Goal: Information Seeking & Learning: Learn about a topic

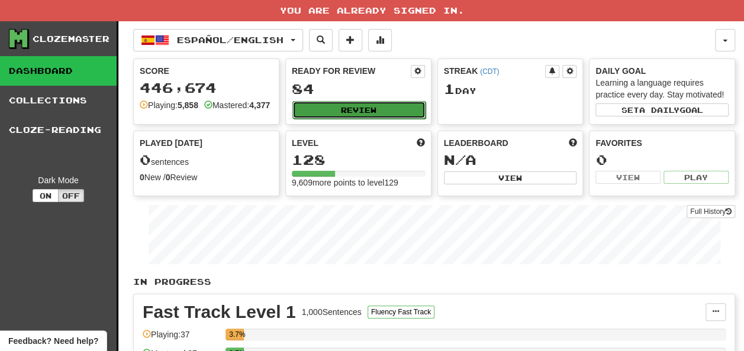
click at [329, 111] on button "Review" at bounding box center [358, 110] width 133 height 18
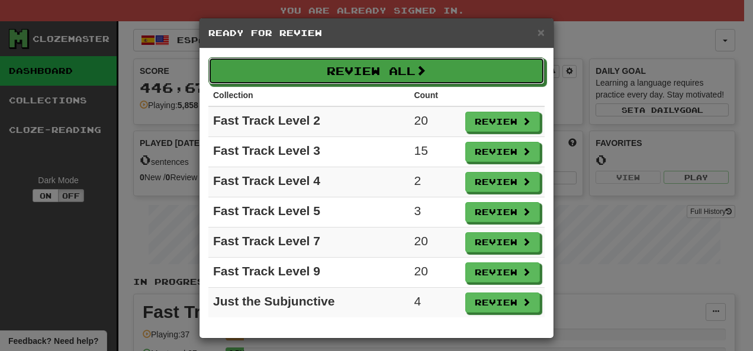
drag, startPoint x: 354, startPoint y: 68, endPoint x: 360, endPoint y: 84, distance: 17.0
click at [361, 85] on div "Review All Collection Count Fast Track Level 2 20 Review Fast Track Level 3 15 …" at bounding box center [376, 194] width 354 height 290
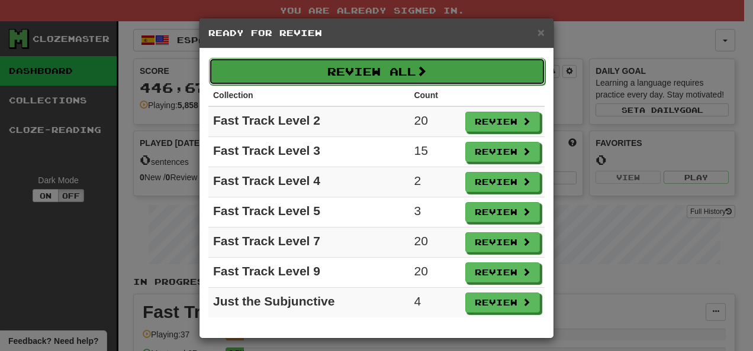
click at [386, 71] on button "Review All" at bounding box center [377, 71] width 336 height 27
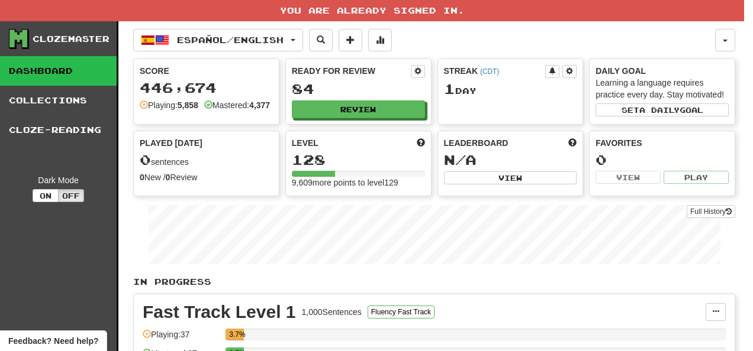
select select "**"
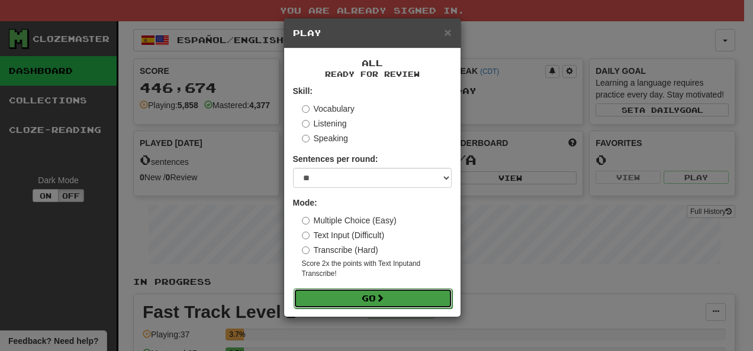
click at [395, 299] on button "Go" at bounding box center [372, 299] width 159 height 20
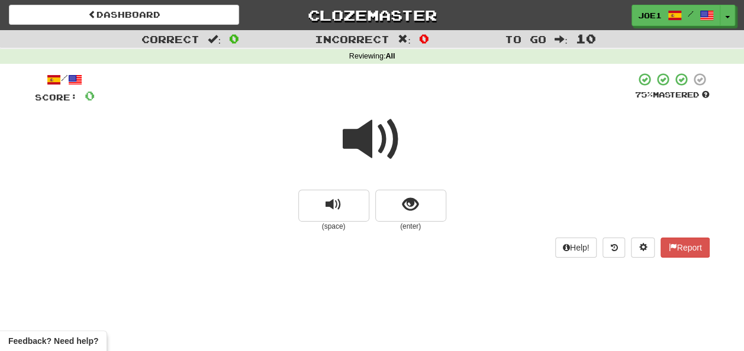
click at [368, 133] on span at bounding box center [372, 139] width 59 height 59
click at [369, 143] on span at bounding box center [372, 139] width 59 height 59
click at [367, 132] on span at bounding box center [372, 139] width 59 height 59
click at [415, 207] on span "show sentence" at bounding box center [410, 205] width 16 height 16
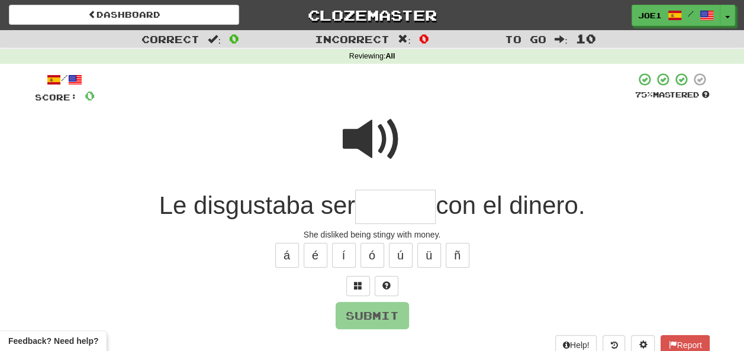
click at [370, 128] on span at bounding box center [372, 139] width 59 height 59
click at [371, 207] on input "text" at bounding box center [395, 207] width 80 height 35
click at [369, 130] on span at bounding box center [372, 139] width 59 height 59
click at [370, 205] on input "text" at bounding box center [395, 207] width 80 height 35
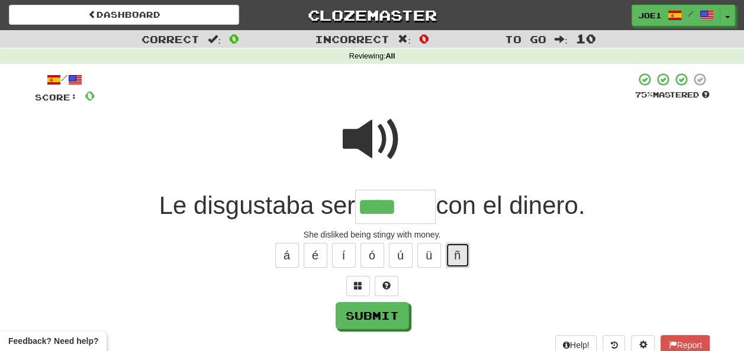
click at [453, 255] on button "ñ" at bounding box center [458, 255] width 24 height 25
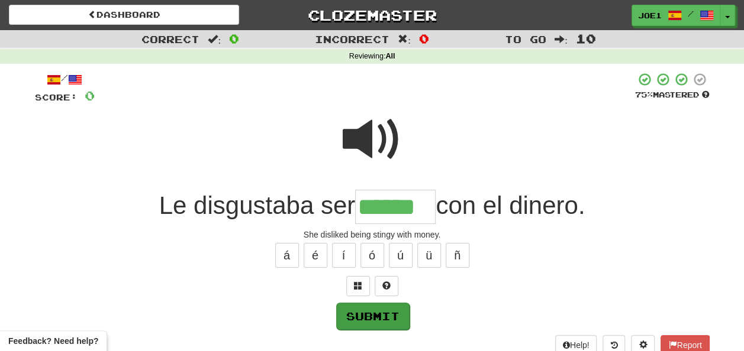
type input "******"
drag, startPoint x: 373, startPoint y: 307, endPoint x: 379, endPoint y: 311, distance: 8.0
click at [378, 310] on button "Submit" at bounding box center [372, 315] width 73 height 27
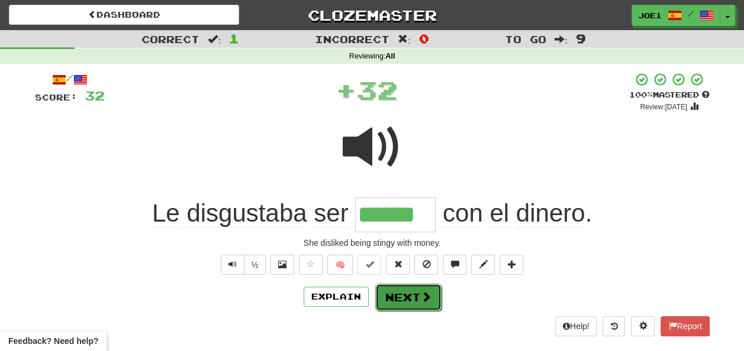
click at [407, 298] on button "Next" at bounding box center [408, 297] width 66 height 27
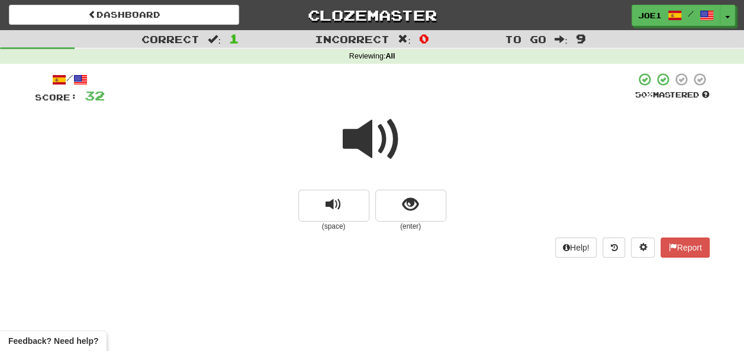
click at [368, 141] on span at bounding box center [372, 139] width 59 height 59
click at [373, 137] on span at bounding box center [372, 139] width 59 height 59
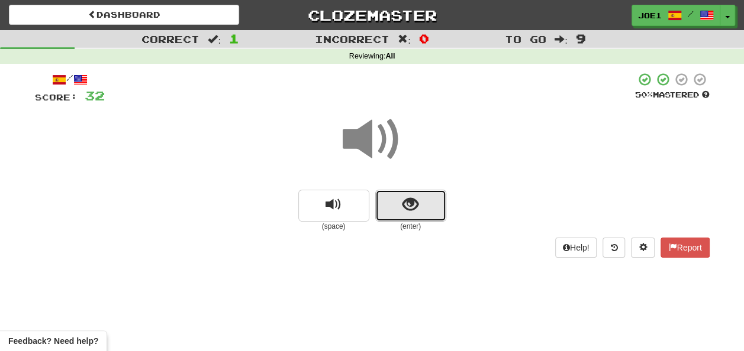
click at [404, 205] on span "show sentence" at bounding box center [410, 205] width 16 height 16
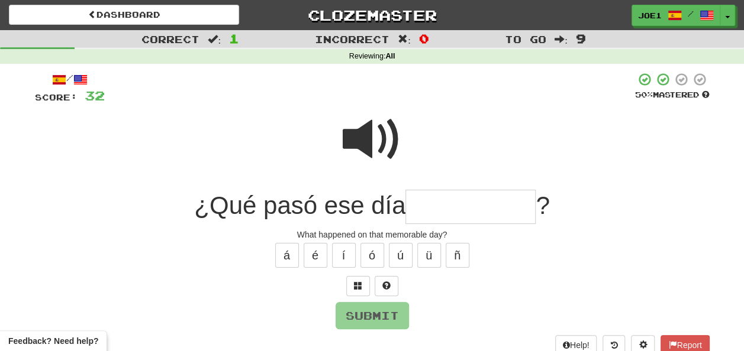
click at [426, 208] on input "text" at bounding box center [470, 207] width 130 height 35
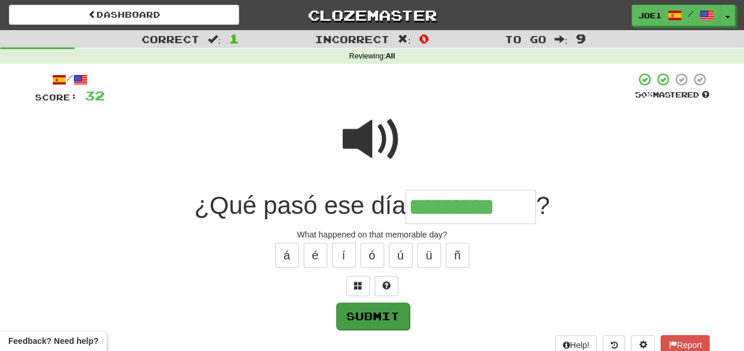
type input "*********"
click at [380, 313] on button "Submit" at bounding box center [372, 316] width 73 height 27
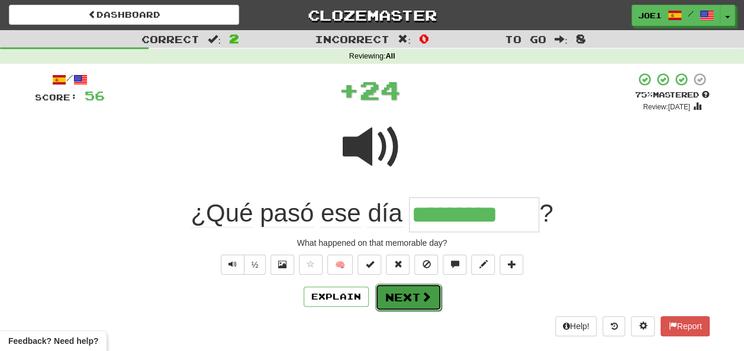
click at [394, 292] on button "Next" at bounding box center [408, 297] width 66 height 27
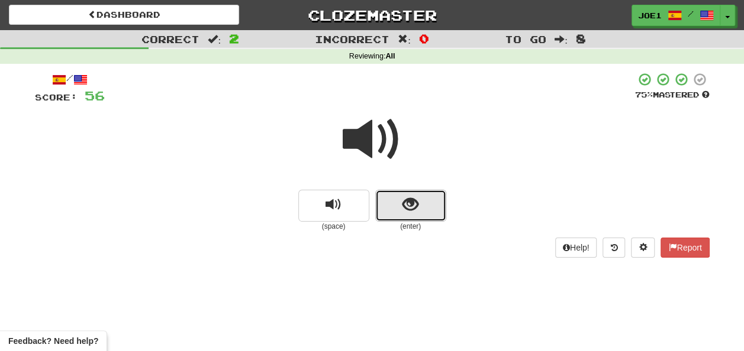
click at [394, 201] on button "show sentence" at bounding box center [410, 206] width 71 height 32
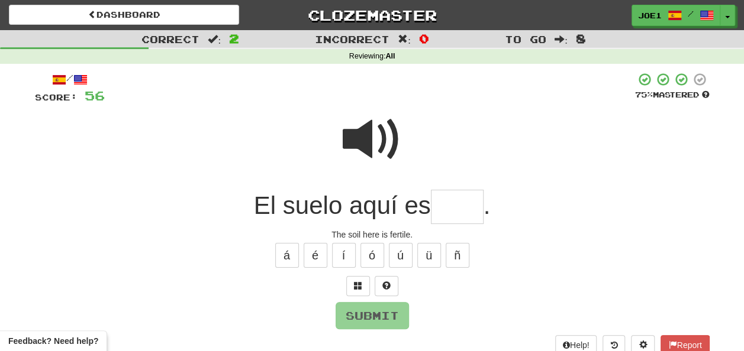
click at [445, 204] on input "text" at bounding box center [457, 207] width 53 height 35
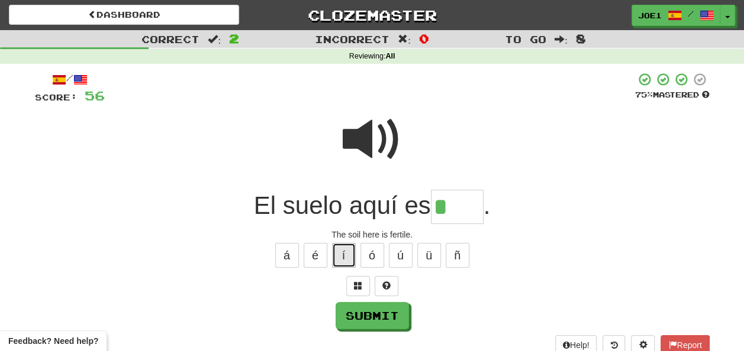
click at [345, 254] on button "í" at bounding box center [344, 255] width 24 height 25
click at [318, 250] on button "é" at bounding box center [316, 255] width 24 height 25
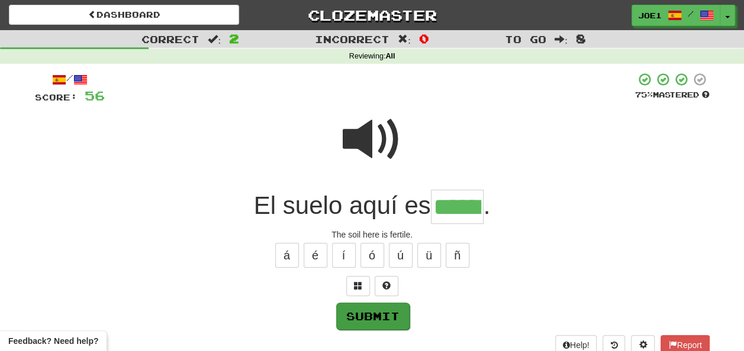
type input "******"
click at [362, 314] on button "Submit" at bounding box center [372, 315] width 73 height 27
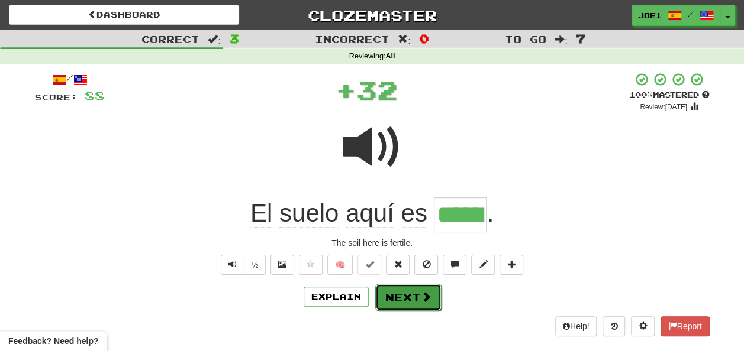
click at [392, 293] on button "Next" at bounding box center [408, 297] width 66 height 27
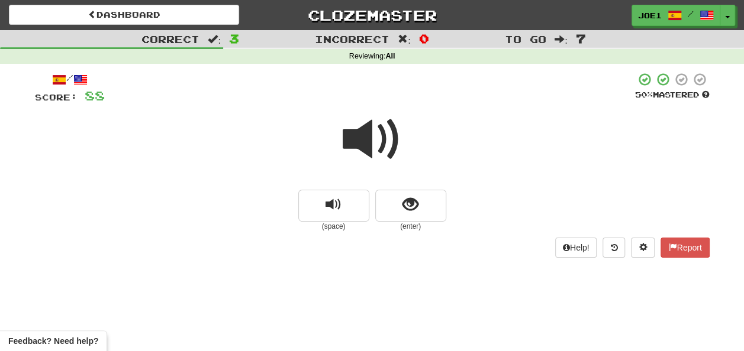
click at [373, 143] on span at bounding box center [372, 139] width 59 height 59
click at [374, 143] on span at bounding box center [372, 139] width 59 height 59
click at [370, 137] on span at bounding box center [372, 139] width 59 height 59
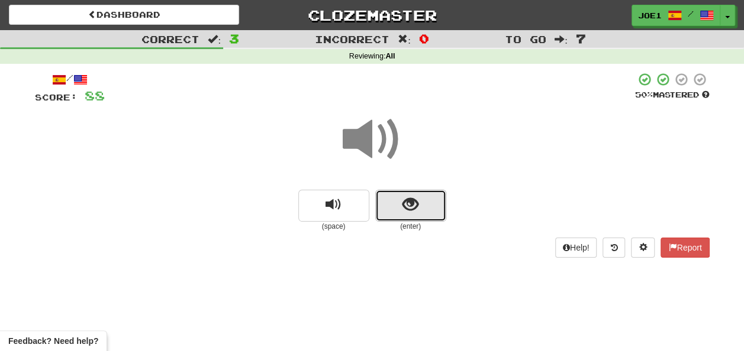
click at [394, 202] on button "show sentence" at bounding box center [410, 206] width 71 height 32
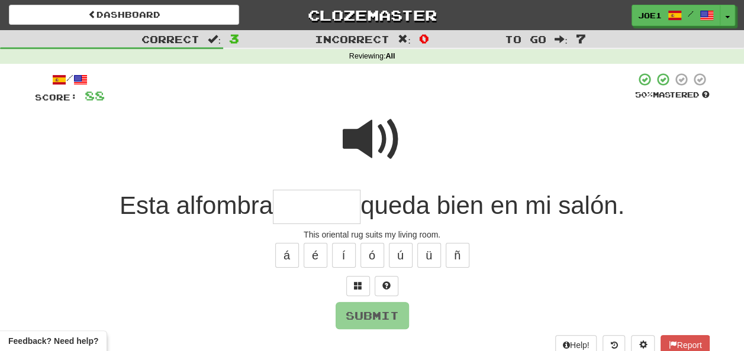
click at [377, 120] on span at bounding box center [372, 139] width 59 height 59
click at [280, 209] on input "text" at bounding box center [317, 207] width 88 height 35
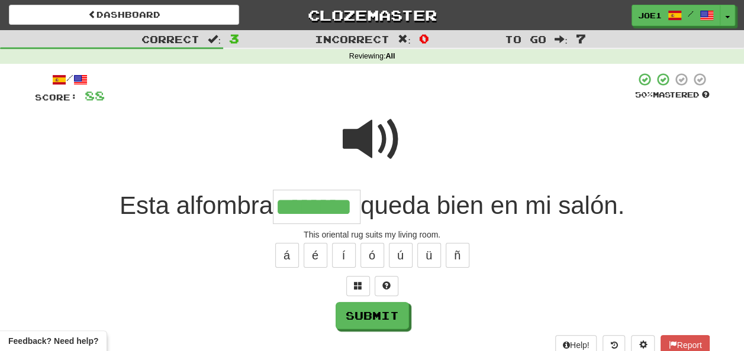
type input "********"
click at [372, 137] on span at bounding box center [372, 139] width 59 height 59
click at [371, 138] on span at bounding box center [372, 139] width 59 height 59
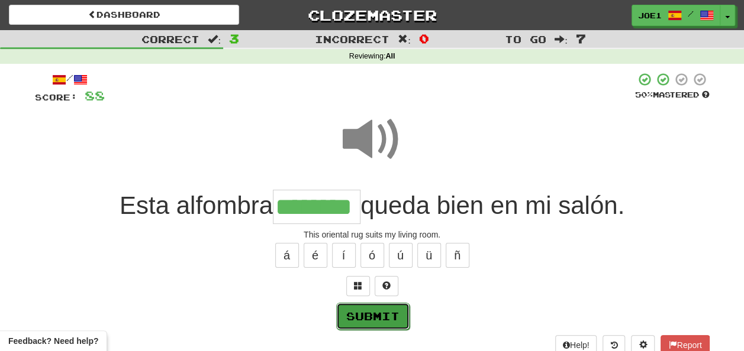
click at [379, 308] on button "Submit" at bounding box center [372, 316] width 73 height 27
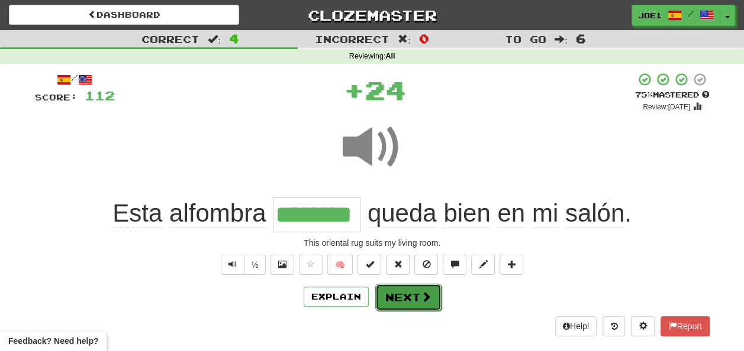
click at [391, 291] on button "Next" at bounding box center [408, 297] width 66 height 27
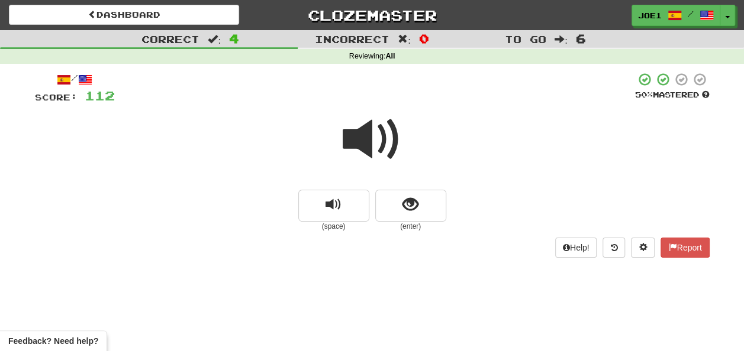
click at [369, 136] on span at bounding box center [372, 139] width 59 height 59
click at [396, 202] on button "show sentence" at bounding box center [410, 206] width 71 height 32
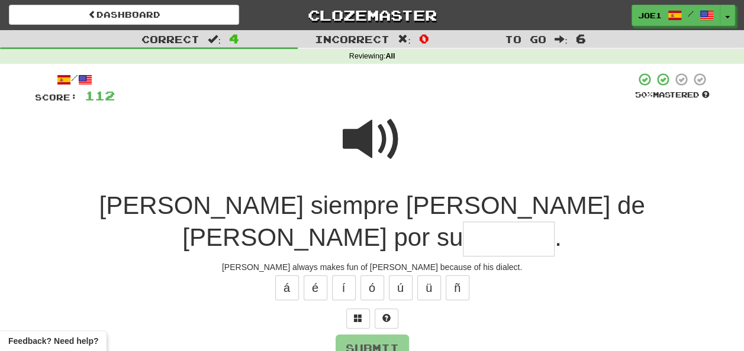
click at [374, 119] on span at bounding box center [372, 139] width 59 height 59
click at [372, 136] on span at bounding box center [372, 139] width 59 height 59
click at [538, 222] on input "text" at bounding box center [509, 239] width 92 height 35
click at [338, 276] on button "í" at bounding box center [344, 288] width 24 height 25
type input "********"
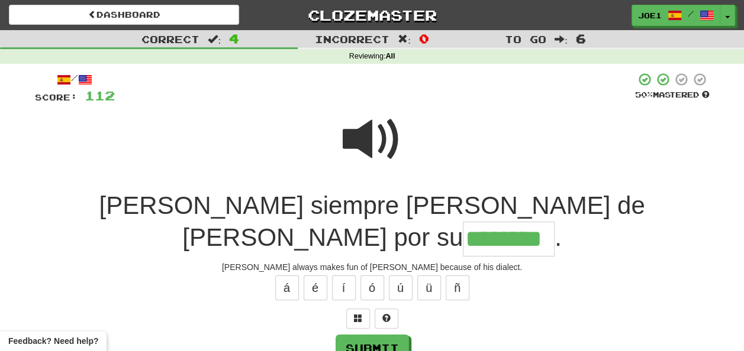
click at [369, 133] on span at bounding box center [372, 139] width 59 height 59
click at [371, 129] on span at bounding box center [372, 139] width 59 height 59
click at [372, 125] on span at bounding box center [372, 139] width 59 height 59
click at [385, 336] on button "Submit" at bounding box center [372, 349] width 73 height 27
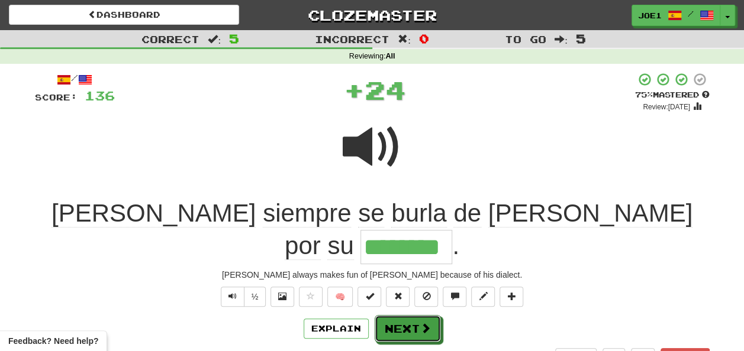
click at [392, 315] on button "Next" at bounding box center [408, 328] width 66 height 27
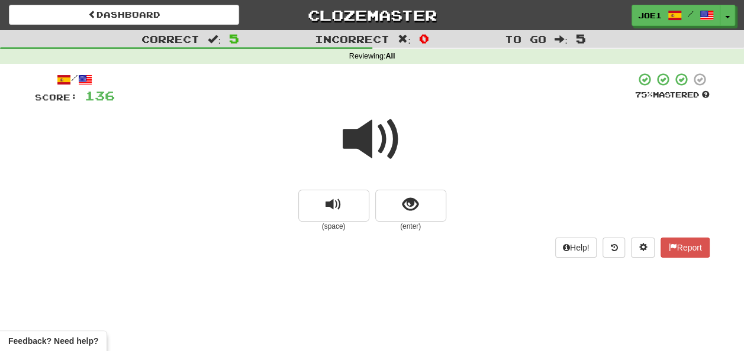
click at [379, 144] on span at bounding box center [372, 139] width 59 height 59
click at [379, 147] on span at bounding box center [372, 139] width 59 height 59
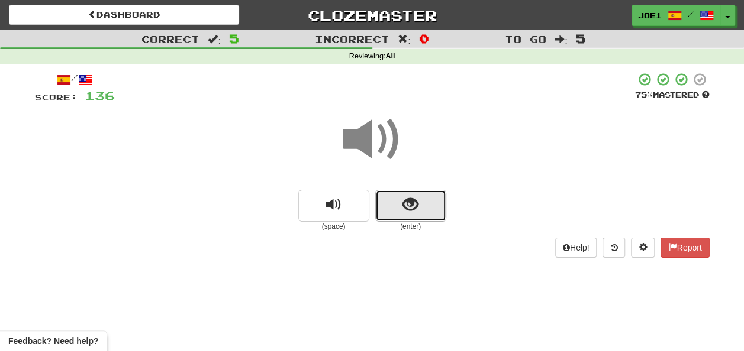
click at [404, 207] on span "show sentence" at bounding box center [410, 205] width 16 height 16
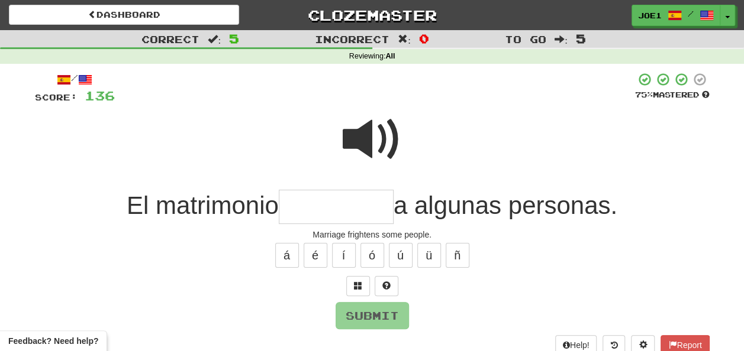
click at [369, 126] on span at bounding box center [372, 139] width 59 height 59
click at [295, 207] on input "text" at bounding box center [336, 207] width 115 height 35
type input "*"
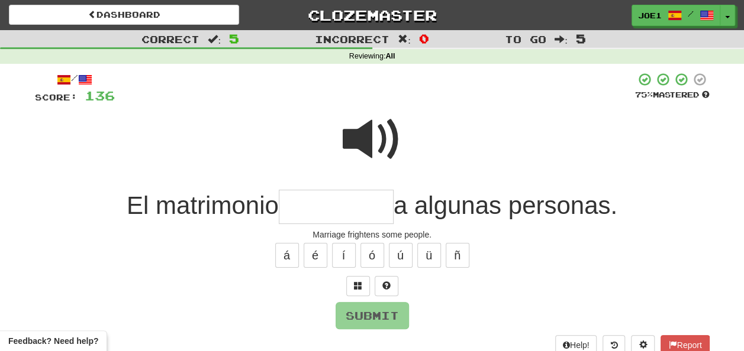
click at [379, 138] on span at bounding box center [372, 139] width 59 height 59
click at [292, 206] on input "text" at bounding box center [336, 207] width 115 height 35
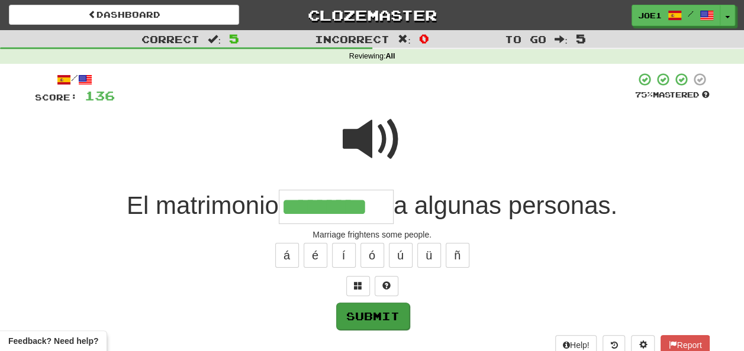
type input "*********"
click at [381, 315] on button "Submit" at bounding box center [372, 316] width 73 height 27
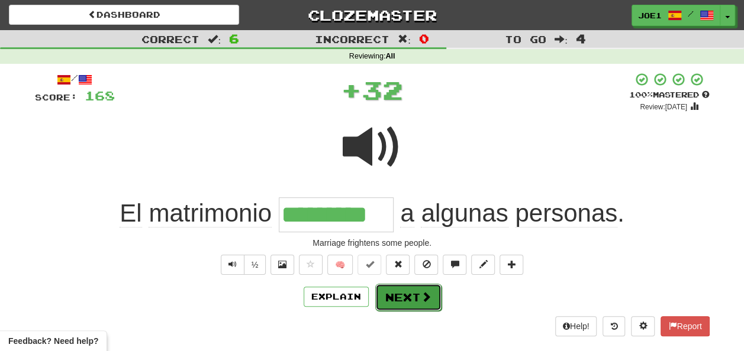
click at [395, 295] on button "Next" at bounding box center [408, 297] width 66 height 27
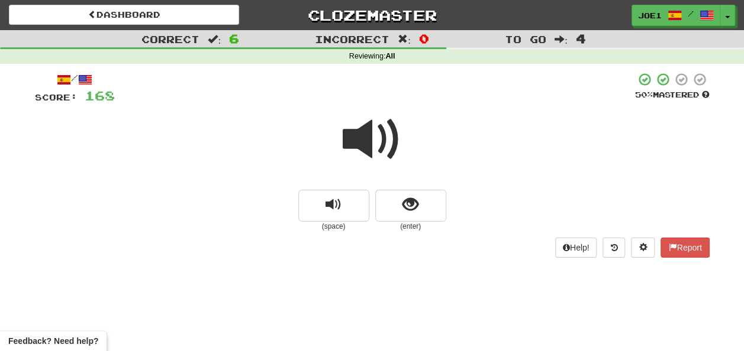
click at [369, 139] on span at bounding box center [372, 139] width 59 height 59
click at [369, 143] on span at bounding box center [372, 139] width 59 height 59
click at [398, 205] on button "show sentence" at bounding box center [410, 206] width 71 height 32
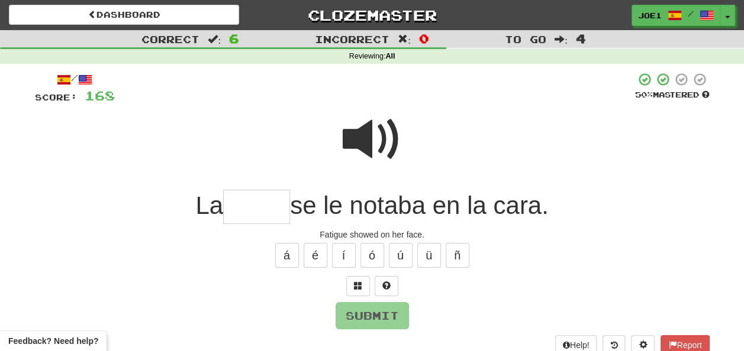
click at [367, 126] on span at bounding box center [372, 139] width 59 height 59
click at [236, 208] on input "text" at bounding box center [256, 207] width 67 height 35
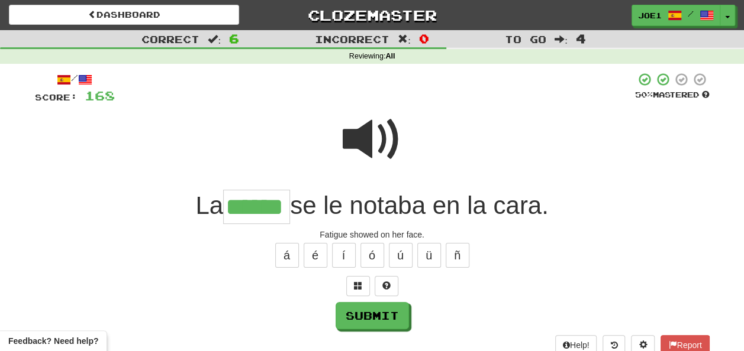
type input "******"
click at [362, 137] on span at bounding box center [372, 139] width 59 height 59
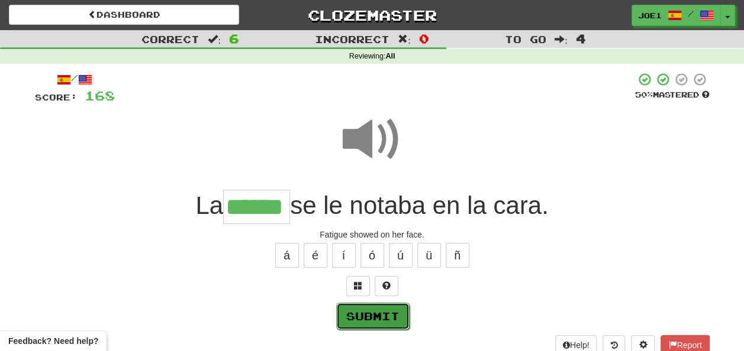
click at [378, 310] on button "Submit" at bounding box center [372, 316] width 73 height 27
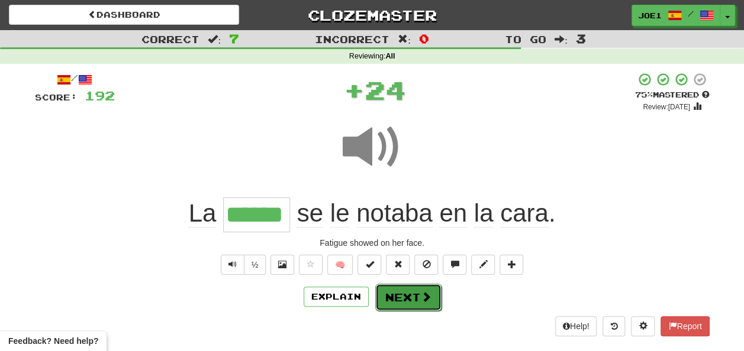
click at [396, 292] on button "Next" at bounding box center [408, 297] width 66 height 27
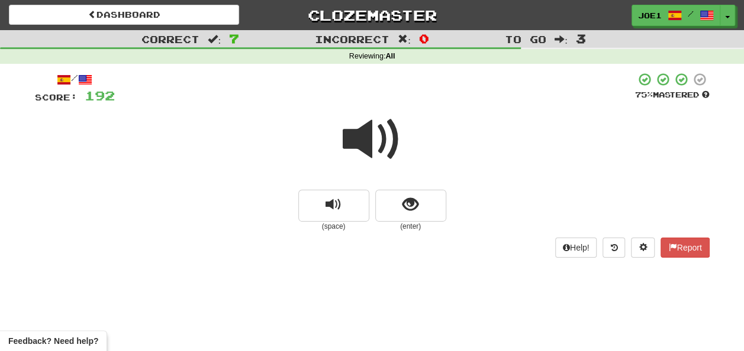
click at [370, 140] on span at bounding box center [372, 139] width 59 height 59
click at [401, 204] on button "show sentence" at bounding box center [410, 206] width 71 height 32
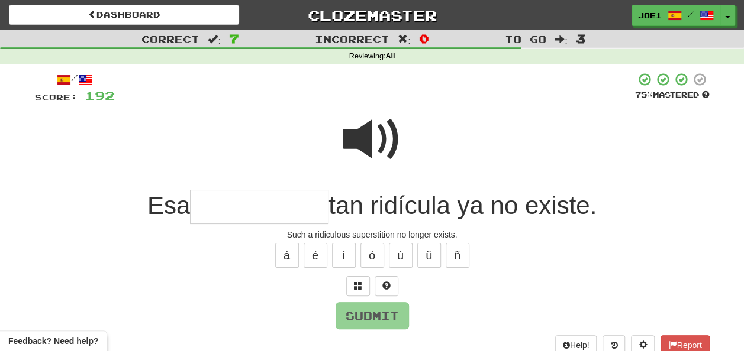
click at [376, 130] on span at bounding box center [372, 139] width 59 height 59
click at [221, 205] on input "text" at bounding box center [259, 207] width 138 height 35
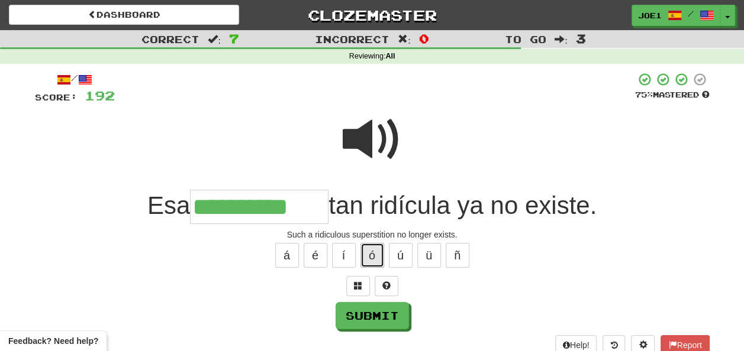
click at [373, 249] on button "ó" at bounding box center [372, 255] width 24 height 25
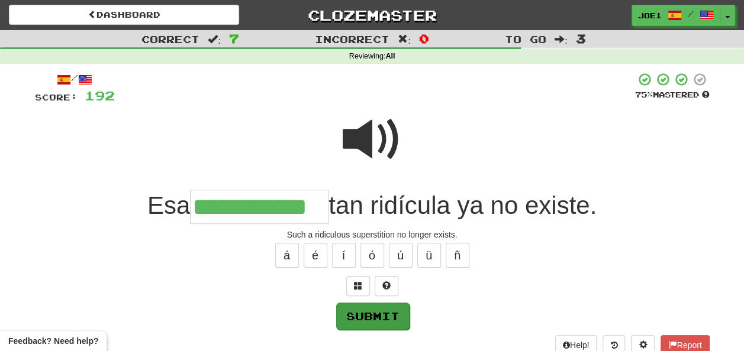
type input "**********"
click at [382, 312] on button "Submit" at bounding box center [372, 316] width 73 height 27
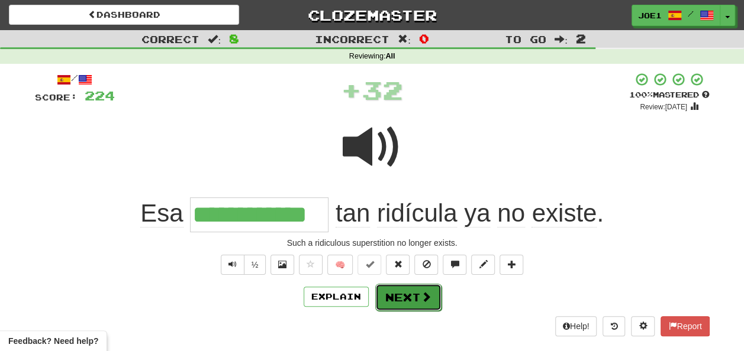
click at [397, 294] on button "Next" at bounding box center [408, 297] width 66 height 27
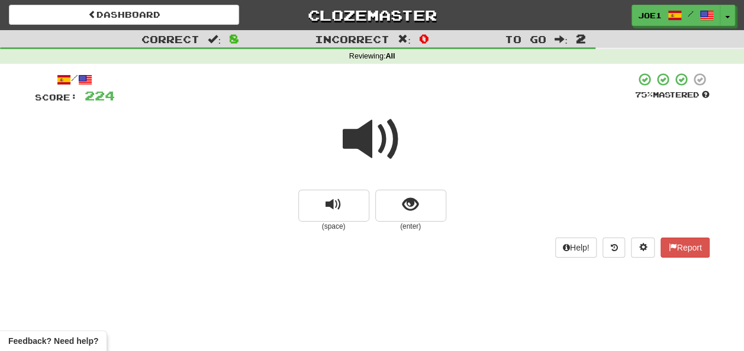
click at [368, 145] on span at bounding box center [372, 139] width 59 height 59
click at [369, 147] on span at bounding box center [372, 139] width 59 height 59
click at [374, 144] on span at bounding box center [372, 139] width 59 height 59
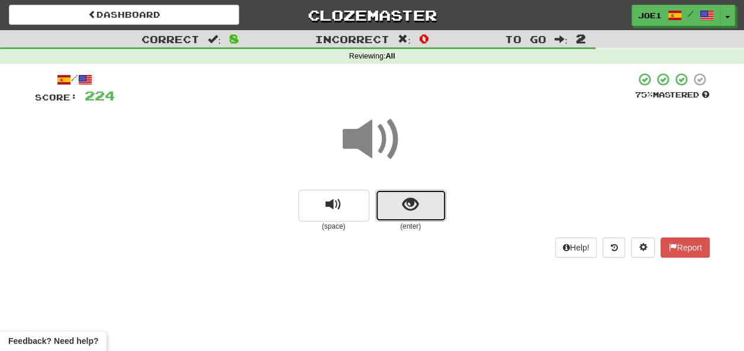
click at [401, 209] on button "show sentence" at bounding box center [410, 206] width 71 height 32
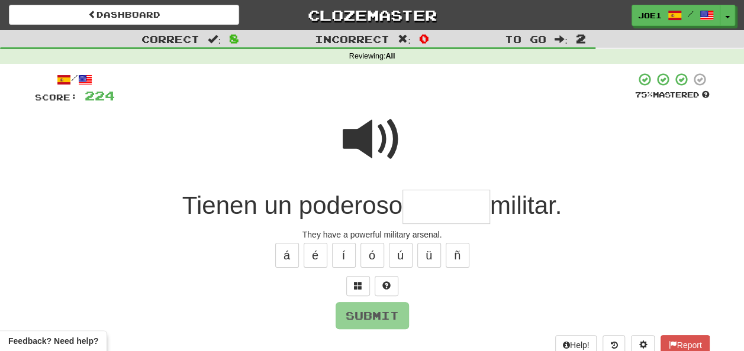
click at [366, 122] on span at bounding box center [372, 139] width 59 height 59
click at [424, 206] on input "text" at bounding box center [446, 207] width 88 height 35
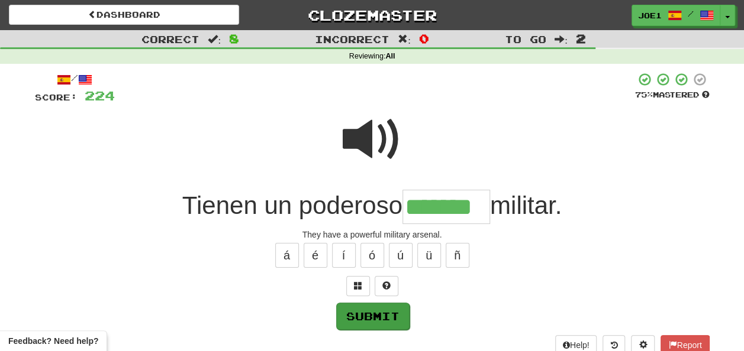
type input "*******"
click at [387, 310] on button "Submit" at bounding box center [372, 316] width 73 height 27
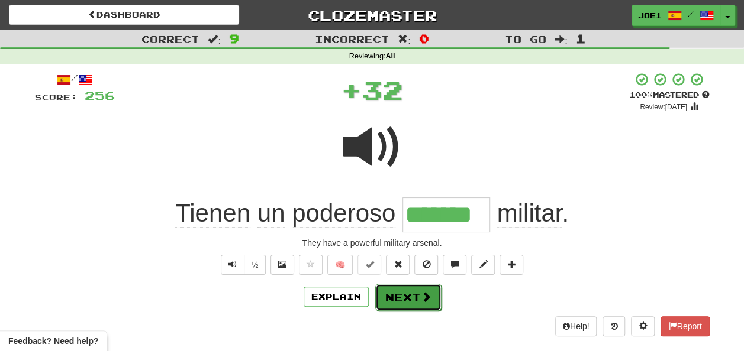
click at [398, 294] on button "Next" at bounding box center [408, 297] width 66 height 27
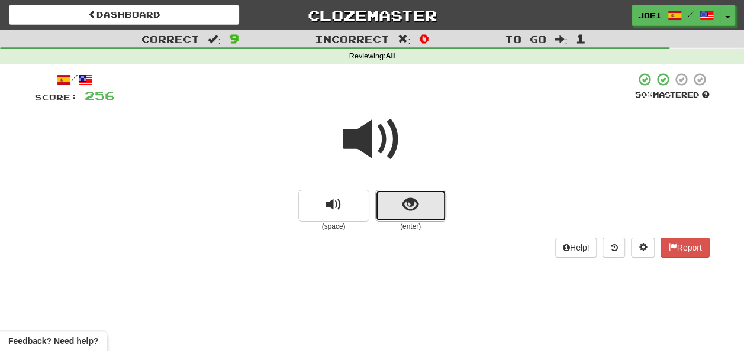
click at [401, 200] on button "show sentence" at bounding box center [410, 206] width 71 height 32
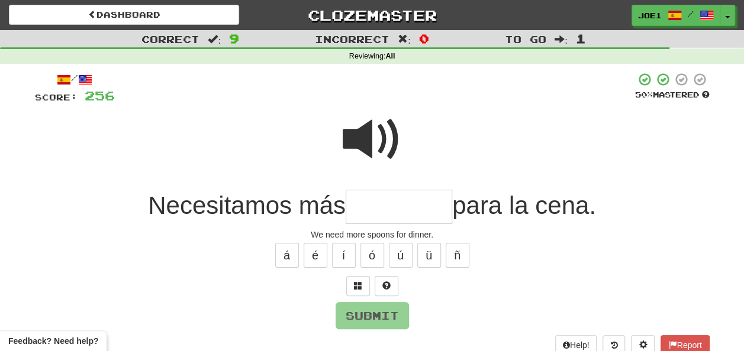
click at [359, 125] on span at bounding box center [372, 139] width 59 height 59
click at [363, 204] on input "text" at bounding box center [399, 207] width 107 height 35
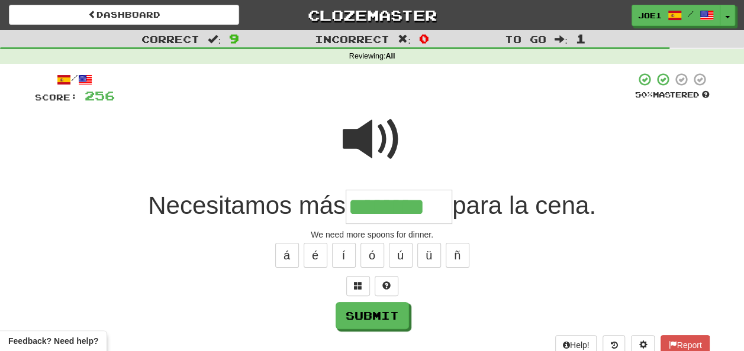
type input "********"
click at [378, 143] on span at bounding box center [372, 139] width 59 height 59
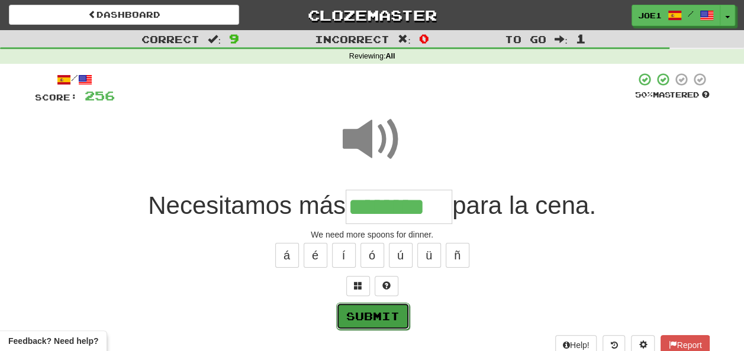
click at [366, 314] on button "Submit" at bounding box center [372, 316] width 73 height 27
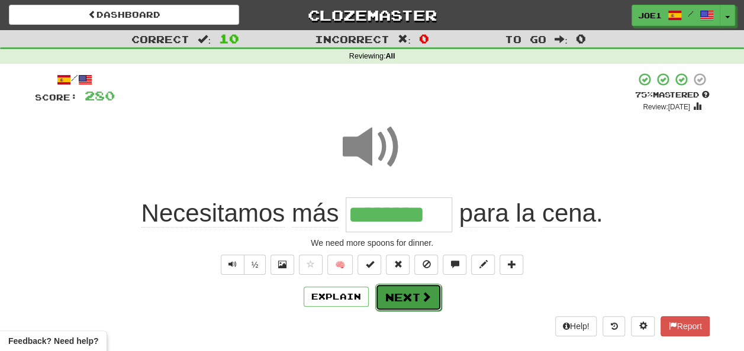
click at [408, 295] on button "Next" at bounding box center [408, 297] width 66 height 27
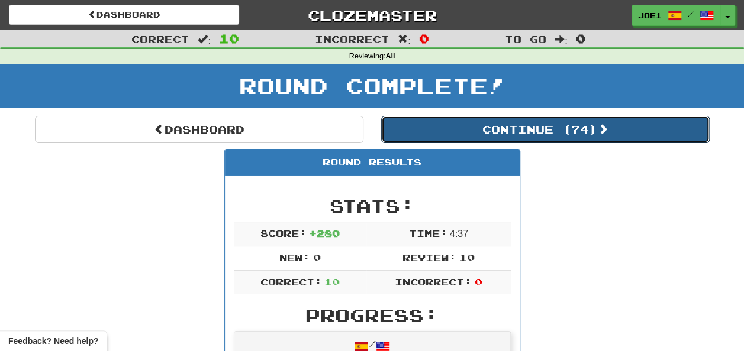
click at [465, 133] on button "Continue ( 74 )" at bounding box center [545, 129] width 328 height 27
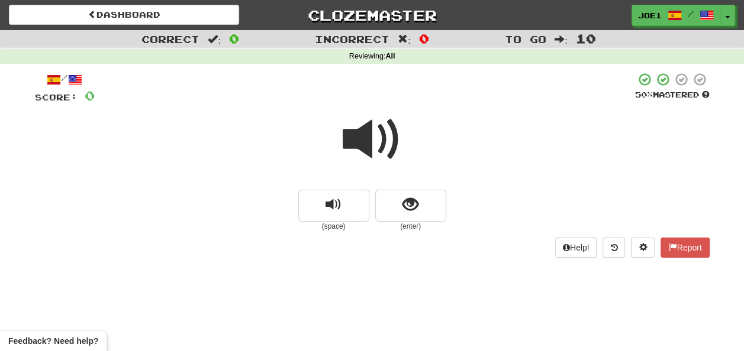
click at [381, 138] on span at bounding box center [372, 139] width 59 height 59
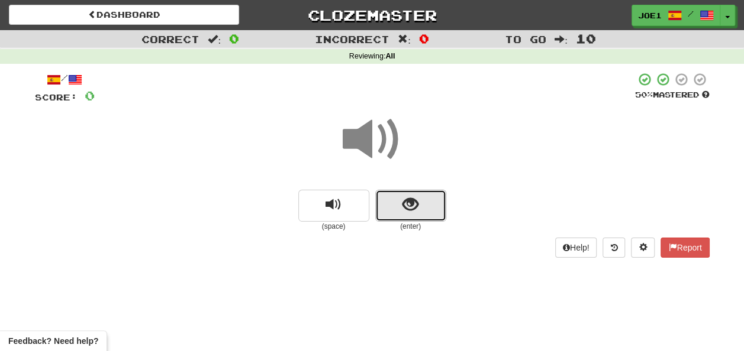
click at [395, 201] on button "show sentence" at bounding box center [410, 206] width 71 height 32
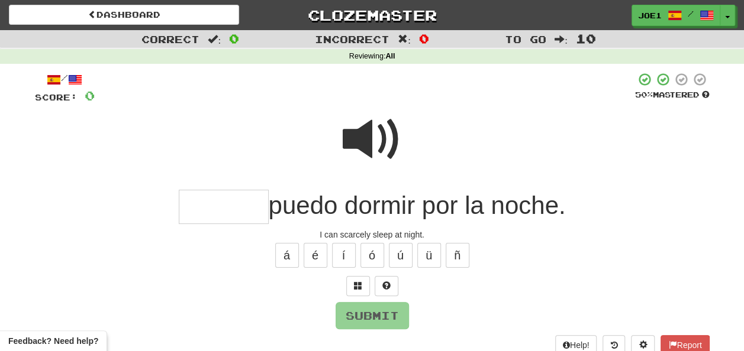
click at [215, 203] on input "text" at bounding box center [224, 207] width 90 height 35
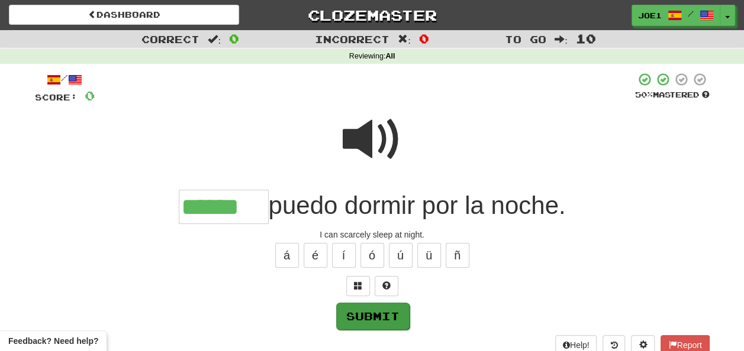
type input "******"
click at [386, 310] on button "Submit" at bounding box center [372, 316] width 73 height 27
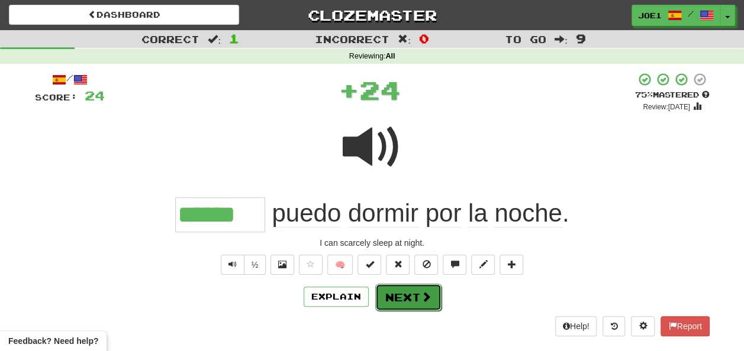
click at [405, 291] on button "Next" at bounding box center [408, 297] width 66 height 27
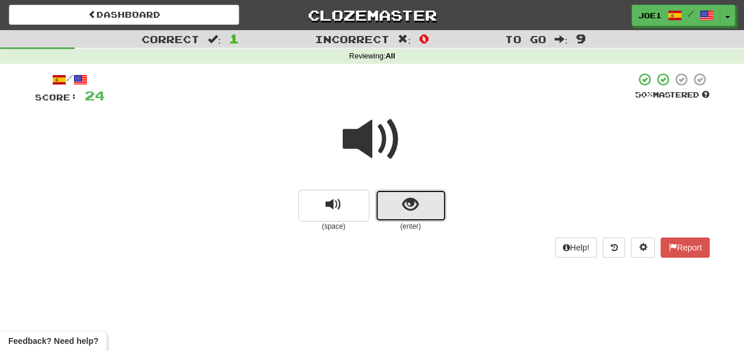
click at [400, 208] on button "show sentence" at bounding box center [410, 206] width 71 height 32
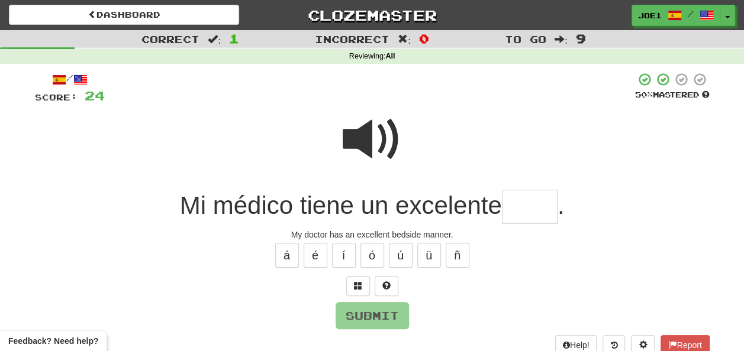
click at [510, 209] on input "text" at bounding box center [530, 207] width 56 height 35
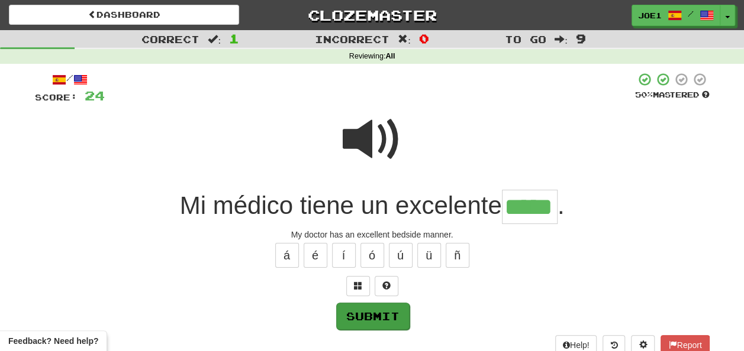
type input "*****"
click at [389, 312] on button "Submit" at bounding box center [372, 316] width 73 height 27
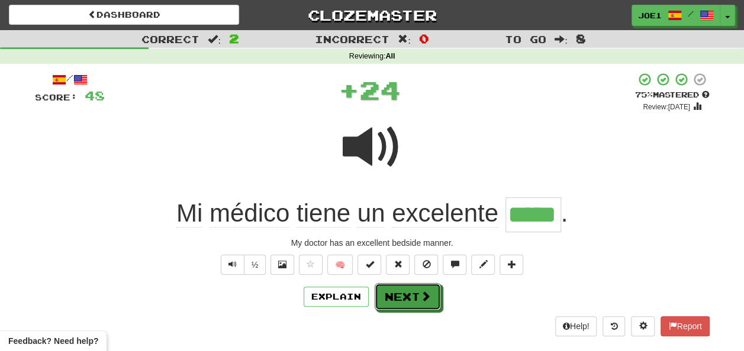
click at [397, 290] on button "Next" at bounding box center [408, 296] width 66 height 27
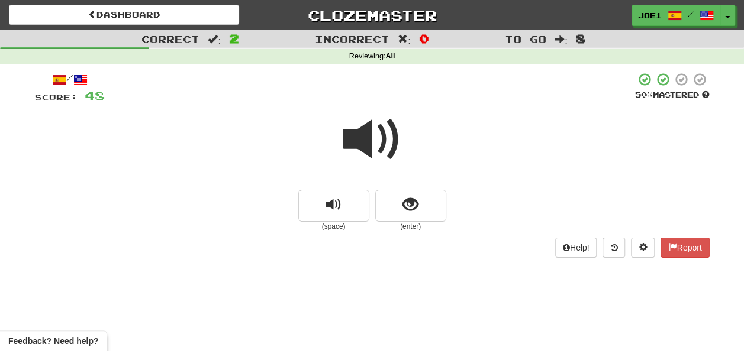
click at [374, 140] on span at bounding box center [372, 139] width 59 height 59
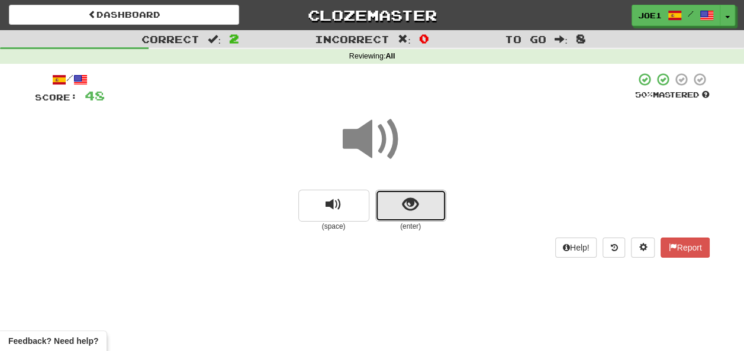
click at [398, 206] on button "show sentence" at bounding box center [410, 206] width 71 height 32
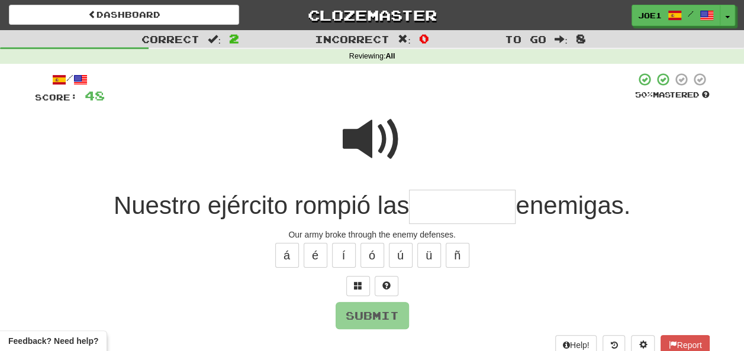
click at [427, 206] on input "text" at bounding box center [462, 207] width 107 height 35
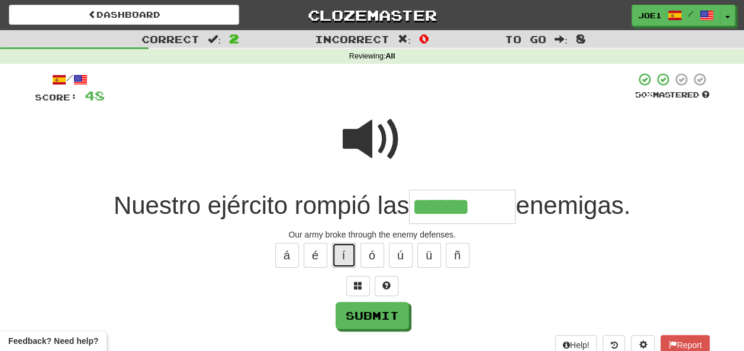
click at [335, 257] on button "í" at bounding box center [344, 255] width 24 height 25
type input "********"
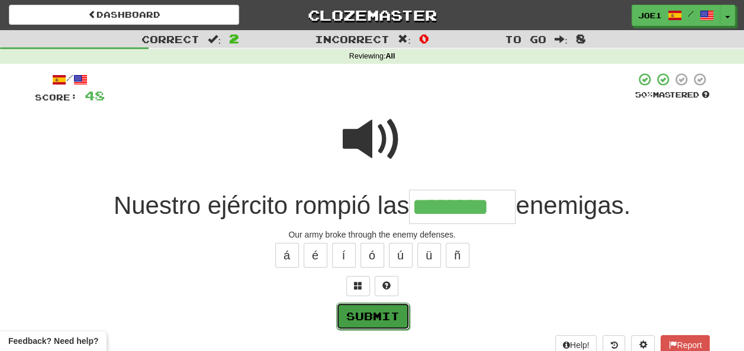
click at [371, 307] on button "Submit" at bounding box center [372, 316] width 73 height 27
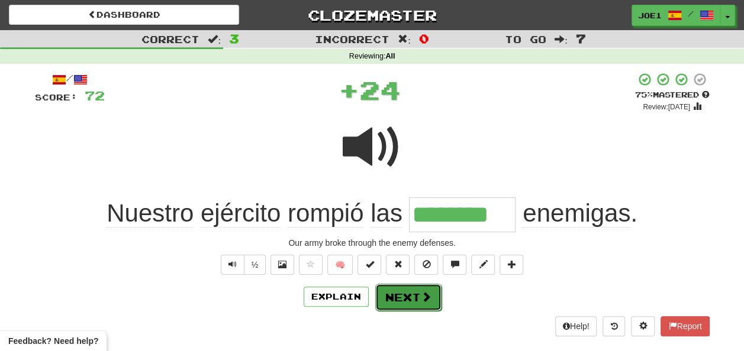
click at [405, 292] on button "Next" at bounding box center [408, 297] width 66 height 27
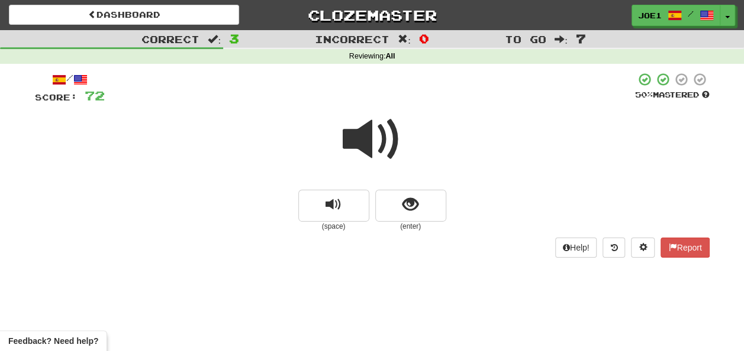
click at [372, 134] on span at bounding box center [372, 139] width 59 height 59
click at [373, 137] on span at bounding box center [372, 139] width 59 height 59
click at [399, 204] on button "show sentence" at bounding box center [410, 206] width 71 height 32
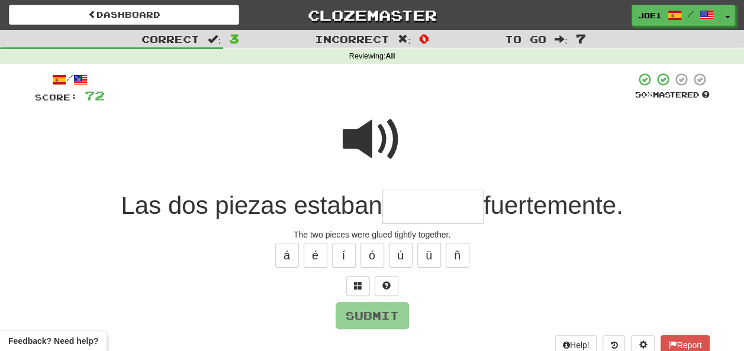
click at [409, 208] on input "text" at bounding box center [432, 207] width 101 height 35
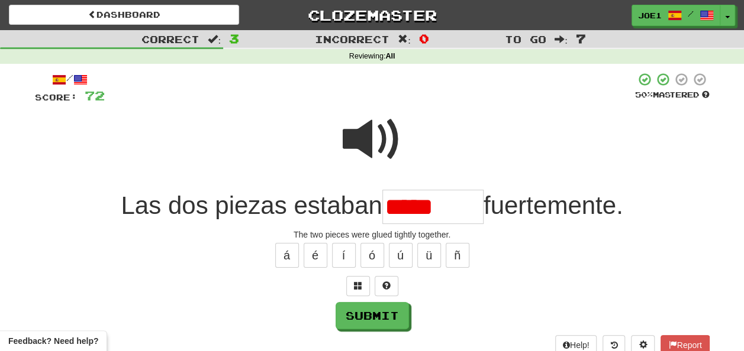
click at [365, 134] on span at bounding box center [372, 139] width 59 height 59
click at [453, 209] on input "*****" at bounding box center [432, 207] width 101 height 35
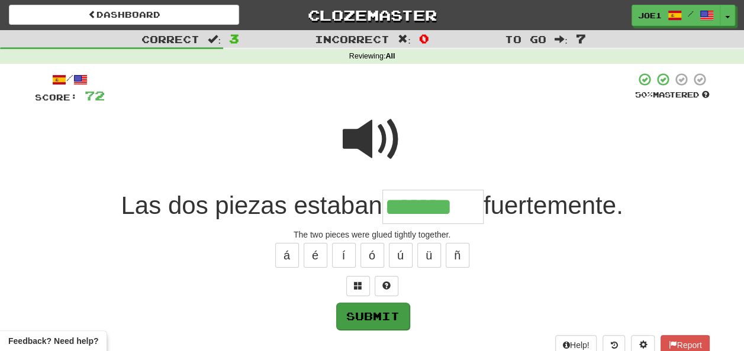
type input "*******"
click at [355, 311] on button "Submit" at bounding box center [372, 316] width 73 height 27
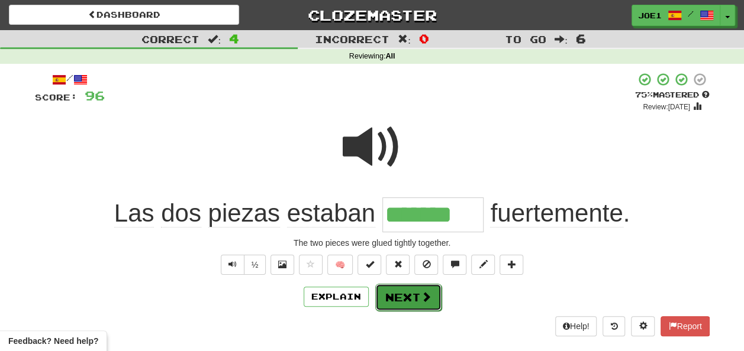
click at [400, 293] on button "Next" at bounding box center [408, 297] width 66 height 27
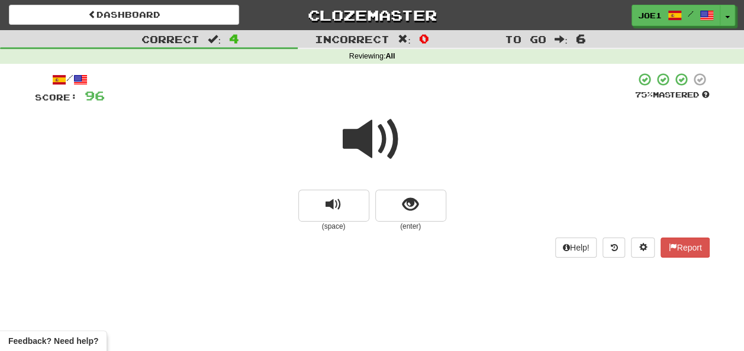
click at [373, 144] on span at bounding box center [372, 139] width 59 height 59
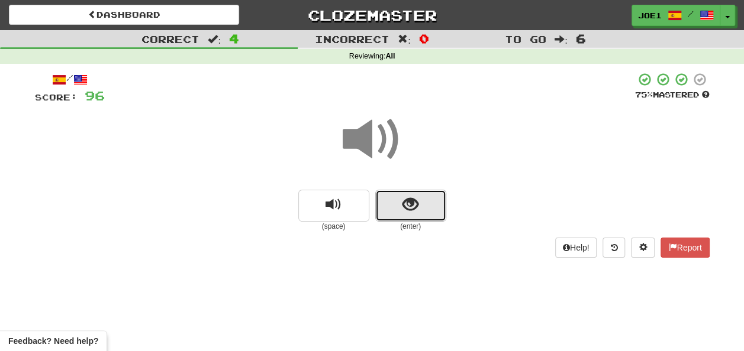
click at [406, 205] on span "show sentence" at bounding box center [410, 205] width 16 height 16
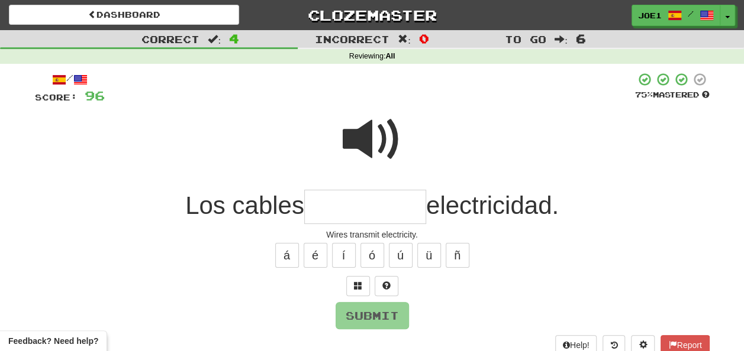
click at [343, 208] on input "text" at bounding box center [365, 207] width 122 height 35
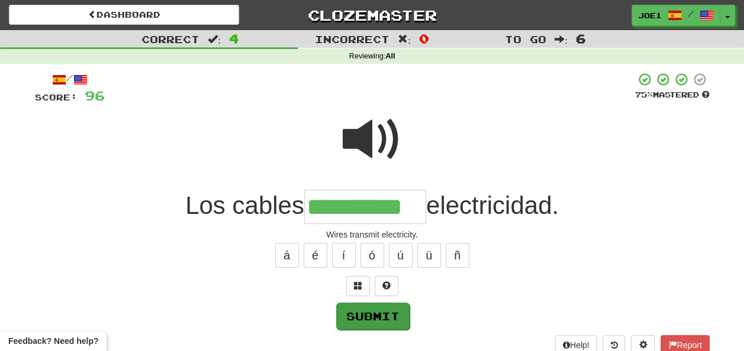
type input "**********"
click at [386, 305] on button "Submit" at bounding box center [372, 316] width 73 height 27
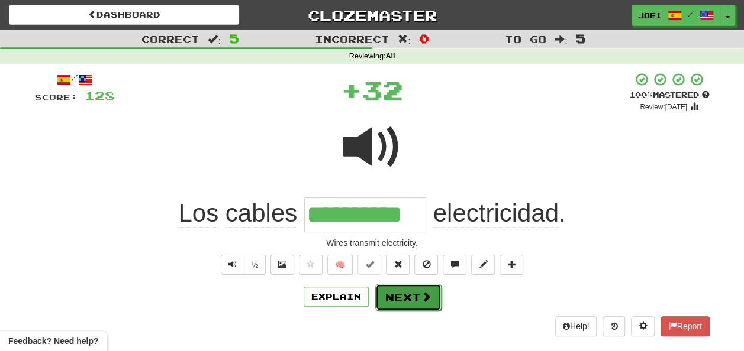
click at [402, 291] on button "Next" at bounding box center [408, 297] width 66 height 27
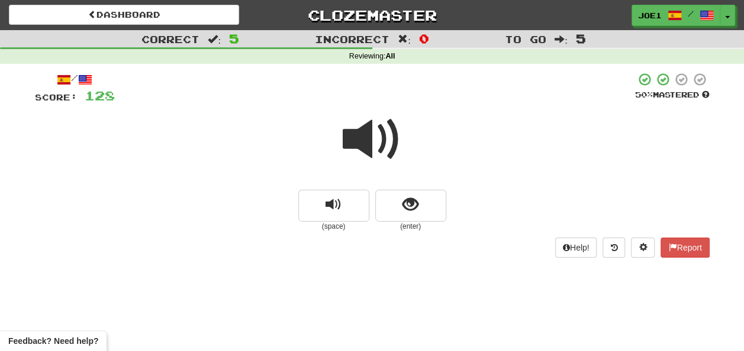
click at [365, 145] on span at bounding box center [372, 139] width 59 height 59
click at [368, 148] on span at bounding box center [372, 139] width 59 height 59
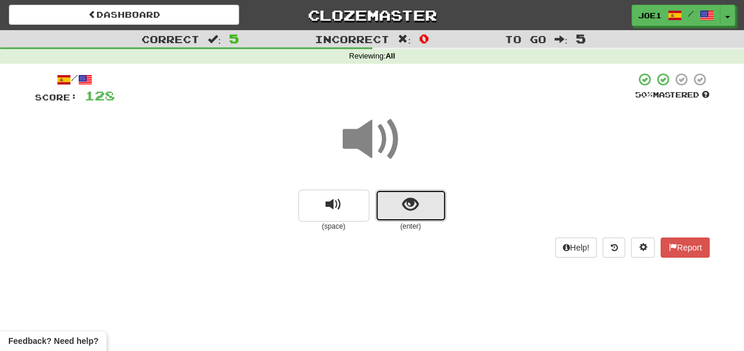
click at [401, 208] on button "show sentence" at bounding box center [410, 206] width 71 height 32
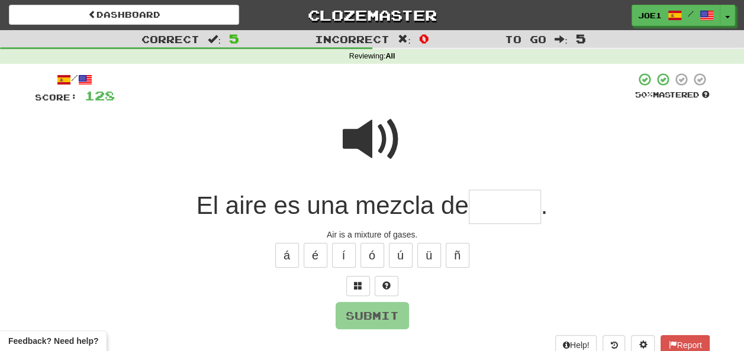
click at [503, 205] on input "text" at bounding box center [505, 207] width 72 height 35
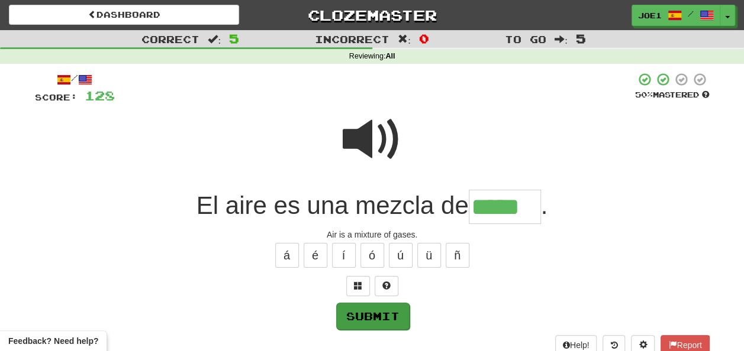
type input "*****"
click at [368, 310] on button "Submit" at bounding box center [372, 316] width 73 height 27
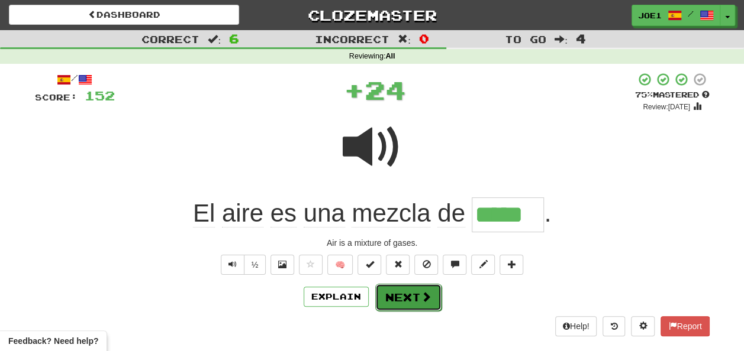
click at [406, 294] on button "Next" at bounding box center [408, 297] width 66 height 27
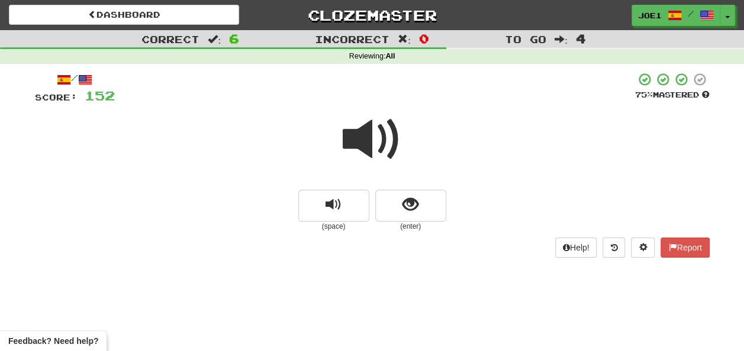
click at [366, 142] on span at bounding box center [372, 139] width 59 height 59
click at [370, 147] on span at bounding box center [372, 139] width 59 height 59
click at [405, 202] on span "show sentence" at bounding box center [410, 205] width 16 height 16
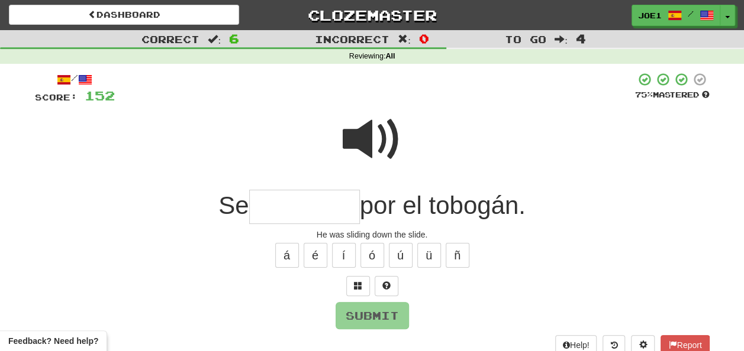
click at [359, 127] on span at bounding box center [372, 139] width 59 height 59
click at [274, 205] on input "text" at bounding box center [304, 207] width 111 height 35
type input "*"
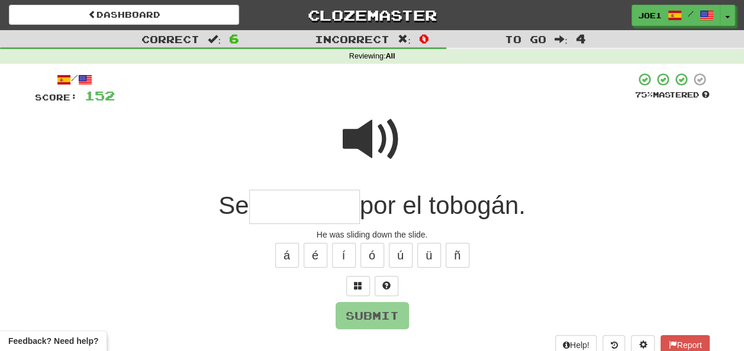
click at [377, 130] on span at bounding box center [372, 139] width 59 height 59
click at [269, 207] on input "text" at bounding box center [304, 207] width 111 height 35
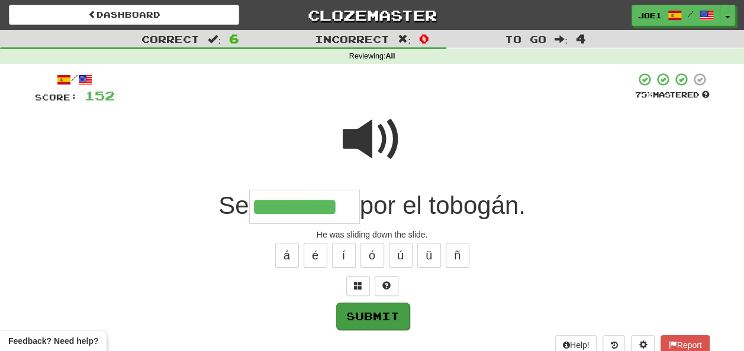
type input "*********"
click at [355, 314] on button "Submit" at bounding box center [372, 316] width 73 height 27
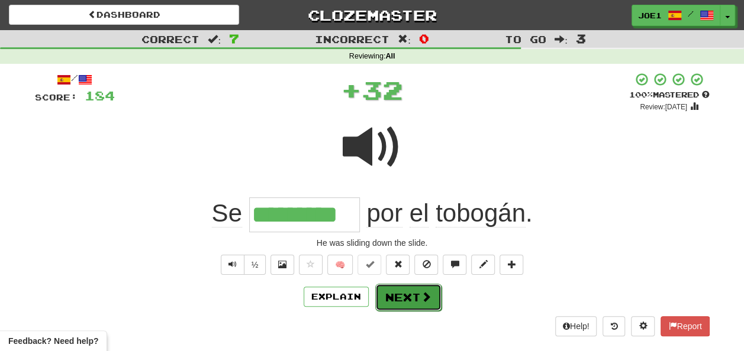
click at [399, 299] on button "Next" at bounding box center [408, 297] width 66 height 27
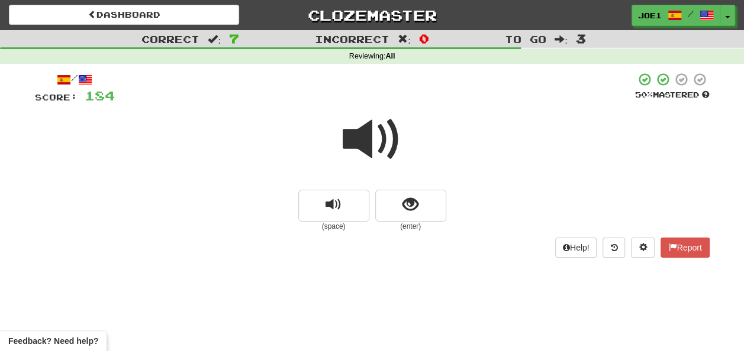
click at [365, 140] on span at bounding box center [372, 139] width 59 height 59
click at [411, 204] on span "show sentence" at bounding box center [410, 205] width 16 height 16
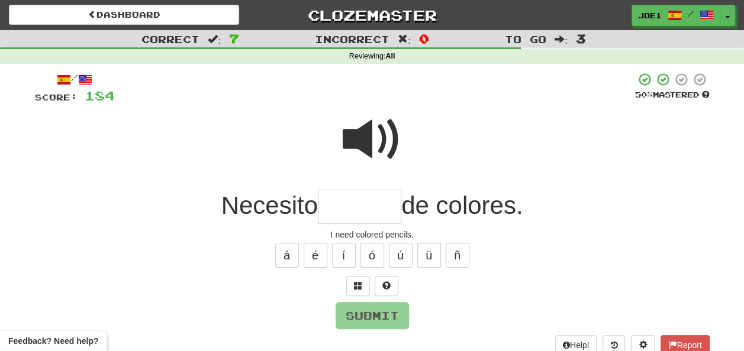
click at [351, 207] on input "text" at bounding box center [359, 207] width 83 height 35
type input "*"
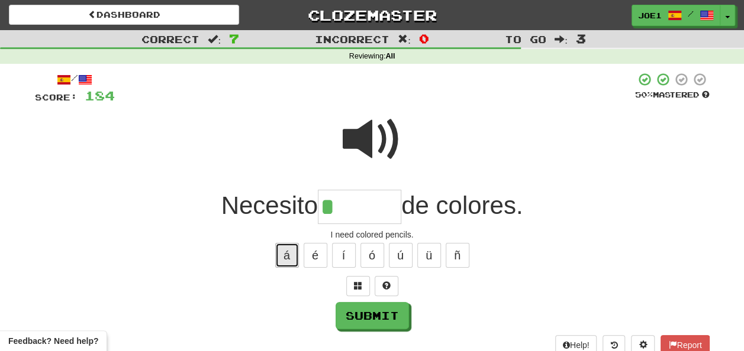
click at [293, 253] on button "á" at bounding box center [287, 255] width 24 height 25
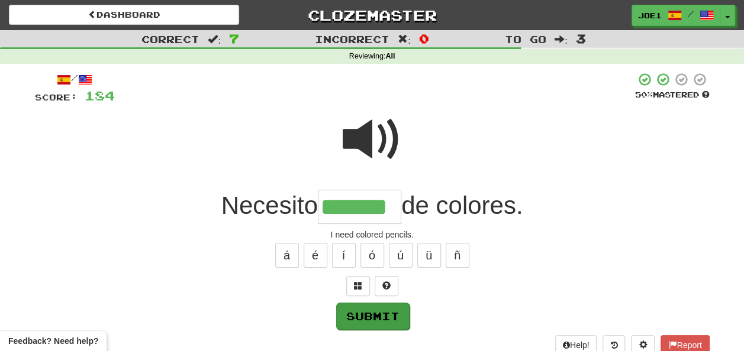
type input "*******"
click at [356, 314] on button "Submit" at bounding box center [372, 316] width 73 height 27
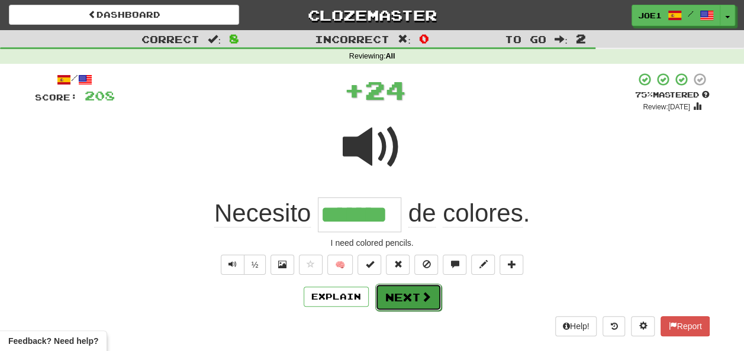
click at [409, 289] on button "Next" at bounding box center [408, 297] width 66 height 27
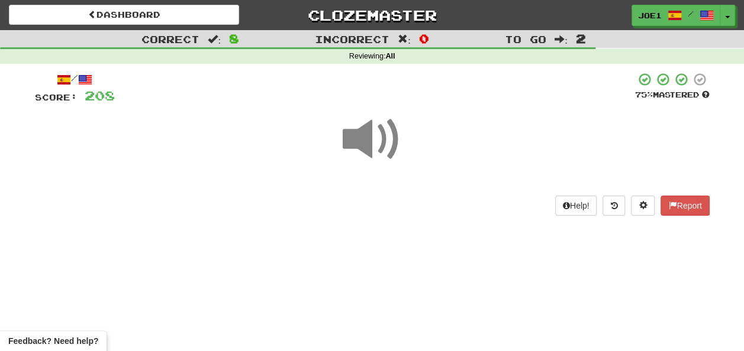
click at [363, 144] on span at bounding box center [372, 139] width 59 height 59
click at [370, 144] on span at bounding box center [372, 139] width 59 height 59
click at [371, 135] on span at bounding box center [372, 139] width 59 height 59
click at [377, 137] on span at bounding box center [372, 139] width 59 height 59
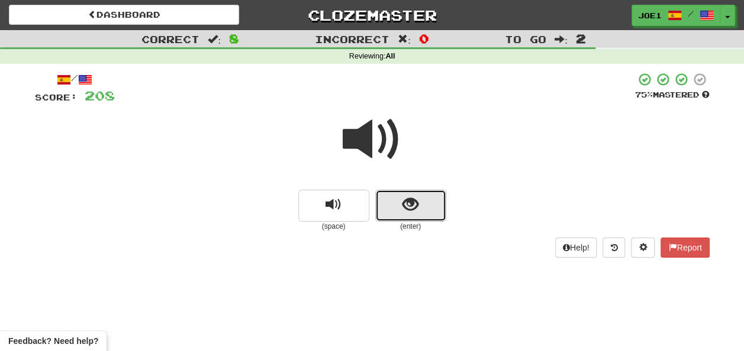
click at [401, 212] on button "show sentence" at bounding box center [410, 206] width 71 height 32
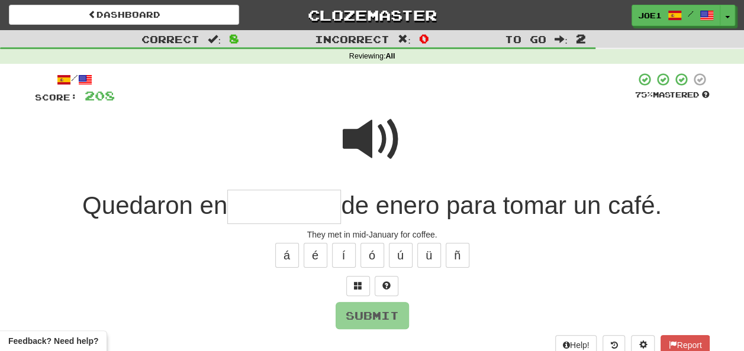
click at [361, 136] on span at bounding box center [372, 139] width 59 height 59
click at [240, 207] on input "text" at bounding box center [284, 207] width 114 height 35
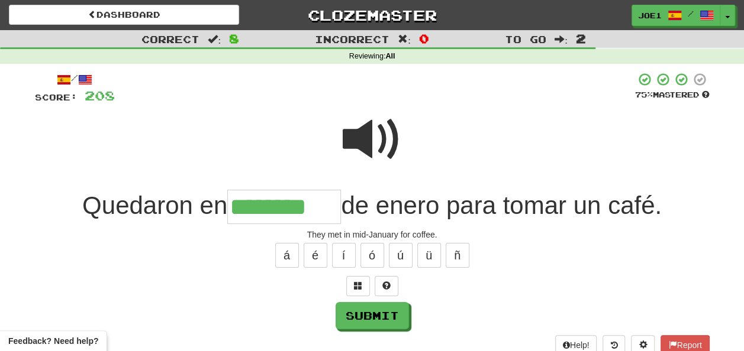
type input "********"
click at [369, 138] on span at bounding box center [372, 139] width 59 height 59
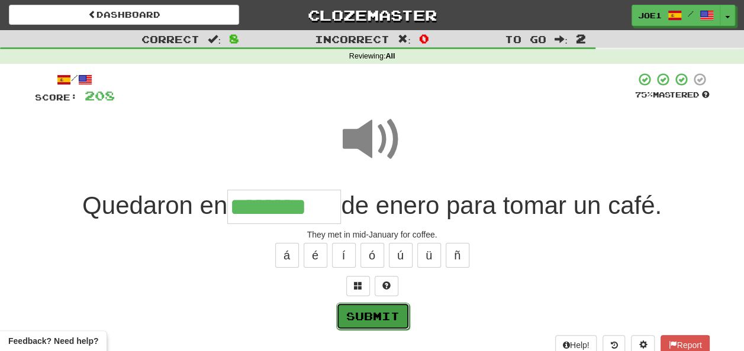
click at [369, 311] on button "Submit" at bounding box center [372, 316] width 73 height 27
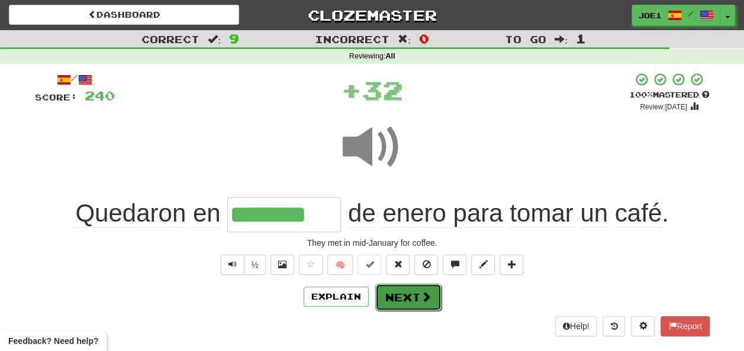
click at [409, 291] on button "Next" at bounding box center [408, 297] width 66 height 27
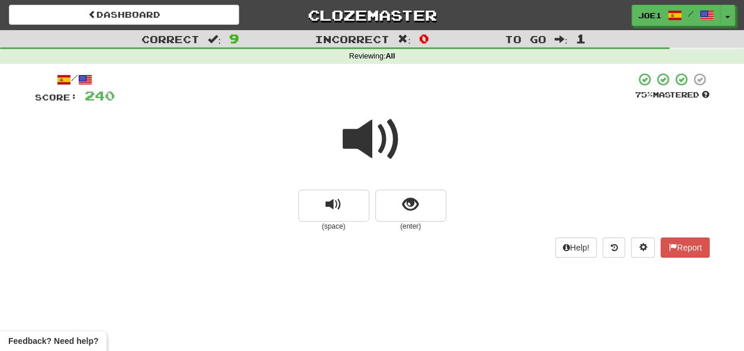
click at [374, 144] on span at bounding box center [372, 139] width 59 height 59
click at [402, 205] on span "show sentence" at bounding box center [410, 205] width 16 height 16
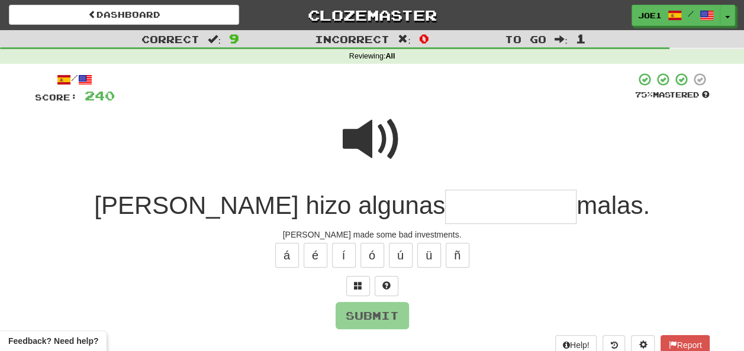
click at [445, 206] on input "text" at bounding box center [510, 207] width 131 height 35
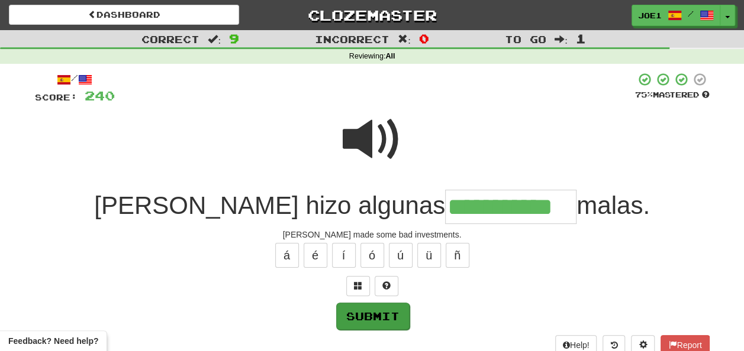
type input "**********"
click at [398, 308] on button "Submit" at bounding box center [372, 316] width 73 height 27
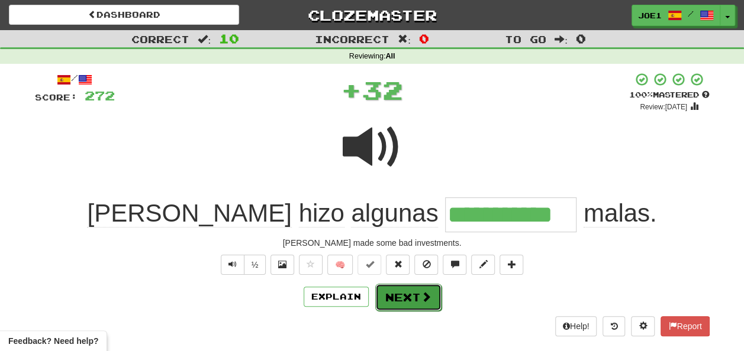
click at [409, 294] on button "Next" at bounding box center [408, 297] width 66 height 27
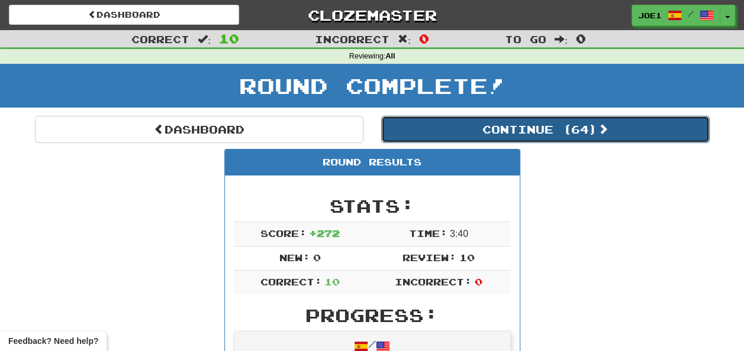
click at [458, 130] on button "Continue ( 64 )" at bounding box center [545, 129] width 328 height 27
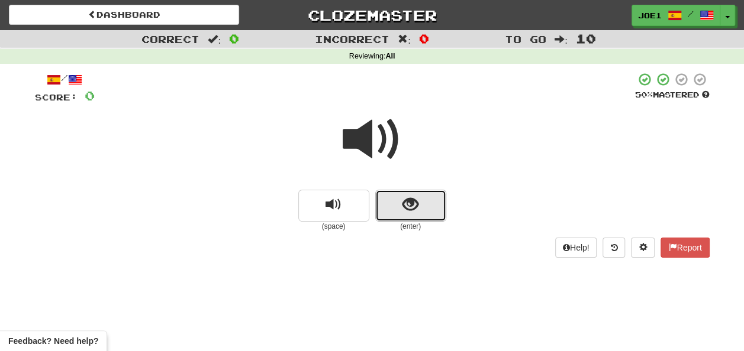
click at [411, 205] on span "show sentence" at bounding box center [410, 205] width 16 height 16
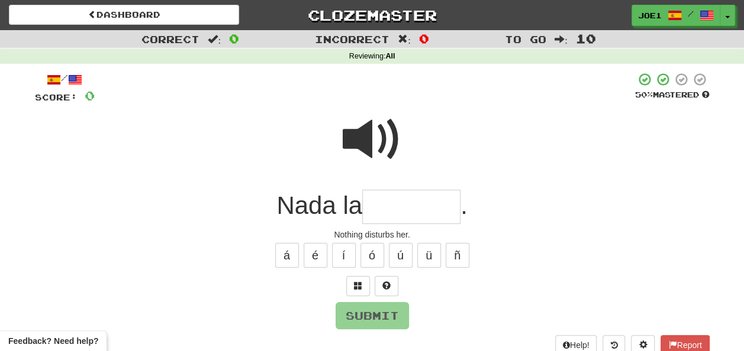
click at [381, 210] on input "text" at bounding box center [411, 207] width 98 height 35
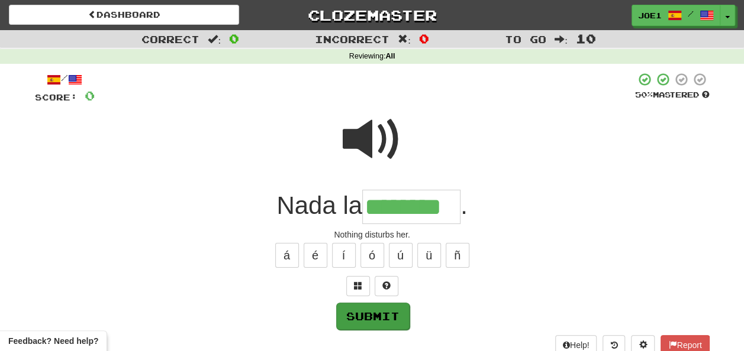
type input "********"
click at [382, 311] on button "Submit" at bounding box center [372, 316] width 73 height 27
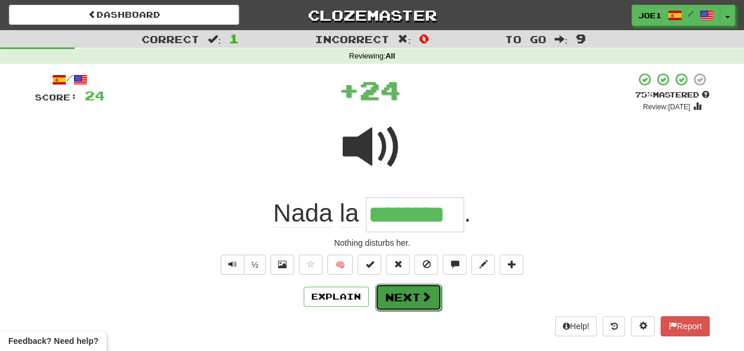
click at [396, 292] on button "Next" at bounding box center [408, 297] width 66 height 27
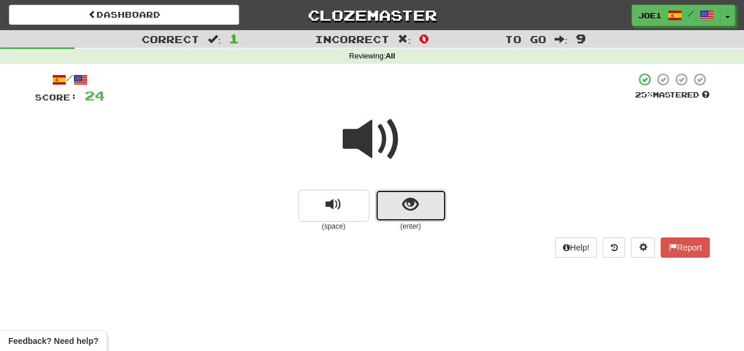
click at [419, 207] on button "show sentence" at bounding box center [410, 206] width 71 height 32
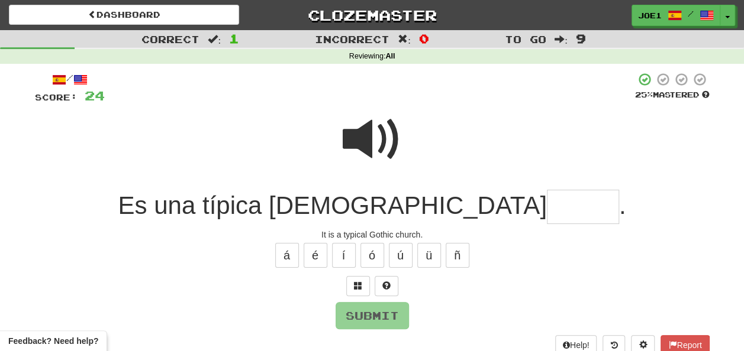
click at [547, 207] on input "text" at bounding box center [583, 207] width 72 height 35
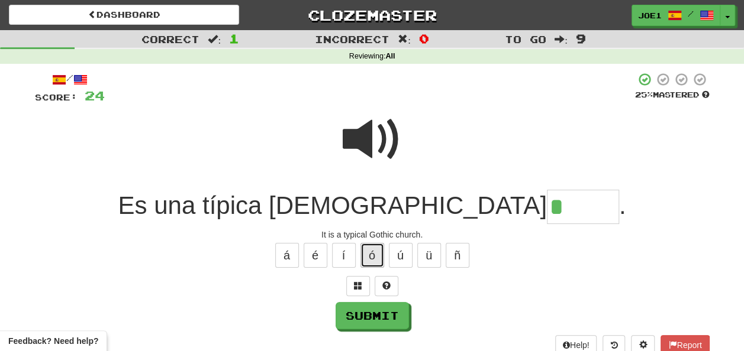
click at [376, 253] on button "ó" at bounding box center [372, 255] width 24 height 25
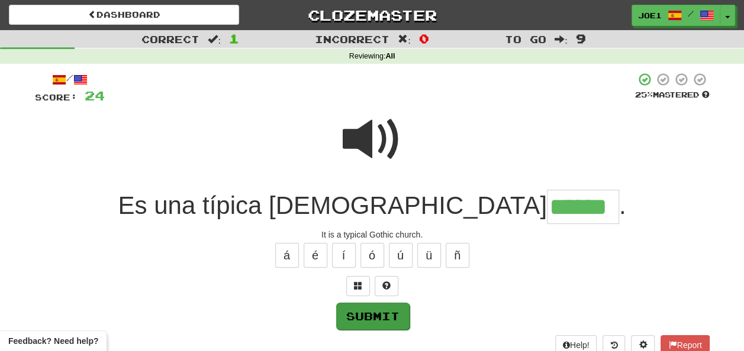
type input "******"
click at [369, 314] on button "Submit" at bounding box center [372, 316] width 73 height 27
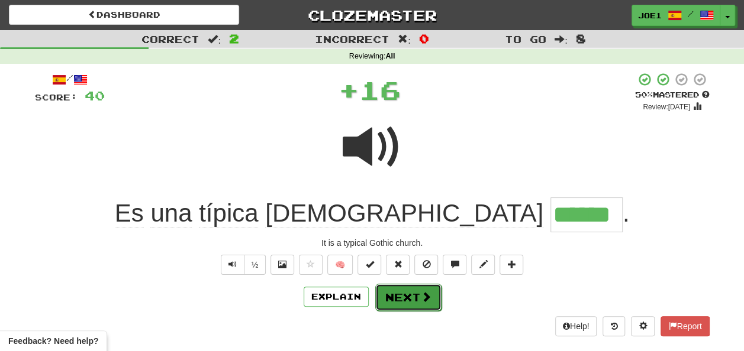
click at [391, 294] on button "Next" at bounding box center [408, 297] width 66 height 27
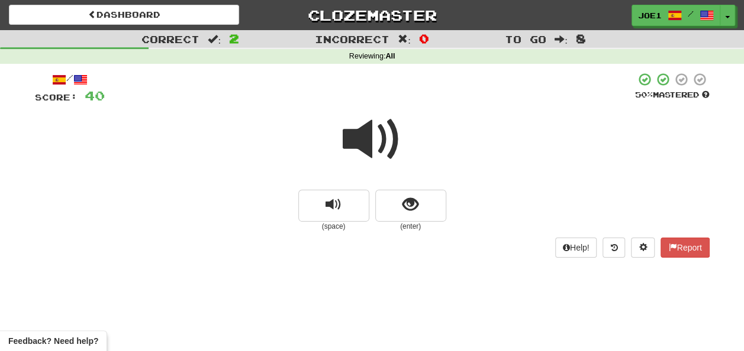
click at [372, 122] on span at bounding box center [372, 139] width 59 height 59
click at [374, 134] on span at bounding box center [372, 139] width 59 height 59
click at [378, 137] on span at bounding box center [372, 139] width 59 height 59
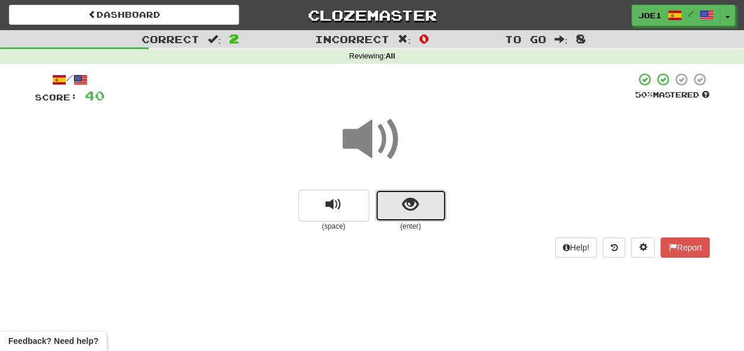
click at [402, 204] on span "show sentence" at bounding box center [410, 205] width 16 height 16
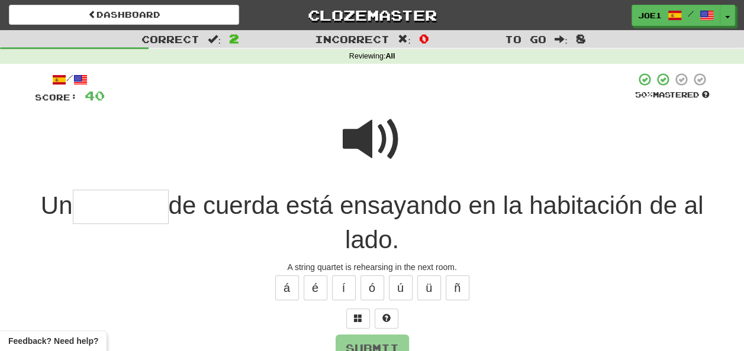
click at [377, 134] on span at bounding box center [372, 139] width 59 height 59
click at [382, 138] on span at bounding box center [372, 139] width 59 height 59
click at [118, 208] on input "text" at bounding box center [121, 207] width 96 height 35
type input "*"
type input "********"
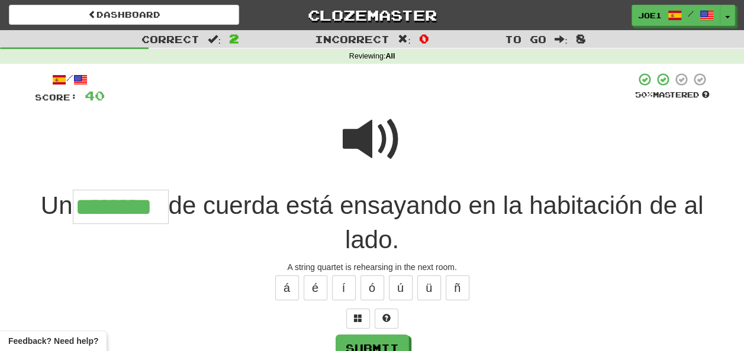
click at [372, 135] on span at bounding box center [372, 139] width 59 height 59
click at [372, 136] on span at bounding box center [372, 139] width 59 height 59
click at [365, 341] on button "Submit" at bounding box center [372, 349] width 73 height 27
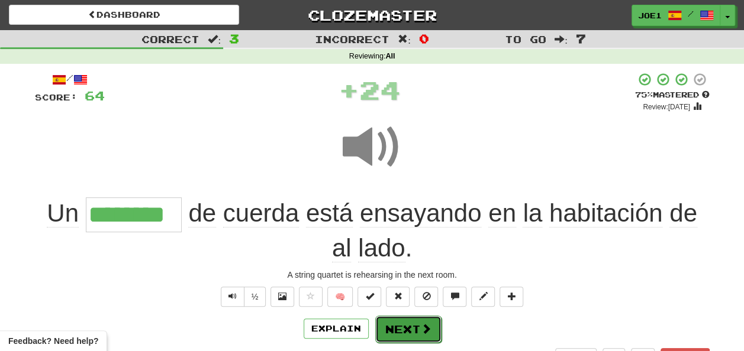
click at [401, 325] on button "Next" at bounding box center [408, 329] width 66 height 27
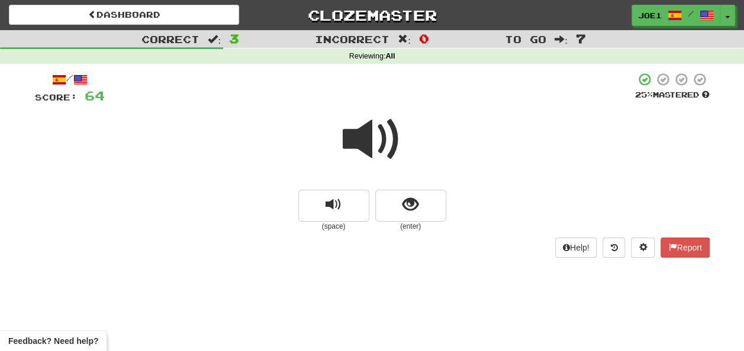
click at [378, 141] on span at bounding box center [372, 139] width 59 height 59
click at [372, 140] on span at bounding box center [372, 139] width 59 height 59
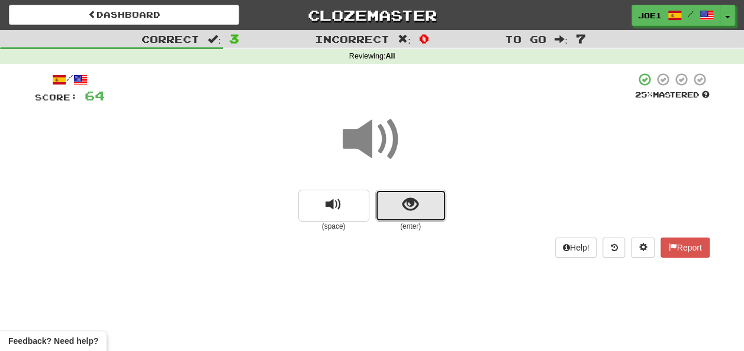
drag, startPoint x: 394, startPoint y: 200, endPoint x: 400, endPoint y: 200, distance: 6.5
click at [400, 200] on button "show sentence" at bounding box center [410, 206] width 71 height 32
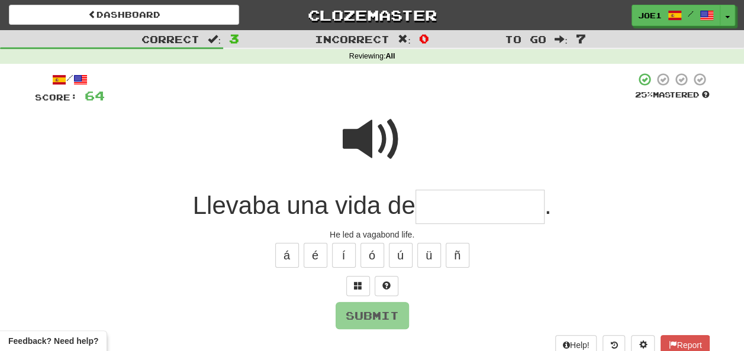
click at [372, 136] on span at bounding box center [372, 139] width 59 height 59
click at [425, 212] on input "text" at bounding box center [479, 207] width 129 height 35
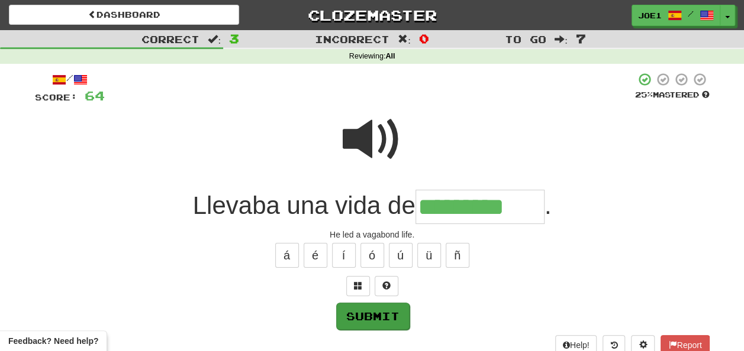
type input "*********"
click at [391, 310] on button "Submit" at bounding box center [372, 316] width 73 height 27
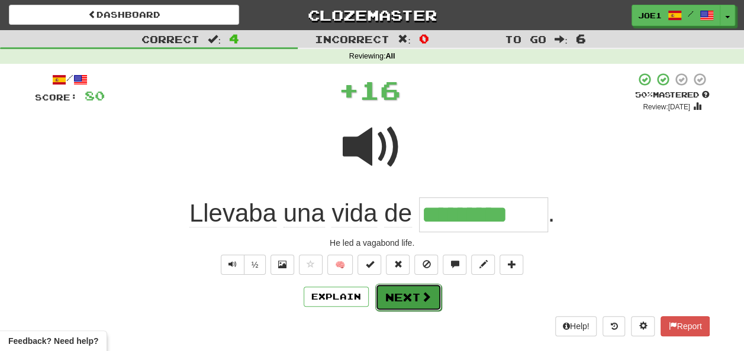
click at [408, 292] on button "Next" at bounding box center [408, 297] width 66 height 27
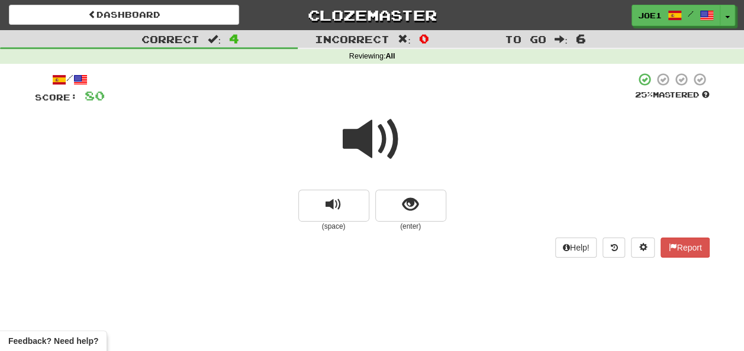
click at [362, 141] on span at bounding box center [372, 139] width 59 height 59
click at [370, 138] on span at bounding box center [372, 139] width 59 height 59
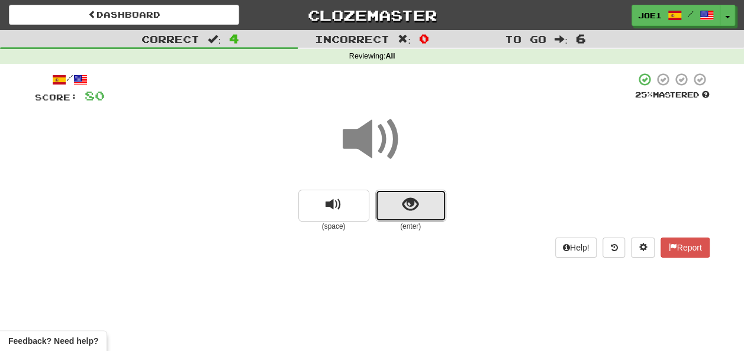
click at [402, 202] on span "show sentence" at bounding box center [410, 205] width 16 height 16
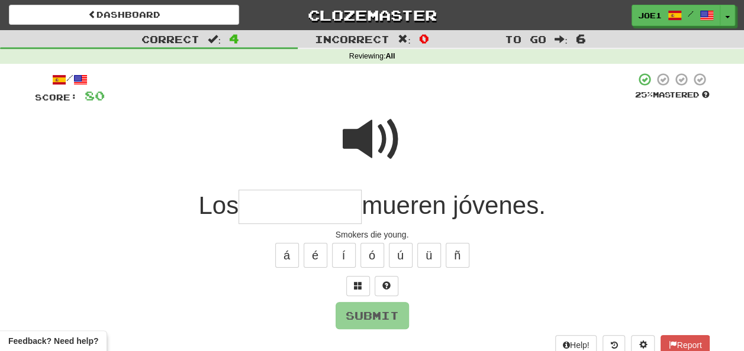
click at [376, 137] on span at bounding box center [372, 139] width 59 height 59
click at [266, 207] on input "text" at bounding box center [299, 207] width 123 height 35
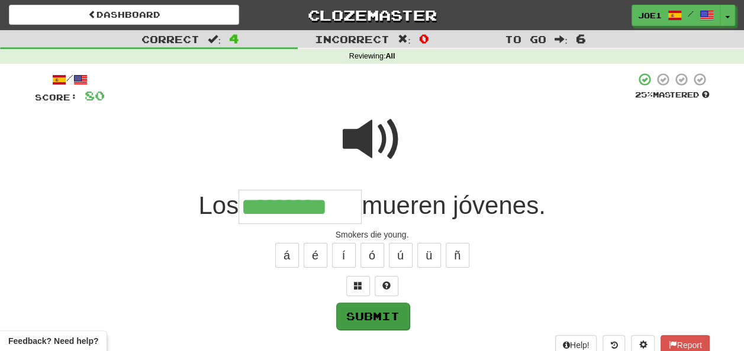
type input "*********"
click at [375, 309] on button "Submit" at bounding box center [372, 316] width 73 height 27
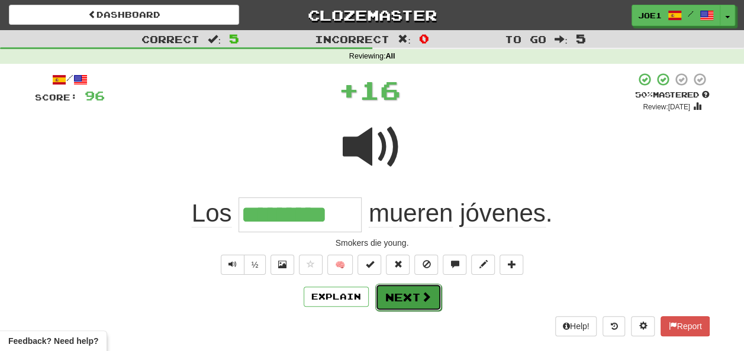
click at [396, 291] on button "Next" at bounding box center [408, 297] width 66 height 27
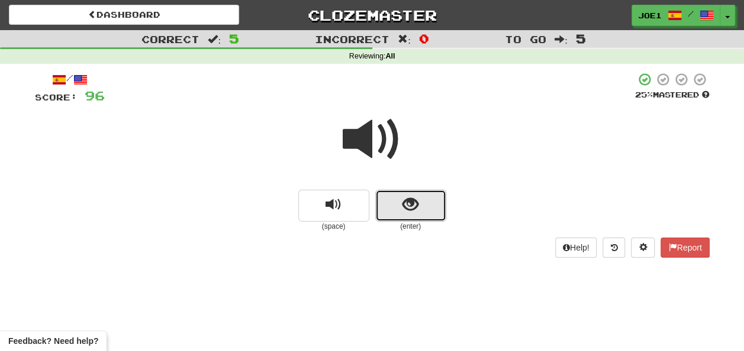
click at [395, 205] on button "show sentence" at bounding box center [410, 206] width 71 height 32
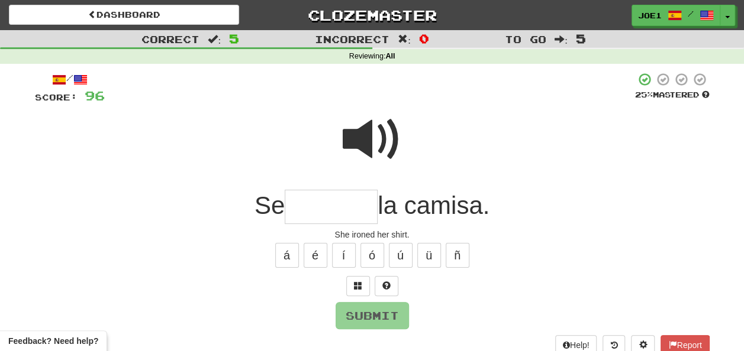
click at [289, 212] on input "text" at bounding box center [331, 207] width 93 height 35
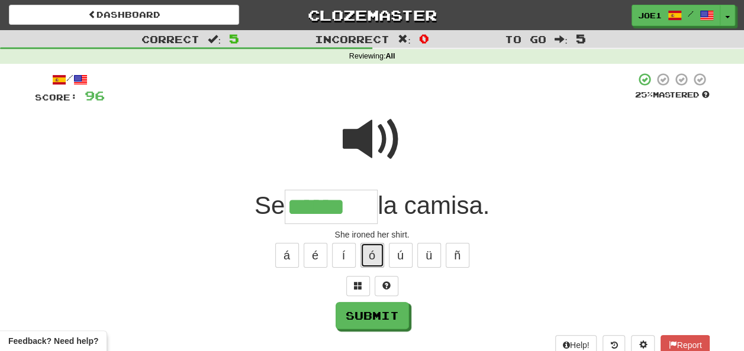
click at [363, 248] on button "ó" at bounding box center [372, 255] width 24 height 25
type input "*******"
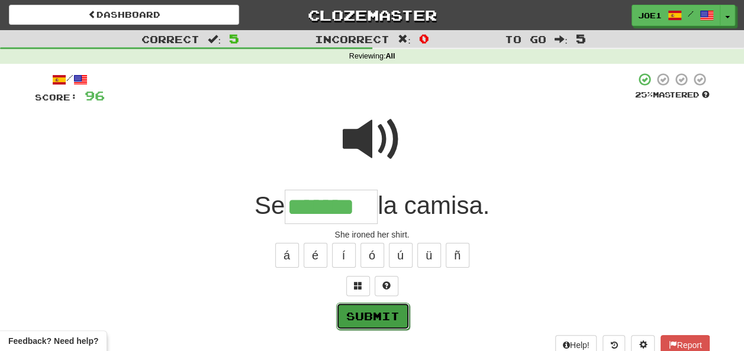
click at [375, 305] on button "Submit" at bounding box center [372, 316] width 73 height 27
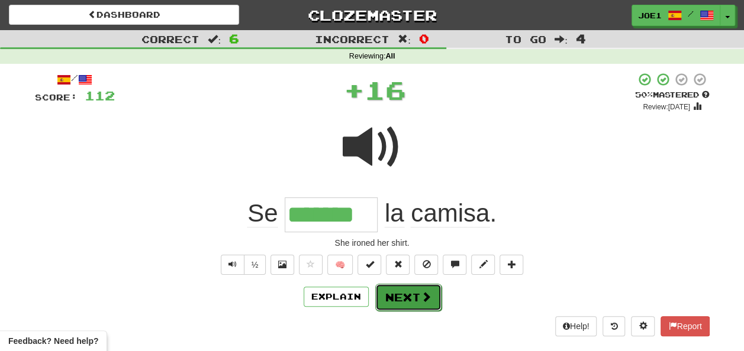
click at [417, 286] on button "Next" at bounding box center [408, 297] width 66 height 27
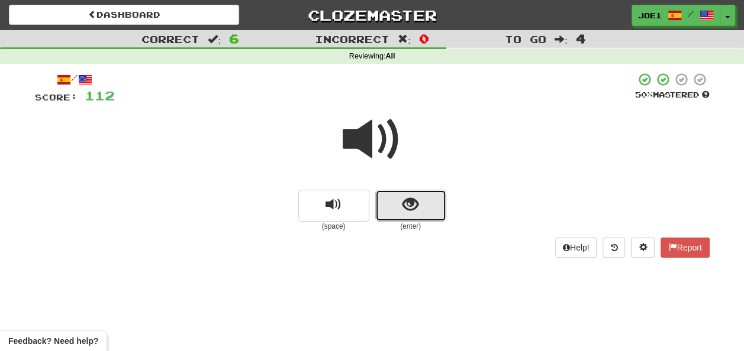
click at [406, 205] on span "show sentence" at bounding box center [410, 205] width 16 height 16
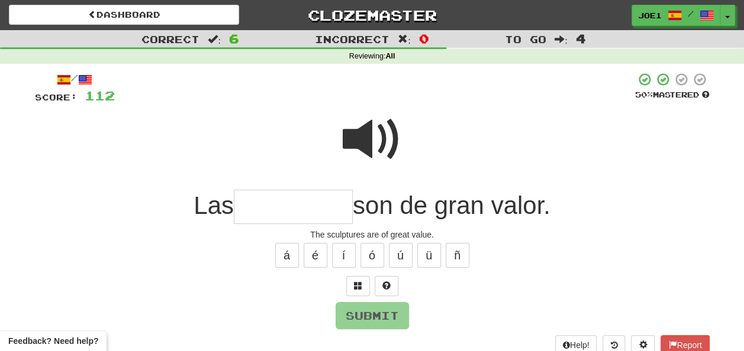
click at [237, 208] on input "text" at bounding box center [293, 207] width 119 height 35
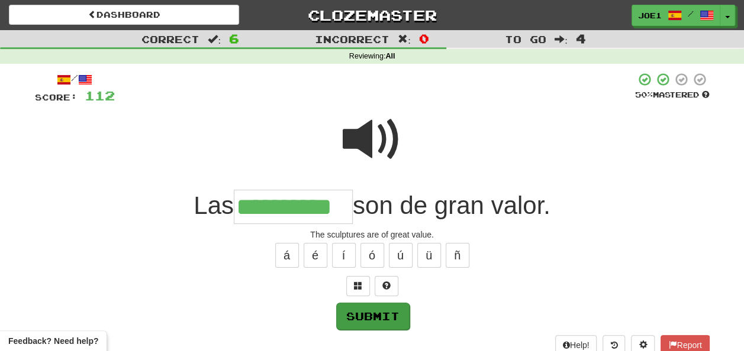
type input "**********"
click at [373, 309] on button "Submit" at bounding box center [372, 316] width 73 height 27
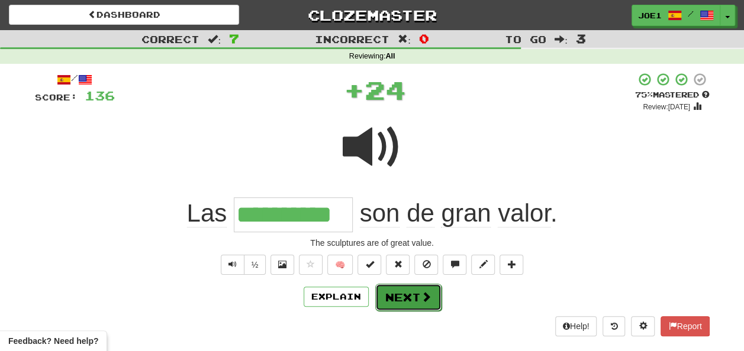
click at [399, 291] on button "Next" at bounding box center [408, 297] width 66 height 27
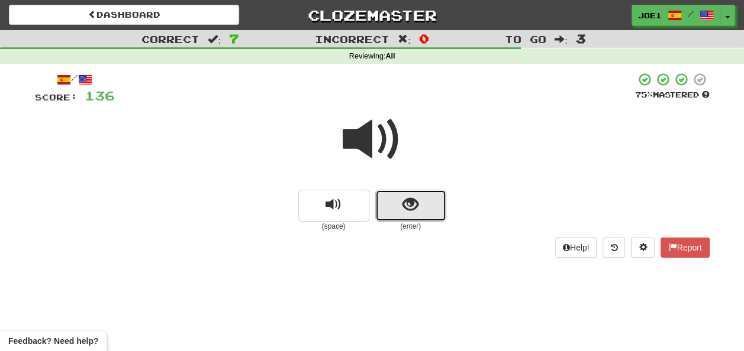
click at [418, 211] on span "show sentence" at bounding box center [410, 205] width 16 height 16
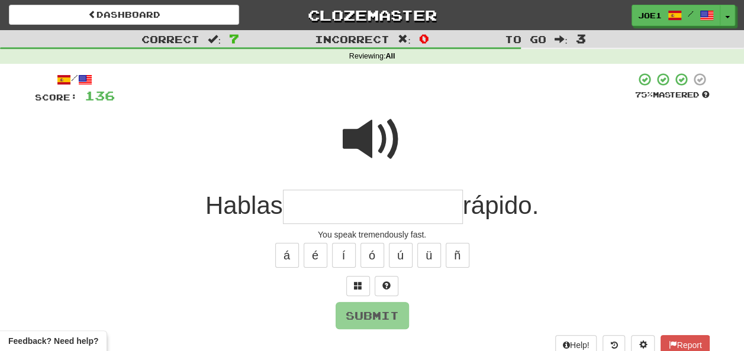
click at [301, 206] on input "text" at bounding box center [373, 207] width 180 height 35
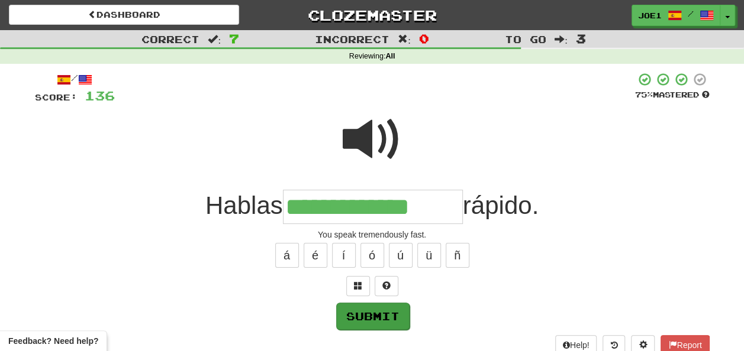
type input "**********"
click at [380, 314] on button "Submit" at bounding box center [372, 316] width 73 height 27
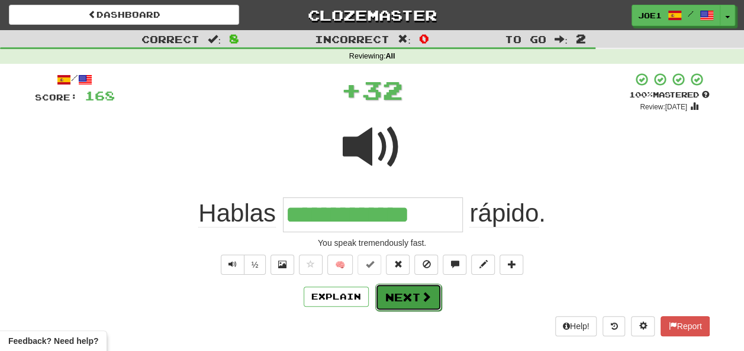
click at [404, 296] on button "Next" at bounding box center [408, 297] width 66 height 27
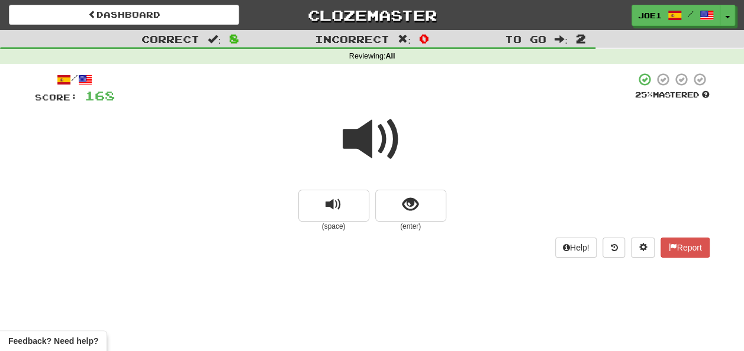
click at [372, 141] on span at bounding box center [372, 139] width 59 height 59
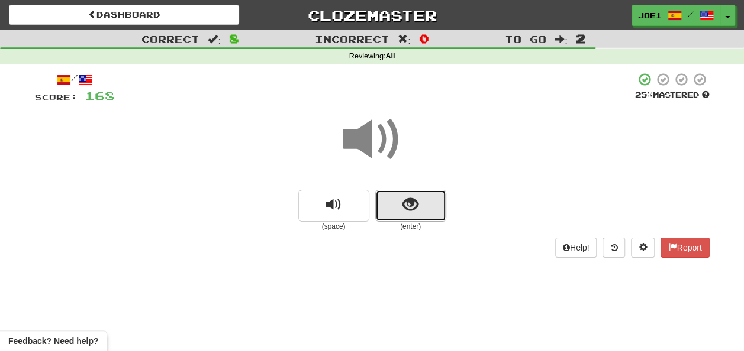
click at [402, 202] on span "show sentence" at bounding box center [410, 205] width 16 height 16
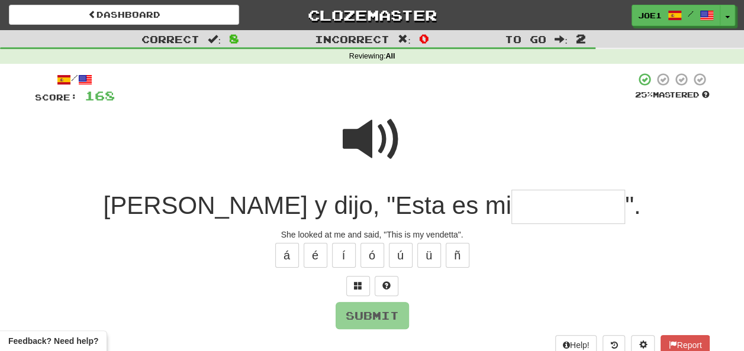
click at [379, 122] on span at bounding box center [372, 139] width 59 height 59
click at [388, 130] on span at bounding box center [372, 139] width 59 height 59
click at [511, 199] on input "text" at bounding box center [568, 207] width 114 height 35
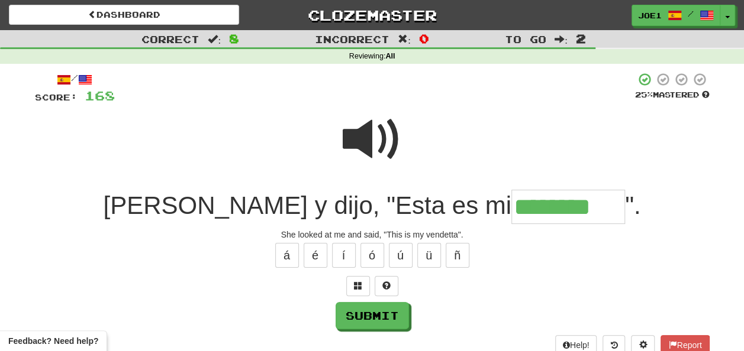
type input "********"
click at [367, 125] on span at bounding box center [372, 139] width 59 height 59
click at [367, 123] on span at bounding box center [372, 139] width 59 height 59
click at [367, 125] on span at bounding box center [372, 139] width 59 height 59
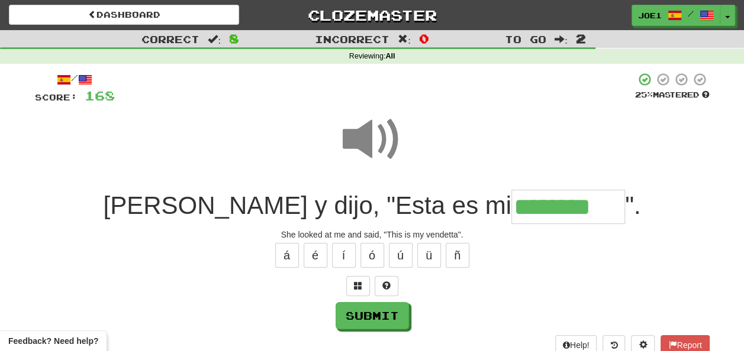
click at [367, 125] on span at bounding box center [372, 139] width 59 height 59
click at [376, 309] on button "Submit" at bounding box center [372, 316] width 73 height 27
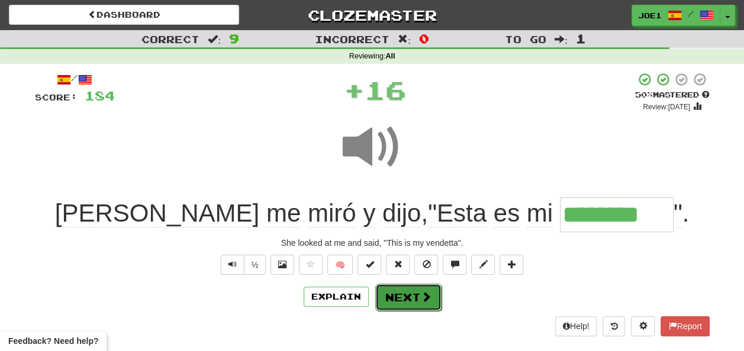
click at [402, 292] on button "Next" at bounding box center [408, 297] width 66 height 27
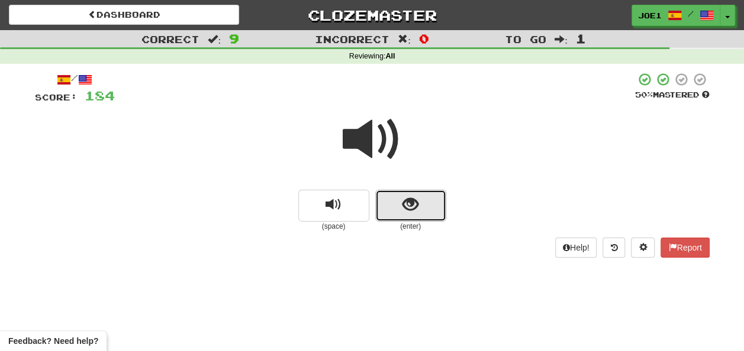
click at [412, 205] on span "show sentence" at bounding box center [410, 205] width 16 height 16
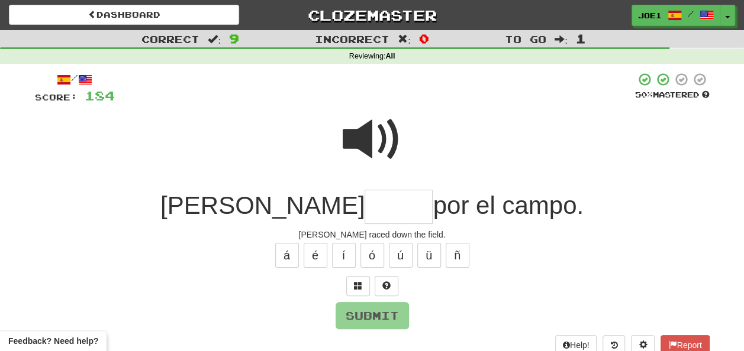
click at [365, 207] on input "text" at bounding box center [399, 207] width 68 height 35
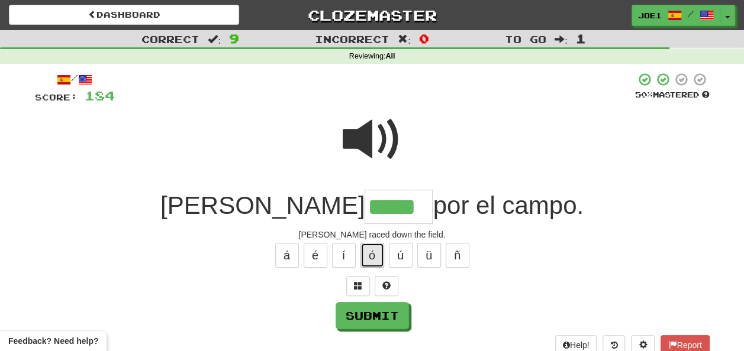
click at [376, 251] on button "ó" at bounding box center [372, 255] width 24 height 25
type input "******"
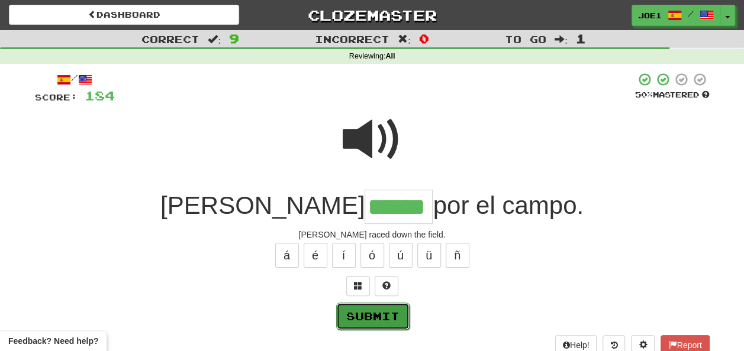
click at [373, 312] on button "Submit" at bounding box center [372, 316] width 73 height 27
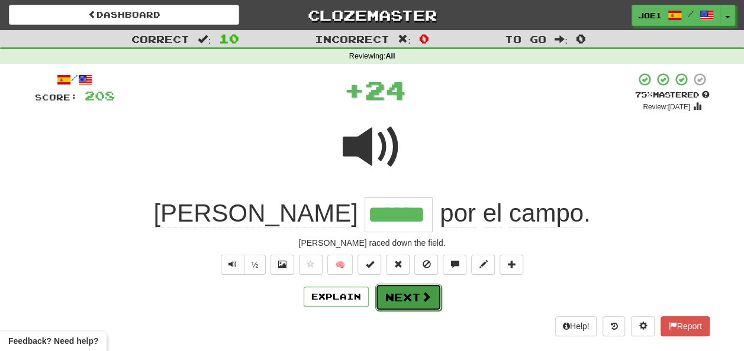
click at [404, 289] on button "Next" at bounding box center [408, 297] width 66 height 27
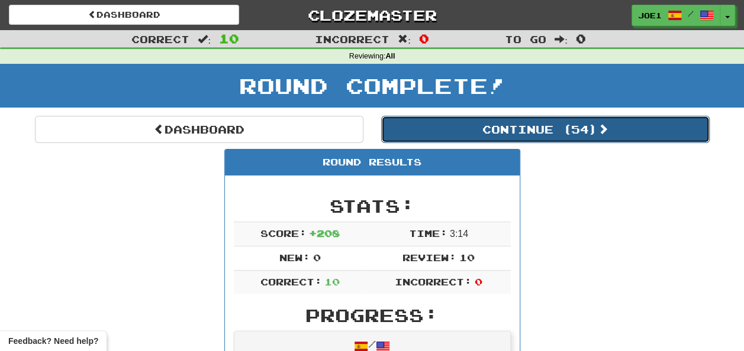
click at [493, 130] on button "Continue ( 54 )" at bounding box center [545, 129] width 328 height 27
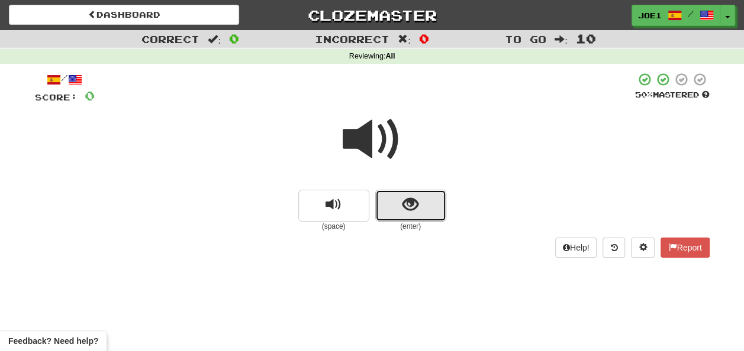
click at [403, 204] on span "show sentence" at bounding box center [410, 205] width 16 height 16
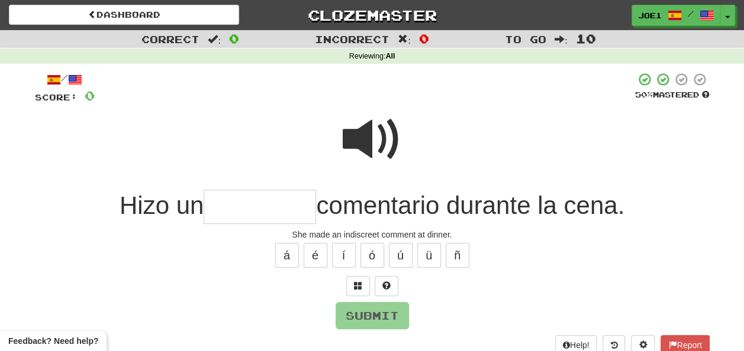
click at [217, 209] on input "text" at bounding box center [260, 207] width 112 height 35
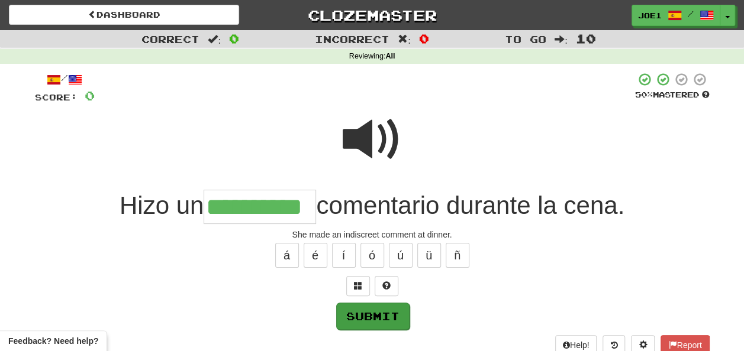
type input "**********"
click at [378, 304] on button "Submit" at bounding box center [372, 316] width 73 height 27
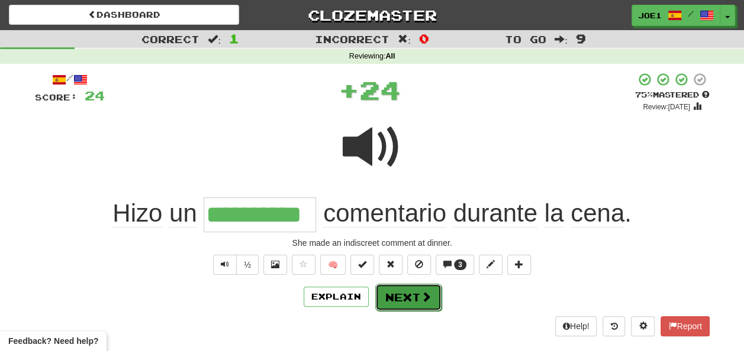
click at [397, 289] on button "Next" at bounding box center [408, 297] width 66 height 27
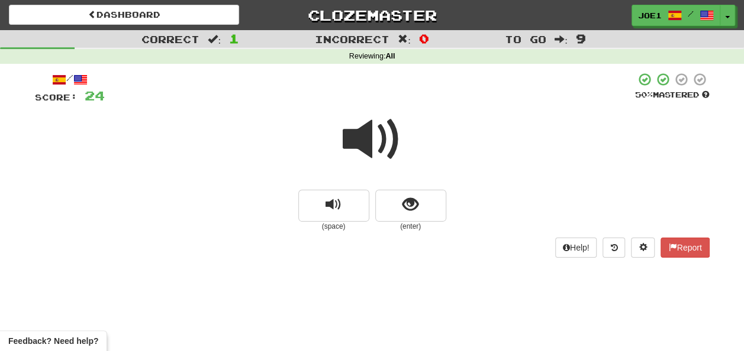
click at [370, 140] on span at bounding box center [372, 139] width 59 height 59
click at [370, 141] on span at bounding box center [372, 139] width 59 height 59
click at [369, 143] on span at bounding box center [372, 139] width 59 height 59
click at [396, 204] on button "show sentence" at bounding box center [410, 206] width 71 height 32
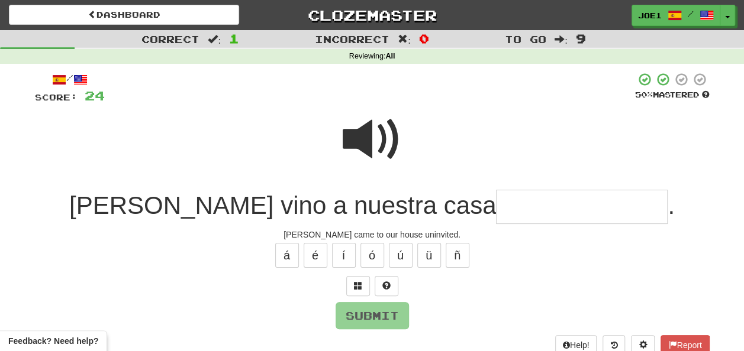
click at [363, 133] on span at bounding box center [372, 139] width 59 height 59
drag, startPoint x: 436, startPoint y: 207, endPoint x: 430, endPoint y: 207, distance: 6.5
click at [496, 207] on input "text" at bounding box center [582, 207] width 172 height 35
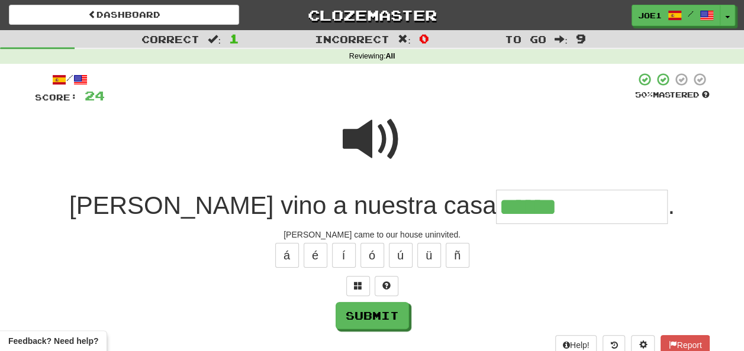
click at [374, 128] on span at bounding box center [372, 139] width 59 height 59
click at [496, 205] on input "******" at bounding box center [582, 207] width 172 height 35
type input "**********"
click at [376, 147] on span at bounding box center [372, 139] width 59 height 59
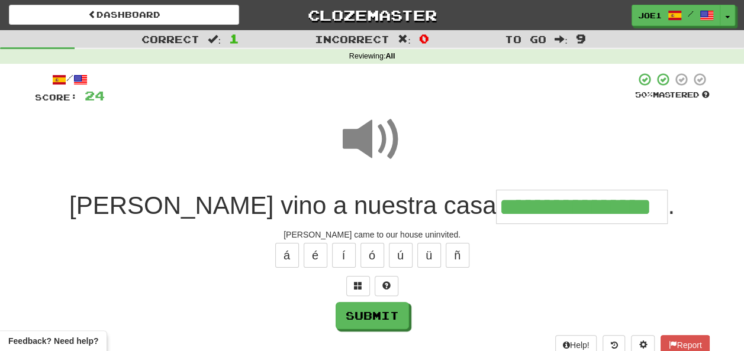
click at [373, 144] on span at bounding box center [372, 139] width 59 height 59
click at [380, 309] on button "Submit" at bounding box center [372, 316] width 73 height 27
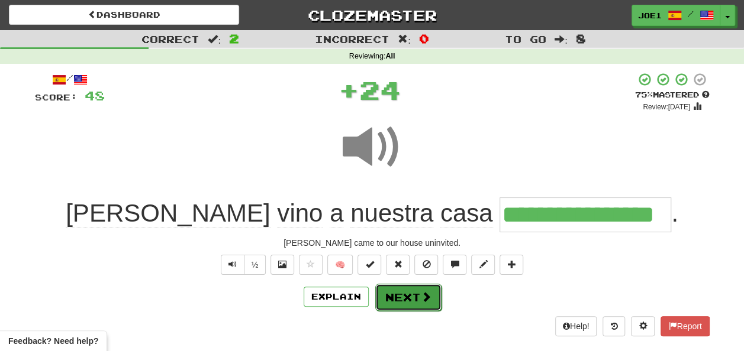
click at [400, 292] on button "Next" at bounding box center [408, 297] width 66 height 27
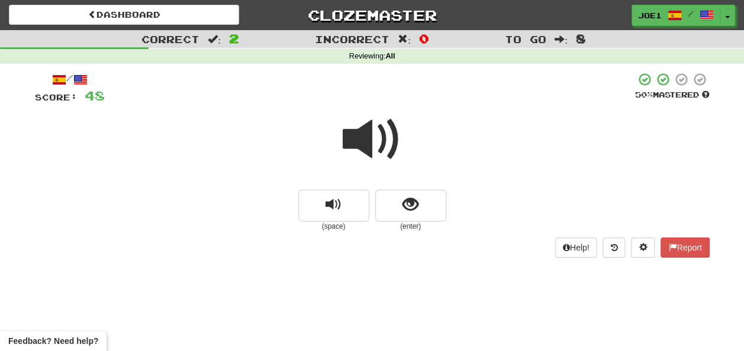
click at [371, 140] on span at bounding box center [372, 139] width 59 height 59
click at [370, 140] on span at bounding box center [372, 139] width 59 height 59
click at [401, 205] on button "show sentence" at bounding box center [410, 206] width 71 height 32
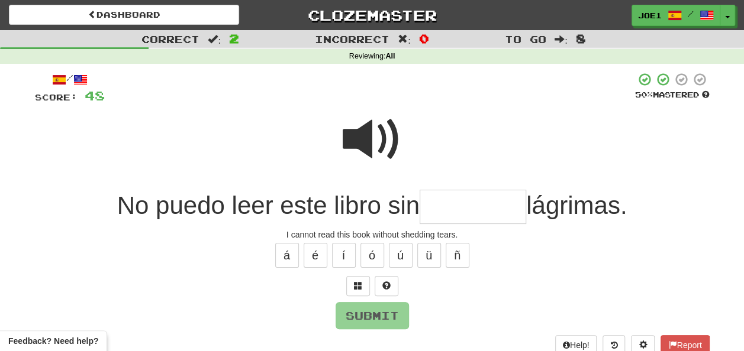
click at [365, 128] on span at bounding box center [372, 139] width 59 height 59
click at [435, 203] on input "text" at bounding box center [473, 207] width 107 height 35
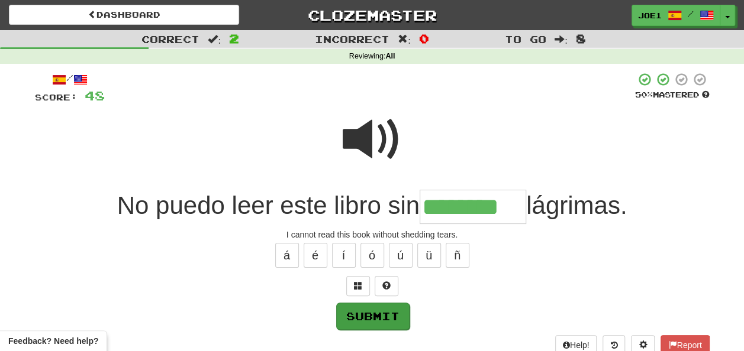
type input "********"
click at [363, 311] on button "Submit" at bounding box center [372, 316] width 73 height 27
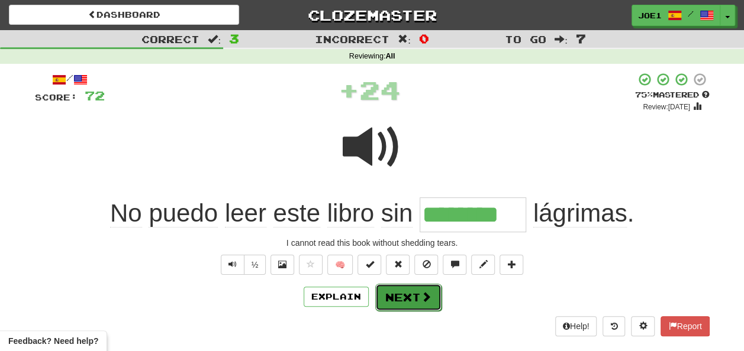
click at [418, 284] on button "Next" at bounding box center [408, 297] width 66 height 27
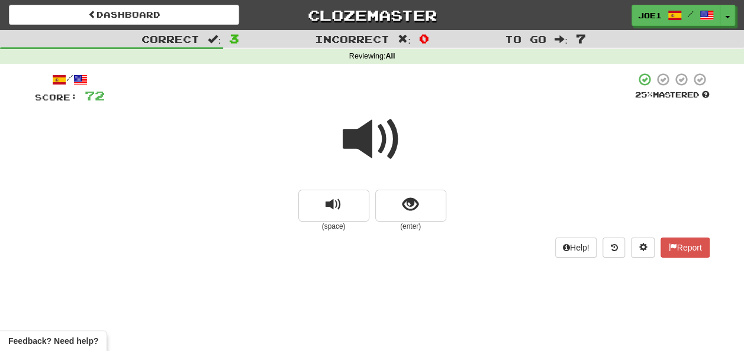
click at [365, 134] on span at bounding box center [372, 139] width 59 height 59
click at [366, 144] on span at bounding box center [372, 139] width 59 height 59
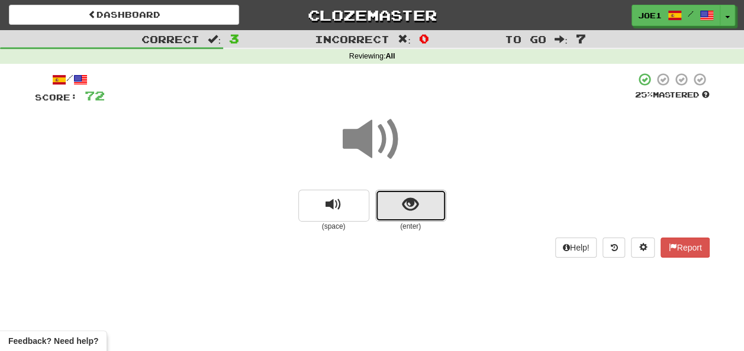
click at [400, 201] on button "show sentence" at bounding box center [410, 206] width 71 height 32
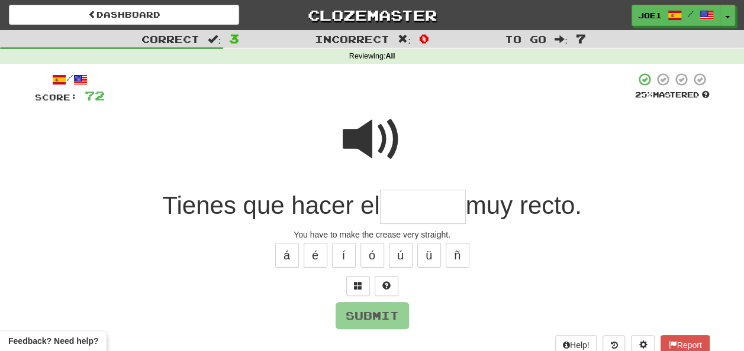
click at [370, 130] on span at bounding box center [372, 139] width 59 height 59
click at [395, 205] on input "text" at bounding box center [423, 207] width 86 height 35
click at [377, 128] on span at bounding box center [372, 139] width 59 height 59
click at [386, 207] on input "text" at bounding box center [423, 207] width 86 height 35
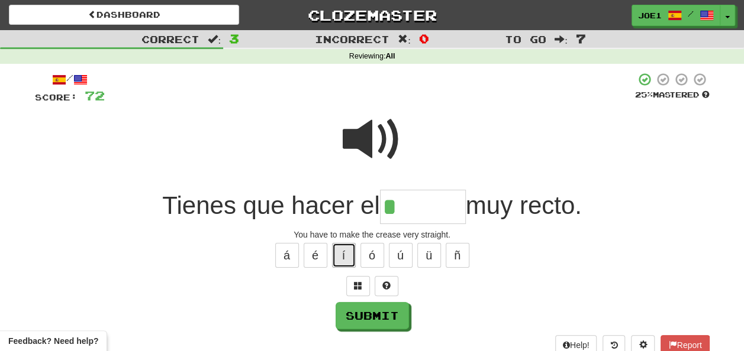
click at [340, 256] on button "í" at bounding box center [344, 255] width 24 height 25
click at [349, 257] on button "í" at bounding box center [344, 255] width 24 height 25
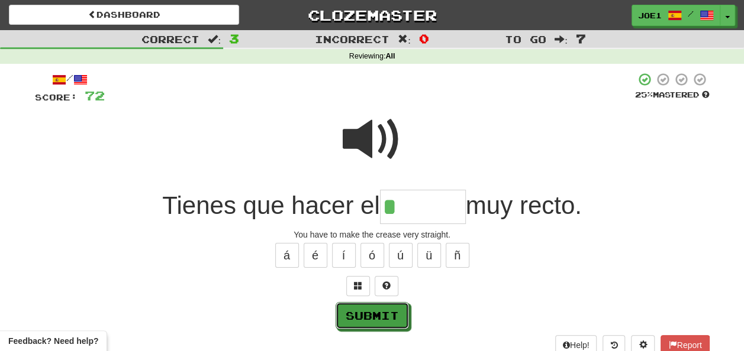
click at [362, 312] on button "Submit" at bounding box center [372, 315] width 73 height 27
type input "*******"
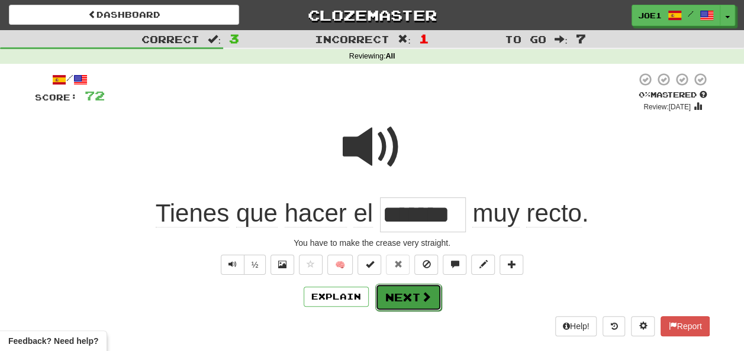
click at [405, 288] on button "Next" at bounding box center [408, 297] width 66 height 27
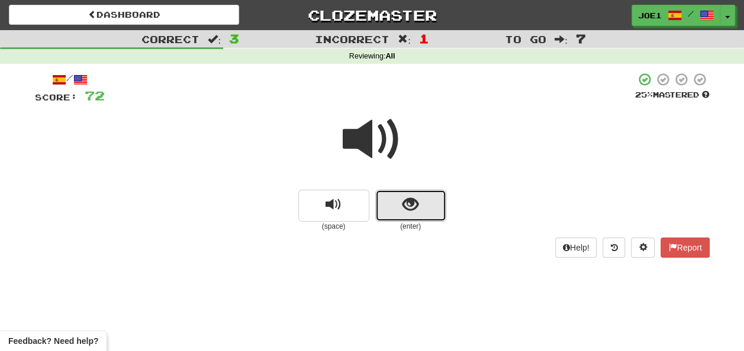
click at [408, 208] on span "show sentence" at bounding box center [410, 205] width 16 height 16
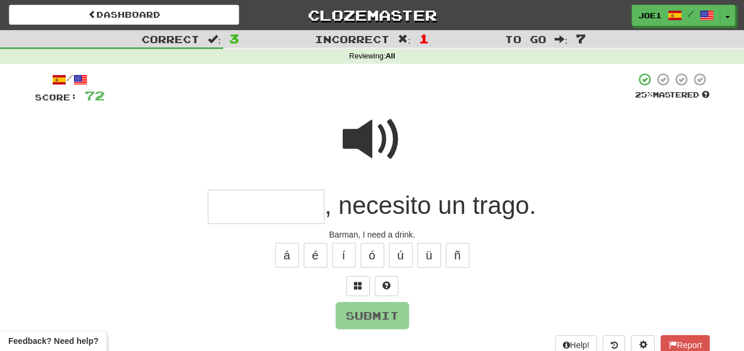
click at [228, 215] on input "text" at bounding box center [266, 207] width 117 height 35
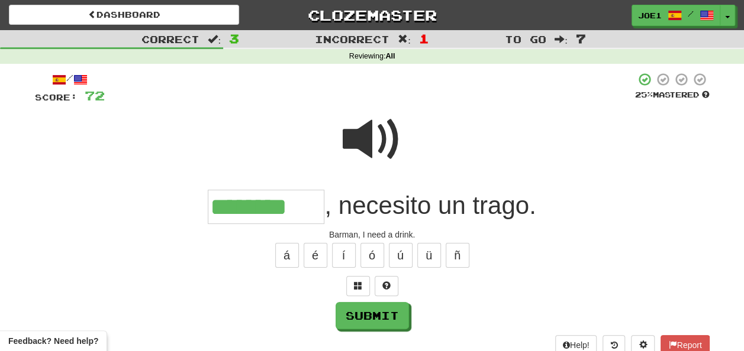
type input "********"
click at [389, 133] on span at bounding box center [372, 139] width 59 height 59
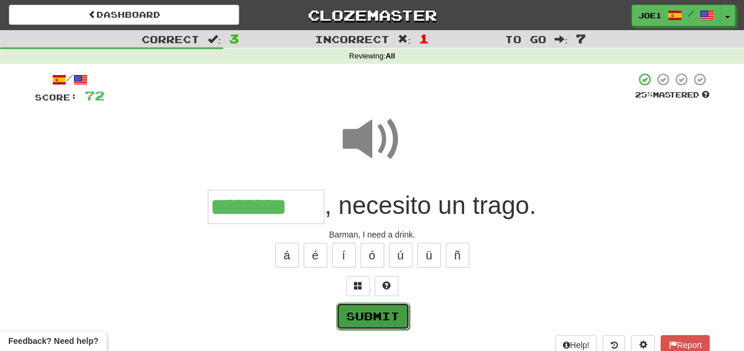
click at [375, 312] on button "Submit" at bounding box center [372, 316] width 73 height 27
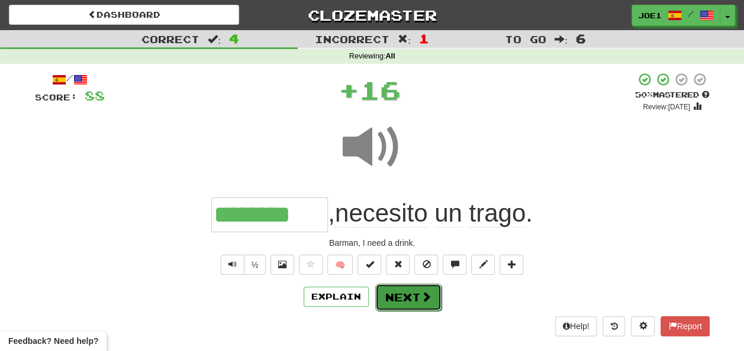
click at [396, 290] on button "Next" at bounding box center [408, 297] width 66 height 27
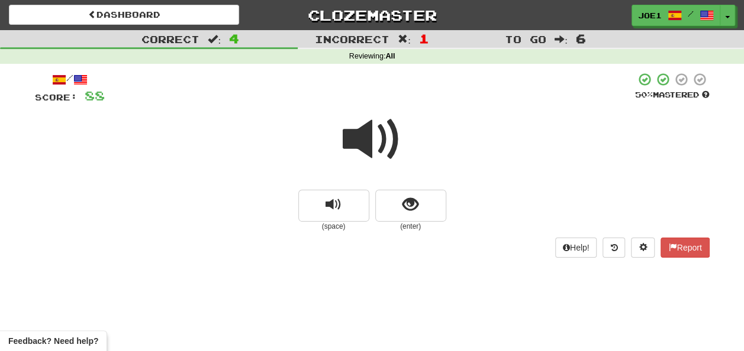
click at [366, 138] on span at bounding box center [372, 139] width 59 height 59
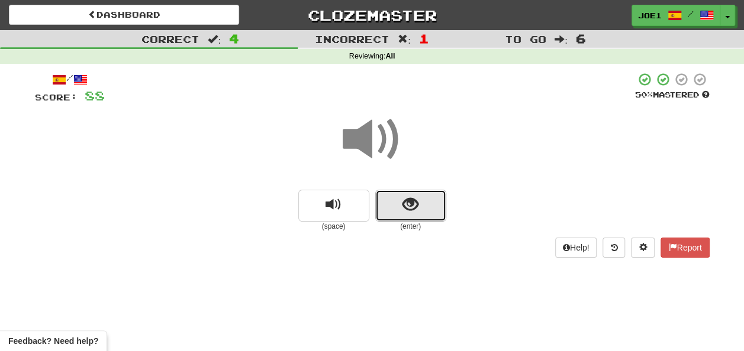
click at [395, 200] on button "show sentence" at bounding box center [410, 206] width 71 height 32
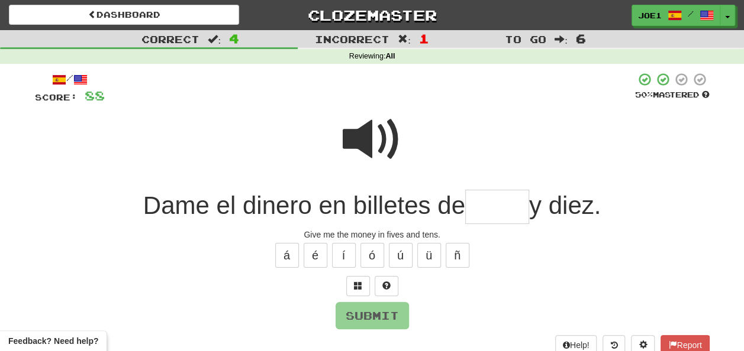
click at [362, 130] on span at bounding box center [372, 139] width 59 height 59
click at [473, 205] on input "text" at bounding box center [497, 207] width 64 height 35
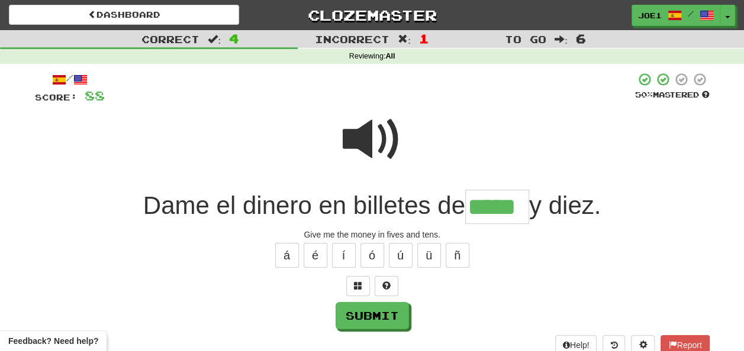
type input "*****"
click at [370, 128] on span at bounding box center [372, 139] width 59 height 59
click at [373, 135] on span at bounding box center [372, 139] width 59 height 59
click at [374, 142] on span at bounding box center [372, 139] width 59 height 59
click at [374, 141] on span at bounding box center [372, 139] width 59 height 59
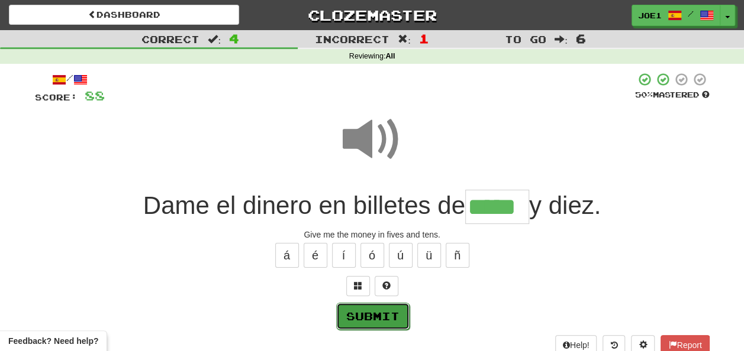
click at [365, 314] on button "Submit" at bounding box center [372, 316] width 73 height 27
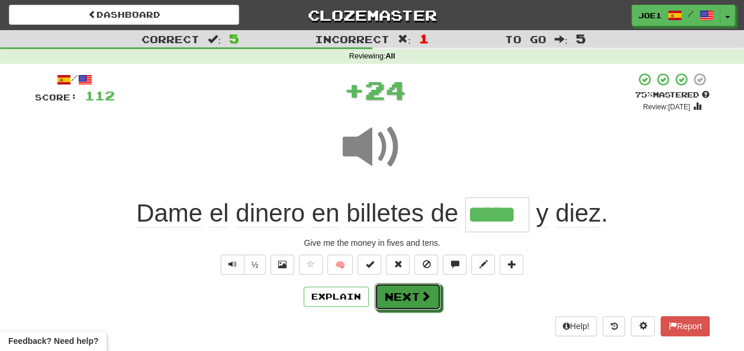
click at [393, 292] on button "Next" at bounding box center [408, 296] width 66 height 27
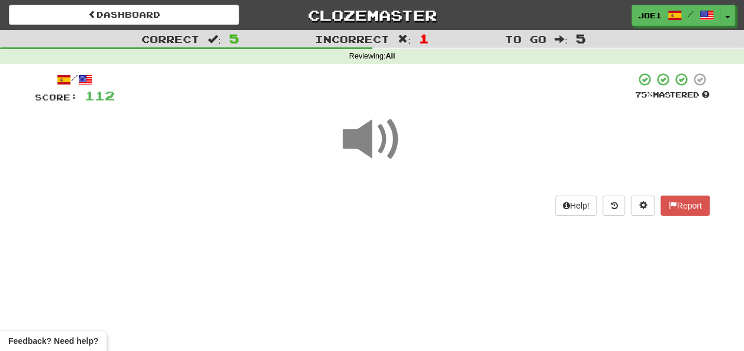
click at [368, 137] on span at bounding box center [372, 139] width 59 height 59
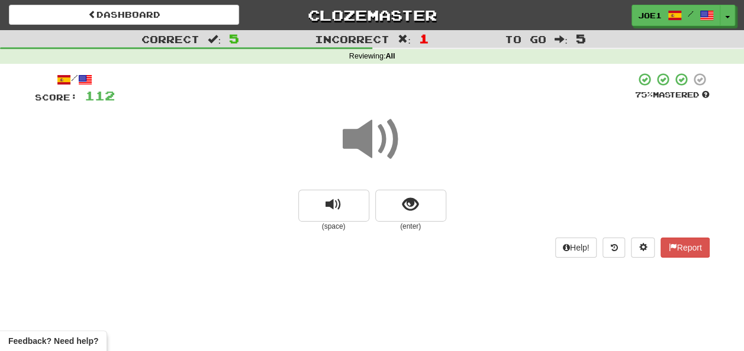
click at [373, 143] on span at bounding box center [372, 139] width 59 height 59
click at [400, 199] on button "show sentence" at bounding box center [410, 206] width 71 height 32
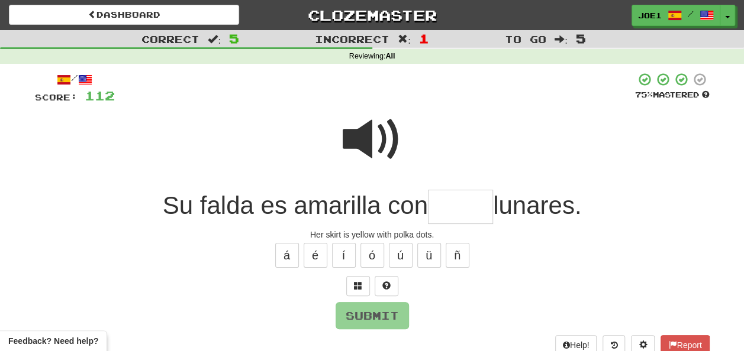
click at [361, 134] on span at bounding box center [372, 139] width 59 height 59
click at [364, 140] on span at bounding box center [372, 139] width 59 height 59
click at [440, 205] on input "text" at bounding box center [460, 207] width 65 height 35
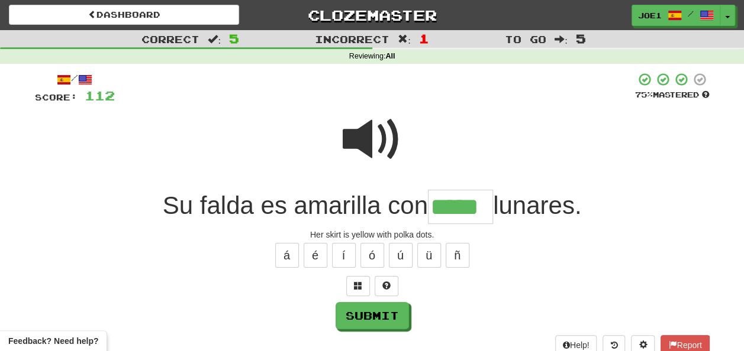
type input "*****"
click at [359, 138] on span at bounding box center [372, 139] width 59 height 59
click at [359, 140] on span at bounding box center [372, 139] width 59 height 59
click at [365, 140] on span at bounding box center [372, 139] width 59 height 59
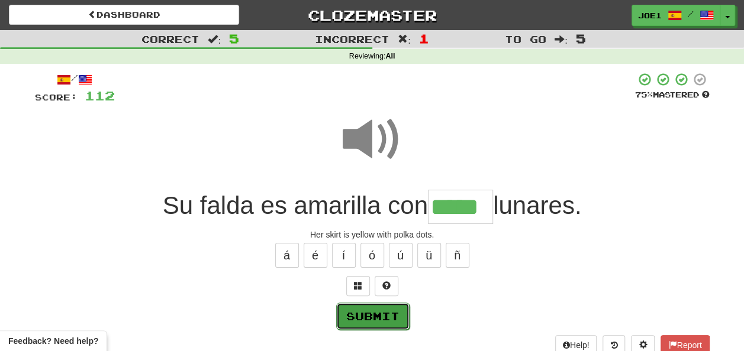
click at [377, 311] on button "Submit" at bounding box center [372, 316] width 73 height 27
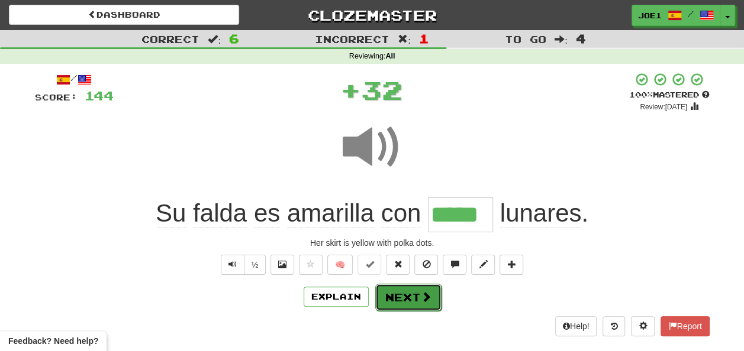
click at [394, 291] on button "Next" at bounding box center [408, 297] width 66 height 27
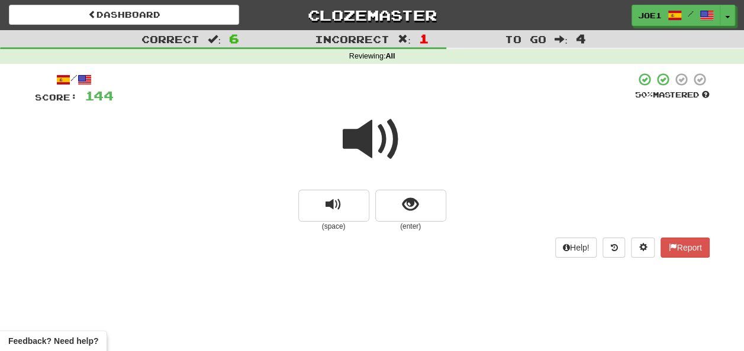
click at [373, 142] on span at bounding box center [372, 139] width 59 height 59
click at [399, 207] on button "show sentence" at bounding box center [410, 206] width 71 height 32
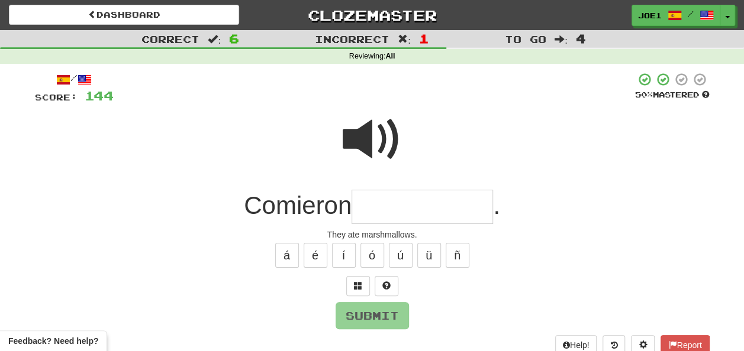
click at [372, 133] on span at bounding box center [372, 139] width 59 height 59
click at [370, 204] on input "text" at bounding box center [421, 207] width 141 height 35
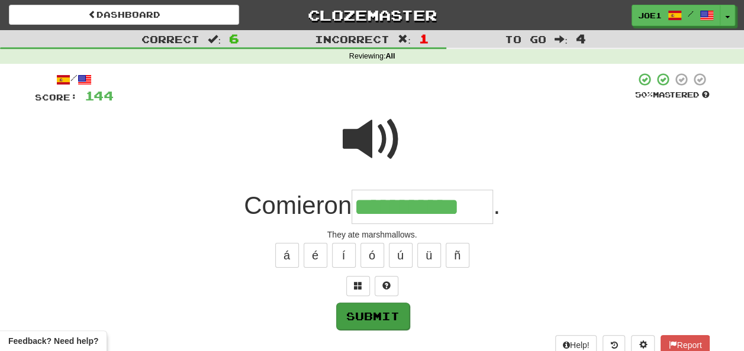
type input "**********"
click at [386, 308] on button "Submit" at bounding box center [372, 316] width 73 height 27
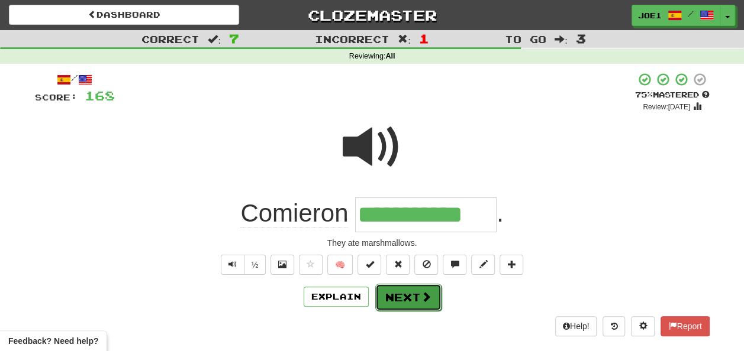
click at [395, 291] on button "Next" at bounding box center [408, 297] width 66 height 27
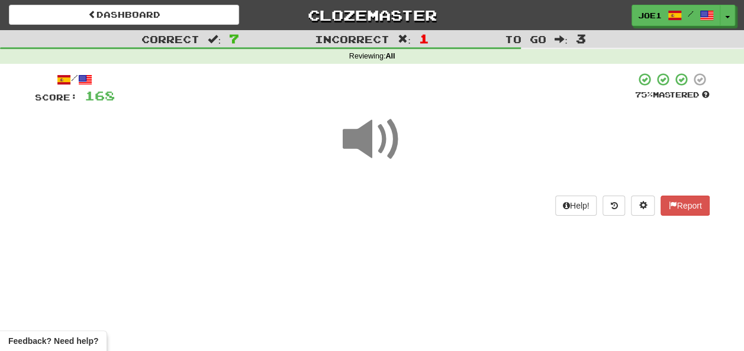
click at [370, 142] on span at bounding box center [372, 139] width 59 height 59
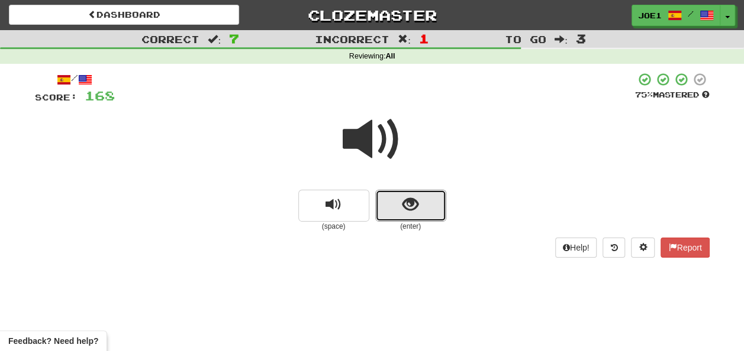
click at [402, 199] on span "show sentence" at bounding box center [410, 205] width 16 height 16
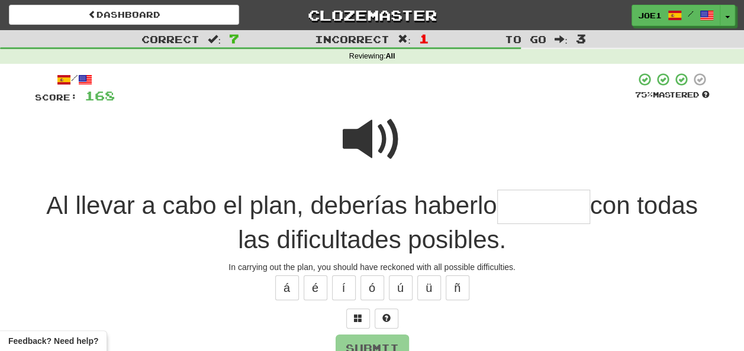
click at [359, 136] on span at bounding box center [372, 139] width 59 height 59
click at [510, 209] on input "text" at bounding box center [543, 207] width 93 height 35
type input "********"
click at [365, 136] on span at bounding box center [372, 139] width 59 height 59
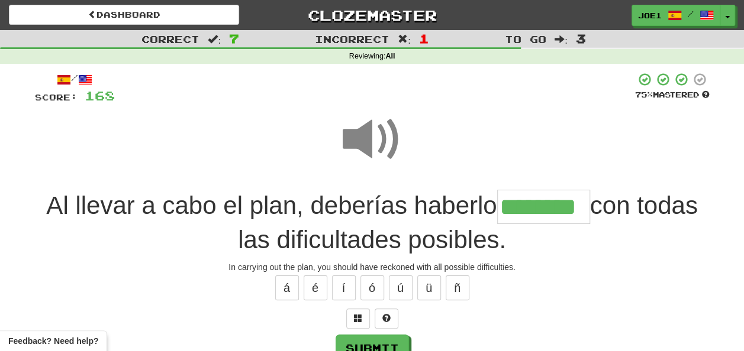
click at [367, 140] on span at bounding box center [372, 139] width 59 height 59
click at [376, 340] on button "Submit" at bounding box center [372, 349] width 73 height 27
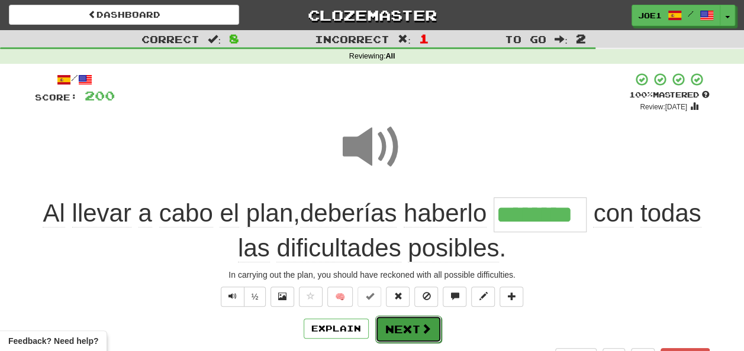
click at [401, 323] on button "Next" at bounding box center [408, 329] width 66 height 27
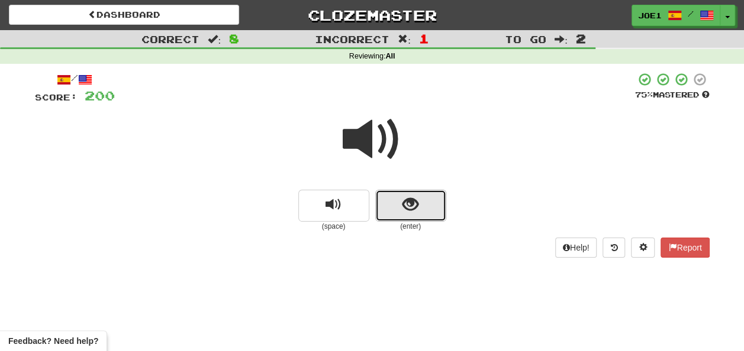
click at [413, 205] on span "show sentence" at bounding box center [410, 205] width 16 height 16
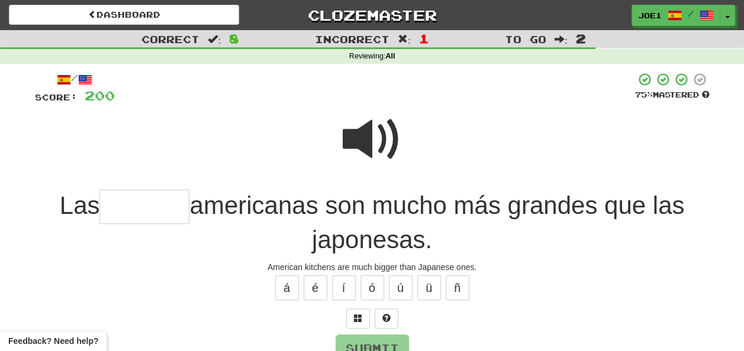
click at [147, 208] on input "text" at bounding box center [144, 207] width 90 height 35
type input "*******"
click at [359, 340] on button "Submit" at bounding box center [372, 349] width 73 height 27
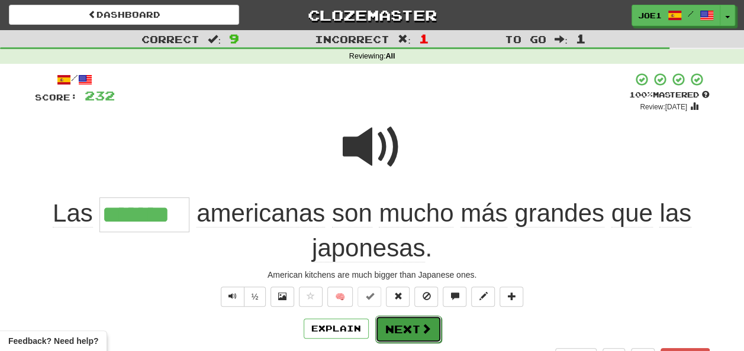
click at [402, 324] on button "Next" at bounding box center [408, 329] width 66 height 27
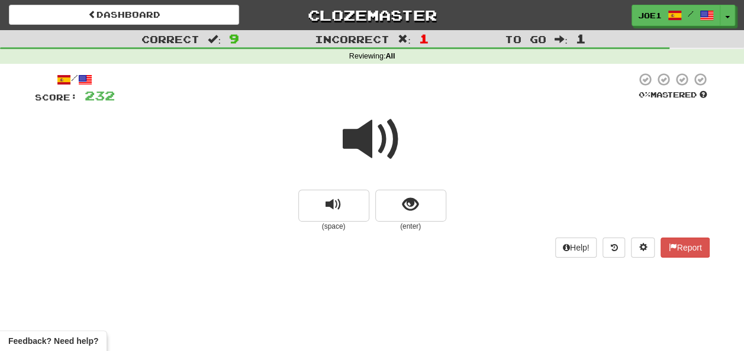
click at [367, 143] on span at bounding box center [372, 139] width 59 height 59
click at [370, 137] on span at bounding box center [372, 139] width 59 height 59
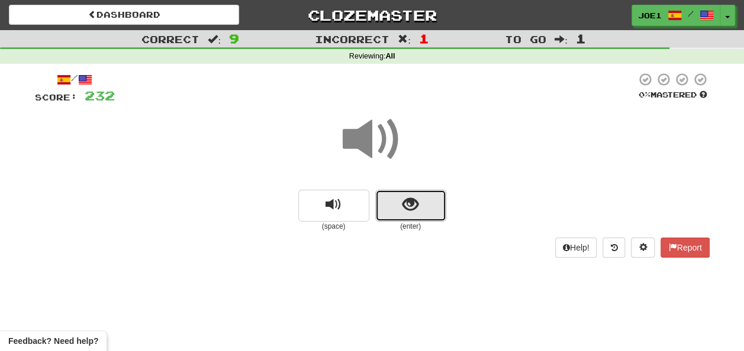
click at [411, 204] on span "show sentence" at bounding box center [410, 205] width 16 height 16
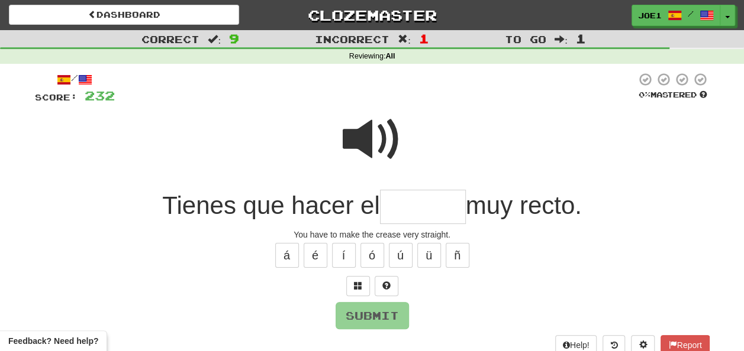
click at [412, 205] on input "text" at bounding box center [423, 207] width 86 height 35
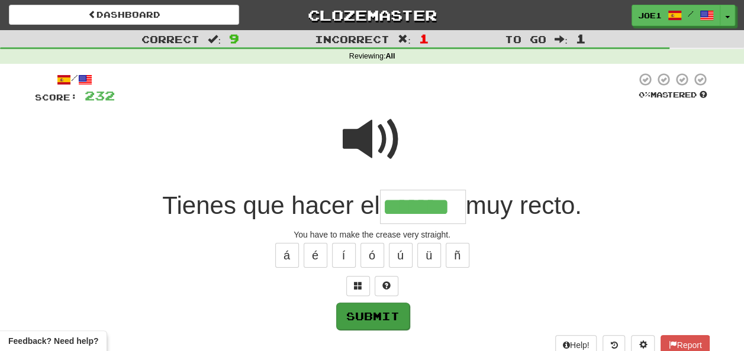
type input "*******"
click at [379, 308] on button "Submit" at bounding box center [372, 316] width 73 height 27
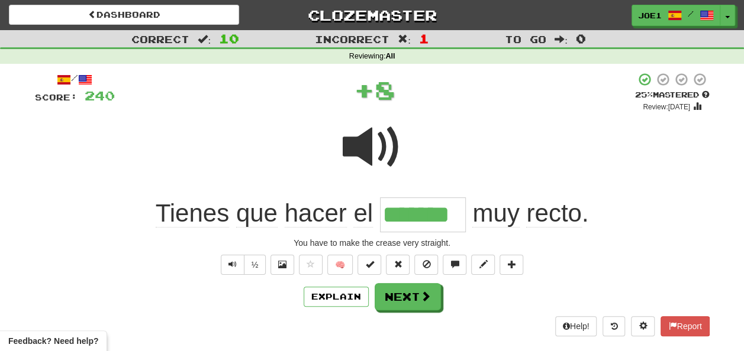
click at [353, 135] on span at bounding box center [372, 147] width 59 height 59
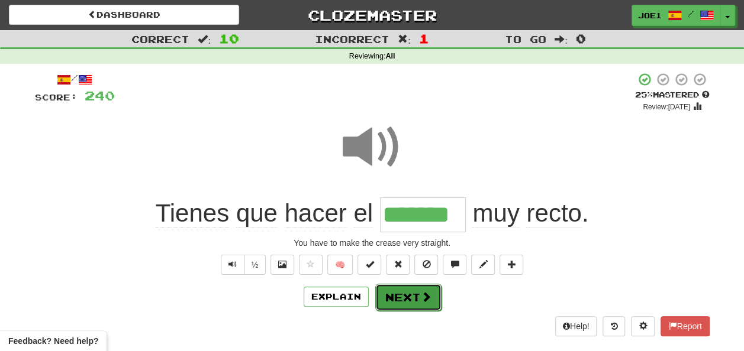
click at [408, 289] on button "Next" at bounding box center [408, 297] width 66 height 27
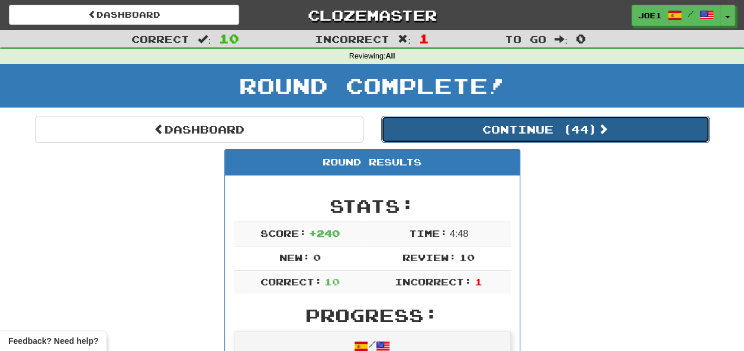
click at [463, 128] on button "Continue ( 44 )" at bounding box center [545, 129] width 328 height 27
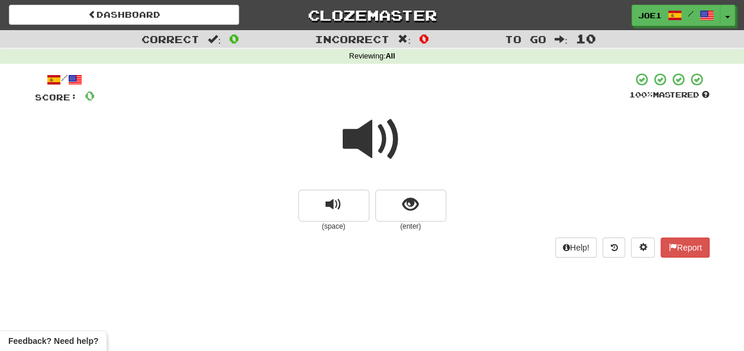
click at [370, 140] on span at bounding box center [372, 139] width 59 height 59
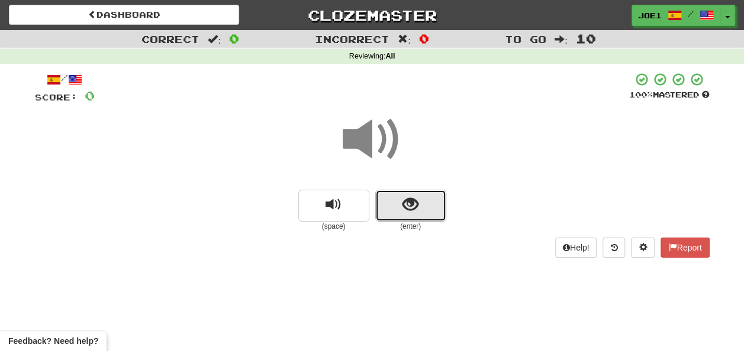
click at [412, 203] on span "show sentence" at bounding box center [410, 205] width 16 height 16
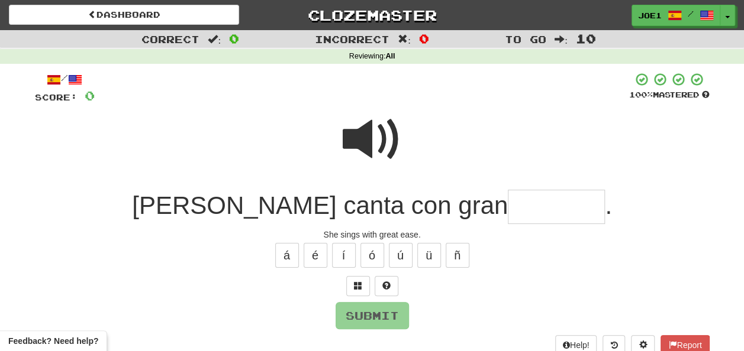
click at [362, 137] on span at bounding box center [372, 139] width 59 height 59
click at [508, 208] on input "text" at bounding box center [556, 207] width 97 height 35
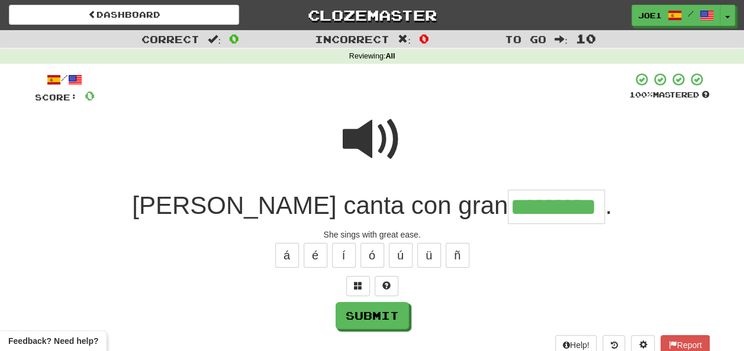
type input "*********"
click at [381, 127] on span at bounding box center [372, 139] width 59 height 59
click at [380, 133] on span at bounding box center [372, 139] width 59 height 59
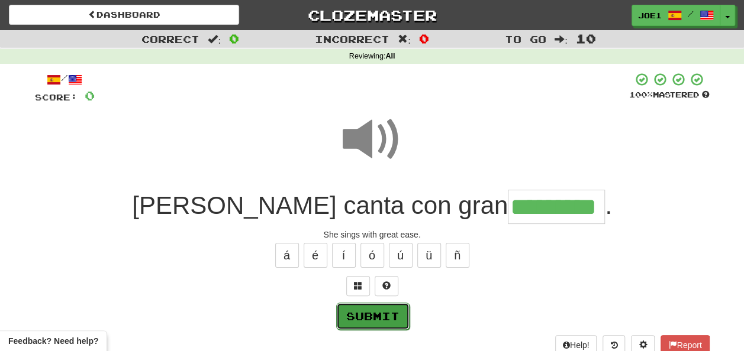
click at [379, 310] on button "Submit" at bounding box center [372, 316] width 73 height 27
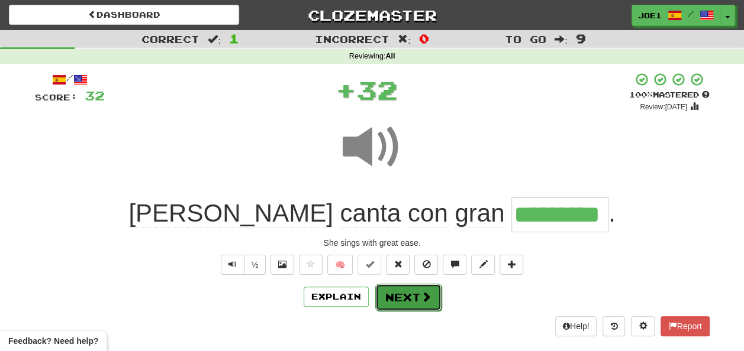
click at [393, 291] on button "Next" at bounding box center [408, 297] width 66 height 27
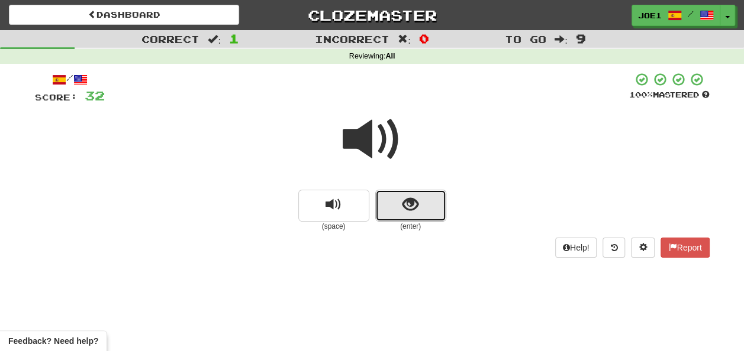
click at [394, 202] on button "show sentence" at bounding box center [410, 206] width 71 height 32
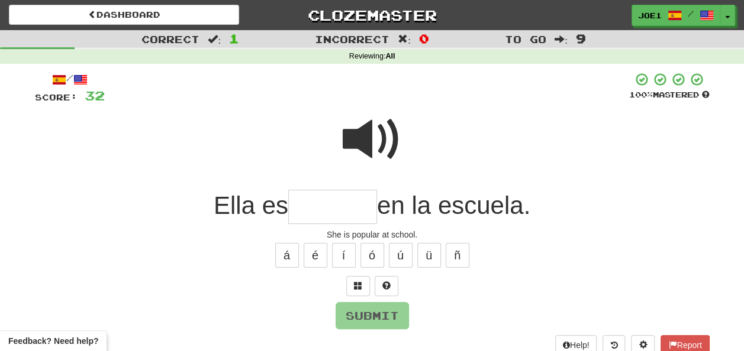
click at [308, 204] on input "text" at bounding box center [332, 207] width 89 height 35
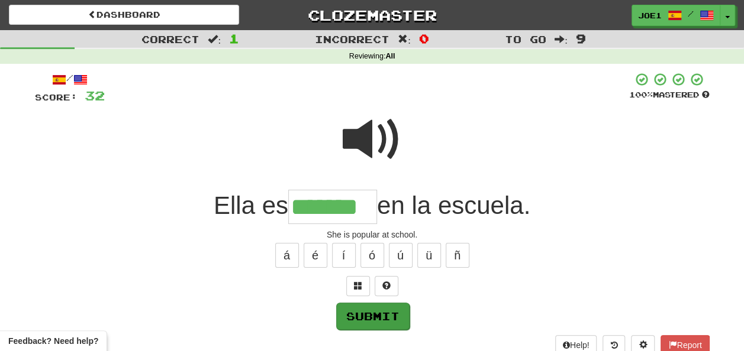
type input "*******"
click at [360, 311] on button "Submit" at bounding box center [372, 315] width 73 height 27
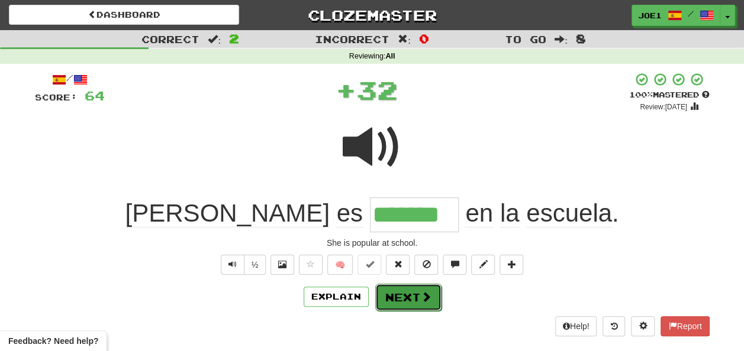
click at [403, 292] on button "Next" at bounding box center [408, 297] width 66 height 27
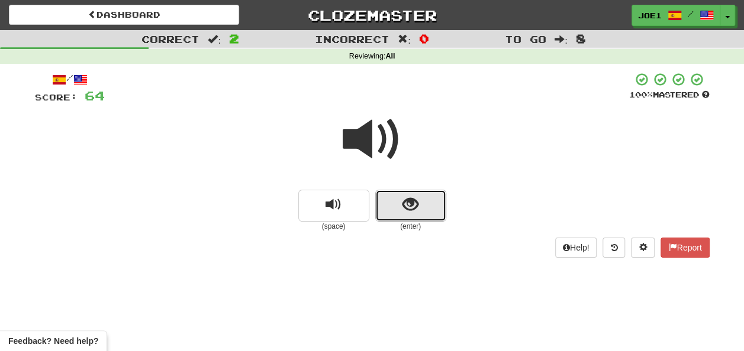
click at [411, 207] on span "show sentence" at bounding box center [410, 205] width 16 height 16
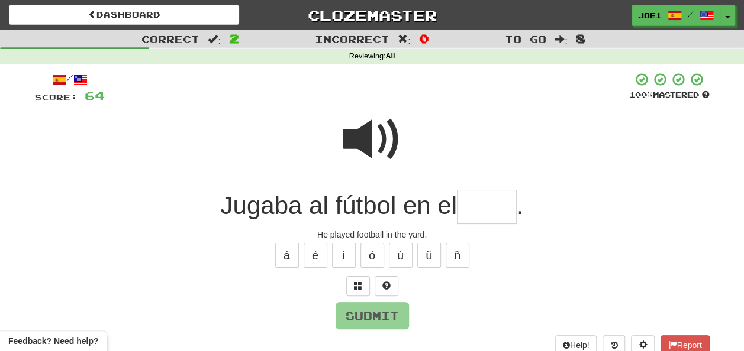
click at [466, 206] on input "text" at bounding box center [487, 207] width 60 height 35
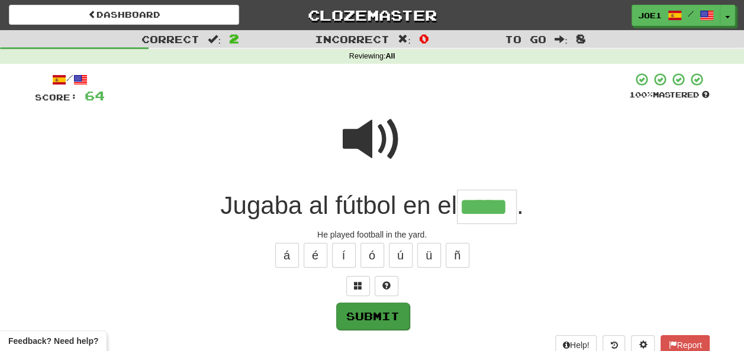
type input "*****"
click at [386, 309] on button "Submit" at bounding box center [372, 316] width 73 height 27
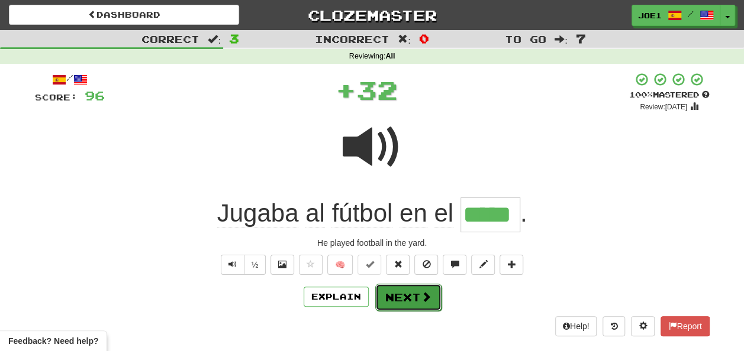
click at [403, 293] on button "Next" at bounding box center [408, 297] width 66 height 27
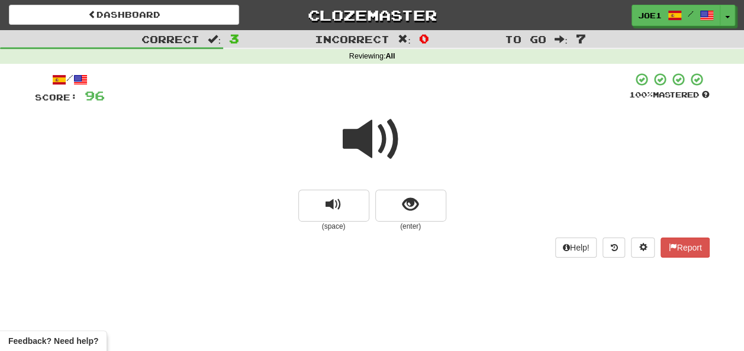
click at [367, 138] on span at bounding box center [372, 139] width 59 height 59
click at [366, 137] on span at bounding box center [372, 139] width 59 height 59
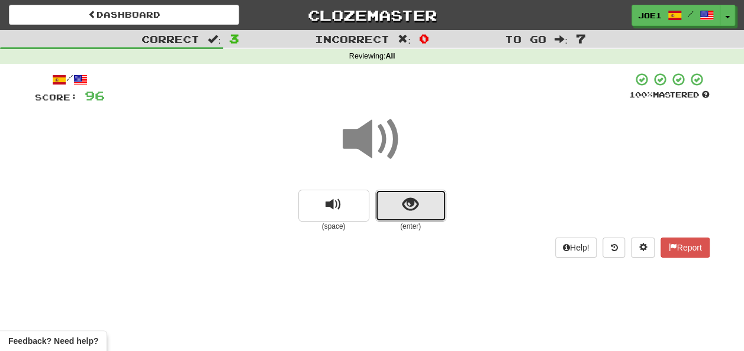
click at [391, 202] on button "show sentence" at bounding box center [410, 206] width 71 height 32
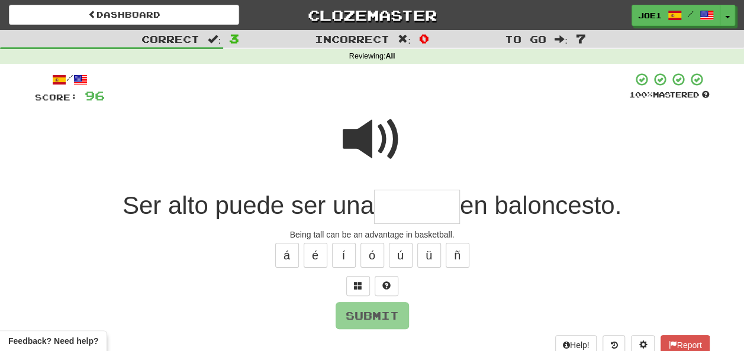
click at [369, 122] on span at bounding box center [372, 139] width 59 height 59
click at [388, 207] on input "text" at bounding box center [417, 207] width 86 height 35
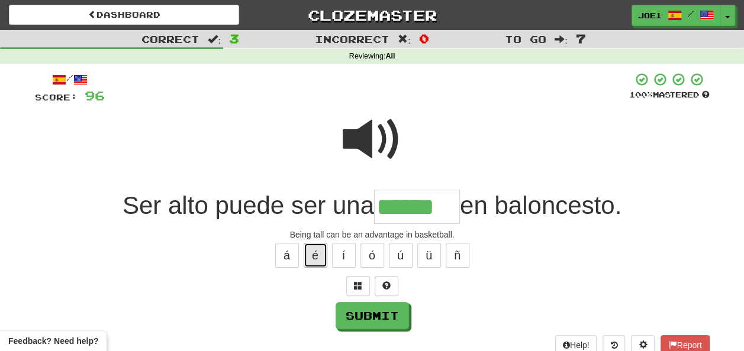
click at [308, 257] on button "é" at bounding box center [316, 255] width 24 height 25
type input "*******"
click at [375, 132] on span at bounding box center [372, 139] width 59 height 59
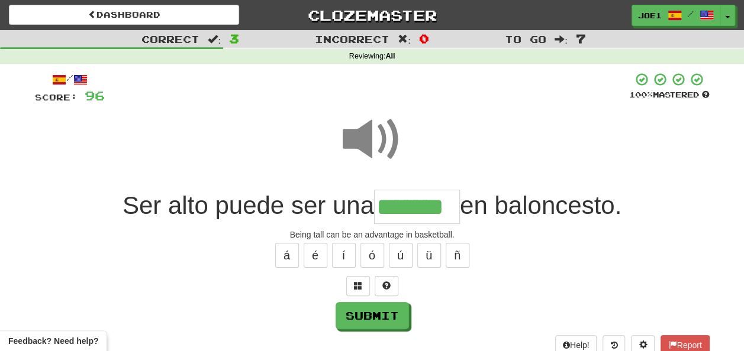
click at [375, 132] on span at bounding box center [372, 139] width 59 height 59
click at [375, 136] on span at bounding box center [372, 139] width 59 height 59
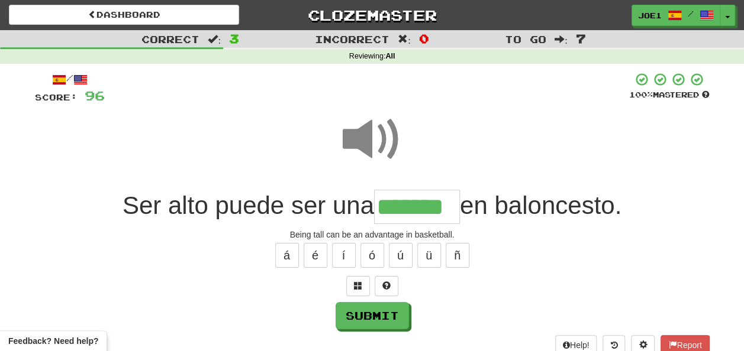
click at [375, 136] on span at bounding box center [372, 139] width 59 height 59
click at [375, 138] on span at bounding box center [372, 139] width 59 height 59
click at [373, 140] on span at bounding box center [372, 139] width 59 height 59
click at [360, 311] on button "Submit" at bounding box center [372, 316] width 73 height 27
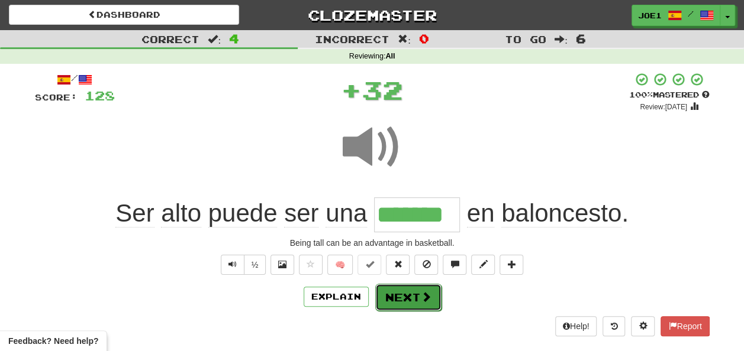
click at [399, 292] on button "Next" at bounding box center [408, 297] width 66 height 27
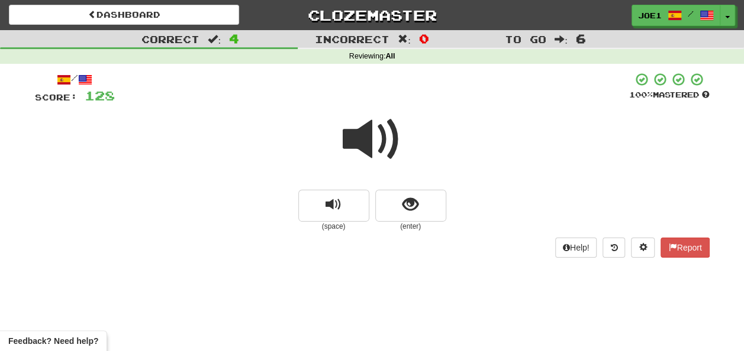
click at [375, 137] on span at bounding box center [372, 139] width 59 height 59
click at [401, 204] on button "show sentence" at bounding box center [410, 206] width 71 height 32
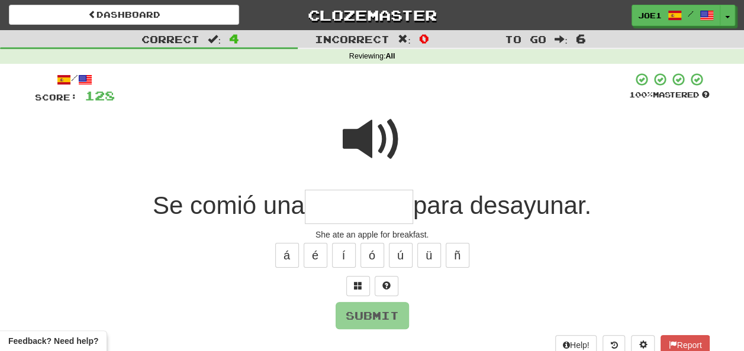
click at [346, 207] on input "text" at bounding box center [359, 207] width 108 height 35
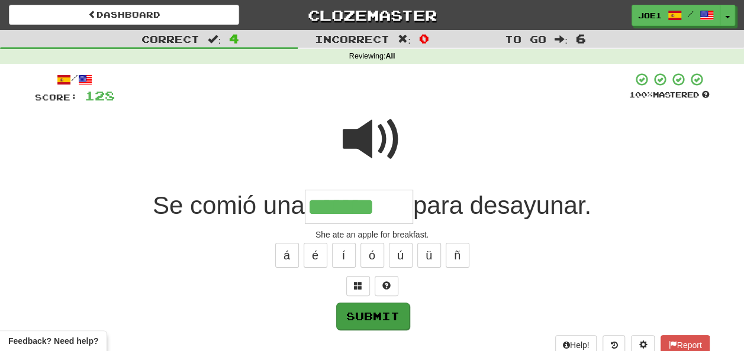
type input "*******"
click at [371, 314] on button "Submit" at bounding box center [372, 316] width 73 height 27
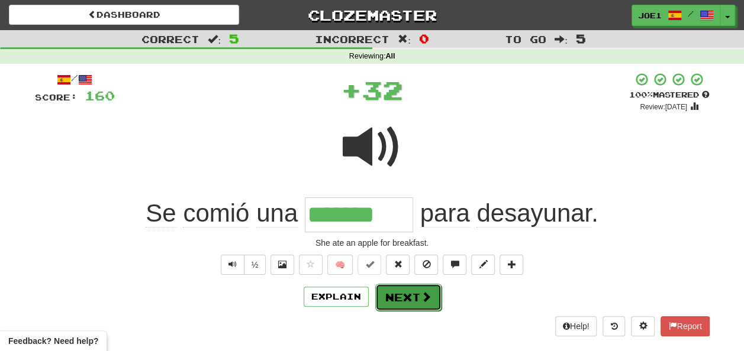
click at [405, 293] on button "Next" at bounding box center [408, 297] width 66 height 27
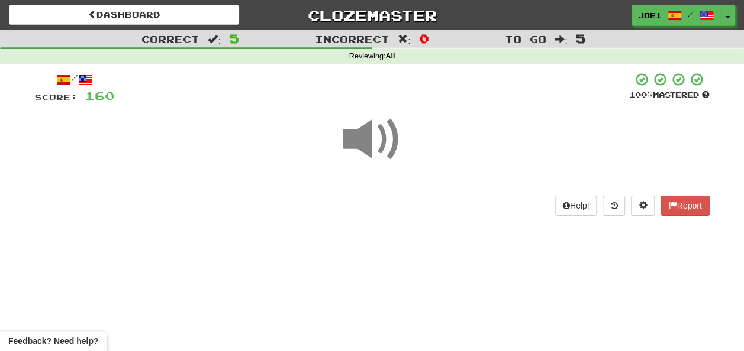
click at [369, 140] on span at bounding box center [372, 139] width 59 height 59
click at [365, 141] on span at bounding box center [372, 139] width 59 height 59
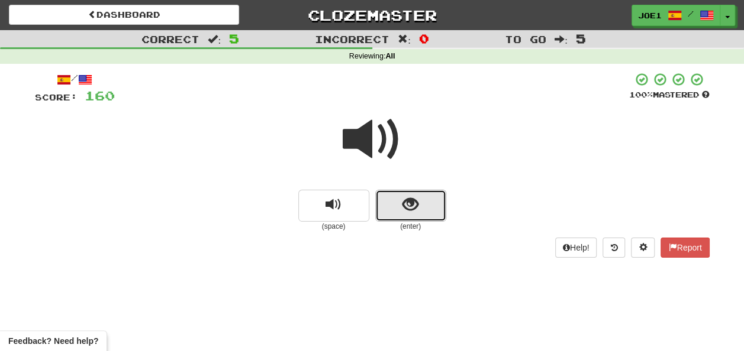
click at [396, 204] on button "show sentence" at bounding box center [410, 206] width 71 height 32
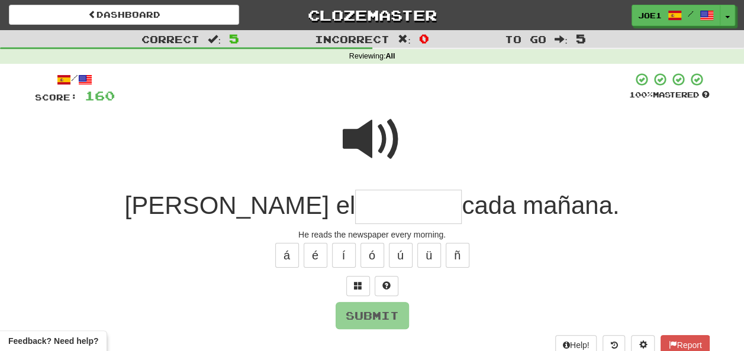
click at [355, 206] on input "text" at bounding box center [408, 207] width 107 height 35
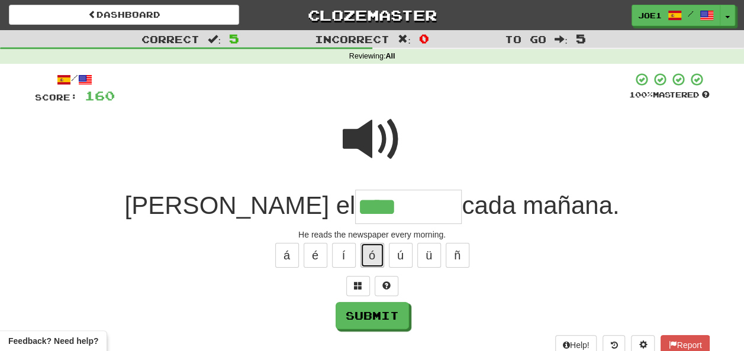
click at [373, 256] on button "ó" at bounding box center [372, 255] width 24 height 25
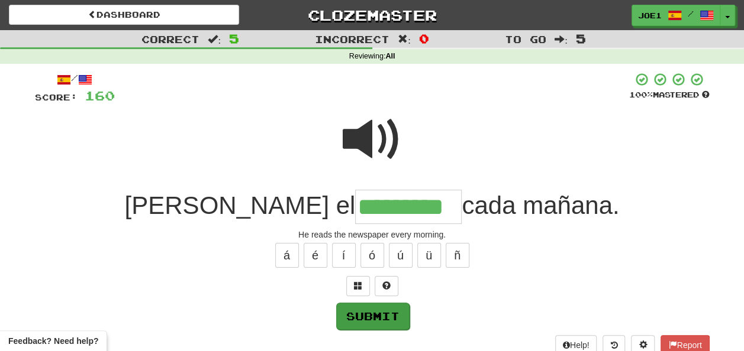
type input "*********"
click at [382, 311] on button "Submit" at bounding box center [372, 316] width 73 height 27
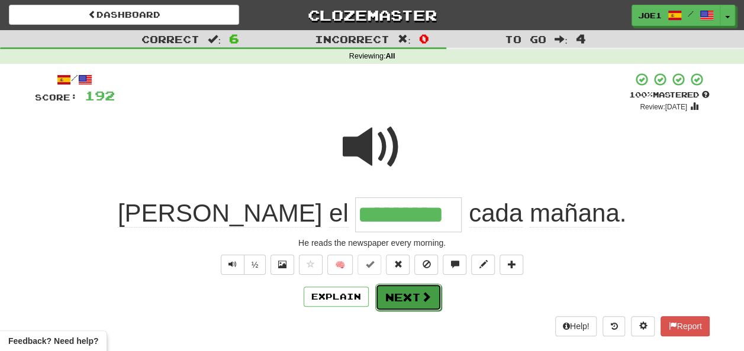
click at [398, 292] on button "Next" at bounding box center [408, 297] width 66 height 27
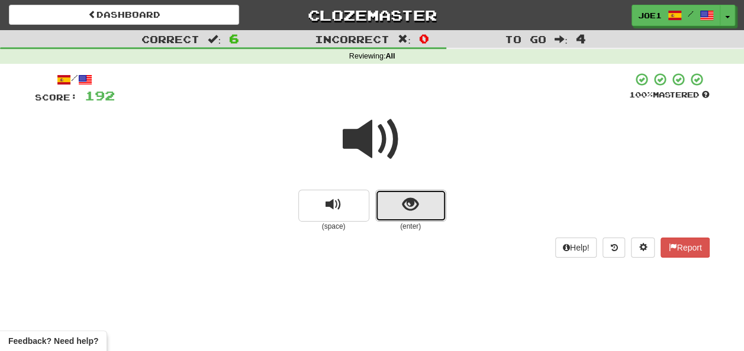
click at [391, 207] on button "show sentence" at bounding box center [410, 206] width 71 height 32
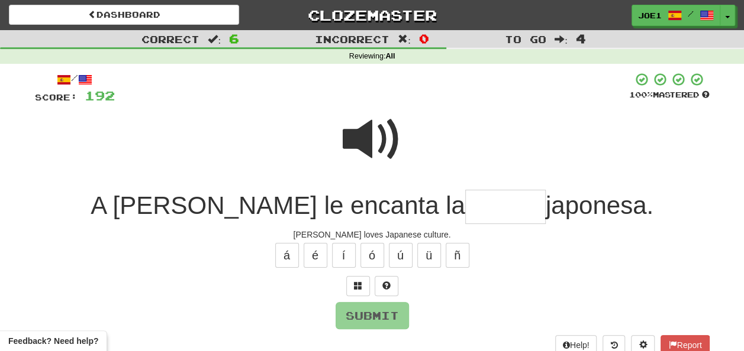
click at [465, 209] on input "text" at bounding box center [505, 207] width 80 height 35
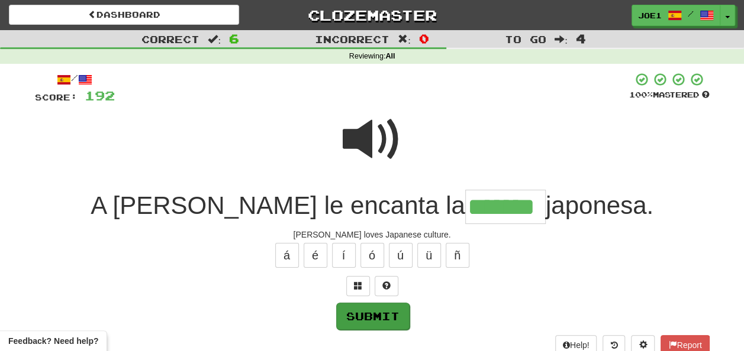
type input "*******"
click at [370, 312] on button "Submit" at bounding box center [372, 316] width 73 height 27
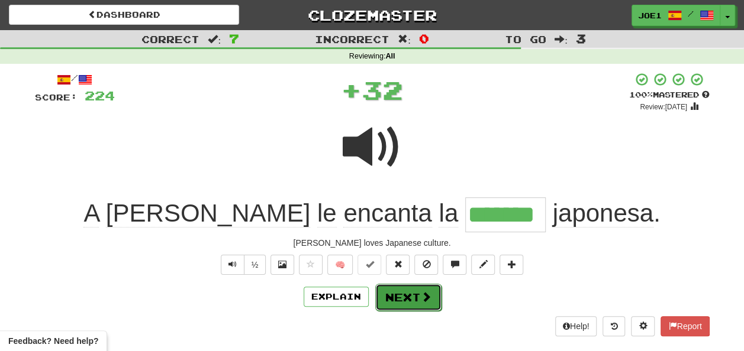
click at [395, 292] on button "Next" at bounding box center [408, 297] width 66 height 27
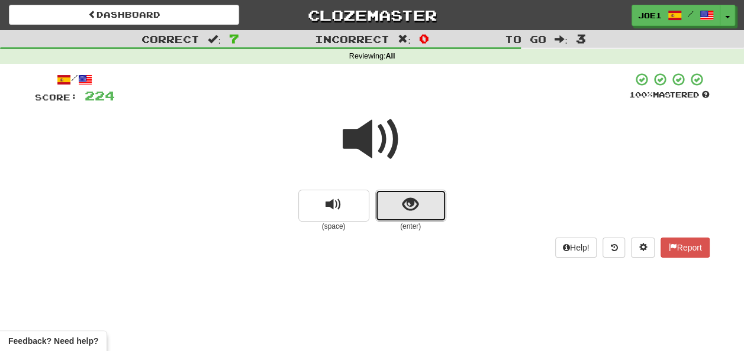
click at [394, 204] on button "show sentence" at bounding box center [410, 206] width 71 height 32
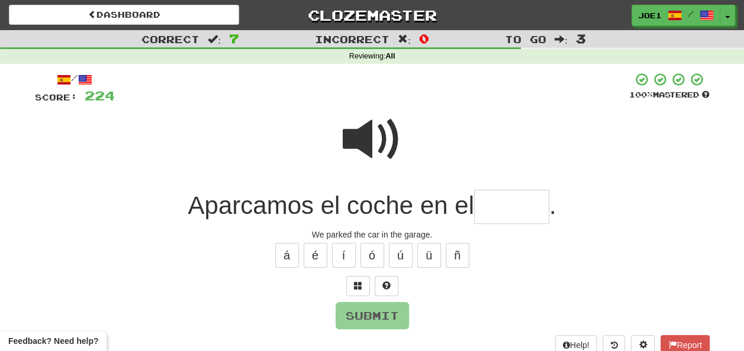
click at [499, 207] on input "text" at bounding box center [511, 207] width 75 height 35
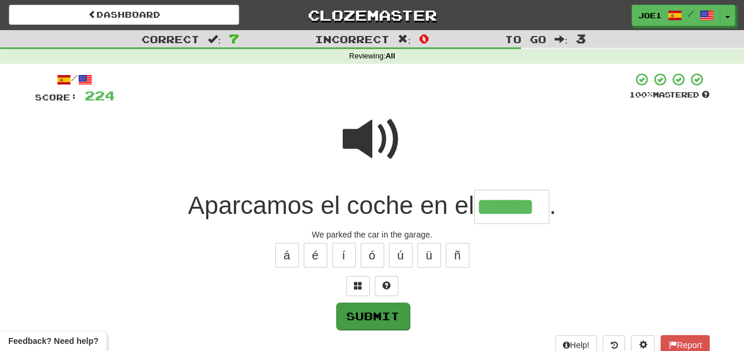
type input "******"
click at [372, 312] on button "Submit" at bounding box center [372, 316] width 73 height 27
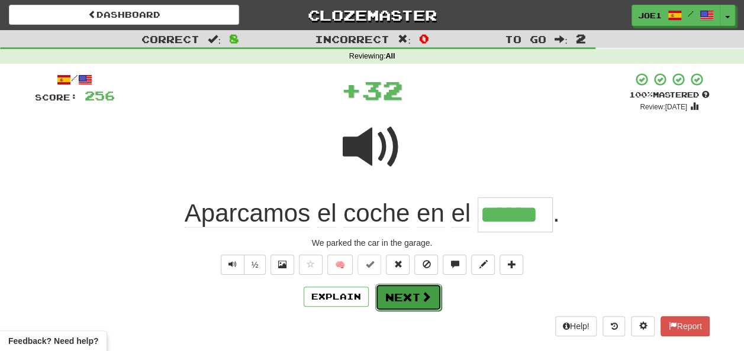
click at [395, 293] on button "Next" at bounding box center [408, 297] width 66 height 27
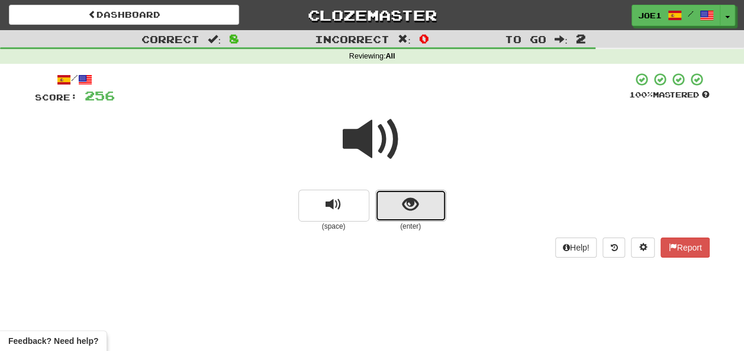
click at [404, 206] on span "show sentence" at bounding box center [410, 205] width 16 height 16
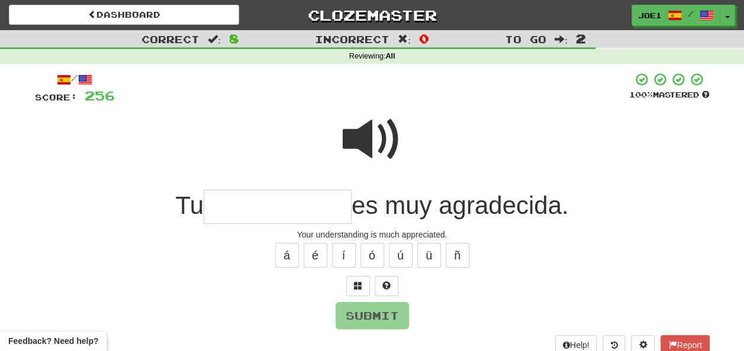
click at [228, 204] on input "text" at bounding box center [278, 207] width 148 height 35
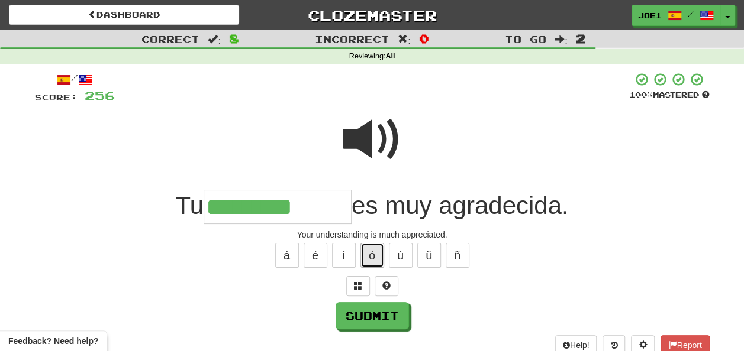
click at [370, 258] on button "ó" at bounding box center [372, 255] width 24 height 25
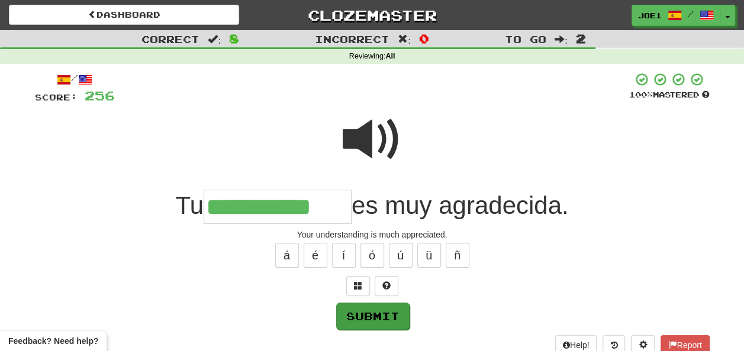
type input "**********"
click at [377, 309] on button "Submit" at bounding box center [372, 316] width 73 height 27
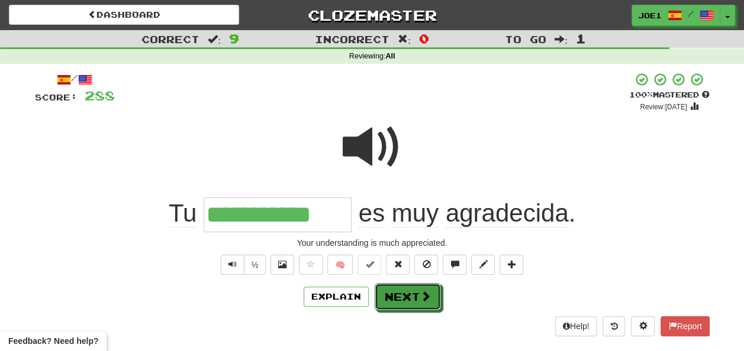
click at [401, 288] on button "Next" at bounding box center [408, 296] width 66 height 27
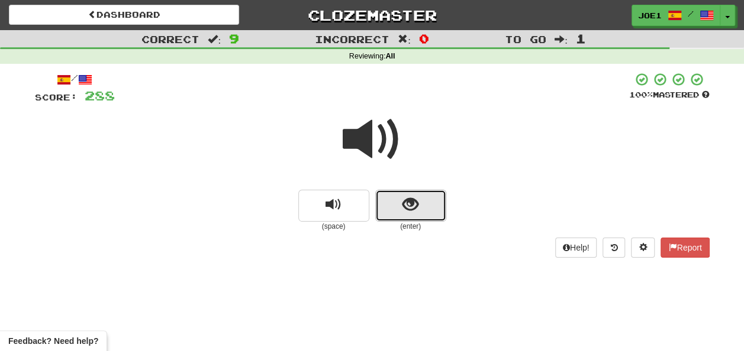
click at [402, 202] on span "show sentence" at bounding box center [410, 205] width 16 height 16
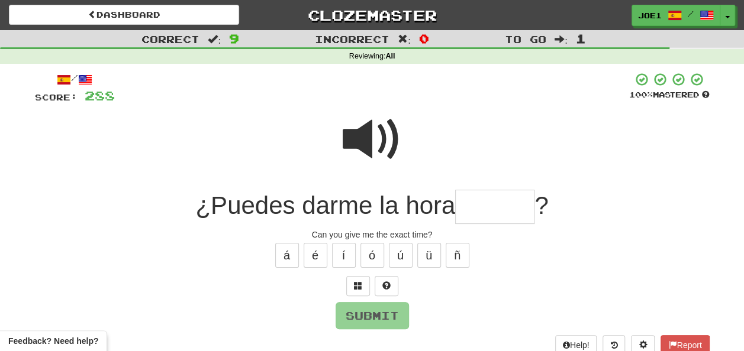
click at [472, 198] on input "text" at bounding box center [494, 207] width 79 height 35
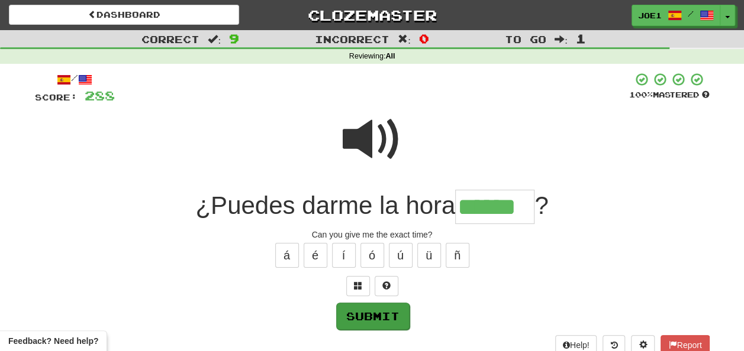
type input "******"
click at [375, 320] on button "Submit" at bounding box center [372, 316] width 73 height 27
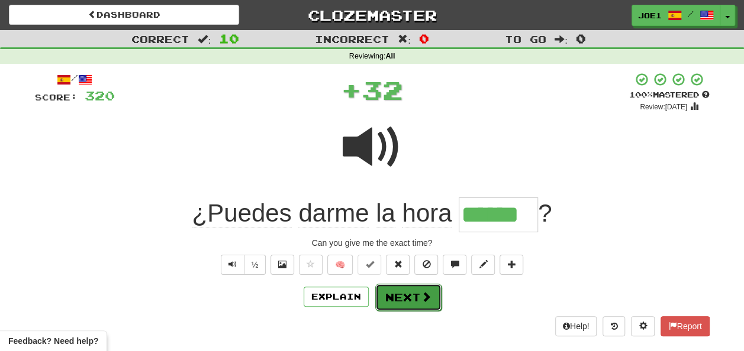
click at [394, 299] on button "Next" at bounding box center [408, 297] width 66 height 27
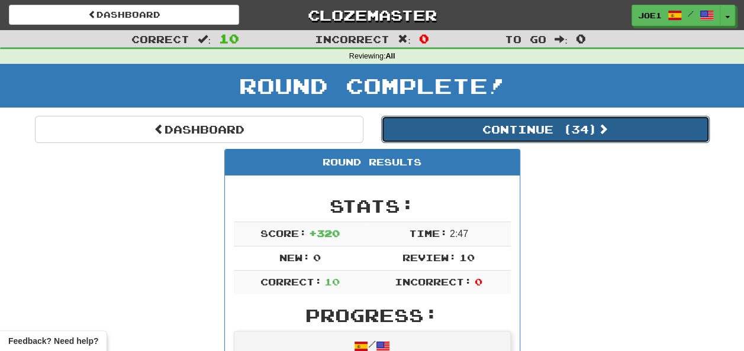
click at [463, 128] on button "Continue ( 34 )" at bounding box center [545, 129] width 328 height 27
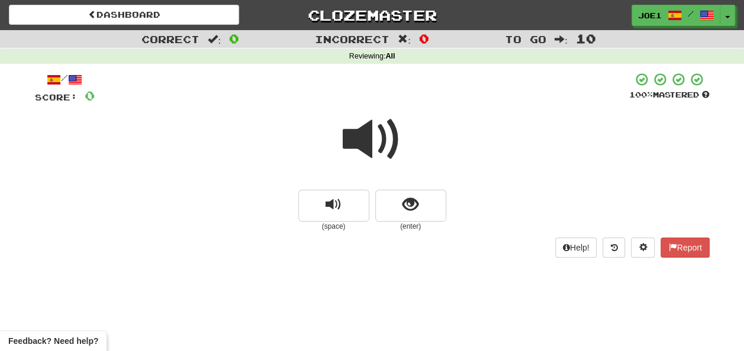
click at [365, 137] on span at bounding box center [372, 139] width 59 height 59
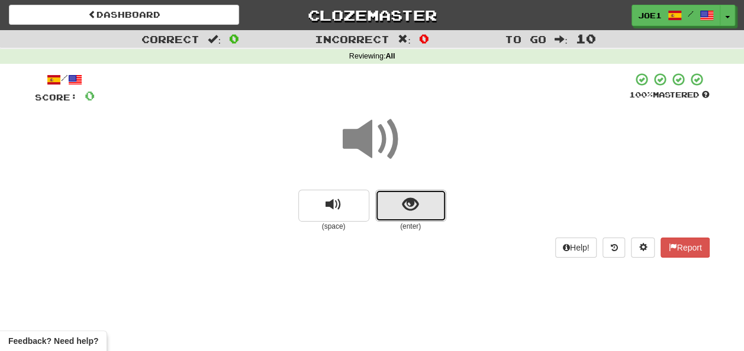
click at [394, 205] on button "show sentence" at bounding box center [410, 206] width 71 height 32
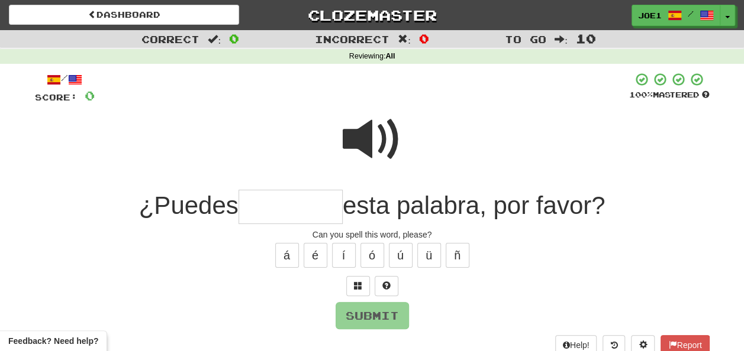
click at [256, 207] on input "text" at bounding box center [290, 207] width 104 height 35
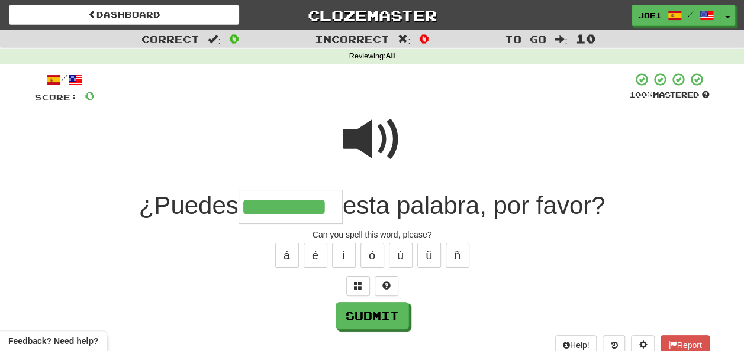
type input "*********"
click at [363, 147] on span at bounding box center [372, 139] width 59 height 59
click at [369, 149] on span at bounding box center [372, 139] width 59 height 59
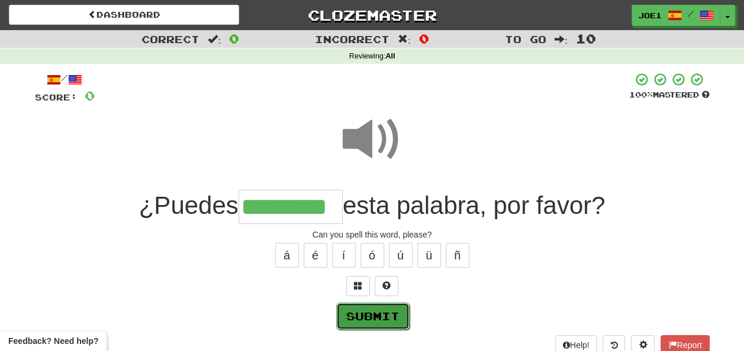
click at [371, 308] on button "Submit" at bounding box center [372, 316] width 73 height 27
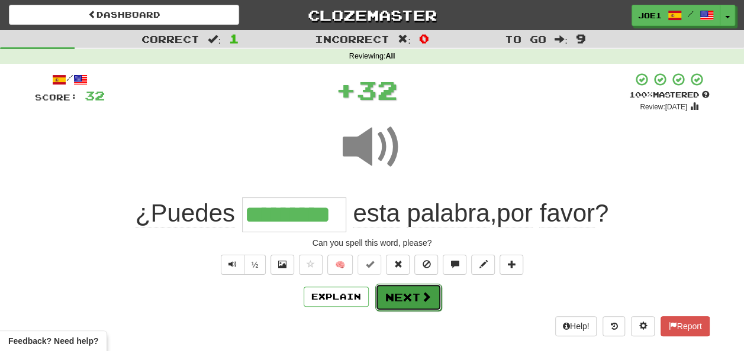
click at [392, 290] on button "Next" at bounding box center [408, 297] width 66 height 27
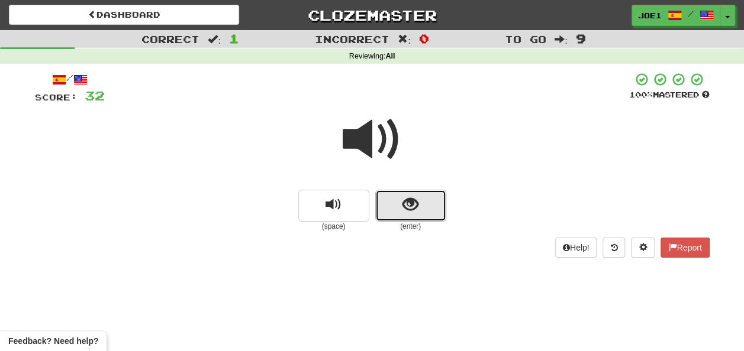
click at [395, 211] on button "show sentence" at bounding box center [410, 206] width 71 height 32
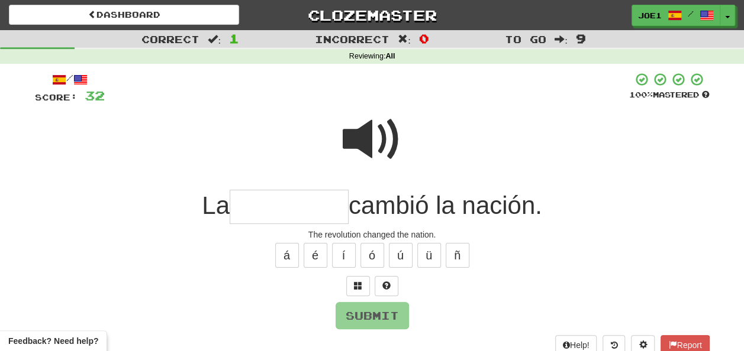
click at [252, 206] on input "text" at bounding box center [289, 207] width 119 height 35
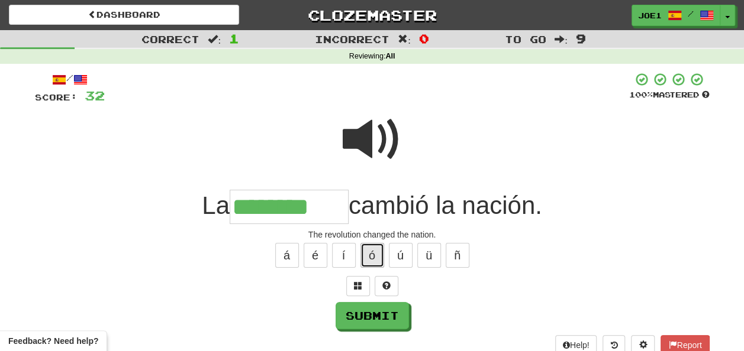
click at [371, 256] on button "ó" at bounding box center [372, 255] width 24 height 25
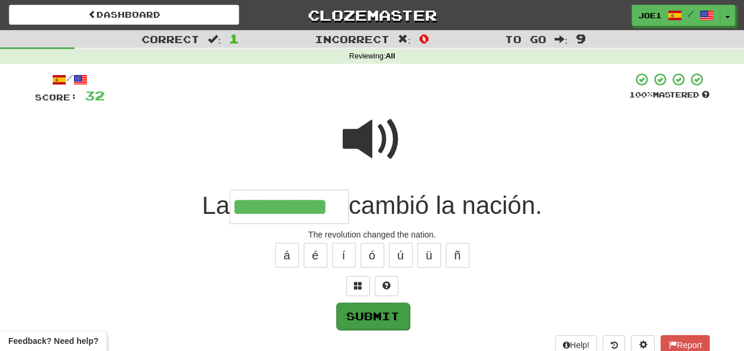
type input "**********"
click at [379, 316] on button "Submit" at bounding box center [372, 316] width 73 height 27
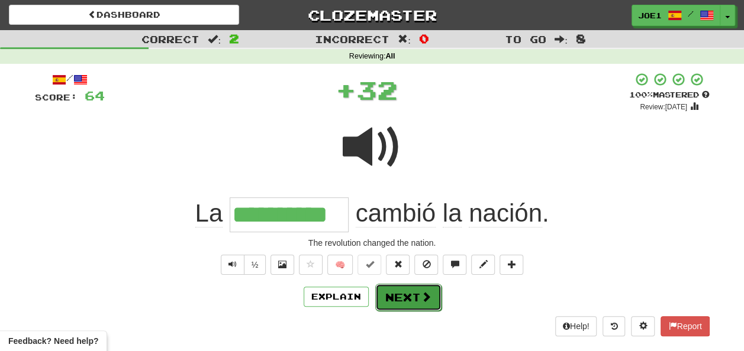
click at [421, 293] on span at bounding box center [426, 297] width 11 height 11
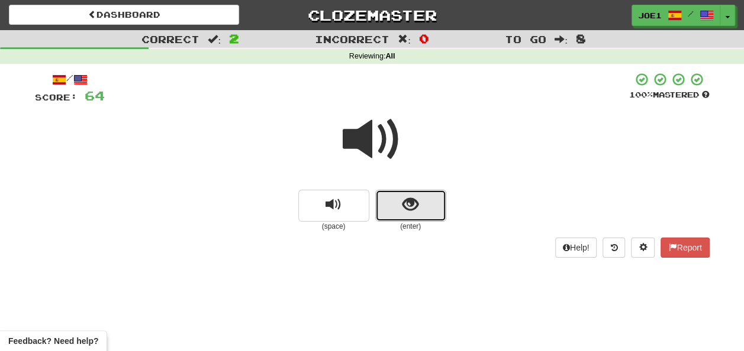
click at [414, 204] on span "show sentence" at bounding box center [410, 205] width 16 height 16
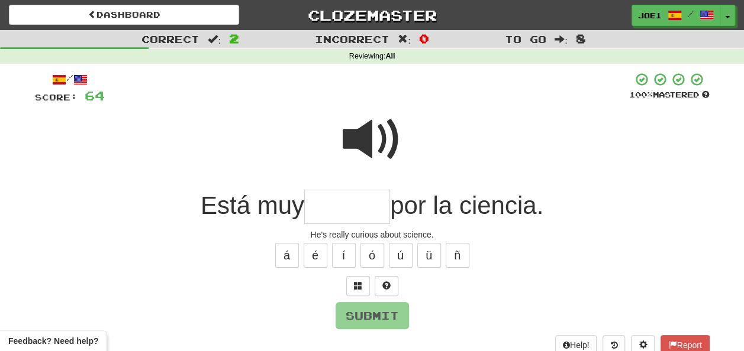
click at [322, 202] on input "text" at bounding box center [347, 207] width 86 height 35
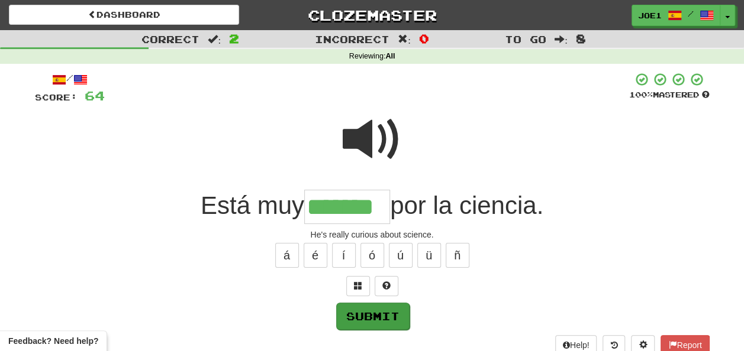
type input "*******"
click at [376, 315] on button "Submit" at bounding box center [372, 316] width 73 height 27
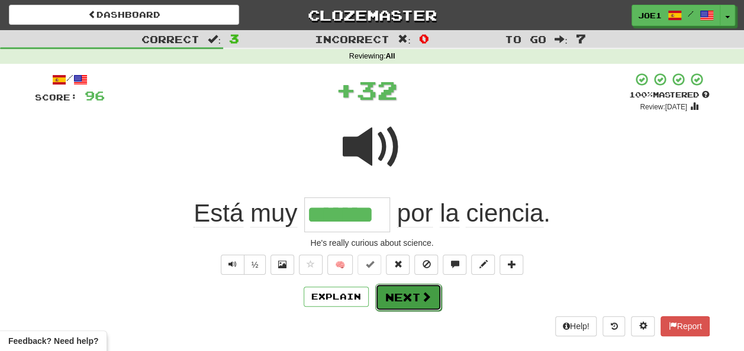
click at [408, 291] on button "Next" at bounding box center [408, 297] width 66 height 27
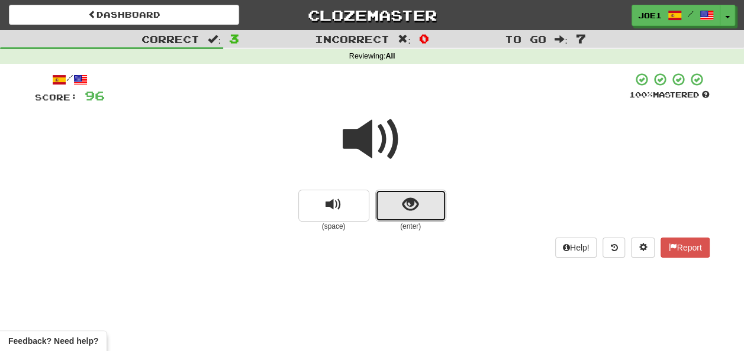
click at [406, 201] on span "show sentence" at bounding box center [410, 205] width 16 height 16
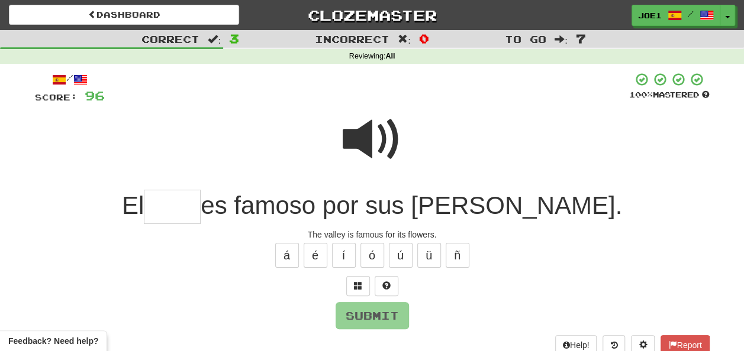
click at [201, 209] on input "text" at bounding box center [172, 207] width 57 height 35
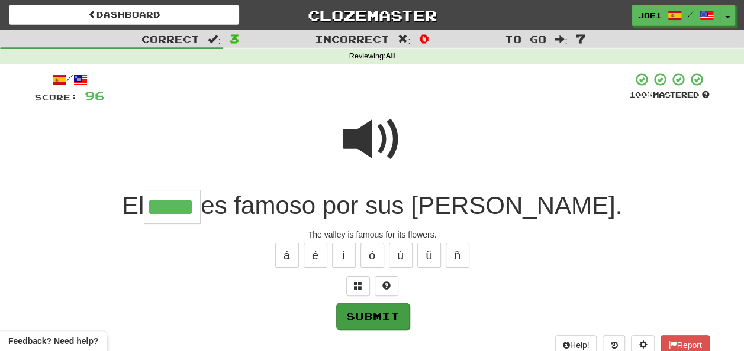
type input "*****"
click at [368, 314] on button "Submit" at bounding box center [372, 316] width 73 height 27
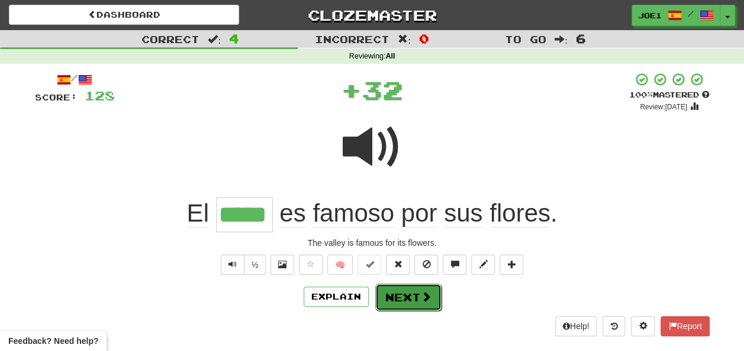
click at [411, 295] on button "Next" at bounding box center [408, 297] width 66 height 27
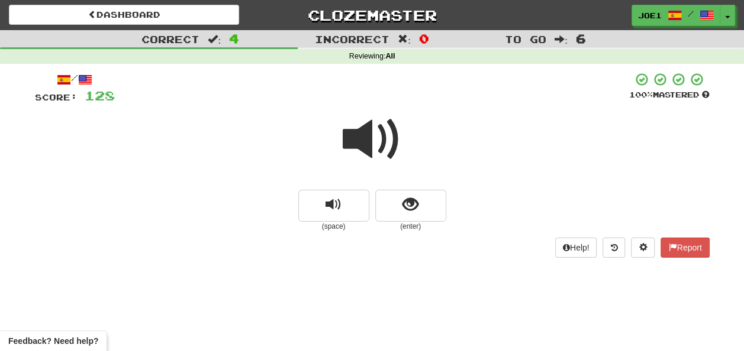
click at [367, 140] on span at bounding box center [372, 139] width 59 height 59
click at [370, 140] on span at bounding box center [372, 139] width 59 height 59
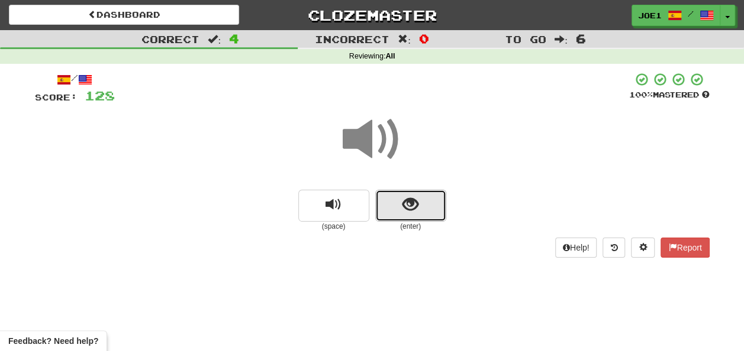
click at [407, 206] on span "show sentence" at bounding box center [410, 205] width 16 height 16
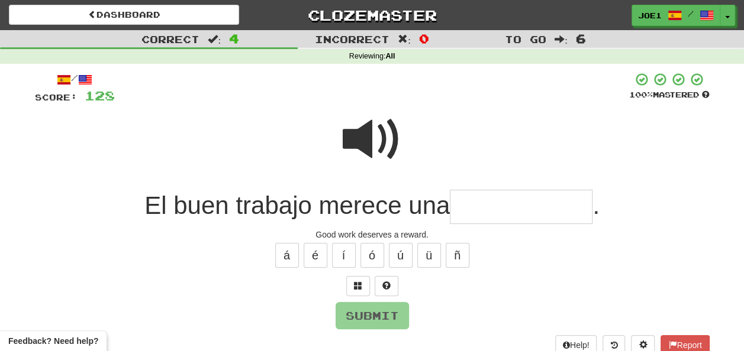
click at [367, 130] on span at bounding box center [372, 139] width 59 height 59
click at [470, 208] on input "text" at bounding box center [521, 207] width 143 height 35
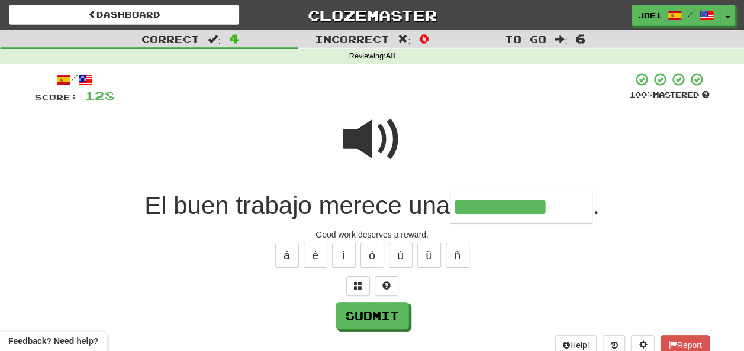
type input "**********"
click at [368, 121] on span at bounding box center [372, 139] width 59 height 59
click at [369, 121] on span at bounding box center [372, 139] width 59 height 59
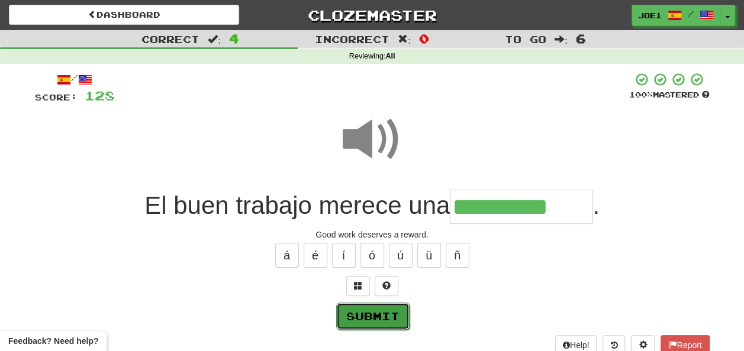
click at [362, 312] on button "Submit" at bounding box center [372, 316] width 73 height 27
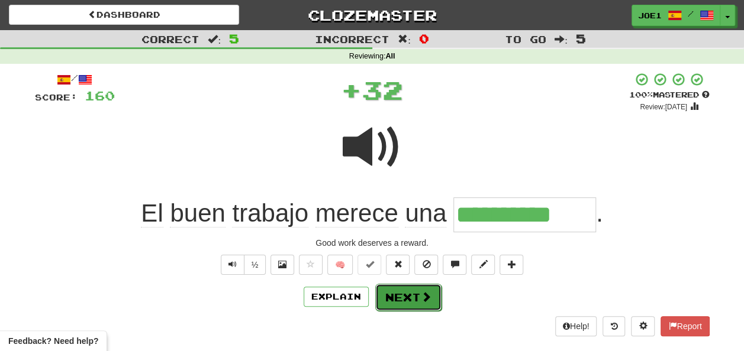
click at [399, 296] on button "Next" at bounding box center [408, 297] width 66 height 27
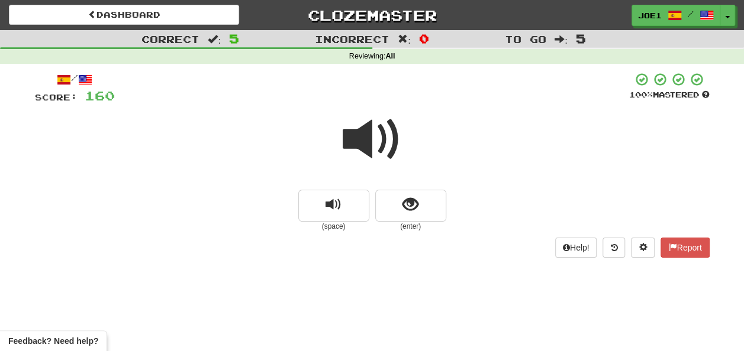
click at [370, 134] on span at bounding box center [372, 139] width 59 height 59
click at [378, 149] on span at bounding box center [372, 139] width 59 height 59
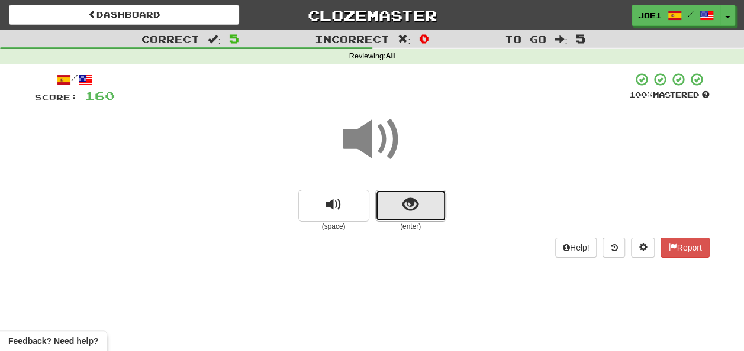
click at [394, 199] on button "show sentence" at bounding box center [410, 206] width 71 height 32
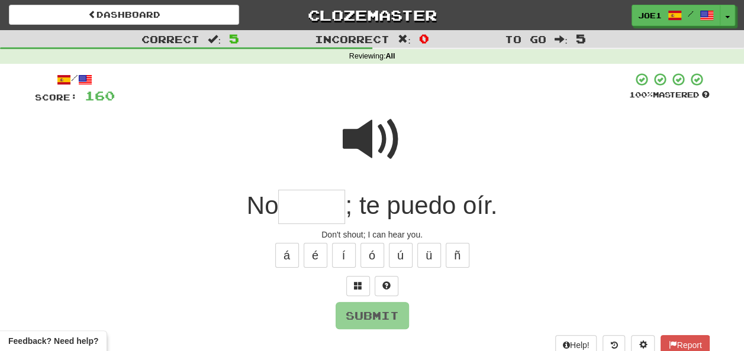
click at [373, 133] on span at bounding box center [372, 139] width 59 height 59
click at [298, 208] on input "text" at bounding box center [311, 207] width 67 height 35
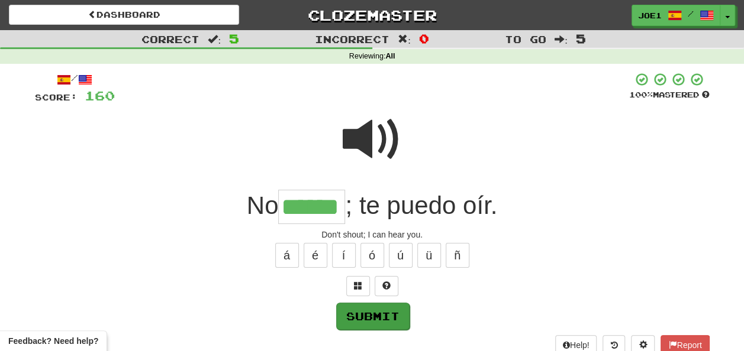
type input "******"
click at [362, 309] on button "Submit" at bounding box center [372, 316] width 73 height 27
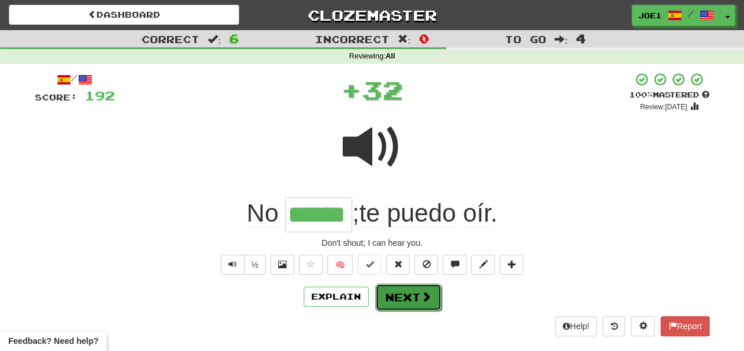
click at [408, 288] on button "Next" at bounding box center [408, 297] width 66 height 27
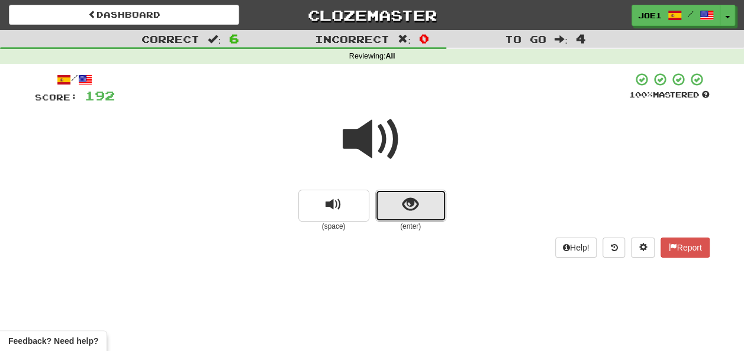
click at [398, 206] on button "show sentence" at bounding box center [410, 206] width 71 height 32
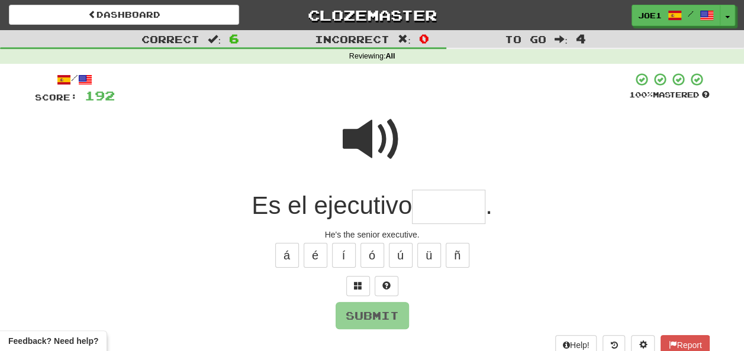
click at [434, 199] on input "text" at bounding box center [448, 207] width 73 height 35
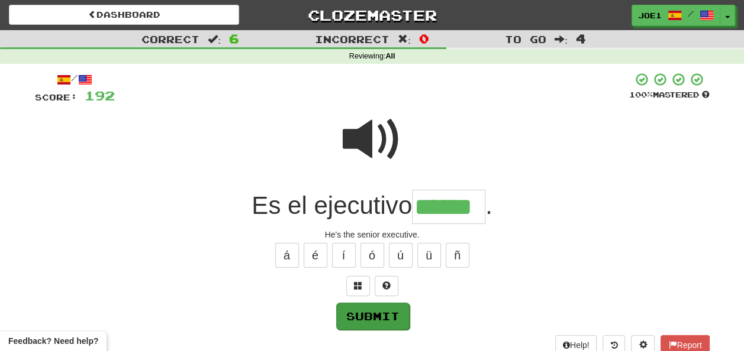
type input "******"
click at [372, 309] on button "Submit" at bounding box center [372, 316] width 73 height 27
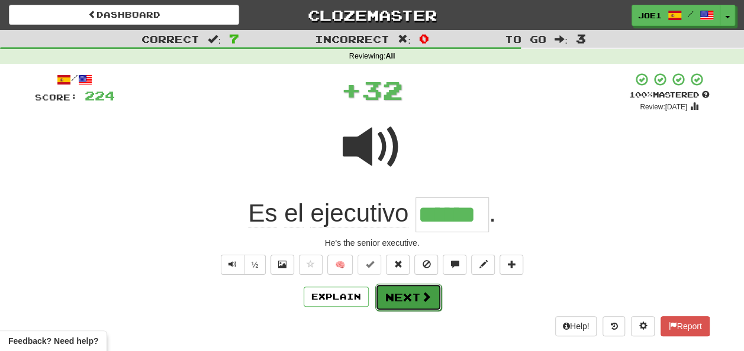
click at [396, 293] on button "Next" at bounding box center [408, 297] width 66 height 27
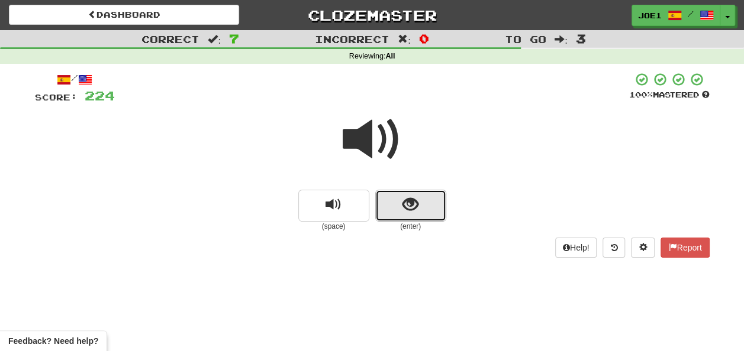
click at [397, 203] on button "show sentence" at bounding box center [410, 206] width 71 height 32
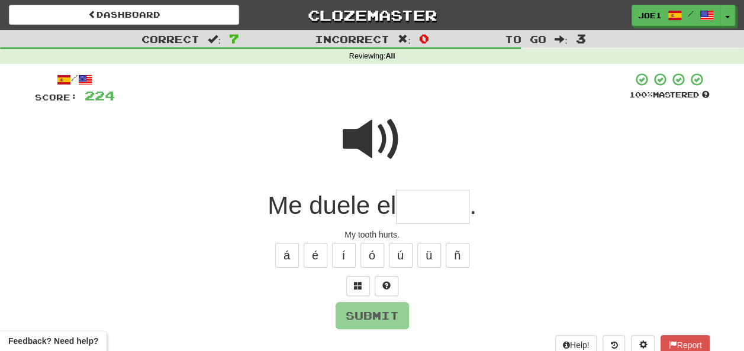
click at [409, 202] on input "text" at bounding box center [432, 207] width 73 height 35
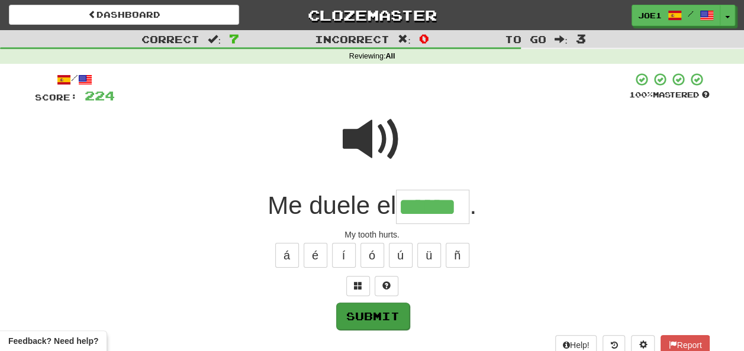
type input "******"
click at [378, 311] on button "Submit" at bounding box center [372, 316] width 73 height 27
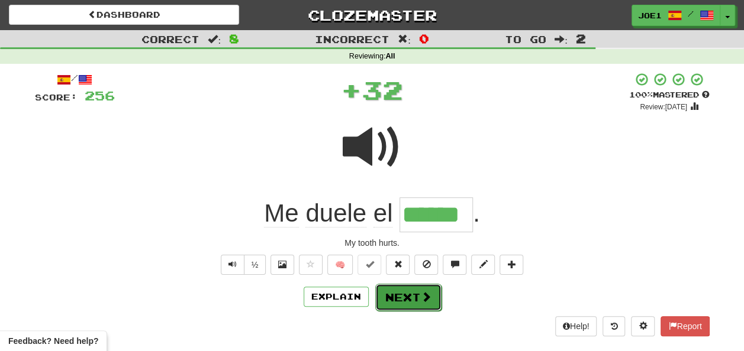
click at [408, 296] on button "Next" at bounding box center [408, 297] width 66 height 27
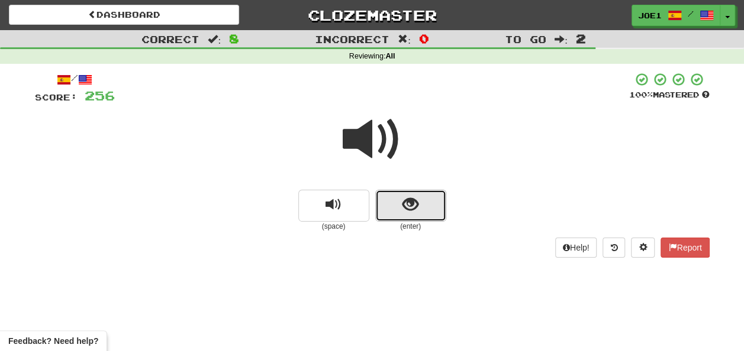
click at [405, 205] on span "show sentence" at bounding box center [410, 205] width 16 height 16
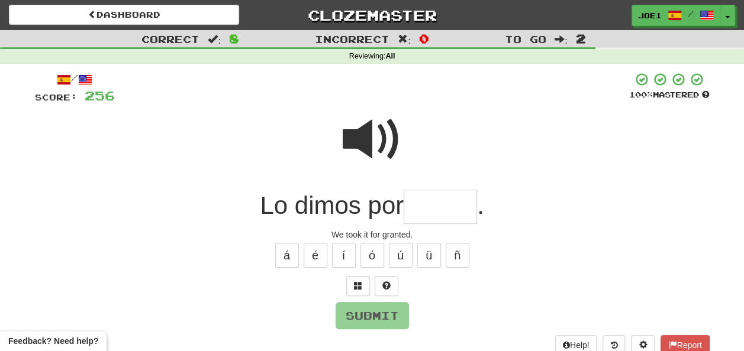
click at [419, 208] on input "text" at bounding box center [440, 207] width 73 height 35
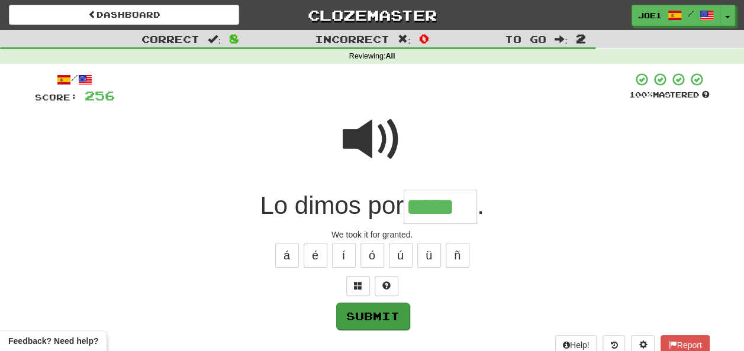
type input "*****"
click at [372, 312] on button "Submit" at bounding box center [372, 316] width 73 height 27
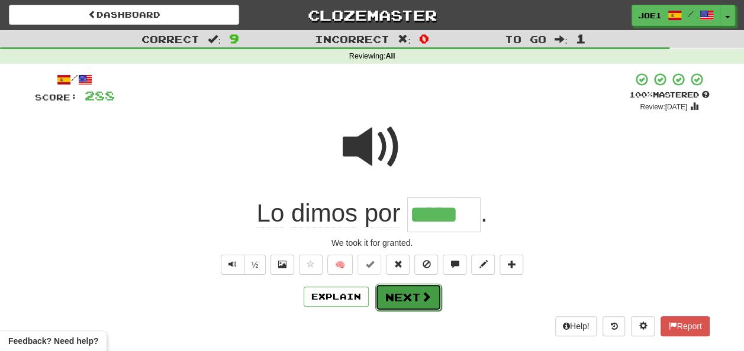
click at [406, 295] on button "Next" at bounding box center [408, 297] width 66 height 27
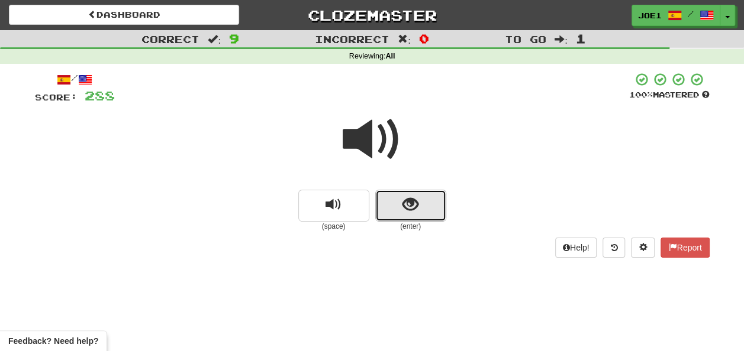
click at [396, 204] on button "show sentence" at bounding box center [410, 206] width 71 height 32
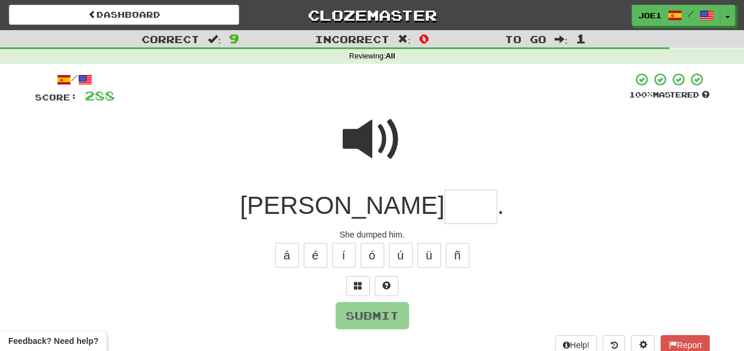
click at [444, 204] on input "text" at bounding box center [470, 207] width 53 height 35
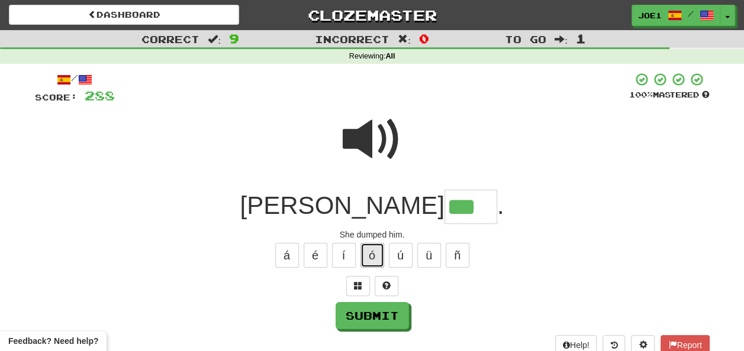
click at [372, 247] on button "ó" at bounding box center [372, 255] width 24 height 25
type input "****"
click at [372, 131] on span at bounding box center [372, 139] width 59 height 59
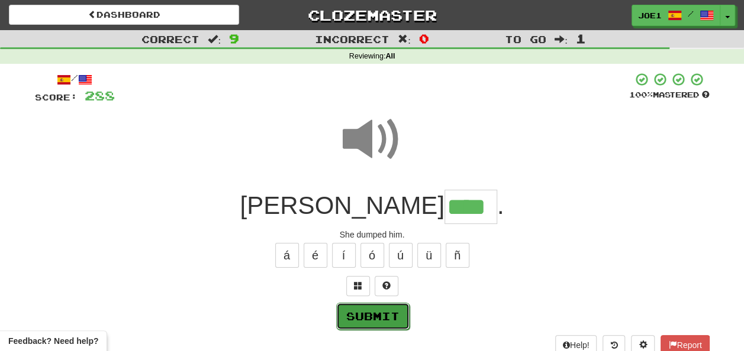
click at [378, 309] on button "Submit" at bounding box center [372, 316] width 73 height 27
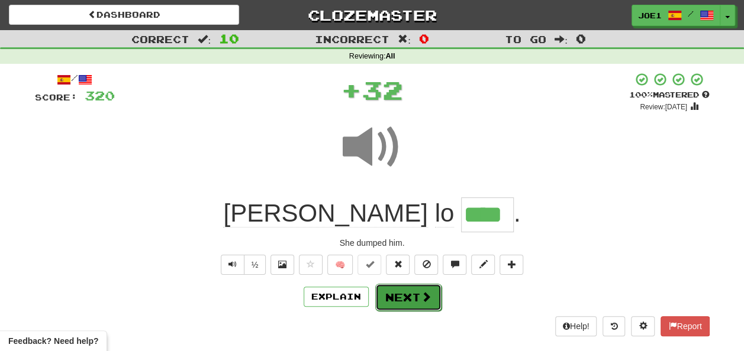
click at [406, 292] on button "Next" at bounding box center [408, 297] width 66 height 27
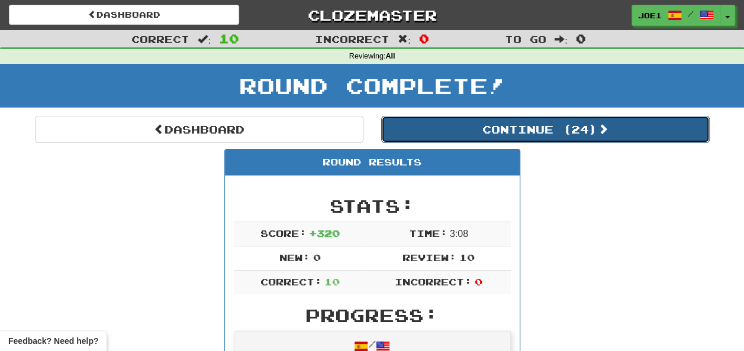
click at [483, 131] on button "Continue ( 24 )" at bounding box center [545, 129] width 328 height 27
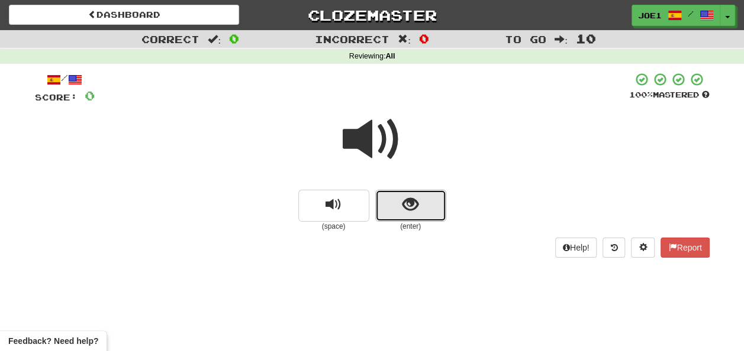
click at [404, 208] on span "show sentence" at bounding box center [410, 205] width 16 height 16
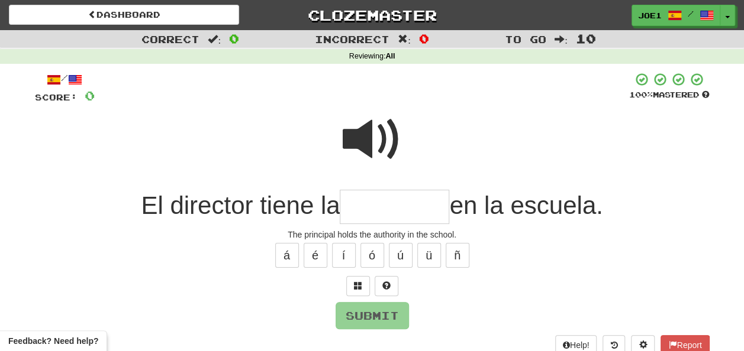
click at [364, 204] on input "text" at bounding box center [394, 207] width 109 height 35
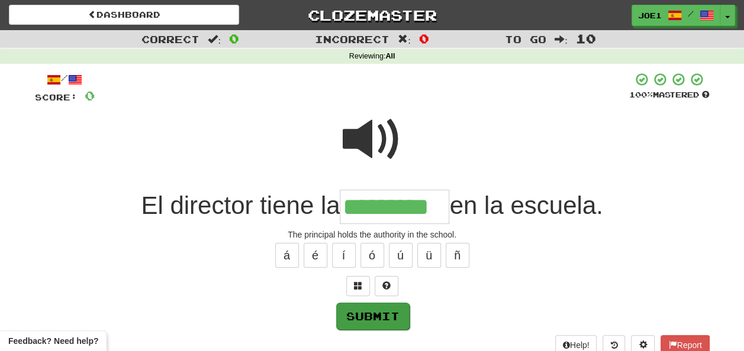
type input "*********"
click at [384, 308] on button "Submit" at bounding box center [372, 316] width 73 height 27
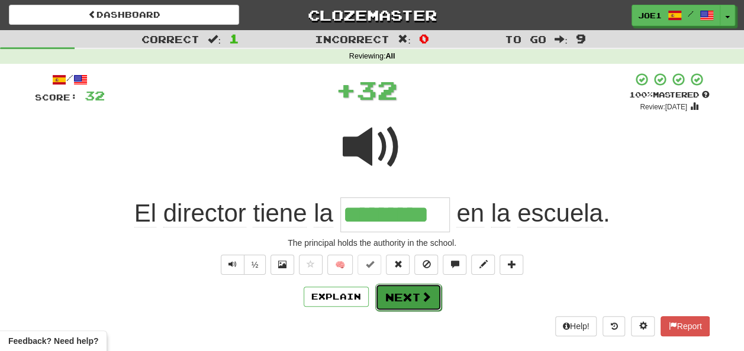
click at [394, 291] on button "Next" at bounding box center [408, 297] width 66 height 27
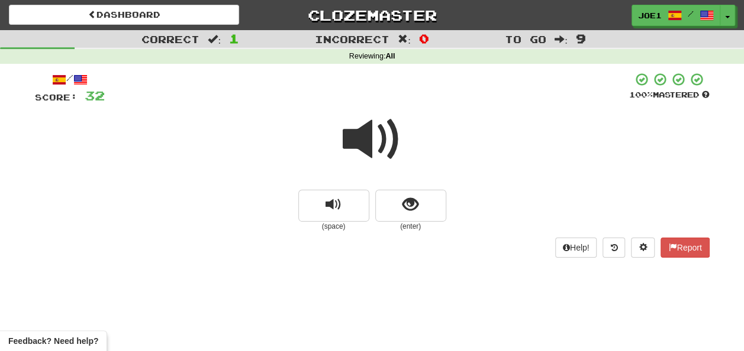
click at [370, 146] on span at bounding box center [372, 139] width 59 height 59
click at [398, 205] on button "show sentence" at bounding box center [410, 206] width 71 height 32
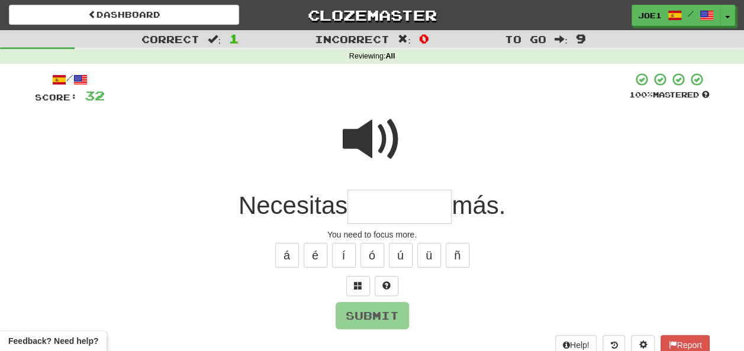
click at [353, 117] on span at bounding box center [372, 139] width 59 height 59
click at [365, 204] on input "text" at bounding box center [399, 207] width 104 height 35
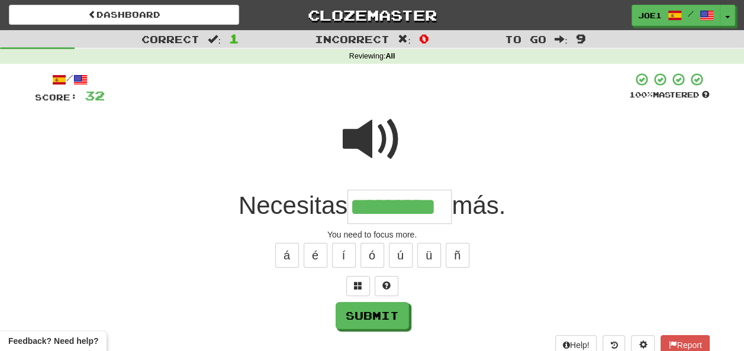
type input "*********"
click at [372, 140] on span at bounding box center [372, 139] width 59 height 59
click at [370, 141] on span at bounding box center [372, 139] width 59 height 59
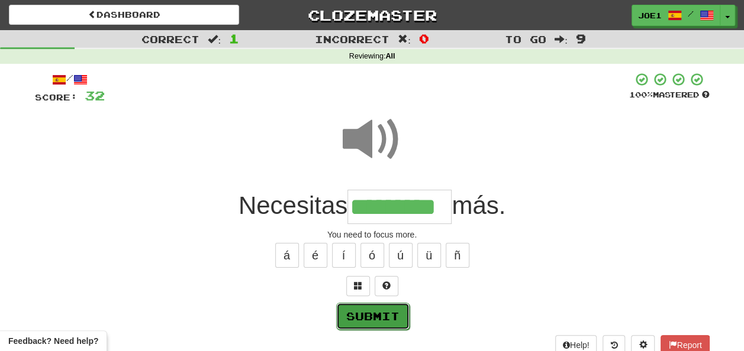
click at [378, 309] on button "Submit" at bounding box center [372, 316] width 73 height 27
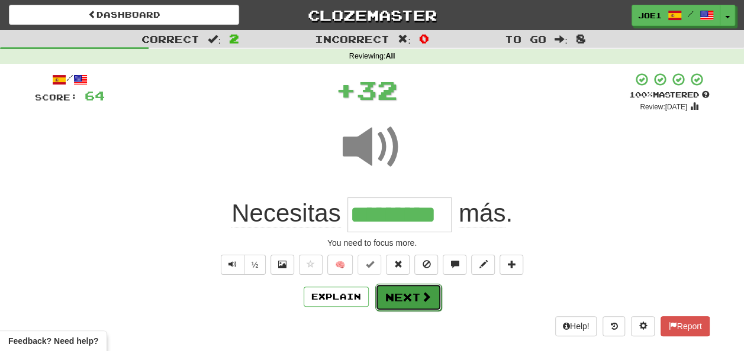
click at [396, 293] on button "Next" at bounding box center [408, 297] width 66 height 27
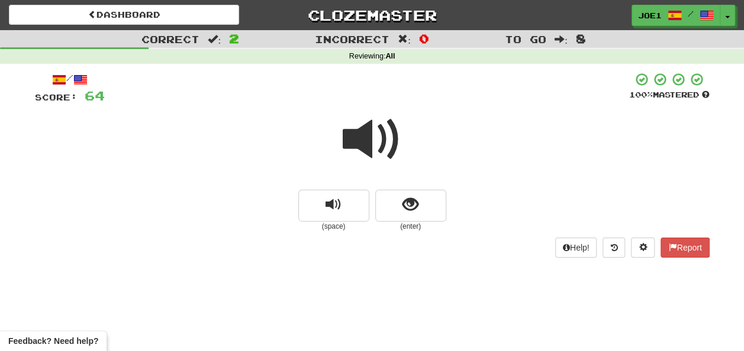
click at [370, 136] on span at bounding box center [372, 139] width 59 height 59
click at [370, 137] on span at bounding box center [372, 139] width 59 height 59
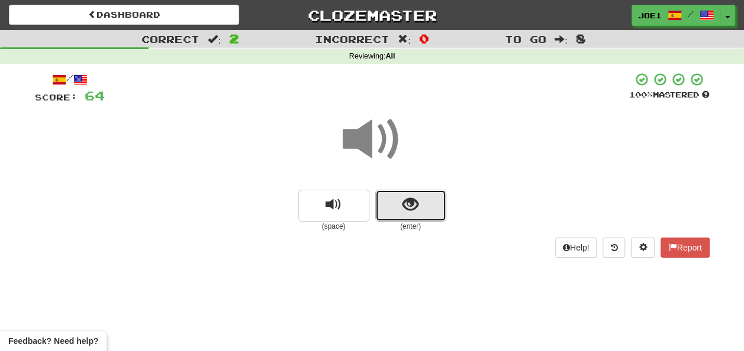
click at [397, 205] on button "show sentence" at bounding box center [410, 206] width 71 height 32
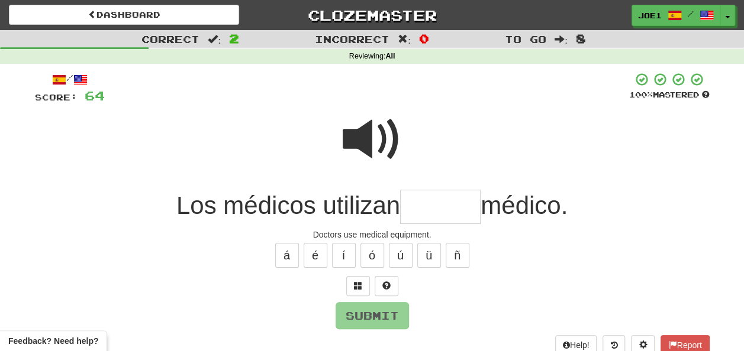
click at [409, 204] on input "text" at bounding box center [440, 207] width 80 height 35
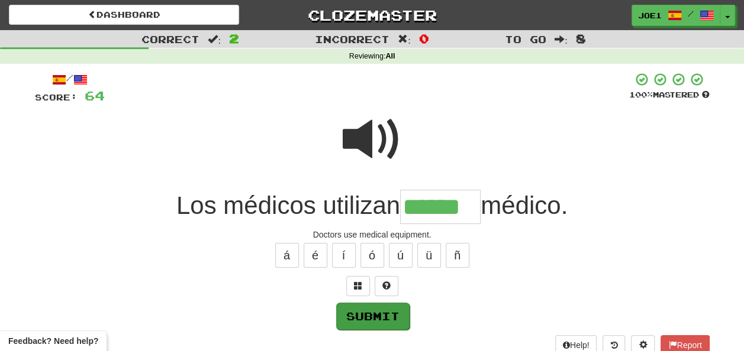
type input "******"
click at [373, 315] on button "Submit" at bounding box center [372, 316] width 73 height 27
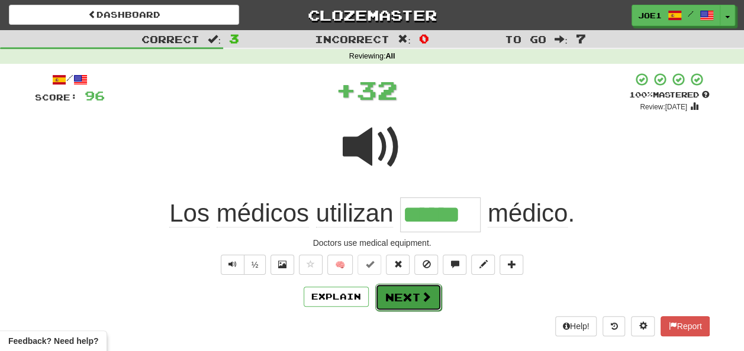
click at [403, 293] on button "Next" at bounding box center [408, 297] width 66 height 27
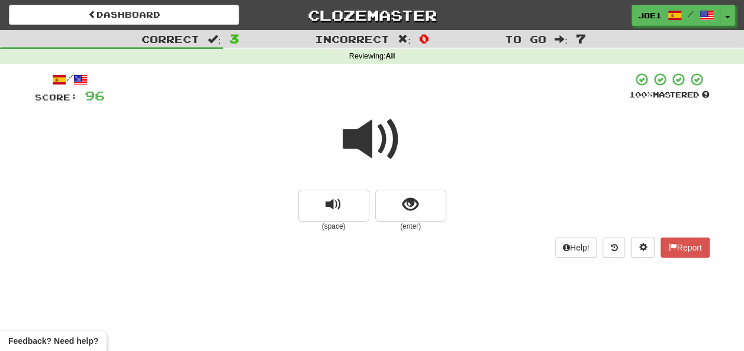
click at [376, 141] on span at bounding box center [372, 139] width 59 height 59
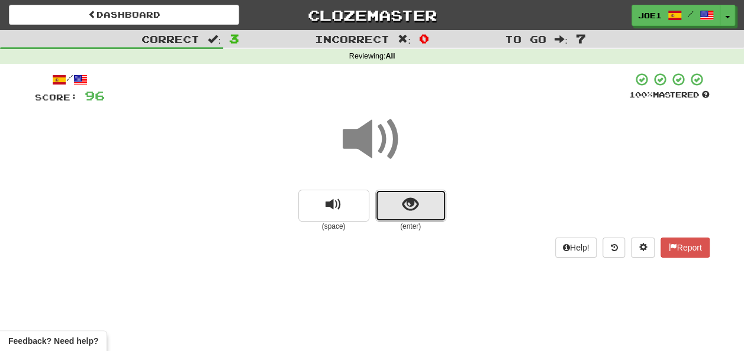
click at [407, 205] on span "show sentence" at bounding box center [410, 205] width 16 height 16
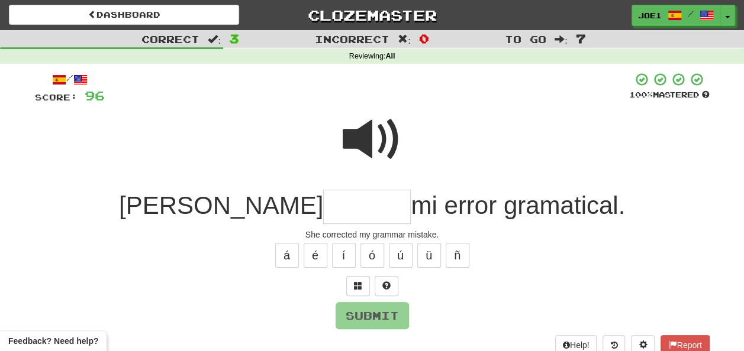
click at [323, 206] on input "text" at bounding box center [367, 207] width 88 height 35
type input "*"
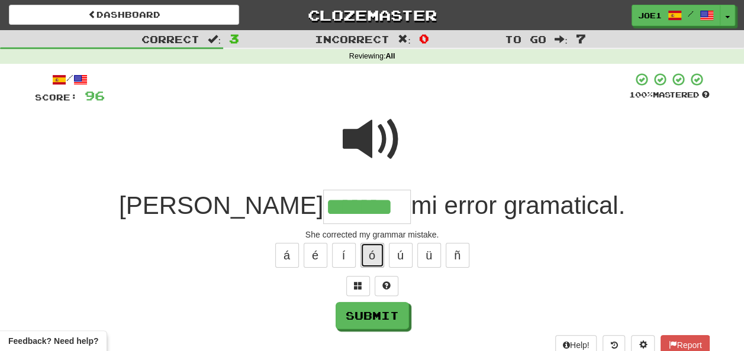
click at [372, 250] on button "ó" at bounding box center [372, 255] width 24 height 25
type input "********"
click at [369, 132] on span at bounding box center [372, 139] width 59 height 59
click at [368, 133] on span at bounding box center [372, 139] width 59 height 59
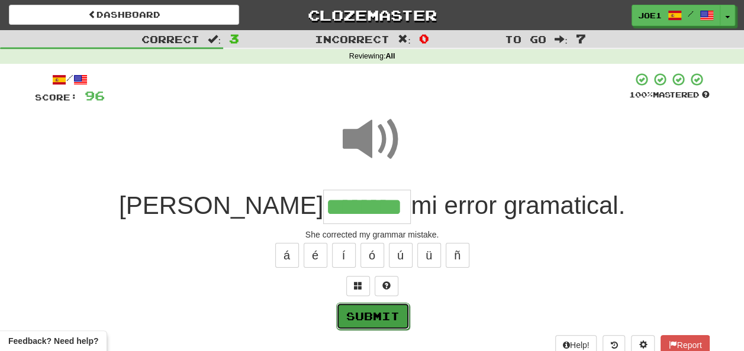
click at [367, 311] on button "Submit" at bounding box center [372, 316] width 73 height 27
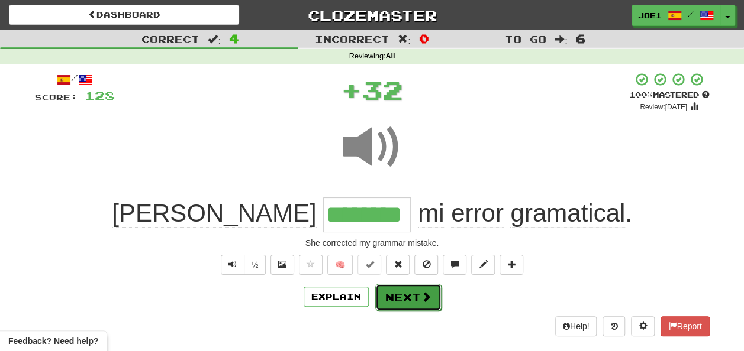
click at [396, 291] on button "Next" at bounding box center [408, 297] width 66 height 27
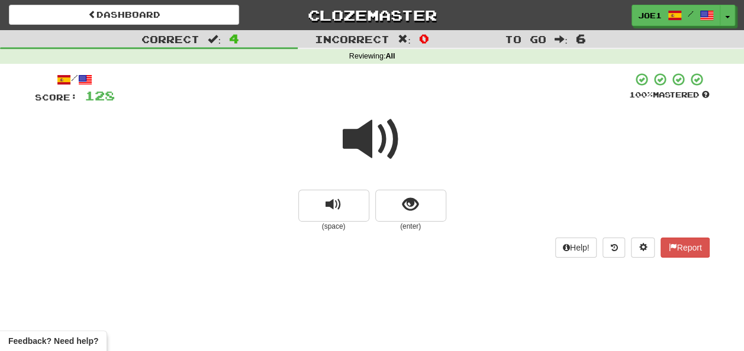
click at [365, 137] on span at bounding box center [372, 139] width 59 height 59
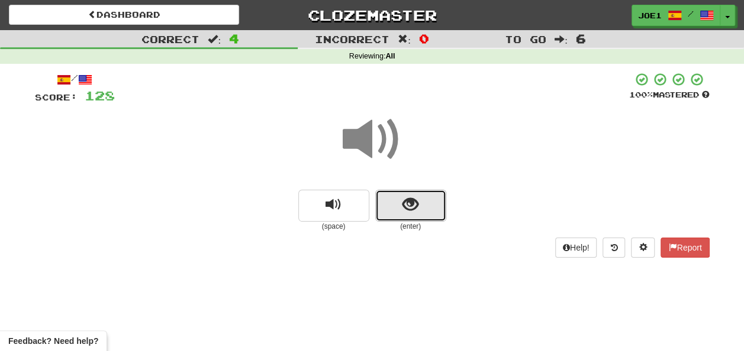
click at [401, 204] on button "show sentence" at bounding box center [410, 206] width 71 height 32
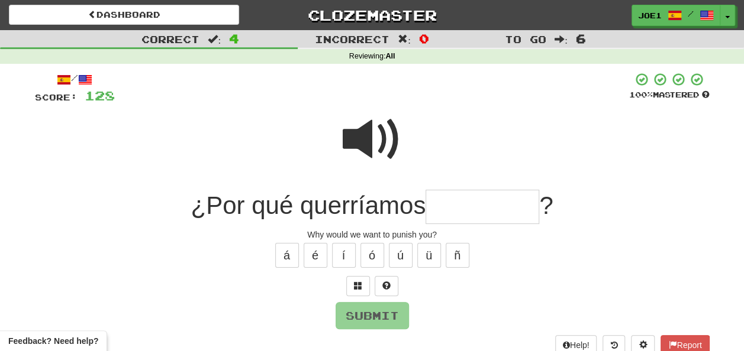
click at [448, 204] on input "text" at bounding box center [482, 207] width 114 height 35
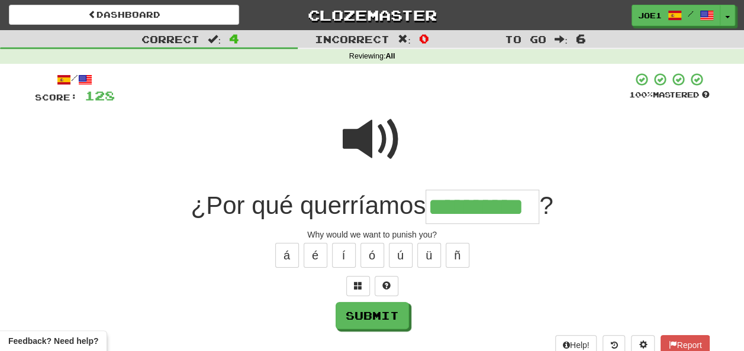
type input "**********"
click at [369, 128] on span at bounding box center [372, 139] width 59 height 59
click at [369, 130] on span at bounding box center [372, 139] width 59 height 59
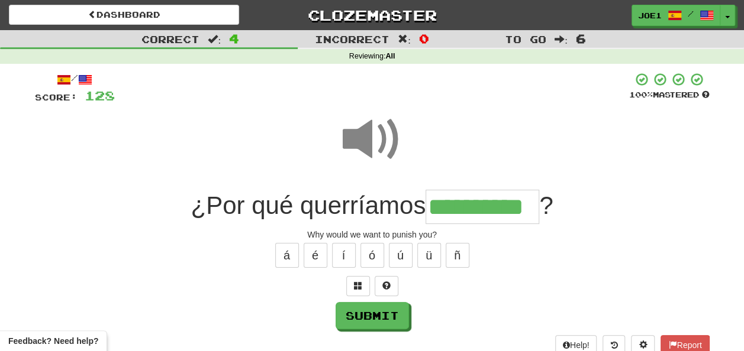
click at [369, 134] on span at bounding box center [372, 139] width 59 height 59
click at [386, 309] on button "Submit" at bounding box center [372, 316] width 73 height 27
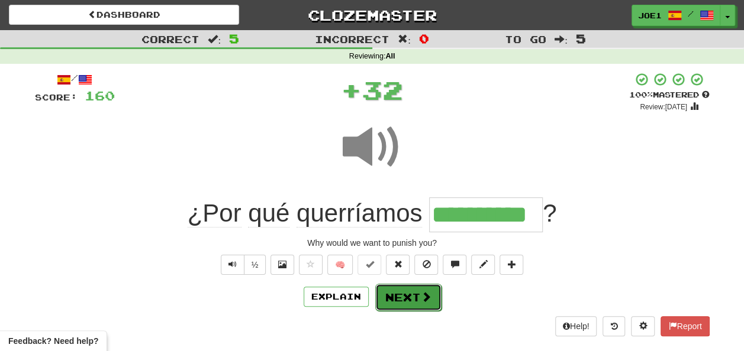
click at [402, 296] on button "Next" at bounding box center [408, 297] width 66 height 27
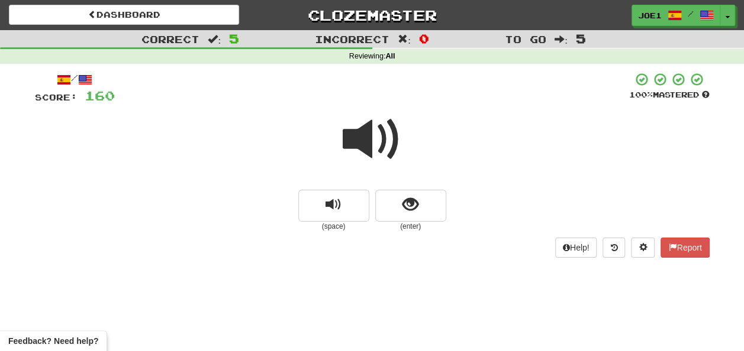
click at [373, 132] on span at bounding box center [372, 139] width 59 height 59
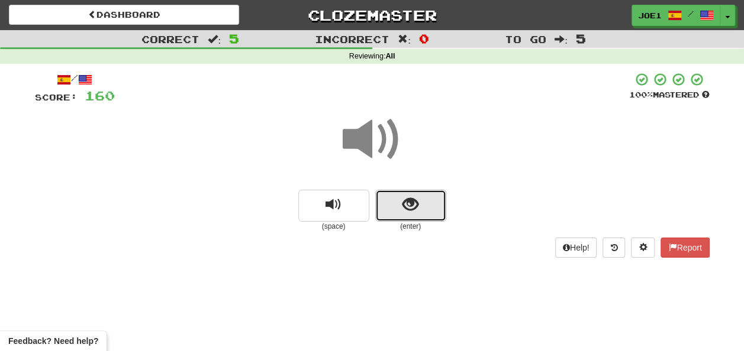
click at [410, 205] on span "show sentence" at bounding box center [410, 205] width 16 height 16
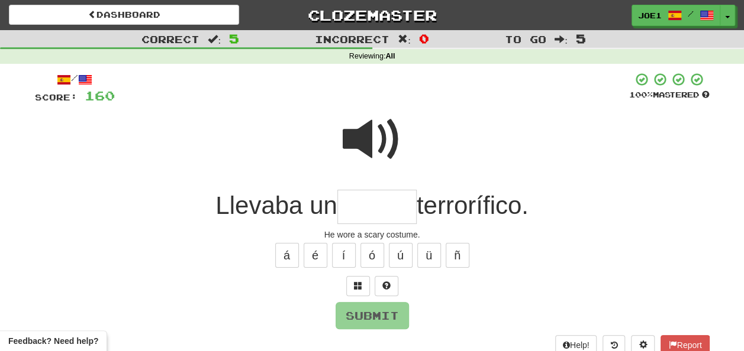
click at [362, 210] on input "text" at bounding box center [376, 207] width 79 height 35
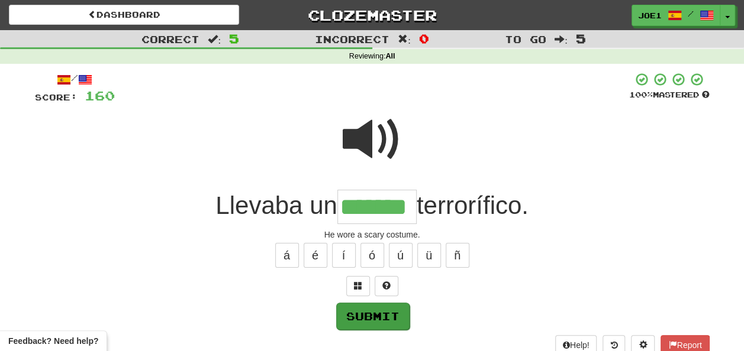
type input "*******"
click at [380, 307] on button "Submit" at bounding box center [372, 316] width 73 height 27
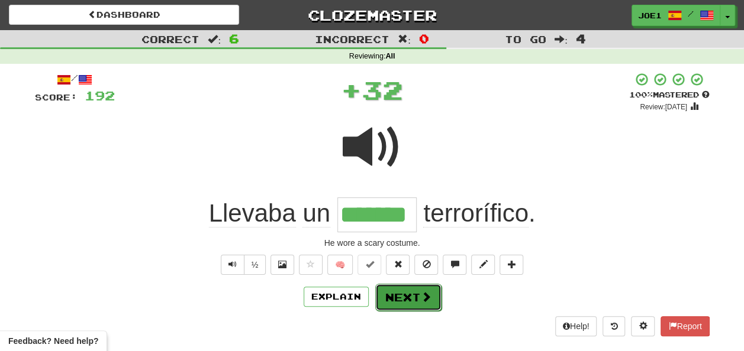
click at [391, 292] on button "Next" at bounding box center [408, 297] width 66 height 27
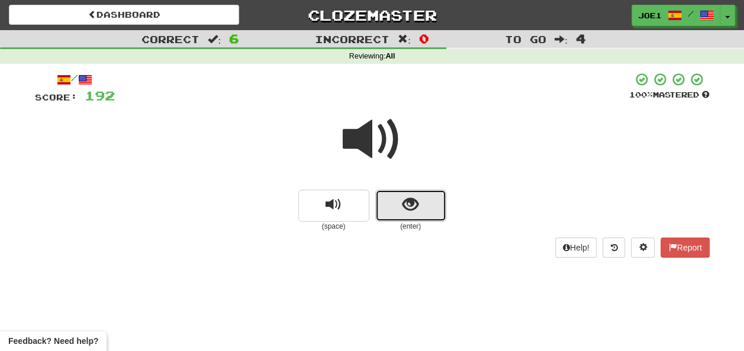
click at [406, 201] on span "show sentence" at bounding box center [410, 205] width 16 height 16
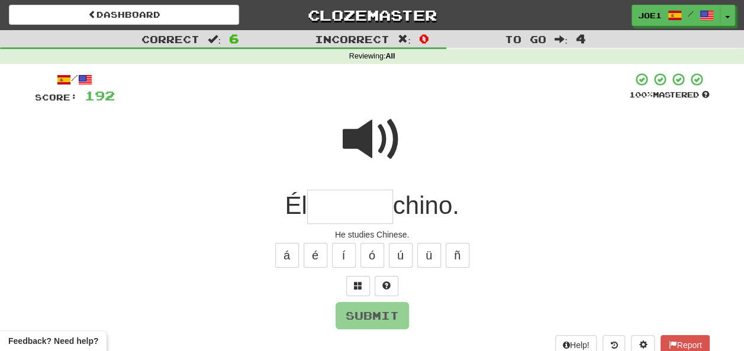
click at [351, 204] on input "text" at bounding box center [350, 207] width 86 height 35
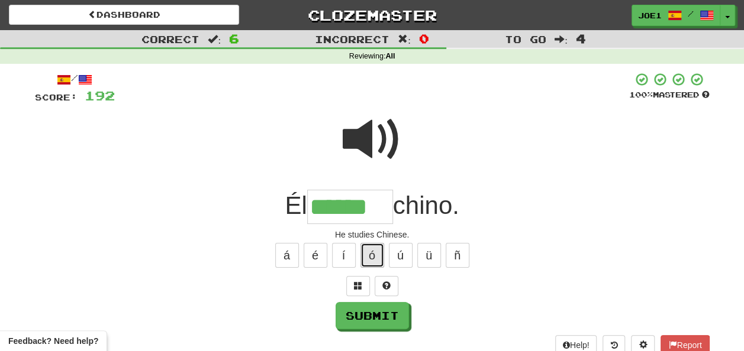
click at [367, 261] on button "ó" at bounding box center [372, 255] width 24 height 25
click at [377, 143] on span at bounding box center [372, 139] width 59 height 59
click at [383, 204] on input "******" at bounding box center [350, 207] width 86 height 35
type input "*******"
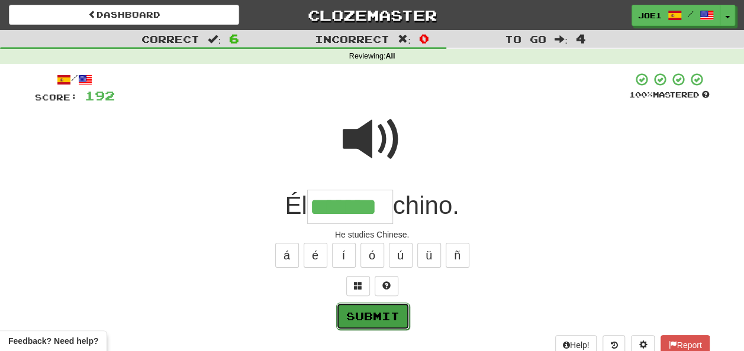
click at [367, 304] on button "Submit" at bounding box center [372, 316] width 73 height 27
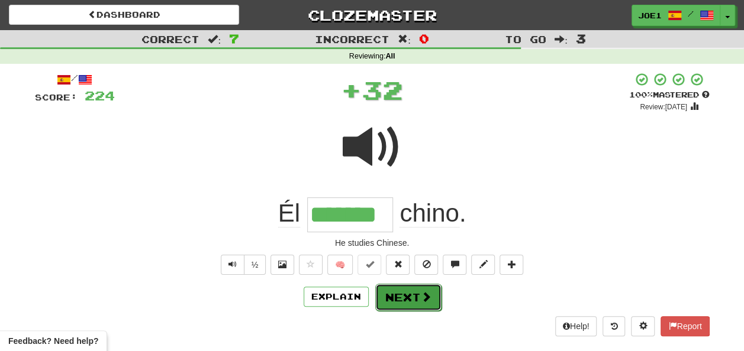
click at [395, 284] on button "Next" at bounding box center [408, 297] width 66 height 27
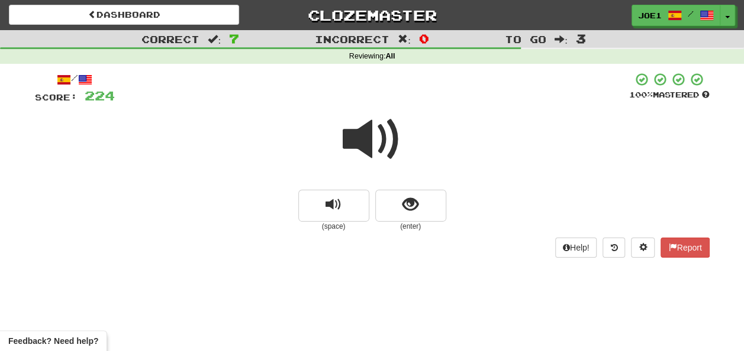
click at [372, 138] on span at bounding box center [372, 139] width 59 height 59
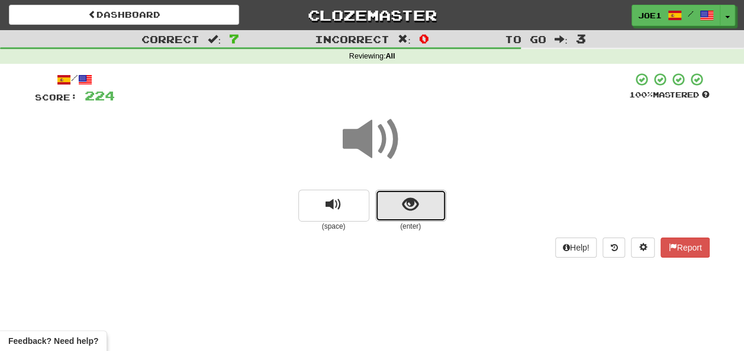
click at [408, 200] on span "show sentence" at bounding box center [410, 205] width 16 height 16
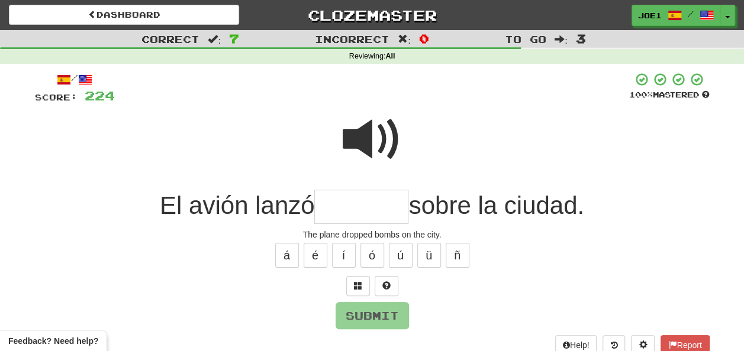
click at [343, 202] on input "text" at bounding box center [361, 207] width 94 height 35
click at [372, 141] on span at bounding box center [372, 139] width 59 height 59
click at [336, 202] on input "text" at bounding box center [361, 207] width 94 height 35
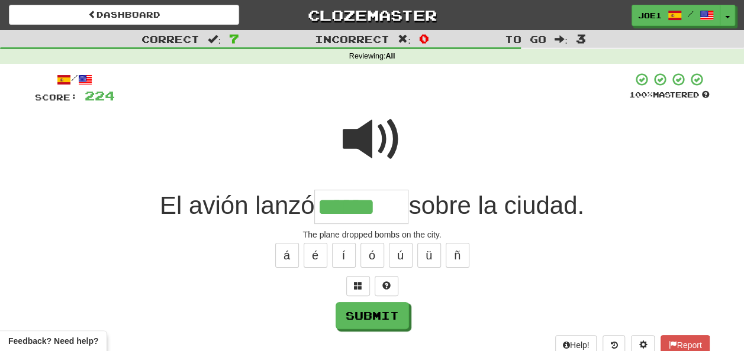
type input "******"
click at [359, 130] on span at bounding box center [372, 139] width 59 height 59
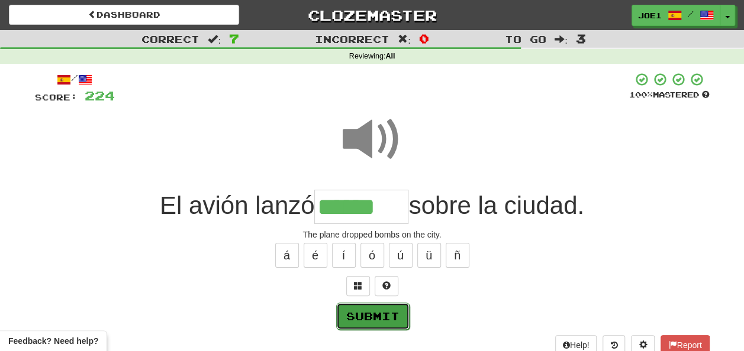
click at [364, 311] on button "Submit" at bounding box center [372, 316] width 73 height 27
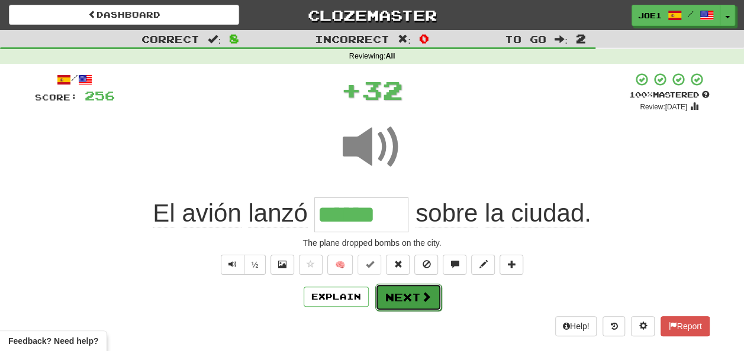
click at [390, 294] on button "Next" at bounding box center [408, 297] width 66 height 27
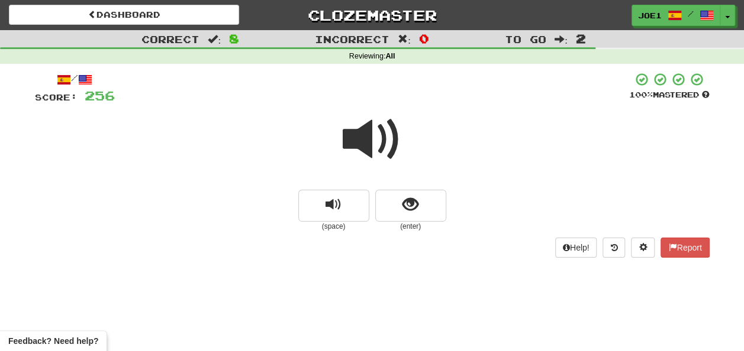
click at [373, 142] on span at bounding box center [372, 139] width 59 height 59
click at [374, 144] on span at bounding box center [372, 139] width 59 height 59
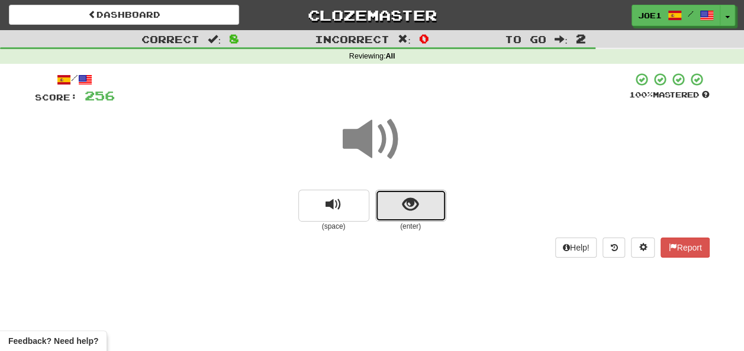
click at [398, 201] on button "show sentence" at bounding box center [410, 206] width 71 height 32
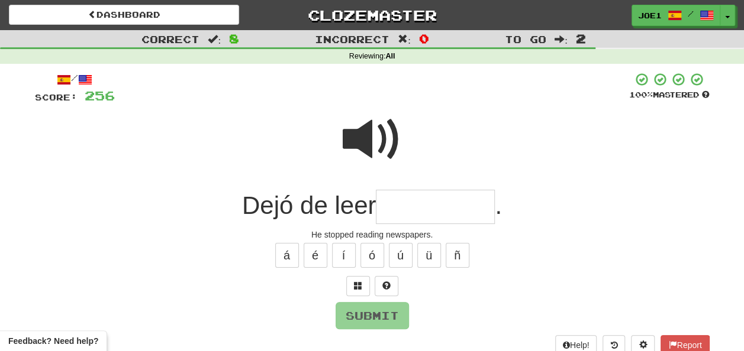
click at [370, 131] on span at bounding box center [372, 139] width 59 height 59
click at [370, 132] on span at bounding box center [372, 139] width 59 height 59
click at [395, 209] on input "text" at bounding box center [435, 207] width 119 height 35
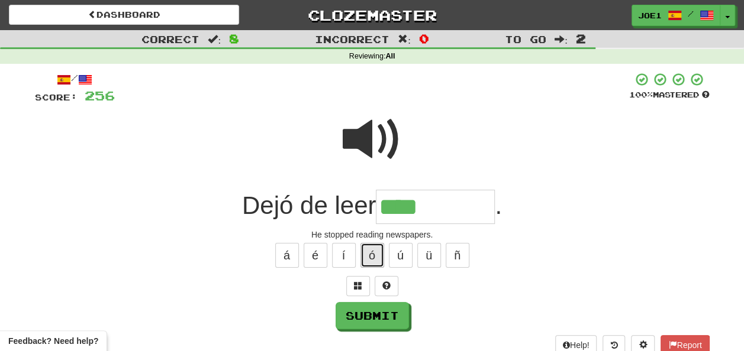
click at [375, 253] on button "ó" at bounding box center [372, 255] width 24 height 25
type input "**********"
click at [375, 129] on span at bounding box center [372, 139] width 59 height 59
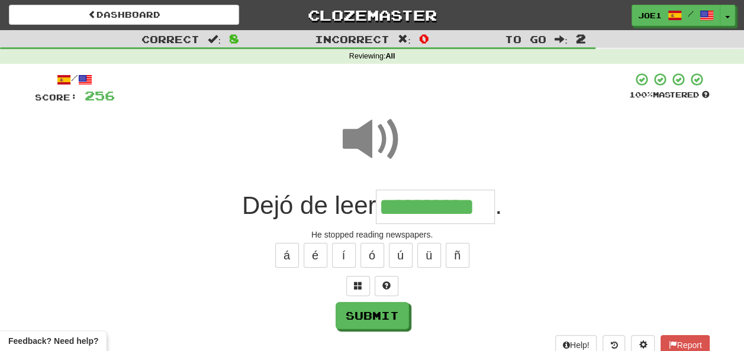
click at [375, 135] on span at bounding box center [372, 139] width 59 height 59
click at [394, 309] on button "Submit" at bounding box center [372, 316] width 73 height 27
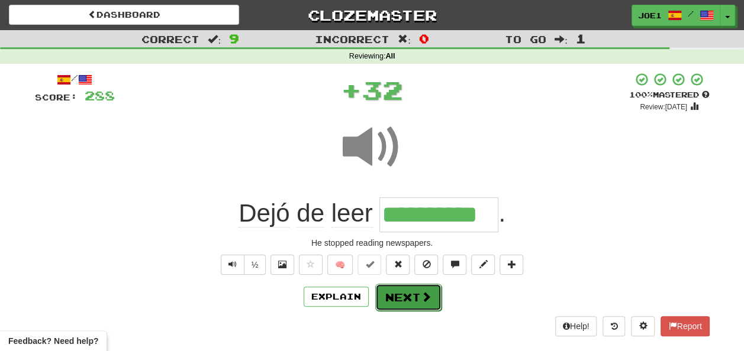
click at [404, 296] on button "Next" at bounding box center [408, 297] width 66 height 27
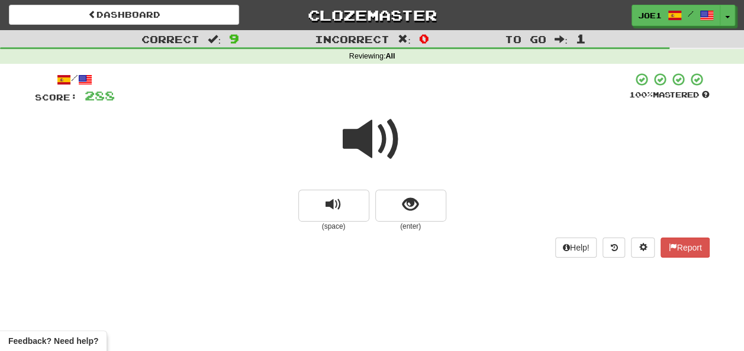
click at [373, 141] on span at bounding box center [372, 139] width 59 height 59
click at [372, 141] on span at bounding box center [372, 139] width 59 height 59
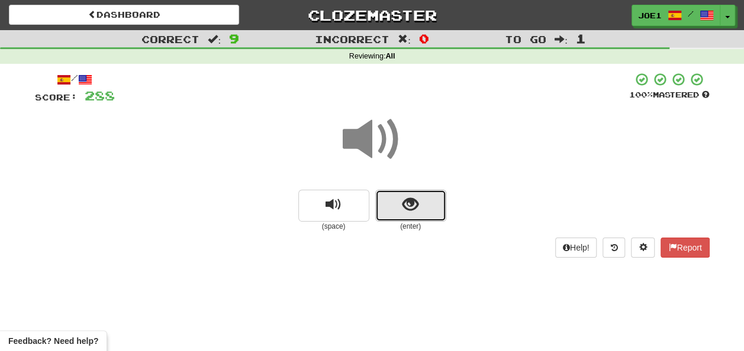
click at [399, 202] on button "show sentence" at bounding box center [410, 206] width 71 height 32
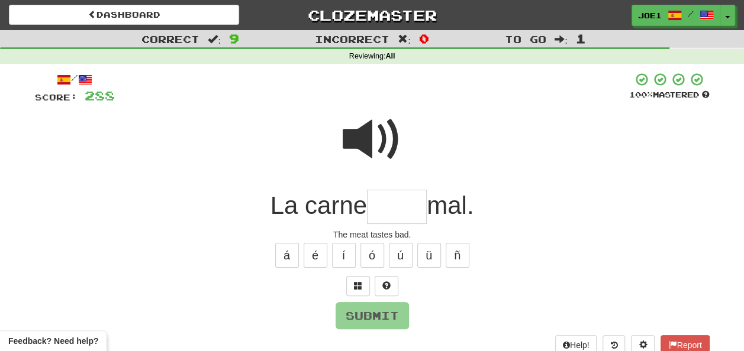
click at [371, 125] on span at bounding box center [372, 139] width 59 height 59
click at [385, 208] on input "text" at bounding box center [397, 207] width 60 height 35
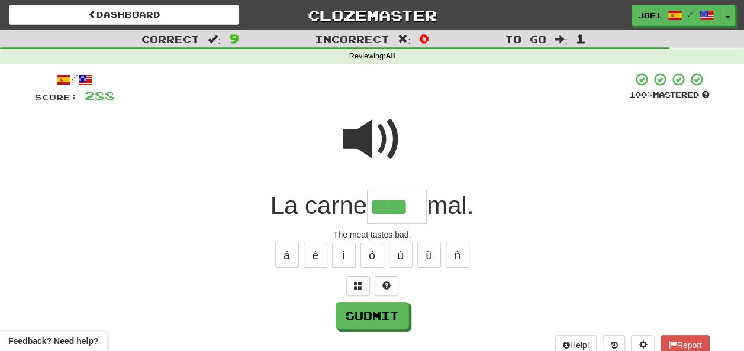
type input "****"
click at [373, 129] on span at bounding box center [372, 139] width 59 height 59
click at [375, 133] on span at bounding box center [372, 139] width 59 height 59
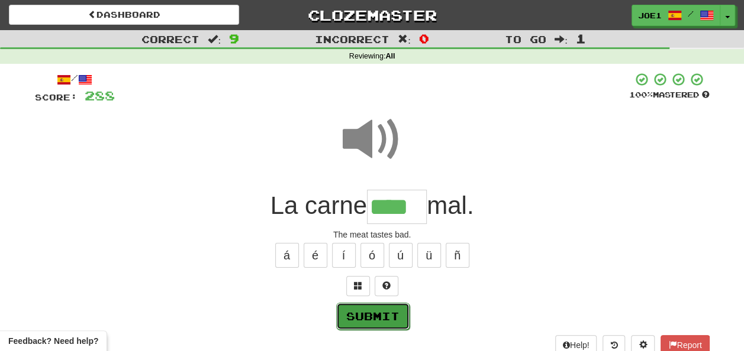
click at [382, 312] on button "Submit" at bounding box center [372, 316] width 73 height 27
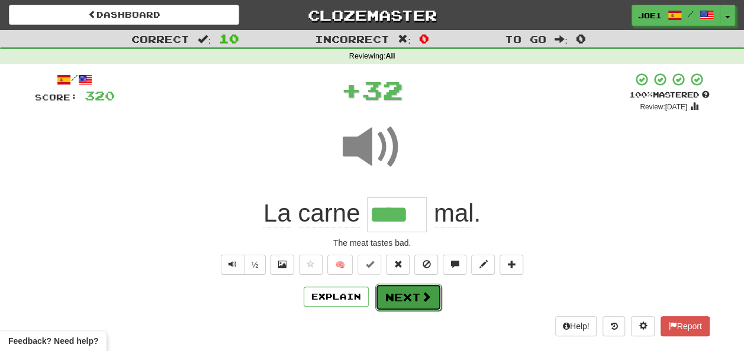
click at [408, 293] on button "Next" at bounding box center [408, 297] width 66 height 27
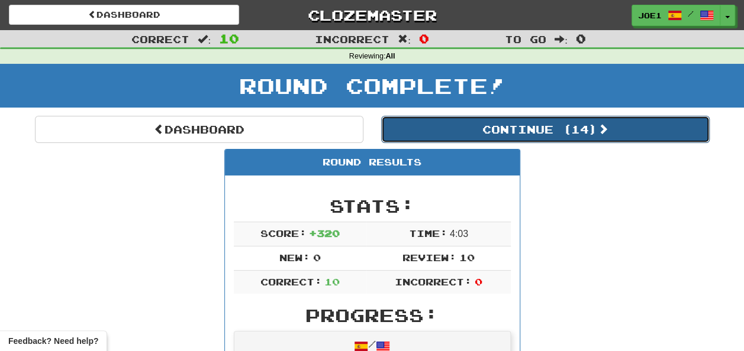
click at [459, 130] on button "Continue ( 14 )" at bounding box center [545, 129] width 328 height 27
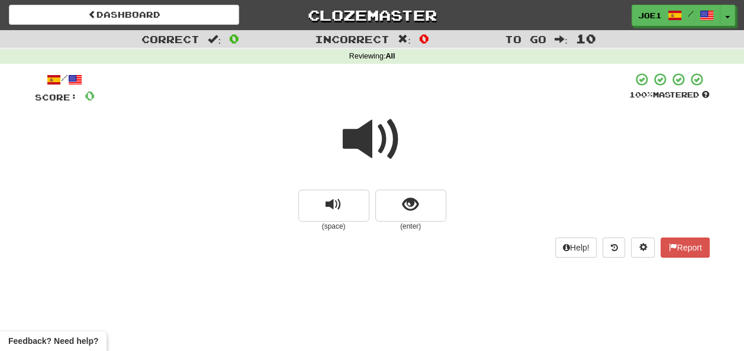
click at [369, 138] on span at bounding box center [372, 139] width 59 height 59
click at [372, 140] on span at bounding box center [372, 139] width 59 height 59
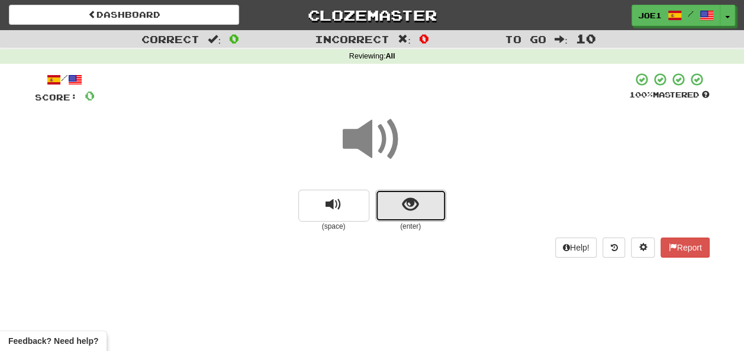
click at [412, 203] on span "show sentence" at bounding box center [410, 205] width 16 height 16
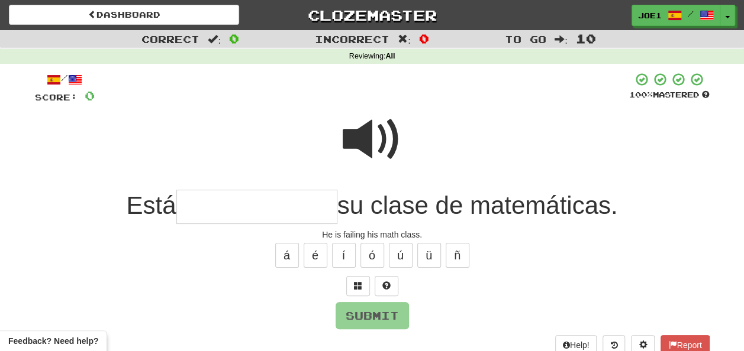
click at [196, 203] on input "text" at bounding box center [256, 207] width 161 height 35
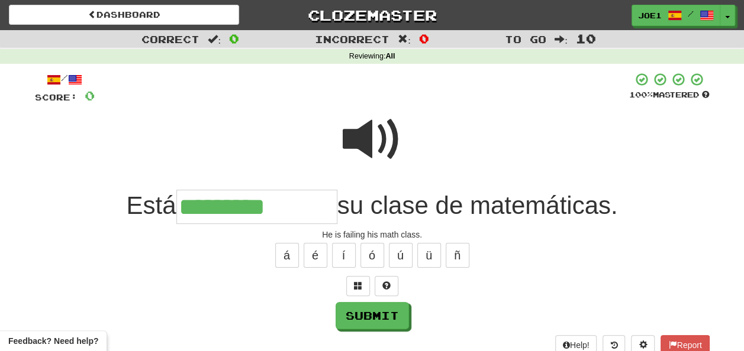
click at [373, 137] on span at bounding box center [372, 139] width 59 height 59
click at [298, 205] on input "*********" at bounding box center [256, 207] width 161 height 35
click at [342, 254] on button "í" at bounding box center [344, 255] width 24 height 25
click at [361, 125] on span at bounding box center [372, 139] width 59 height 59
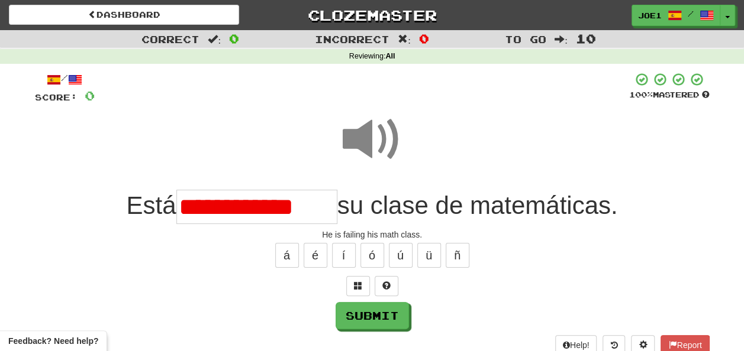
click at [326, 205] on input "**********" at bounding box center [256, 207] width 161 height 34
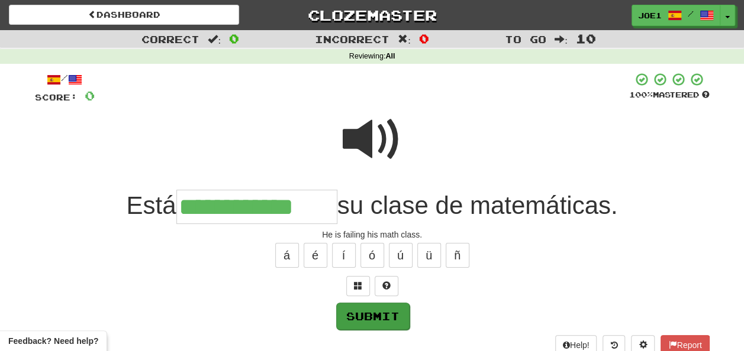
type input "**********"
click at [371, 308] on button "Submit" at bounding box center [372, 316] width 73 height 27
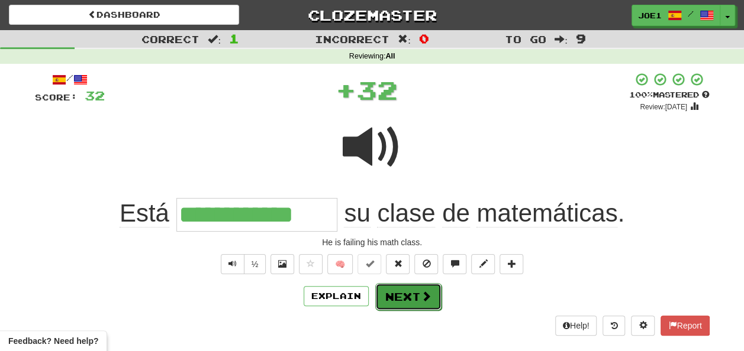
click at [400, 287] on button "Next" at bounding box center [408, 296] width 66 height 27
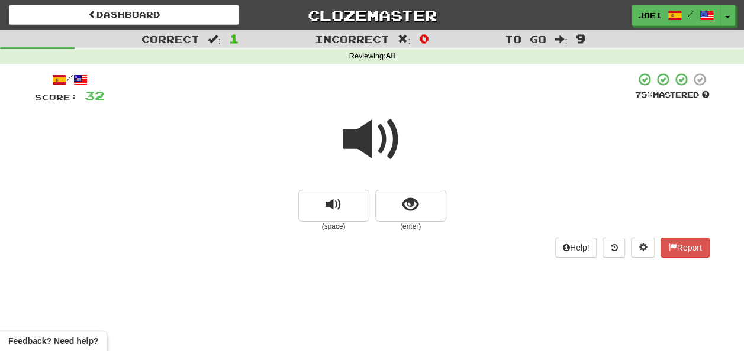
click at [364, 142] on span at bounding box center [372, 139] width 59 height 59
click at [367, 136] on span at bounding box center [372, 139] width 59 height 59
click at [412, 212] on span "show sentence" at bounding box center [410, 205] width 16 height 16
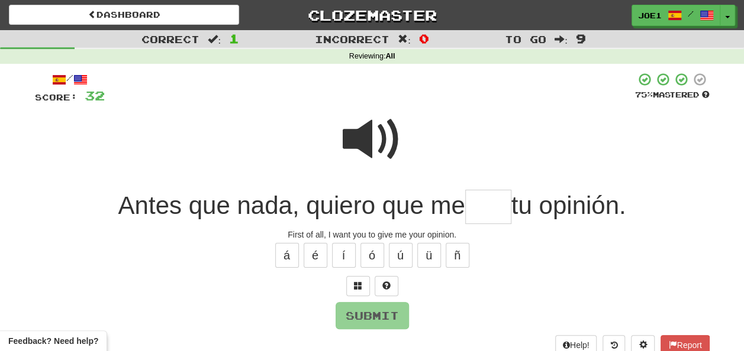
click at [361, 128] on span at bounding box center [372, 139] width 59 height 59
click at [482, 209] on input "text" at bounding box center [488, 207] width 46 height 35
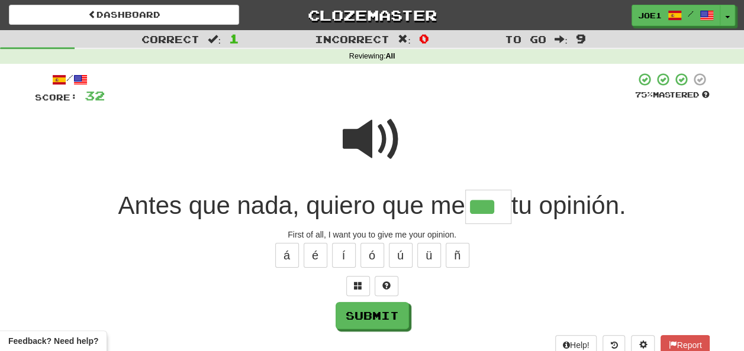
type input "***"
click at [354, 129] on span at bounding box center [372, 139] width 59 height 59
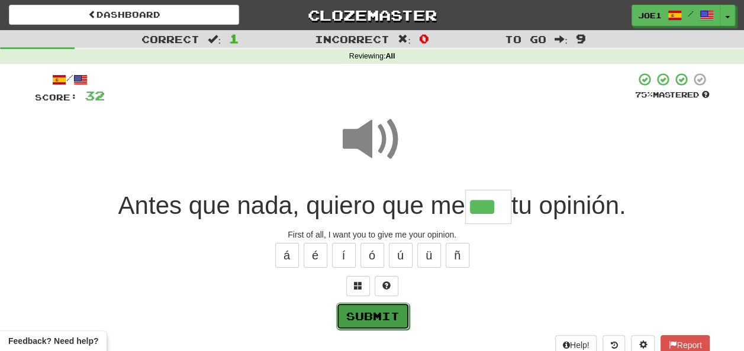
click at [374, 314] on button "Submit" at bounding box center [372, 316] width 73 height 27
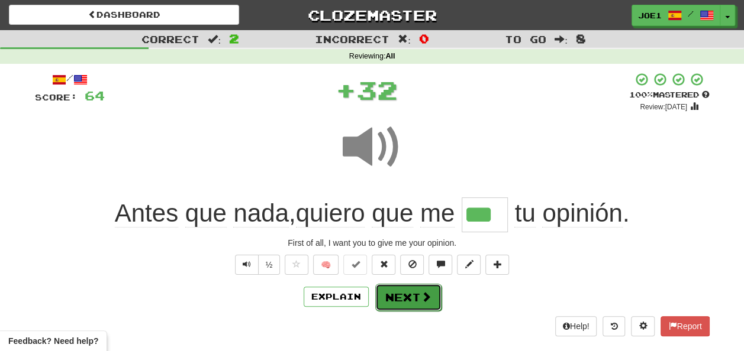
click at [398, 294] on button "Next" at bounding box center [408, 297] width 66 height 27
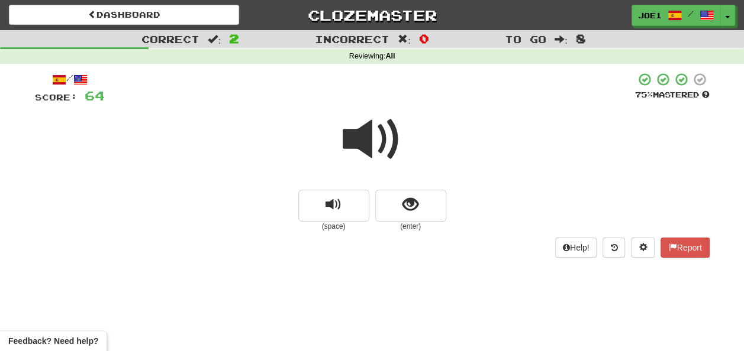
click at [365, 136] on span at bounding box center [372, 139] width 59 height 59
click at [406, 202] on span "show sentence" at bounding box center [410, 205] width 16 height 16
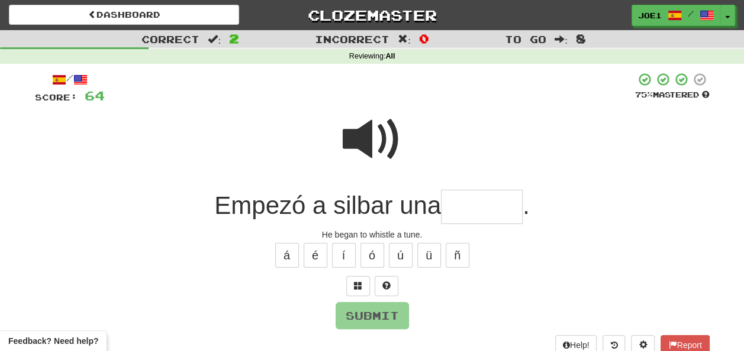
click at [457, 207] on input "text" at bounding box center [482, 207] width 82 height 35
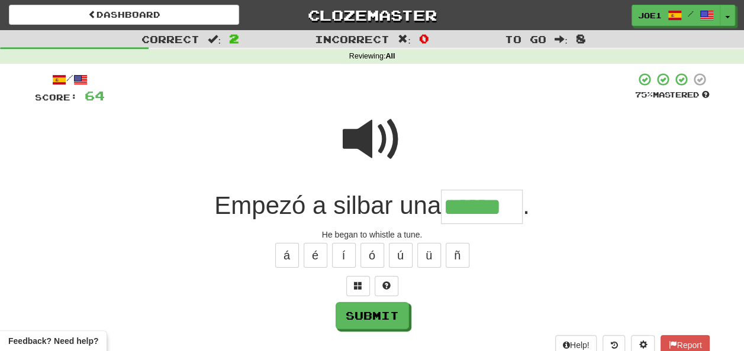
type input "******"
click at [375, 129] on span at bounding box center [372, 139] width 59 height 59
click at [375, 134] on span at bounding box center [372, 139] width 59 height 59
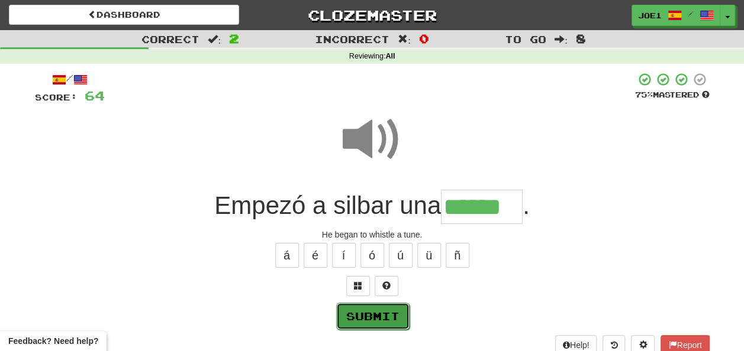
click at [382, 312] on button "Submit" at bounding box center [372, 316] width 73 height 27
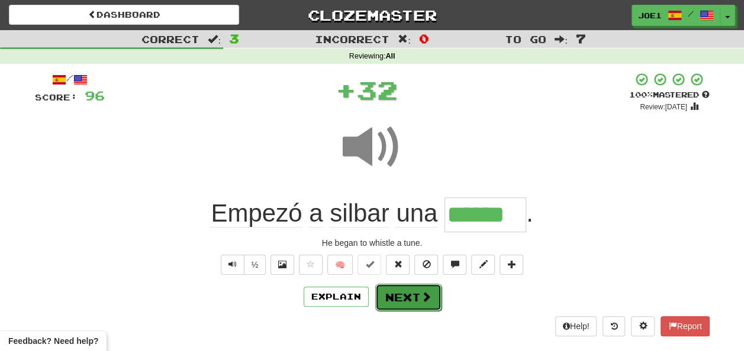
click at [398, 293] on button "Next" at bounding box center [408, 297] width 66 height 27
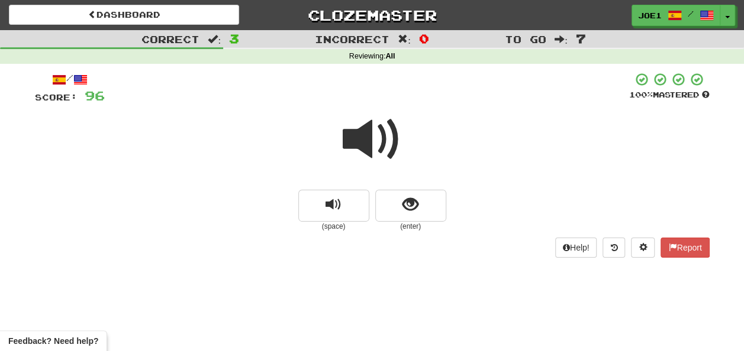
click at [369, 137] on span at bounding box center [372, 139] width 59 height 59
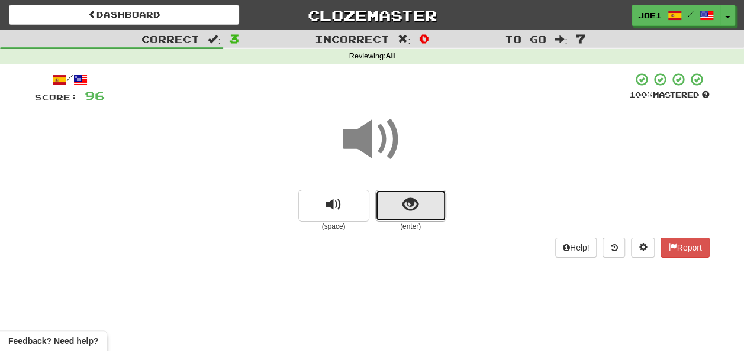
click at [407, 203] on span "show sentence" at bounding box center [410, 205] width 16 height 16
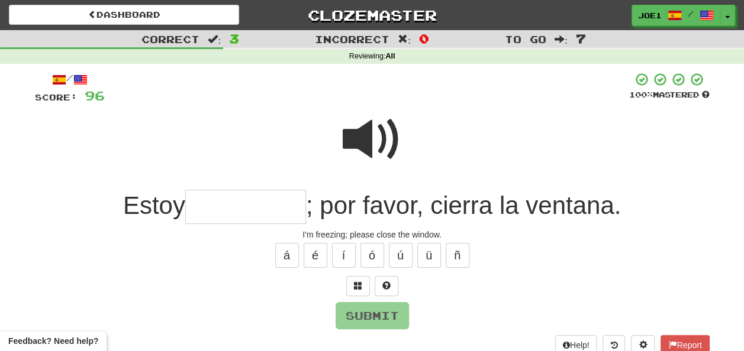
click at [207, 213] on input "text" at bounding box center [245, 207] width 121 height 35
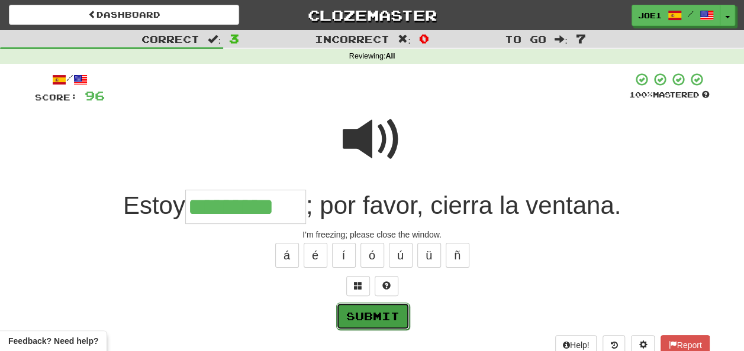
click at [369, 315] on button "Submit" at bounding box center [372, 316] width 73 height 27
type input "*********"
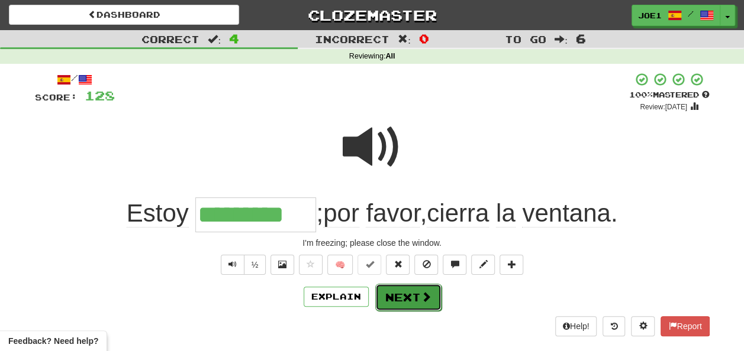
click at [398, 290] on button "Next" at bounding box center [408, 297] width 66 height 27
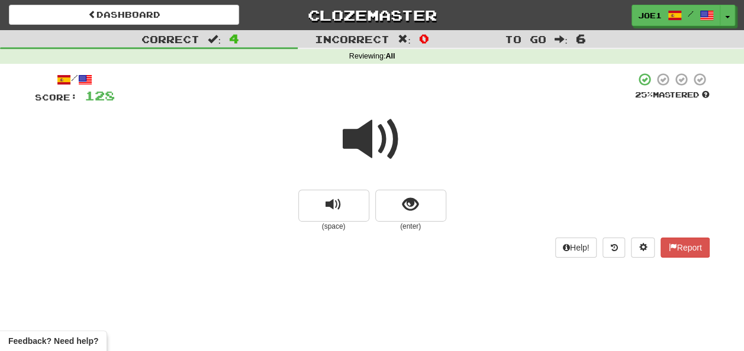
click at [367, 137] on span at bounding box center [372, 139] width 59 height 59
click at [409, 202] on span "show sentence" at bounding box center [410, 205] width 16 height 16
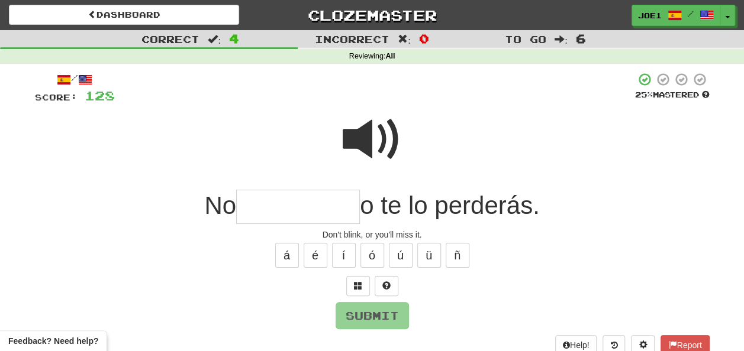
click at [367, 127] on span at bounding box center [372, 139] width 59 height 59
click at [251, 207] on input "text" at bounding box center [298, 207] width 124 height 35
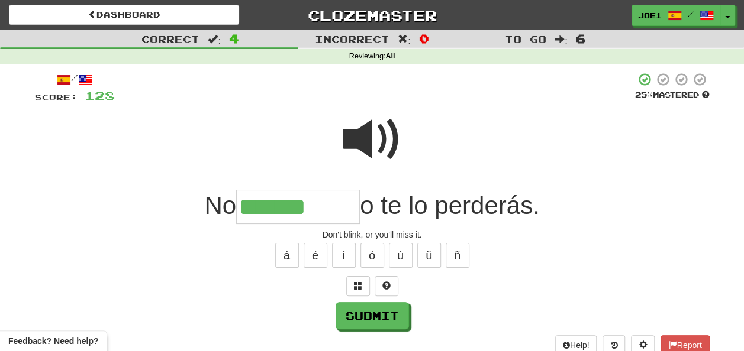
click at [363, 142] on span at bounding box center [372, 139] width 59 height 59
click at [339, 206] on input "*******" at bounding box center [298, 207] width 124 height 35
click at [365, 123] on span at bounding box center [372, 139] width 59 height 59
click at [337, 207] on input "*******" at bounding box center [298, 207] width 124 height 35
click at [374, 312] on button "Submit" at bounding box center [372, 316] width 73 height 27
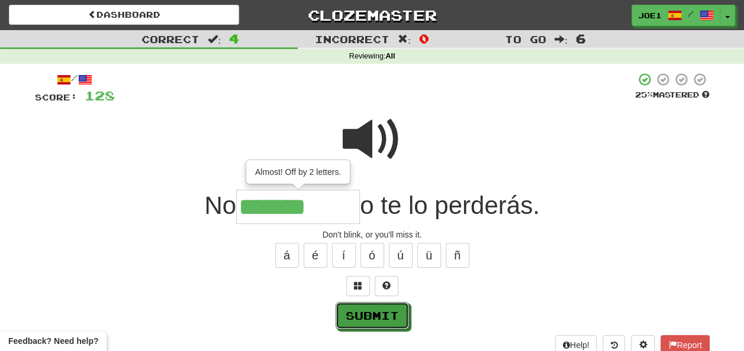
click at [375, 313] on button "Submit" at bounding box center [372, 315] width 73 height 27
type input "*********"
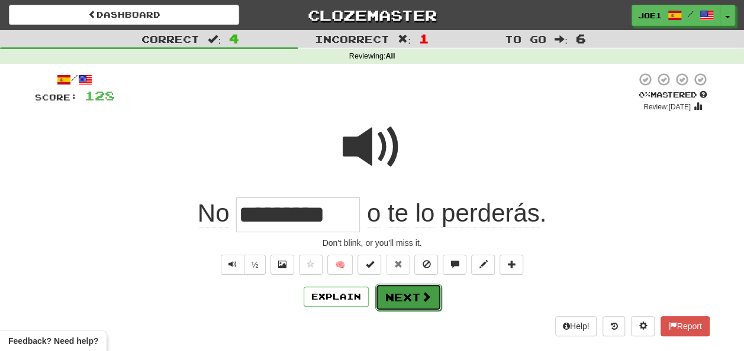
click at [405, 296] on button "Next" at bounding box center [408, 297] width 66 height 27
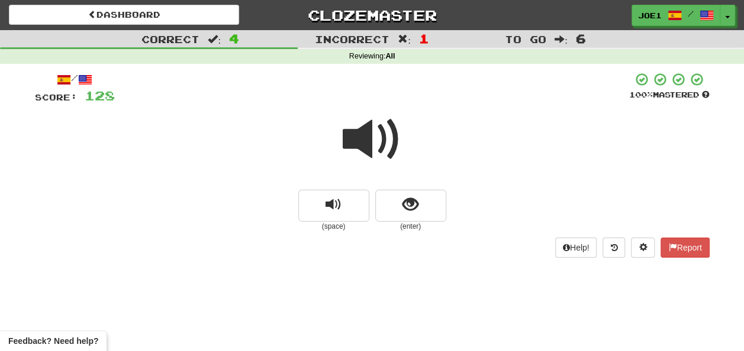
click at [361, 140] on span at bounding box center [372, 139] width 59 height 59
click at [395, 202] on button "show sentence" at bounding box center [410, 206] width 71 height 32
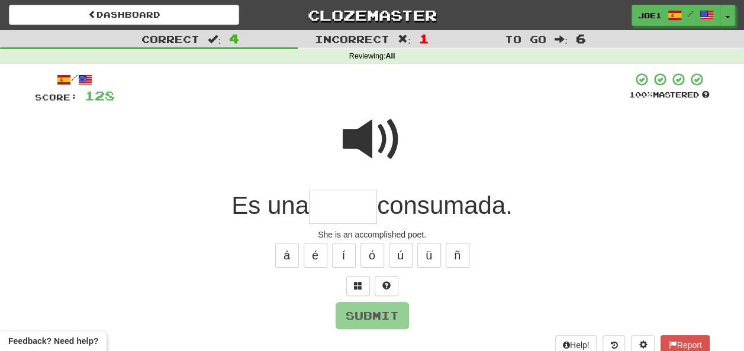
click at [366, 134] on span at bounding box center [372, 139] width 59 height 59
click at [331, 208] on input "text" at bounding box center [343, 207] width 68 height 35
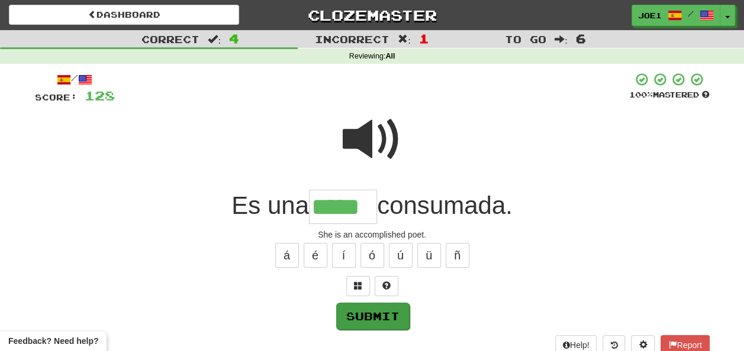
type input "*****"
click at [376, 313] on button "Submit" at bounding box center [372, 316] width 73 height 27
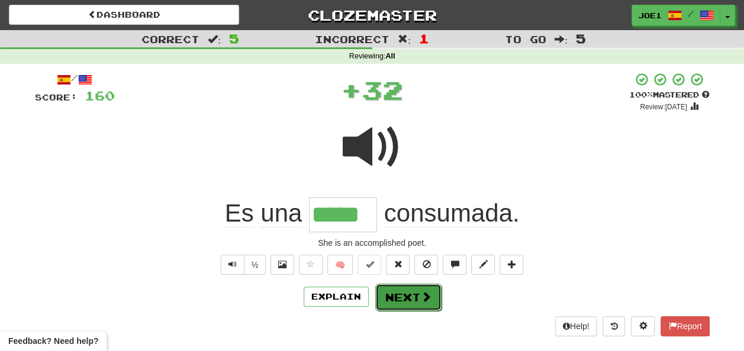
click at [402, 292] on button "Next" at bounding box center [408, 297] width 66 height 27
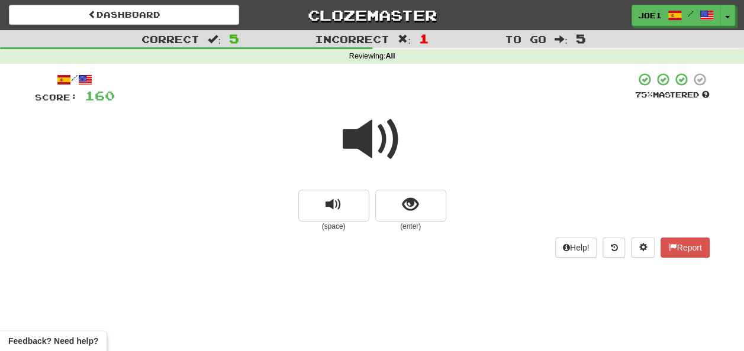
click at [367, 140] on span at bounding box center [372, 139] width 59 height 59
click at [398, 204] on button "show sentence" at bounding box center [410, 206] width 71 height 32
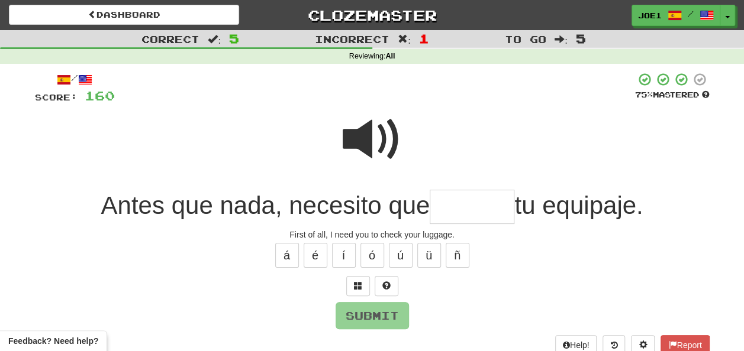
click at [365, 132] on span at bounding box center [372, 139] width 59 height 59
click at [440, 202] on input "text" at bounding box center [472, 207] width 85 height 35
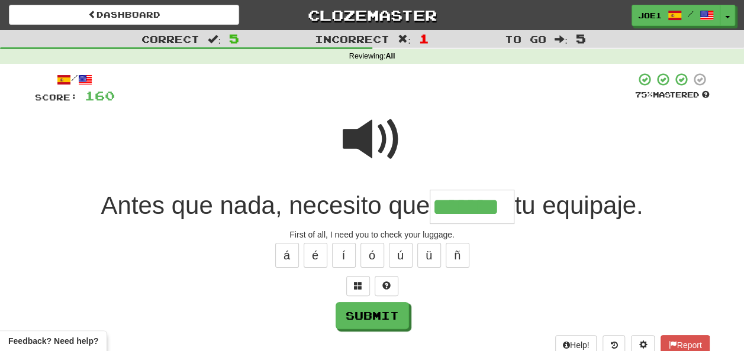
type input "*******"
click at [366, 137] on span at bounding box center [372, 139] width 59 height 59
click at [373, 139] on span at bounding box center [372, 139] width 59 height 59
click at [380, 141] on span at bounding box center [372, 139] width 59 height 59
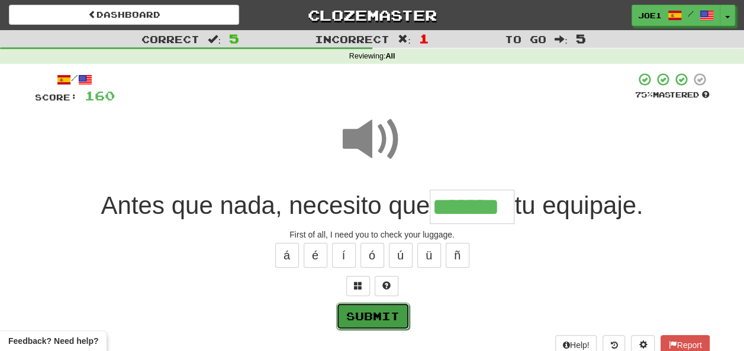
click at [379, 313] on button "Submit" at bounding box center [372, 316] width 73 height 27
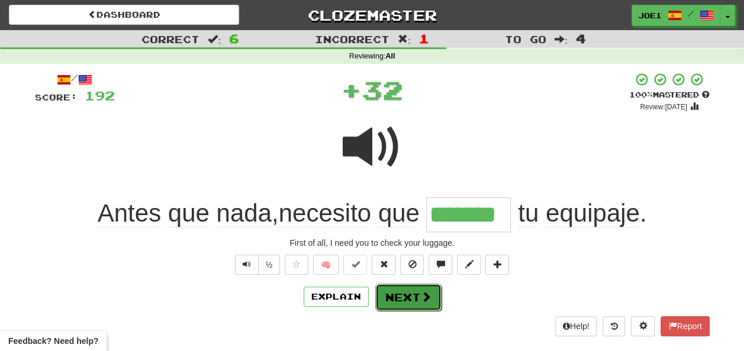
click at [404, 292] on button "Next" at bounding box center [408, 297] width 66 height 27
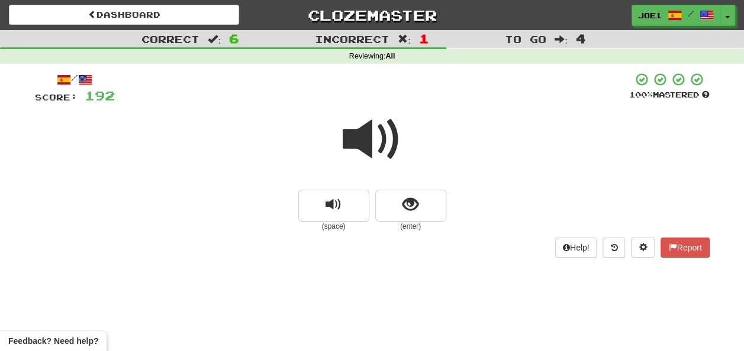
click at [371, 140] on span at bounding box center [372, 139] width 59 height 59
click at [401, 204] on button "show sentence" at bounding box center [410, 206] width 71 height 32
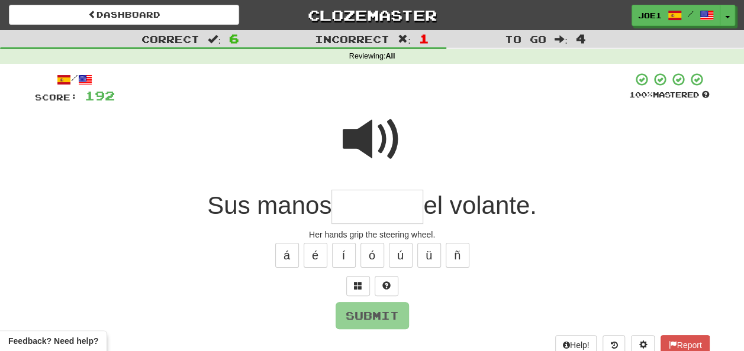
click at [353, 206] on input "text" at bounding box center [377, 207] width 92 height 35
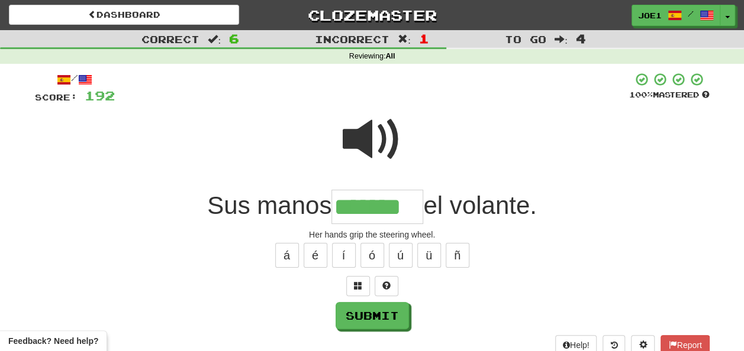
type input "*******"
click at [370, 129] on span at bounding box center [372, 139] width 59 height 59
click at [370, 133] on span at bounding box center [372, 139] width 59 height 59
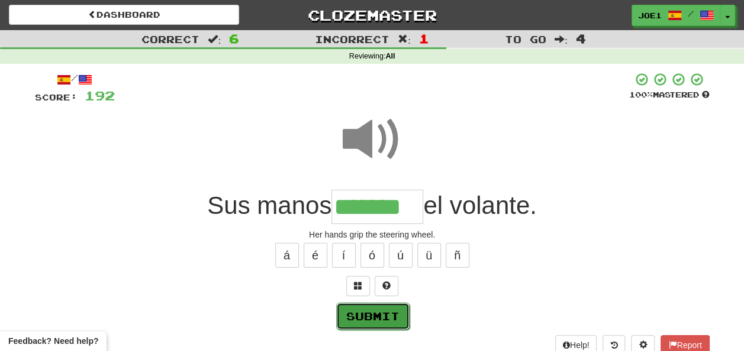
click at [383, 309] on button "Submit" at bounding box center [372, 316] width 73 height 27
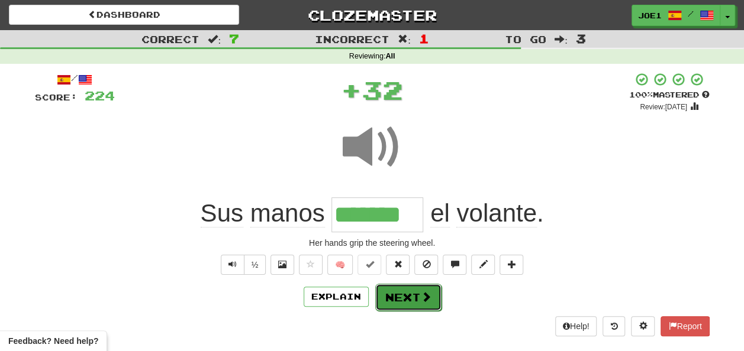
click at [402, 289] on button "Next" at bounding box center [408, 297] width 66 height 27
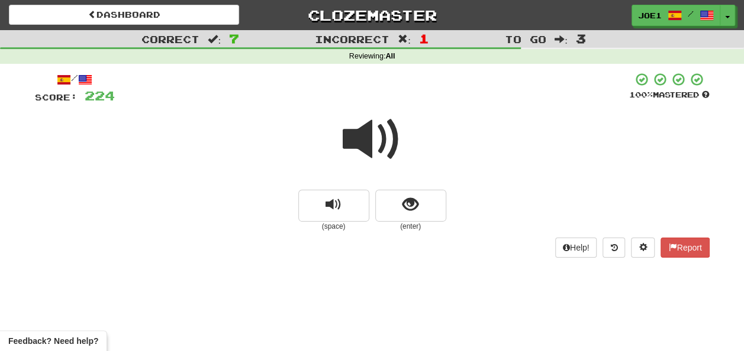
click at [367, 136] on span at bounding box center [372, 139] width 59 height 59
click at [365, 135] on span at bounding box center [372, 139] width 59 height 59
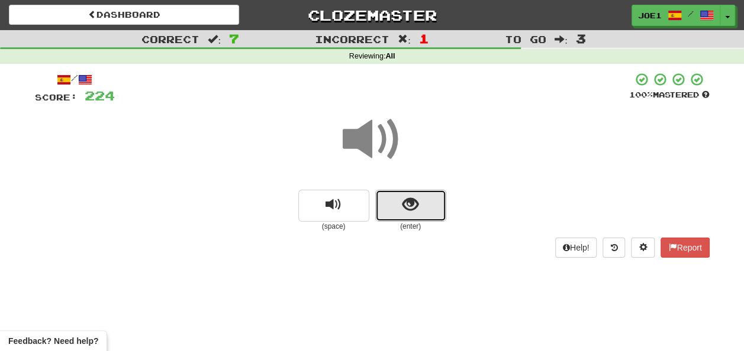
click at [400, 201] on button "show sentence" at bounding box center [410, 206] width 71 height 32
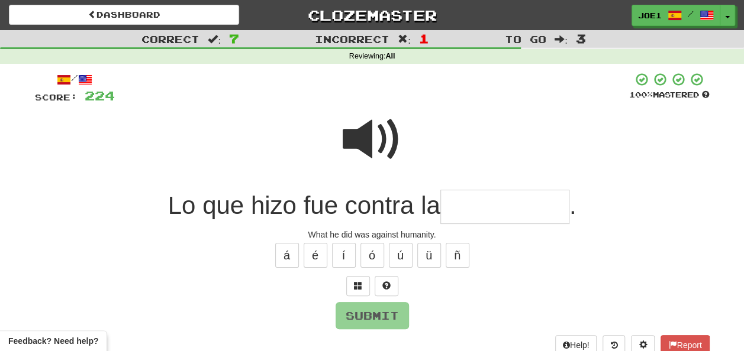
click at [473, 204] on input "text" at bounding box center [504, 207] width 129 height 35
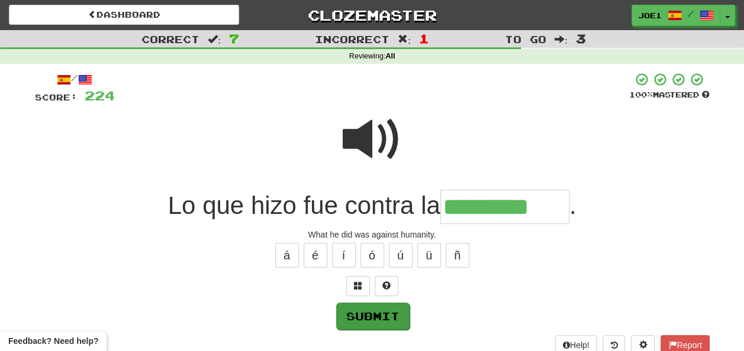
type input "*********"
click at [367, 314] on button "Submit" at bounding box center [372, 316] width 73 height 27
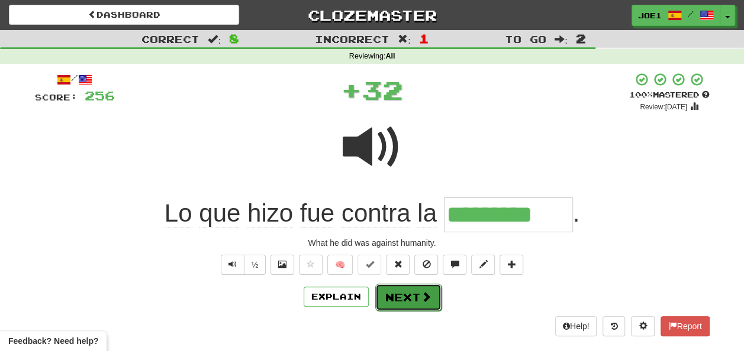
click at [400, 291] on button "Next" at bounding box center [408, 297] width 66 height 27
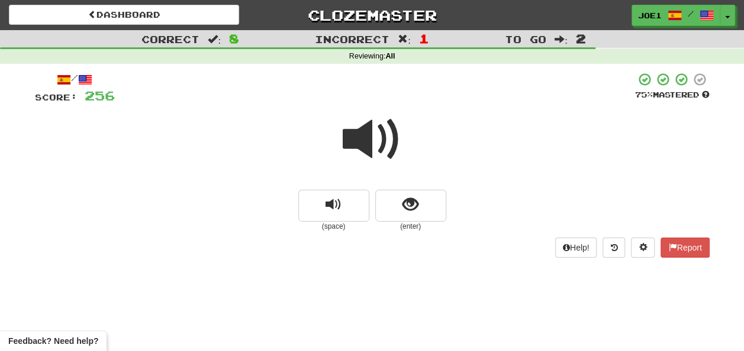
click at [371, 136] on span at bounding box center [372, 139] width 59 height 59
click at [372, 138] on span at bounding box center [372, 139] width 59 height 59
click at [413, 203] on span "show sentence" at bounding box center [410, 205] width 16 height 16
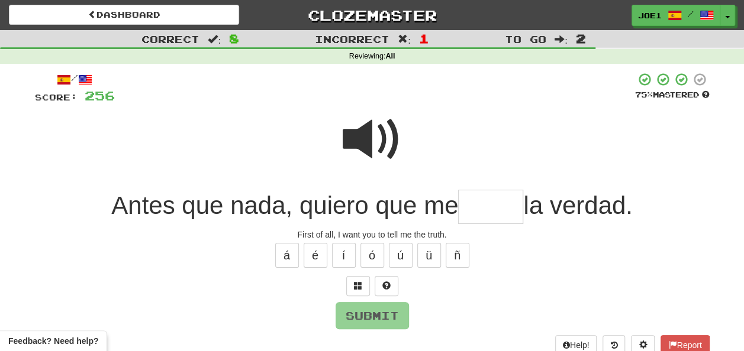
click at [476, 209] on input "text" at bounding box center [490, 207] width 65 height 35
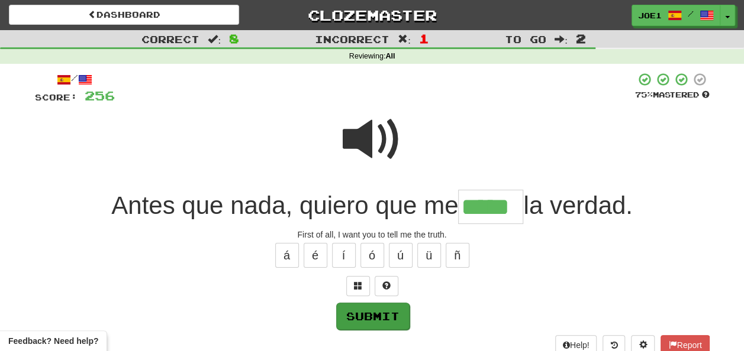
type input "*****"
click at [386, 304] on button "Submit" at bounding box center [372, 316] width 73 height 27
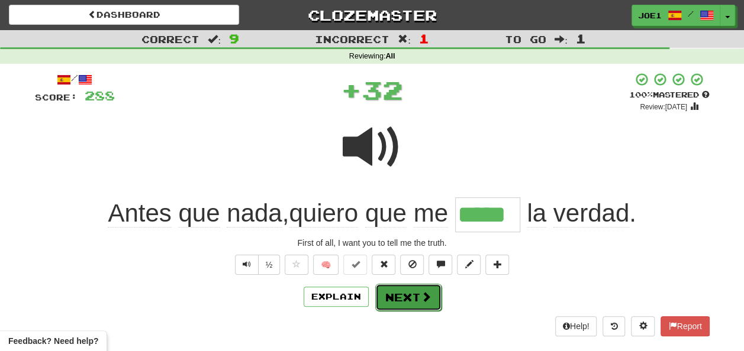
click at [402, 292] on button "Next" at bounding box center [408, 297] width 66 height 27
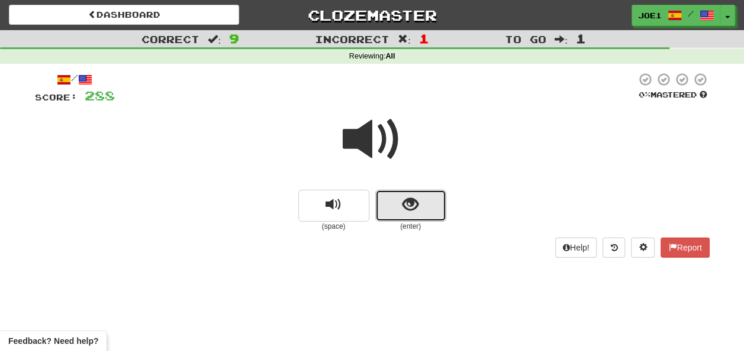
click at [395, 204] on button "show sentence" at bounding box center [410, 206] width 71 height 32
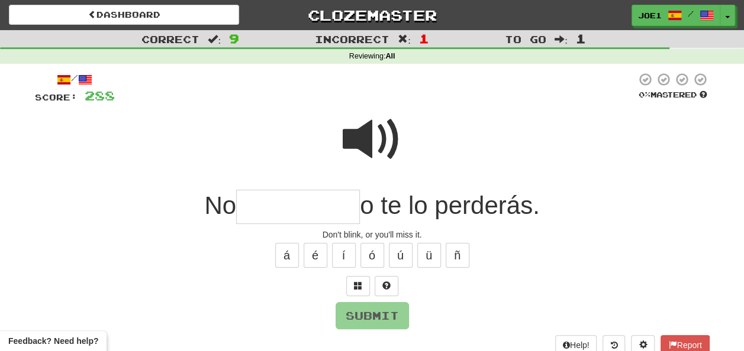
click at [244, 208] on input "text" at bounding box center [298, 207] width 124 height 35
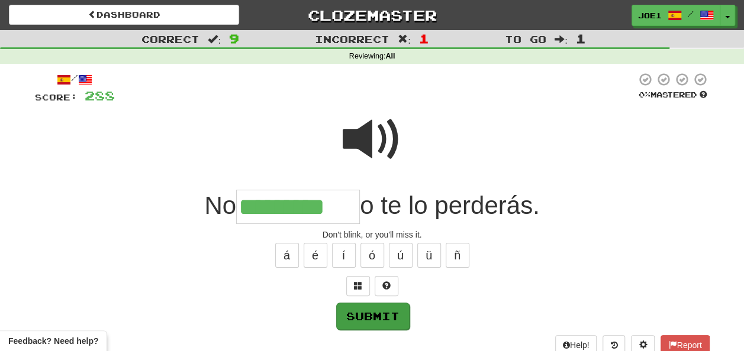
type input "*********"
click at [370, 310] on button "Submit" at bounding box center [372, 316] width 73 height 27
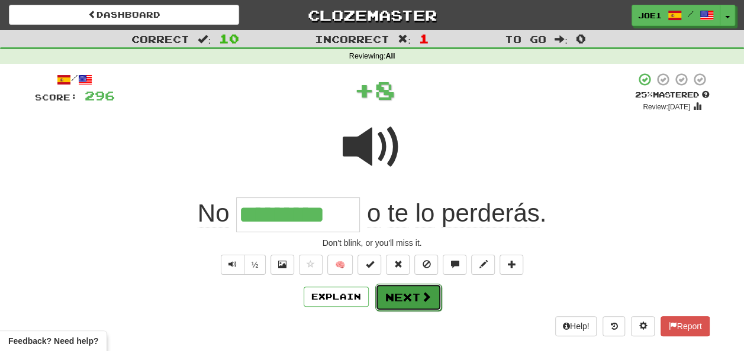
click at [402, 295] on button "Next" at bounding box center [408, 297] width 66 height 27
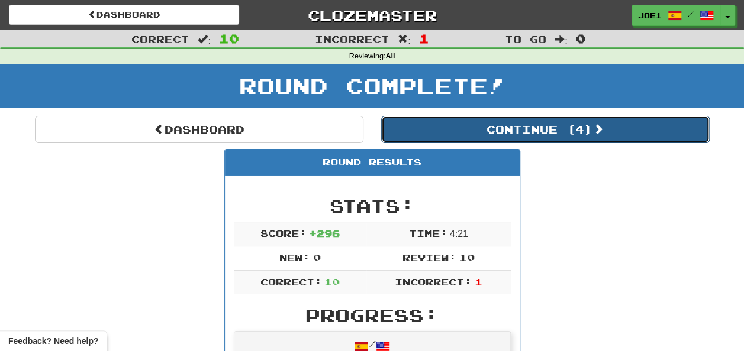
click at [451, 129] on button "Continue ( 4 )" at bounding box center [545, 129] width 328 height 27
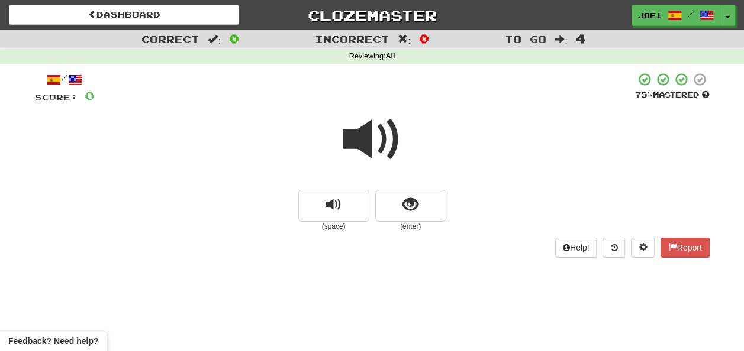
click at [367, 136] on span at bounding box center [372, 139] width 59 height 59
click at [369, 136] on span at bounding box center [372, 139] width 59 height 59
click at [378, 136] on span at bounding box center [372, 139] width 59 height 59
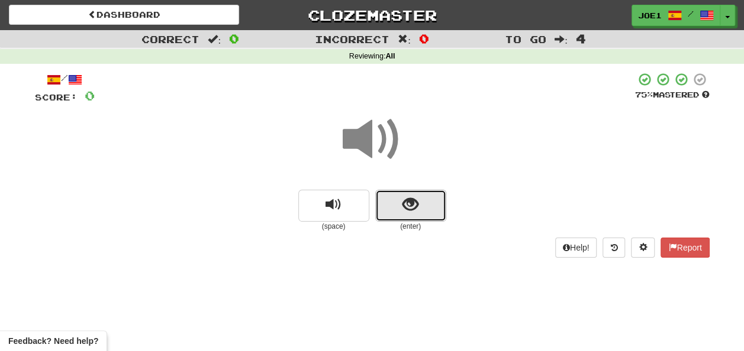
click at [411, 201] on span "show sentence" at bounding box center [410, 205] width 16 height 16
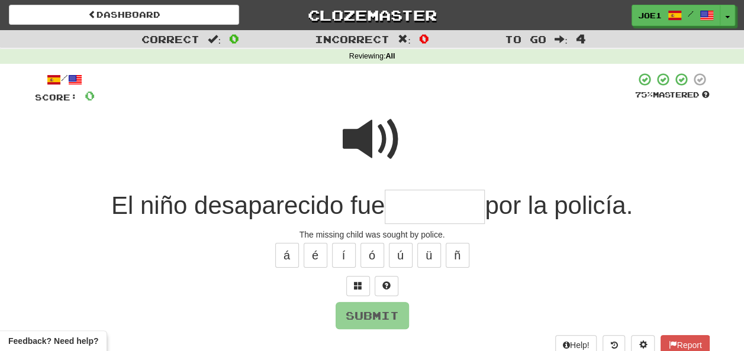
click at [369, 119] on span at bounding box center [372, 139] width 59 height 59
click at [367, 128] on span at bounding box center [372, 139] width 59 height 59
click at [391, 211] on input "text" at bounding box center [435, 207] width 100 height 35
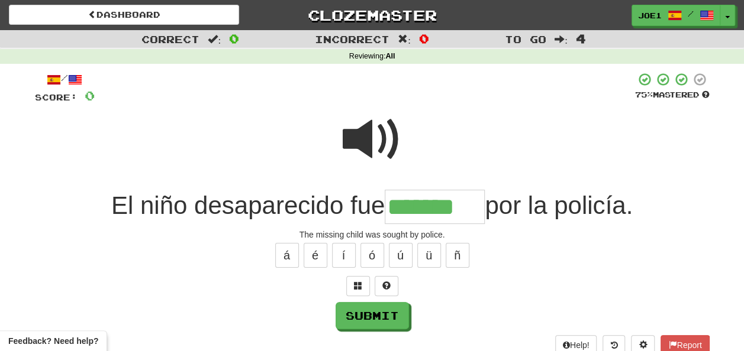
type input "*******"
click at [374, 140] on span at bounding box center [372, 139] width 59 height 59
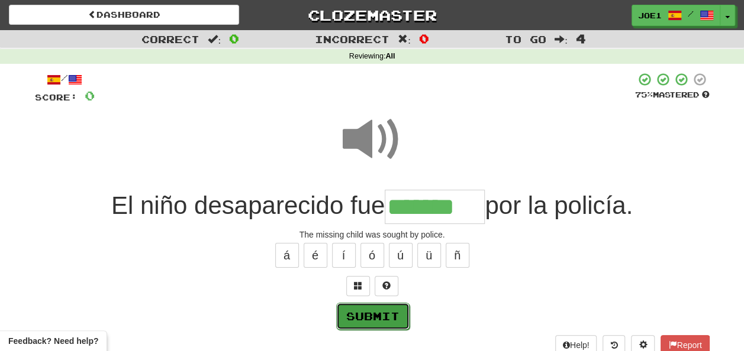
click at [370, 311] on button "Submit" at bounding box center [372, 316] width 73 height 27
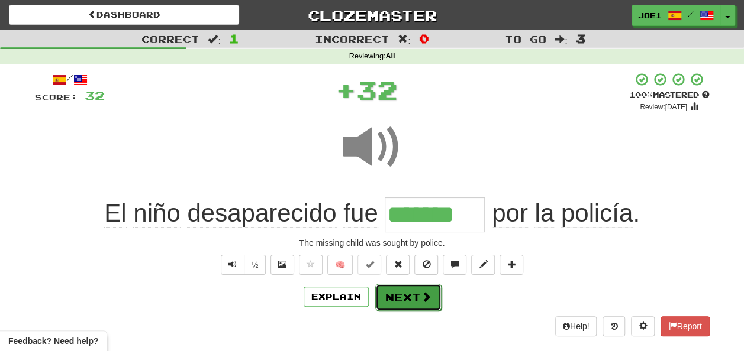
click at [401, 289] on button "Next" at bounding box center [408, 297] width 66 height 27
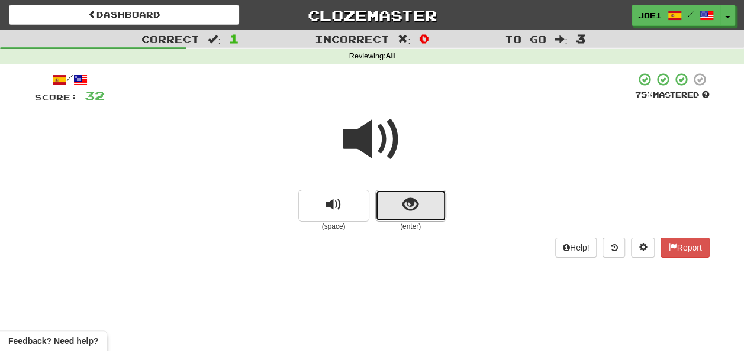
click at [400, 200] on button "show sentence" at bounding box center [410, 206] width 71 height 32
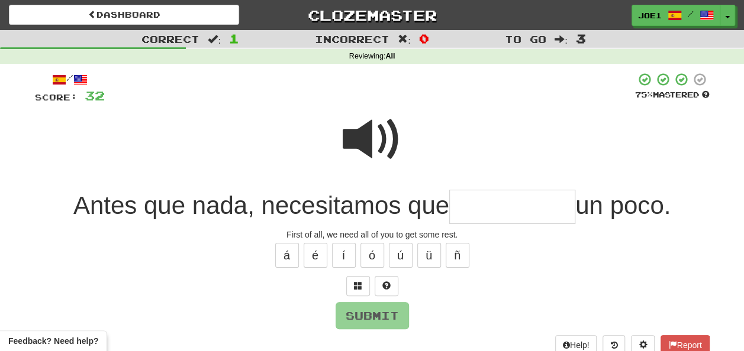
click at [456, 207] on input "text" at bounding box center [512, 207] width 126 height 35
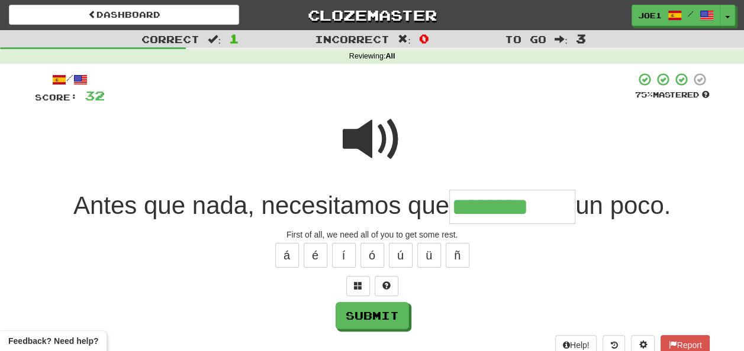
click at [372, 141] on span at bounding box center [372, 139] width 59 height 59
click at [366, 133] on span at bounding box center [372, 139] width 59 height 59
click at [562, 206] on input "********" at bounding box center [512, 207] width 126 height 35
type input "*********"
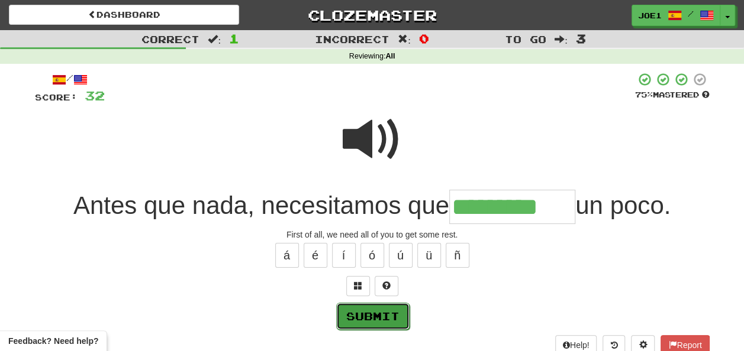
click at [375, 314] on button "Submit" at bounding box center [372, 316] width 73 height 27
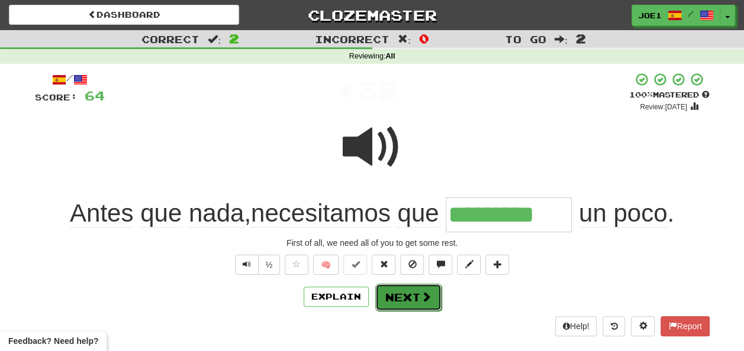
click at [408, 292] on button "Next" at bounding box center [408, 297] width 66 height 27
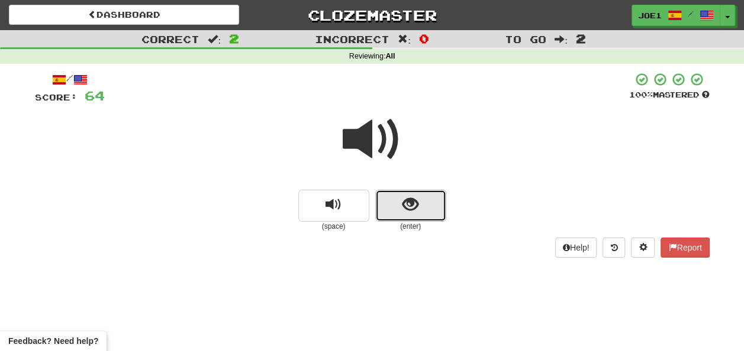
click at [399, 208] on button "show sentence" at bounding box center [410, 206] width 71 height 32
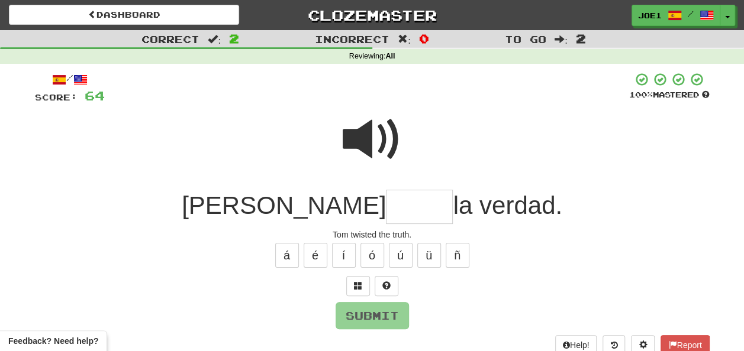
click at [386, 209] on input "text" at bounding box center [419, 207] width 67 height 35
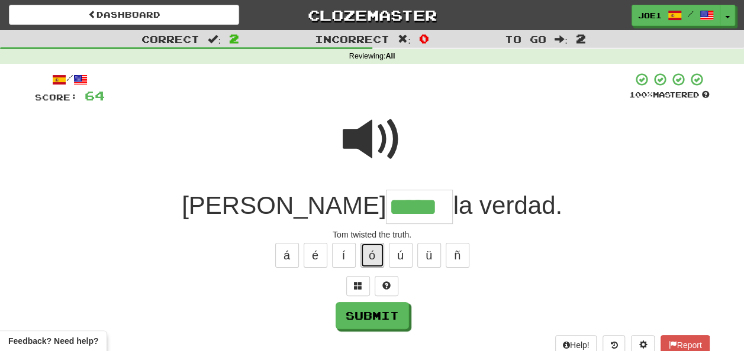
click at [366, 252] on button "ó" at bounding box center [372, 255] width 24 height 25
type input "******"
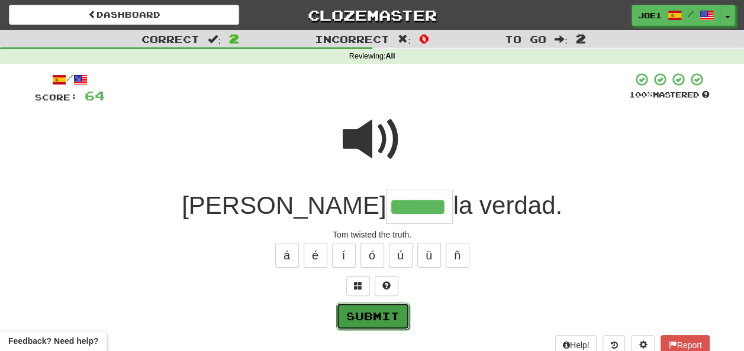
click at [381, 307] on button "Submit" at bounding box center [372, 316] width 73 height 27
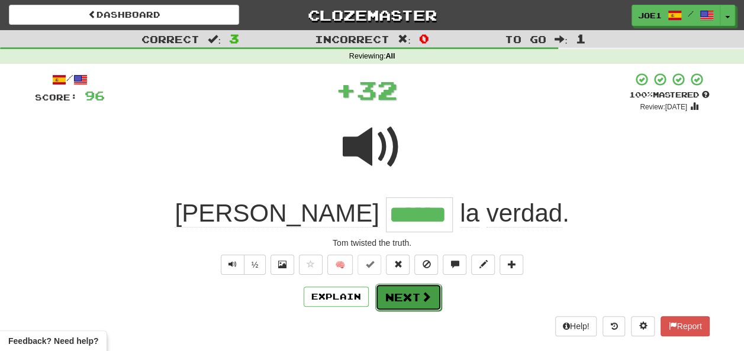
click at [404, 297] on button "Next" at bounding box center [408, 297] width 66 height 27
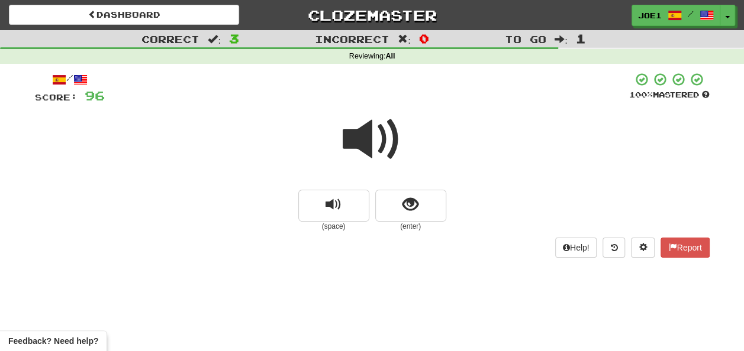
click at [363, 143] on span at bounding box center [372, 139] width 59 height 59
click at [409, 202] on span "show sentence" at bounding box center [410, 205] width 16 height 16
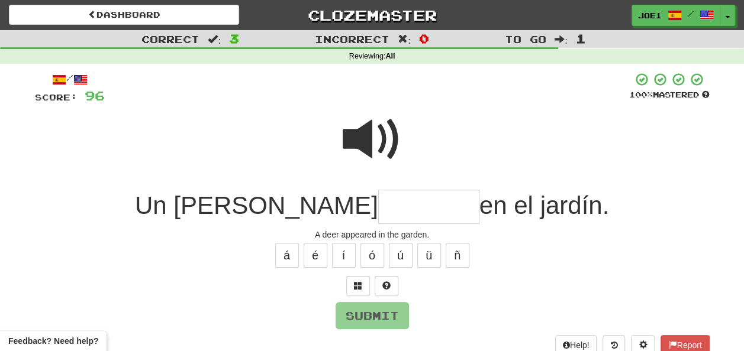
click at [378, 208] on input "text" at bounding box center [428, 207] width 101 height 35
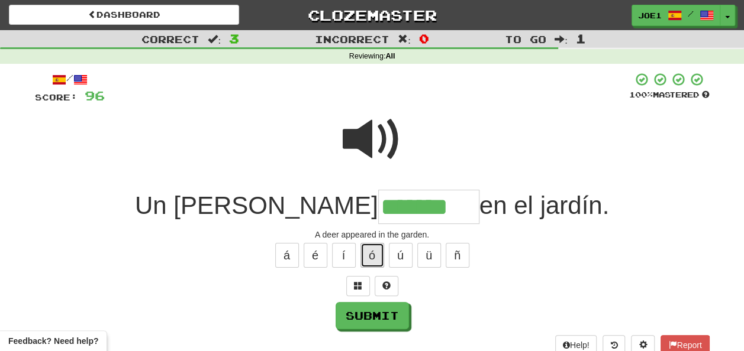
click at [373, 251] on button "ó" at bounding box center [372, 255] width 24 height 25
type input "********"
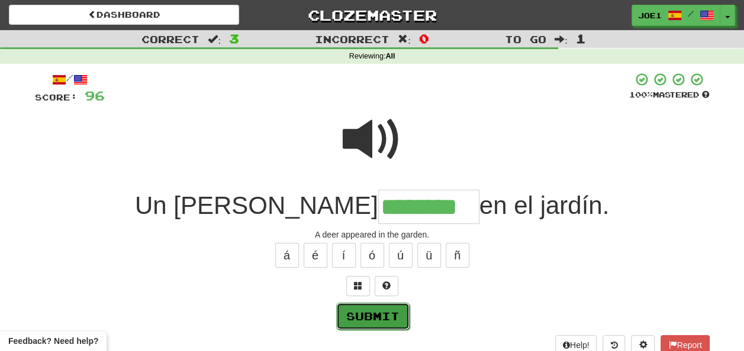
click at [381, 305] on button "Submit" at bounding box center [372, 316] width 73 height 27
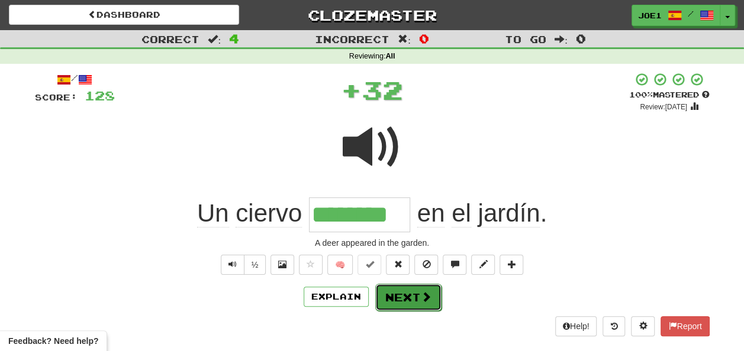
click at [400, 292] on button "Next" at bounding box center [408, 297] width 66 height 27
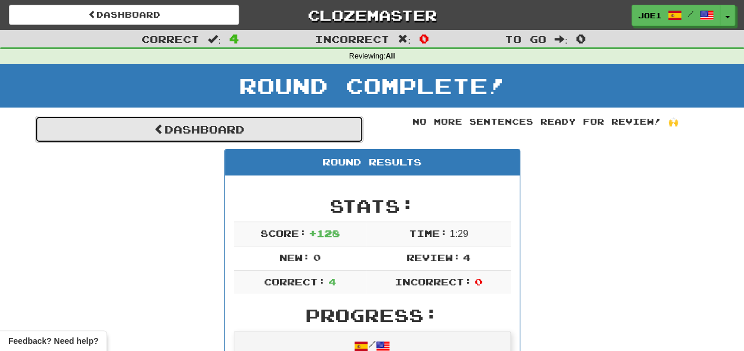
click at [211, 125] on link "Dashboard" at bounding box center [199, 129] width 328 height 27
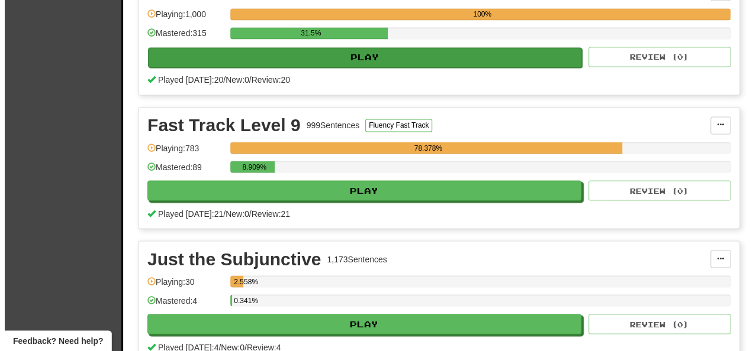
scroll to position [1006, 0]
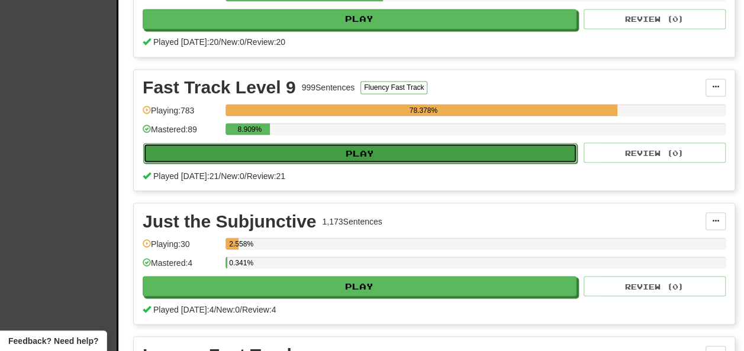
click at [376, 156] on button "Play" at bounding box center [360, 153] width 434 height 20
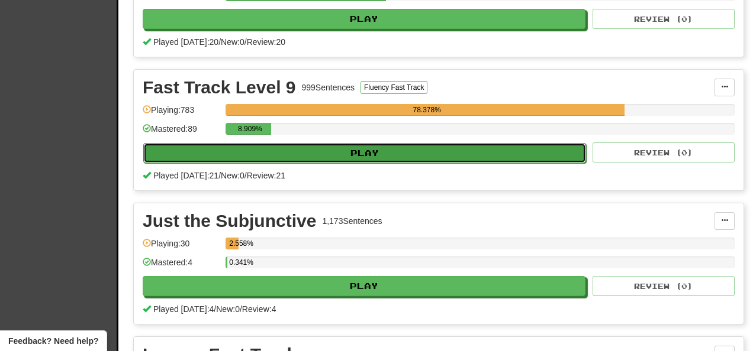
select select "**"
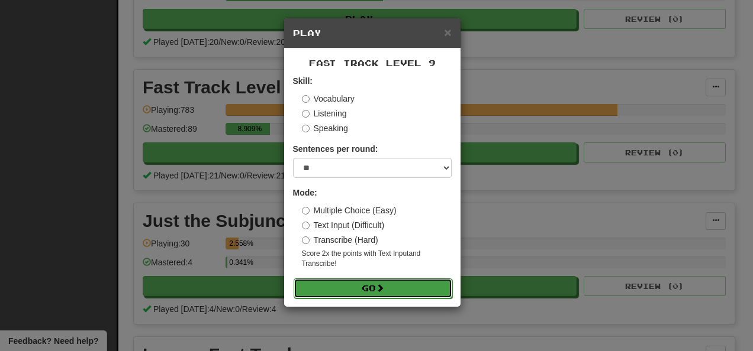
click at [387, 285] on button "Go" at bounding box center [372, 289] width 159 height 20
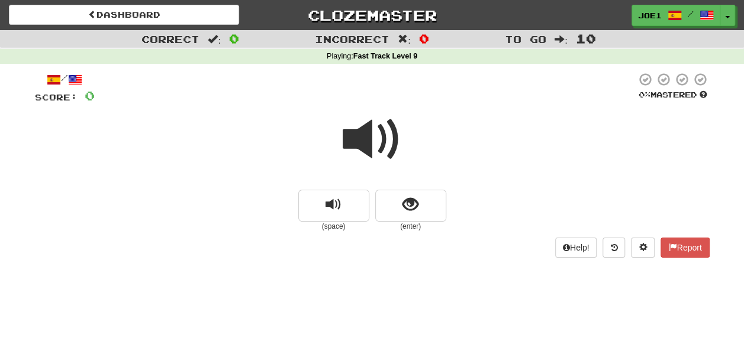
click at [378, 139] on span at bounding box center [372, 139] width 59 height 59
click at [379, 141] on span at bounding box center [372, 139] width 59 height 59
click at [395, 199] on button "show sentence" at bounding box center [410, 206] width 71 height 32
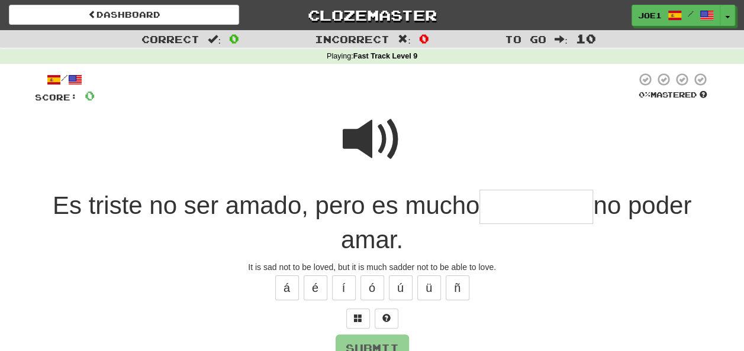
click at [369, 118] on span at bounding box center [372, 139] width 59 height 59
click at [366, 124] on span at bounding box center [372, 139] width 59 height 59
click at [363, 123] on span at bounding box center [372, 139] width 59 height 59
click at [489, 207] on input "text" at bounding box center [536, 207] width 114 height 35
type input "*"
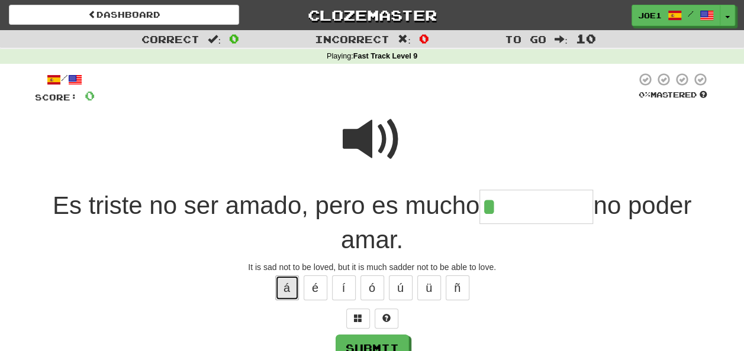
click at [294, 283] on button "á" at bounding box center [287, 288] width 24 height 25
type input "**********"
click at [362, 136] on span at bounding box center [372, 139] width 59 height 59
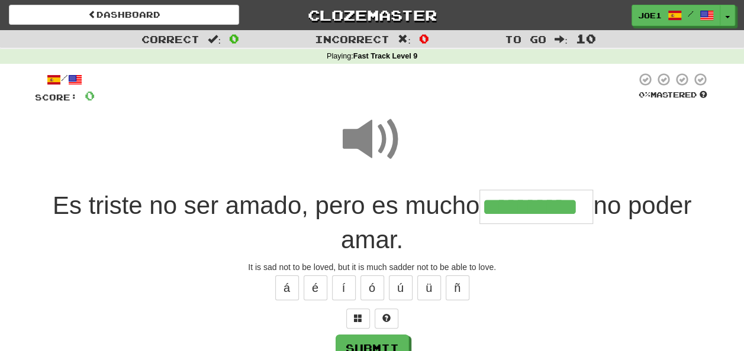
click at [354, 132] on span at bounding box center [372, 139] width 59 height 59
click at [378, 130] on span at bounding box center [372, 139] width 59 height 59
click at [360, 339] on button "Submit" at bounding box center [372, 349] width 73 height 27
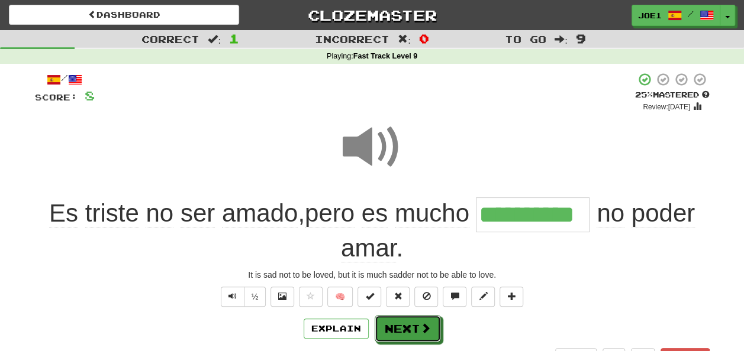
click at [394, 322] on button "Next" at bounding box center [408, 328] width 66 height 27
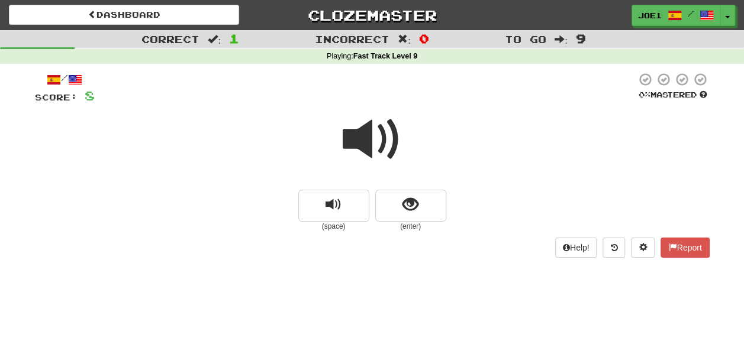
click at [369, 140] on span at bounding box center [372, 139] width 59 height 59
click at [367, 144] on span at bounding box center [372, 139] width 59 height 59
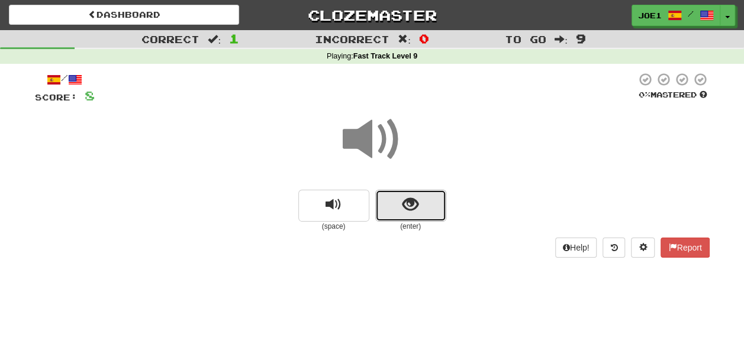
click at [394, 205] on button "show sentence" at bounding box center [410, 206] width 71 height 32
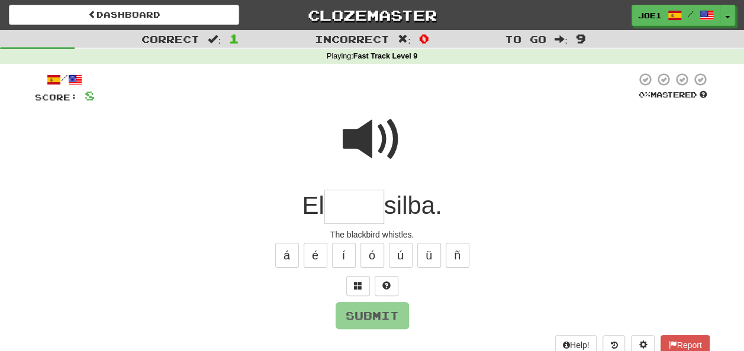
click at [367, 131] on span at bounding box center [372, 139] width 59 height 59
click at [337, 206] on input "text" at bounding box center [354, 207] width 60 height 35
type input "*"
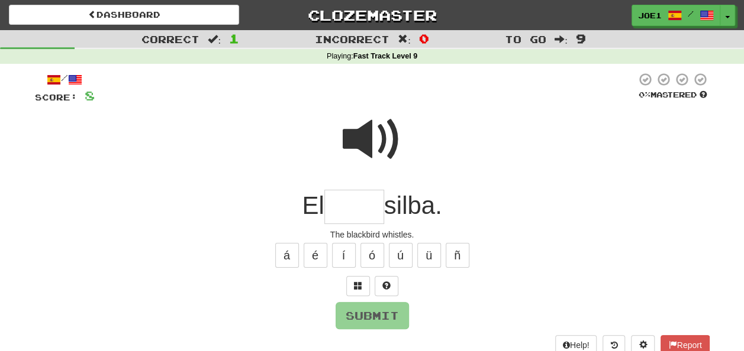
type input "*"
click at [373, 309] on button "Submit" at bounding box center [372, 316] width 73 height 27
type input "*****"
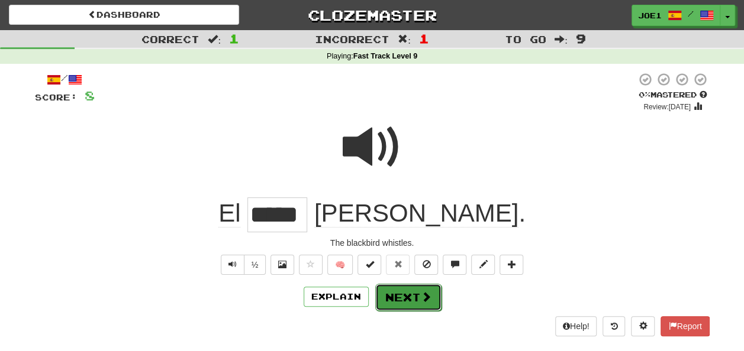
click at [407, 291] on button "Next" at bounding box center [408, 297] width 66 height 27
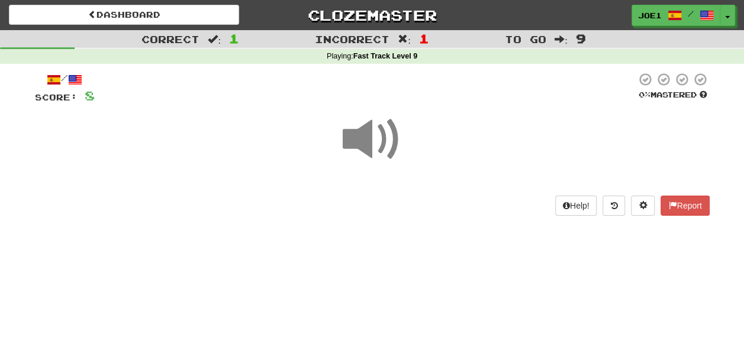
click at [374, 138] on span at bounding box center [372, 139] width 59 height 59
click at [376, 142] on span at bounding box center [372, 139] width 59 height 59
click at [377, 138] on span at bounding box center [372, 139] width 59 height 59
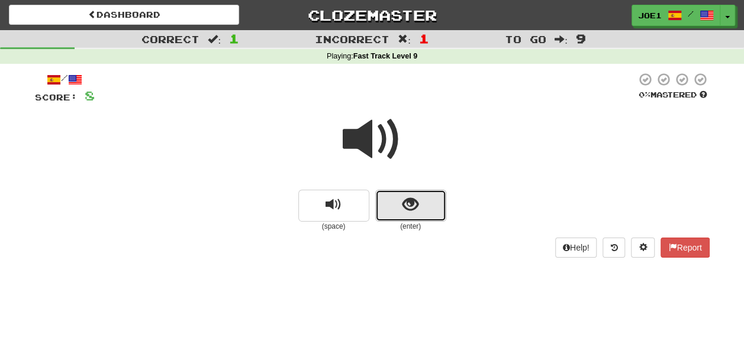
click at [404, 205] on span "show sentence" at bounding box center [410, 205] width 16 height 16
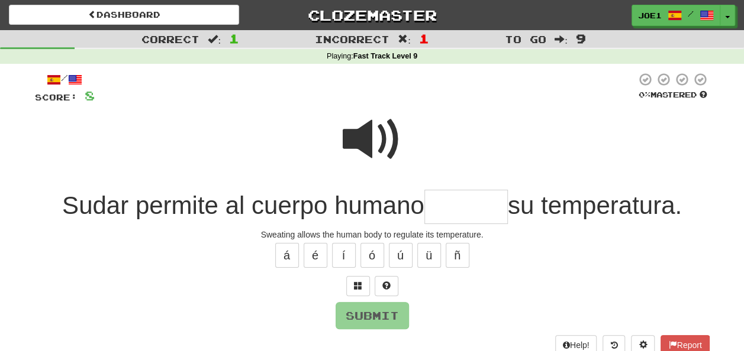
click at [438, 207] on input "text" at bounding box center [465, 207] width 83 height 35
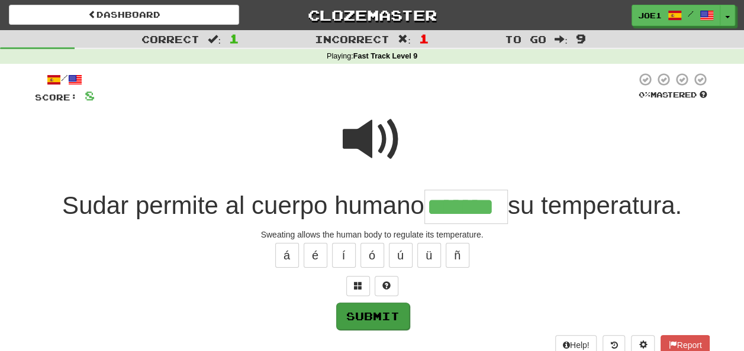
type input "*******"
click at [374, 318] on button "Submit" at bounding box center [372, 316] width 73 height 27
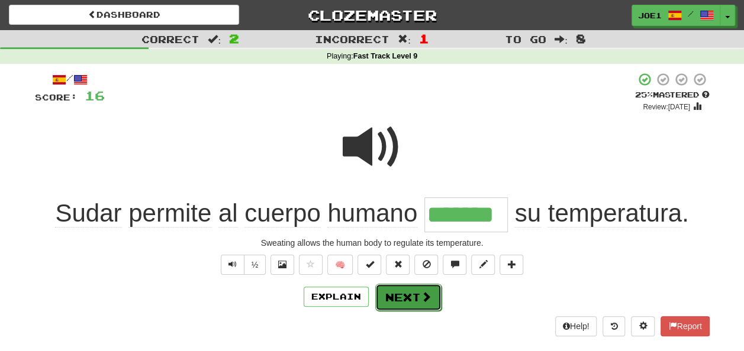
click at [395, 295] on button "Next" at bounding box center [408, 297] width 66 height 27
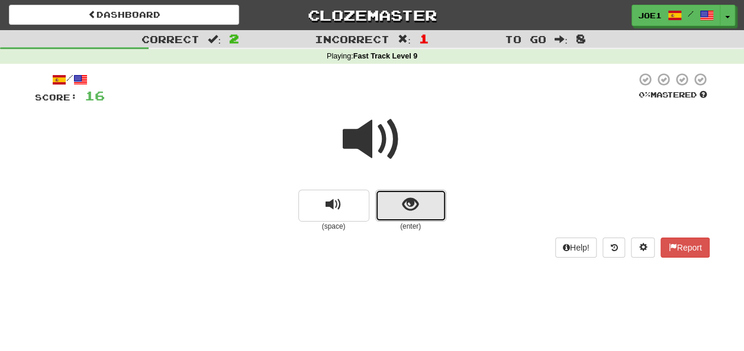
click at [397, 203] on button "show sentence" at bounding box center [410, 206] width 71 height 32
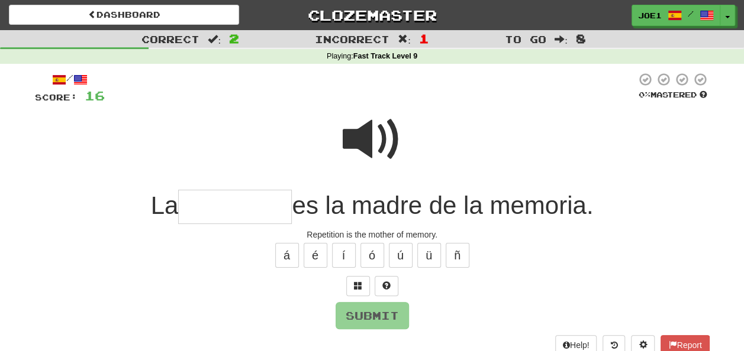
click at [184, 208] on input "text" at bounding box center [235, 207] width 114 height 35
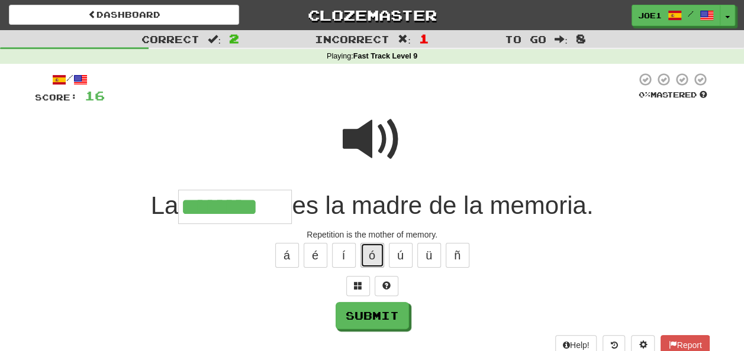
click at [379, 257] on button "ó" at bounding box center [372, 255] width 24 height 25
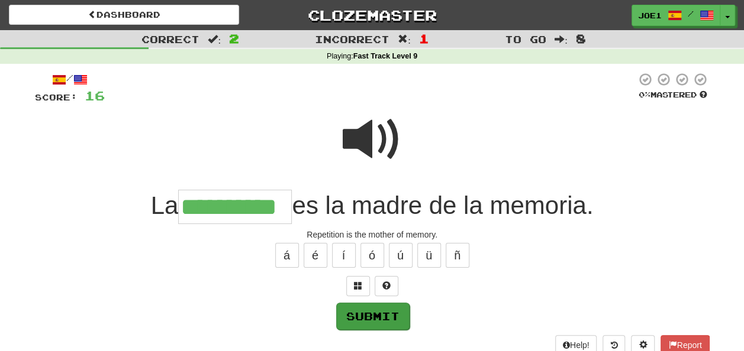
type input "**********"
click at [378, 314] on button "Submit" at bounding box center [372, 315] width 73 height 27
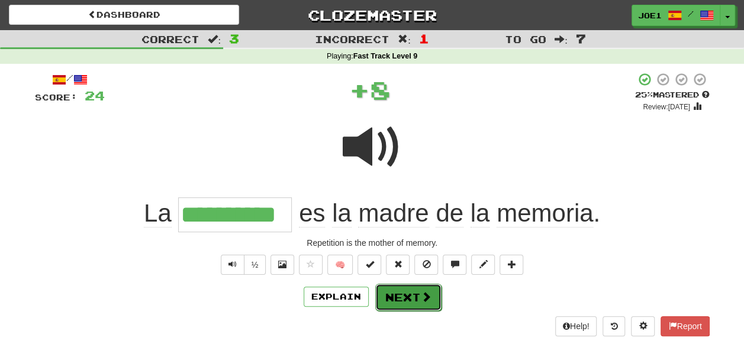
click at [393, 297] on button "Next" at bounding box center [408, 297] width 66 height 27
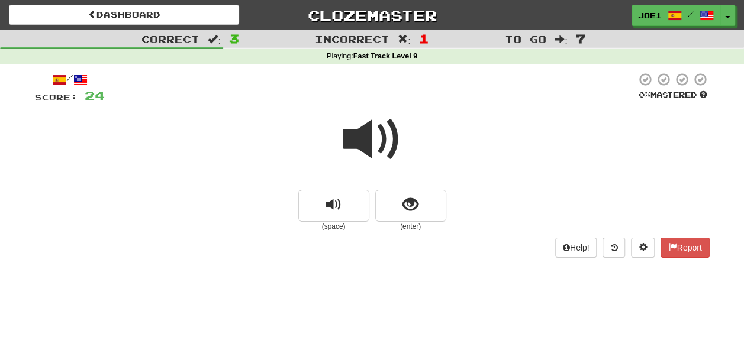
click at [363, 133] on span at bounding box center [372, 139] width 59 height 59
click at [365, 134] on span at bounding box center [372, 139] width 59 height 59
click at [401, 202] on button "show sentence" at bounding box center [410, 206] width 71 height 32
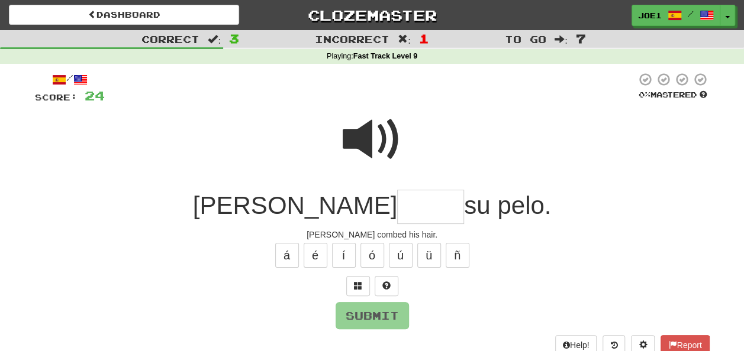
click at [397, 204] on input "text" at bounding box center [430, 207] width 67 height 35
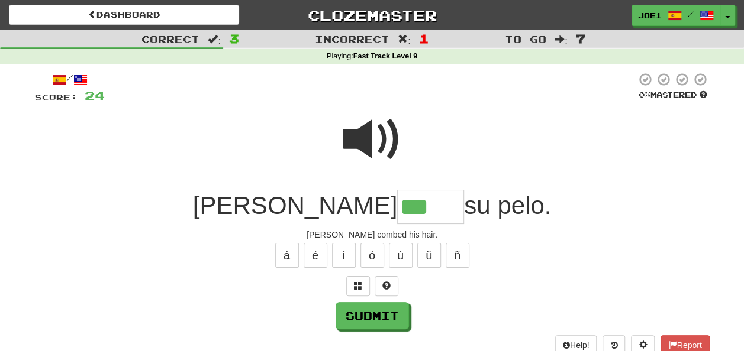
click at [373, 144] on span at bounding box center [372, 139] width 59 height 59
click at [397, 206] on input "***" at bounding box center [430, 207] width 67 height 35
click at [369, 251] on button "ó" at bounding box center [372, 255] width 24 height 25
type input "*****"
click at [376, 129] on span at bounding box center [372, 139] width 59 height 59
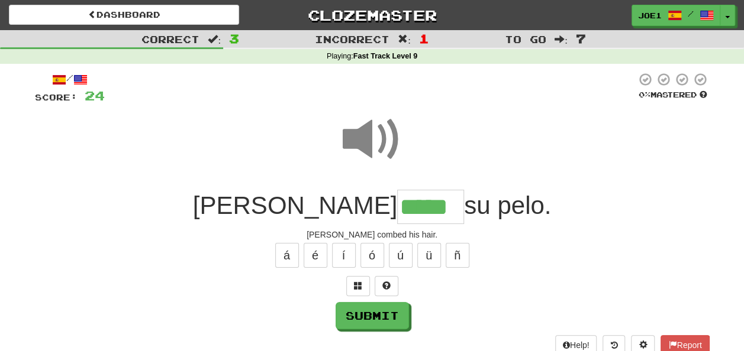
click at [376, 130] on span at bounding box center [372, 139] width 59 height 59
click at [366, 309] on button "Submit" at bounding box center [372, 316] width 73 height 27
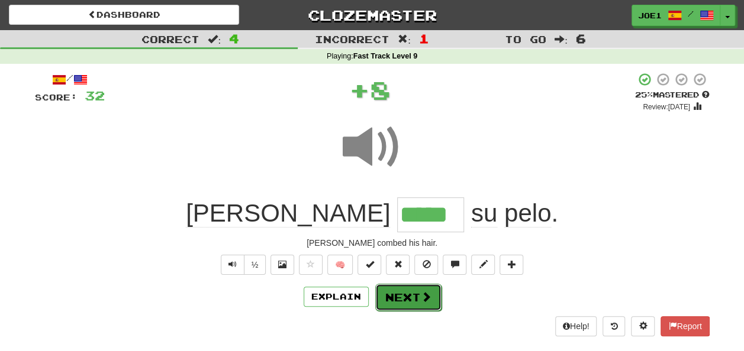
click at [401, 292] on button "Next" at bounding box center [408, 297] width 66 height 27
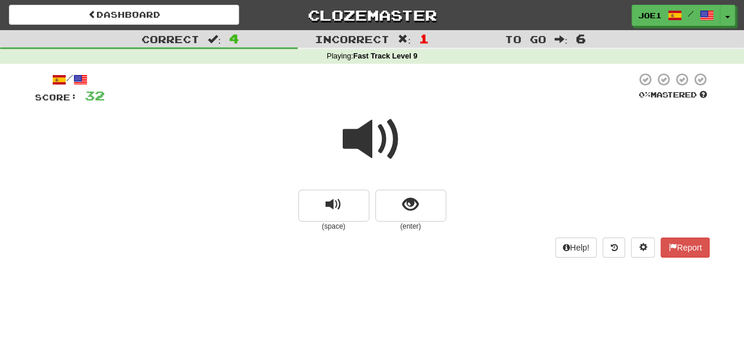
click at [369, 138] on span at bounding box center [372, 139] width 59 height 59
click at [405, 202] on span "show sentence" at bounding box center [410, 205] width 16 height 16
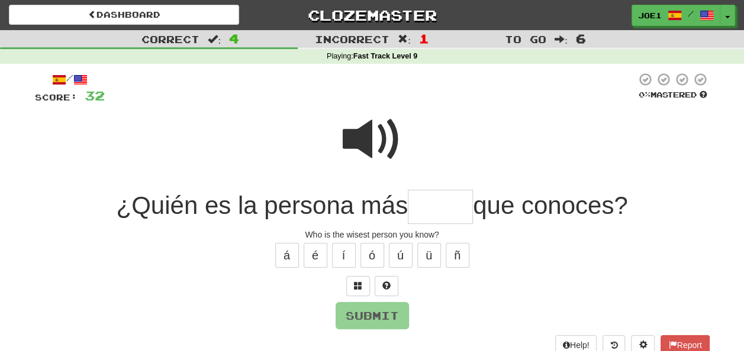
click at [379, 125] on span at bounding box center [372, 139] width 59 height 59
click at [413, 208] on input "text" at bounding box center [440, 207] width 65 height 35
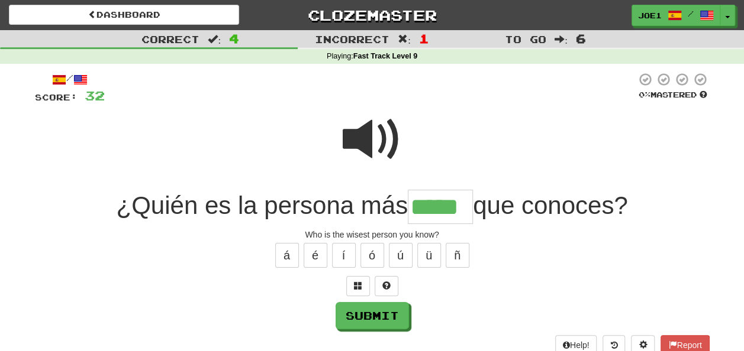
type input "*****"
click at [367, 143] on span at bounding box center [372, 139] width 59 height 59
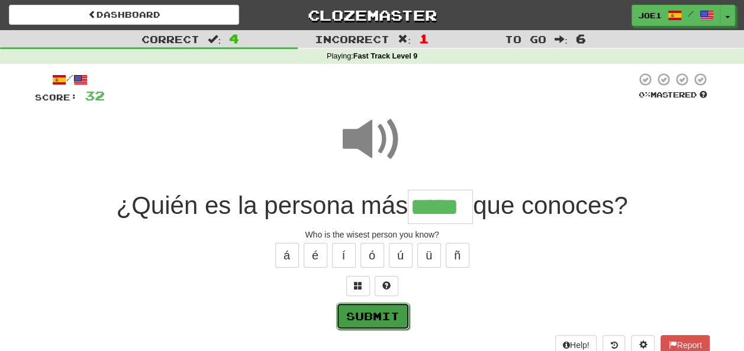
click at [367, 310] on button "Submit" at bounding box center [372, 316] width 73 height 27
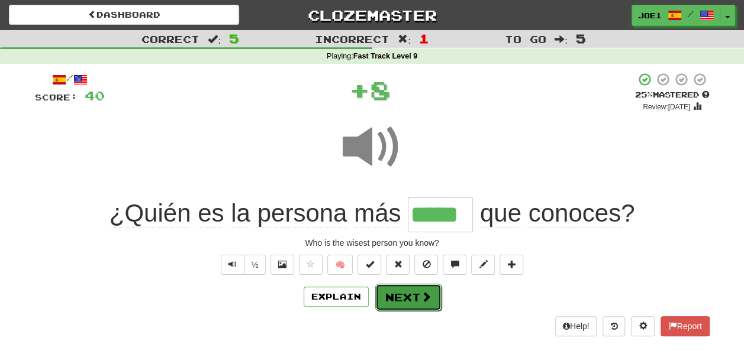
click at [400, 291] on button "Next" at bounding box center [408, 297] width 66 height 27
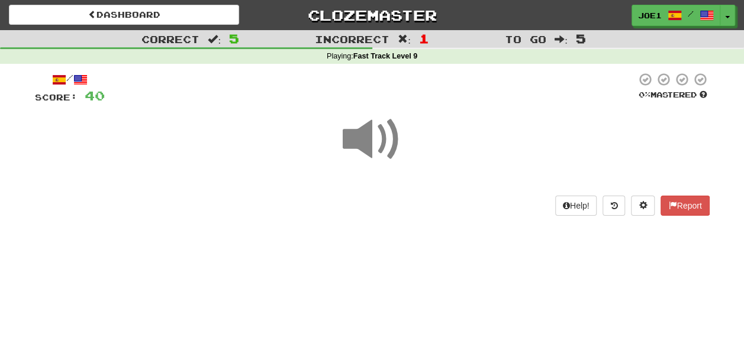
click at [372, 139] on span at bounding box center [372, 139] width 59 height 59
click at [372, 141] on span at bounding box center [372, 139] width 59 height 59
click at [373, 143] on span at bounding box center [372, 139] width 59 height 59
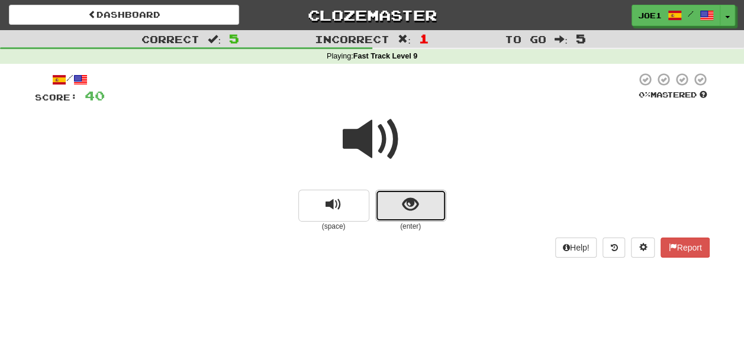
click at [392, 204] on button "show sentence" at bounding box center [410, 206] width 71 height 32
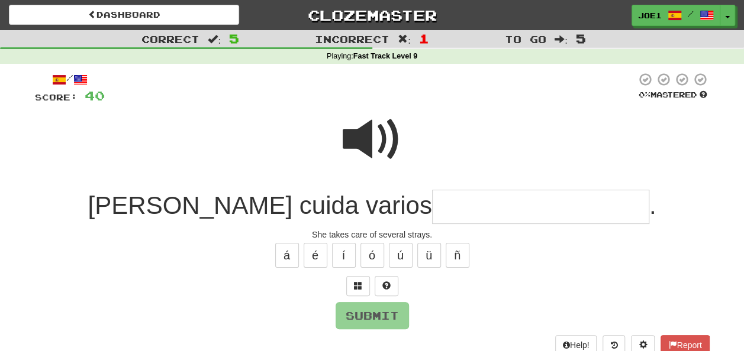
click at [432, 204] on input "text" at bounding box center [540, 207] width 217 height 35
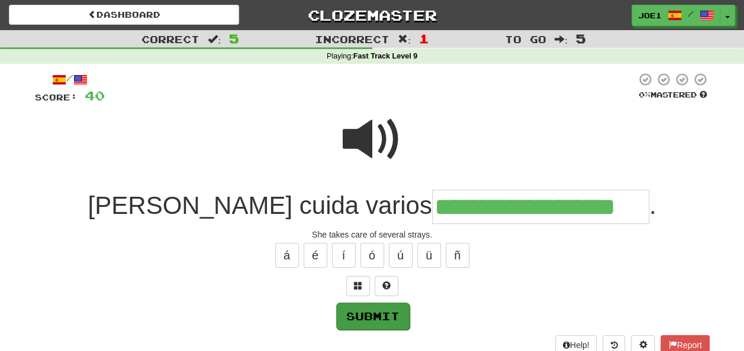
type input "**********"
click at [354, 318] on button "Submit" at bounding box center [372, 316] width 73 height 27
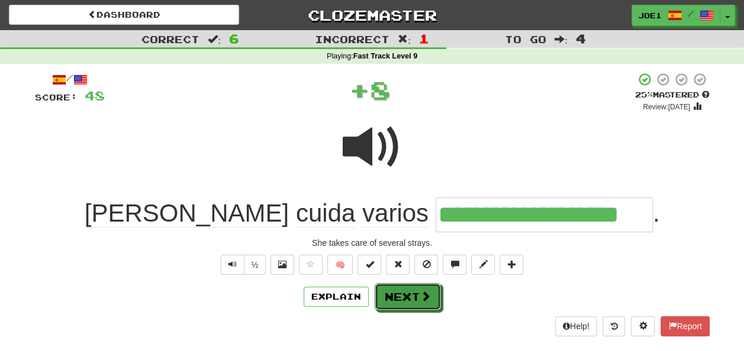
click at [402, 289] on button "Next" at bounding box center [408, 296] width 66 height 27
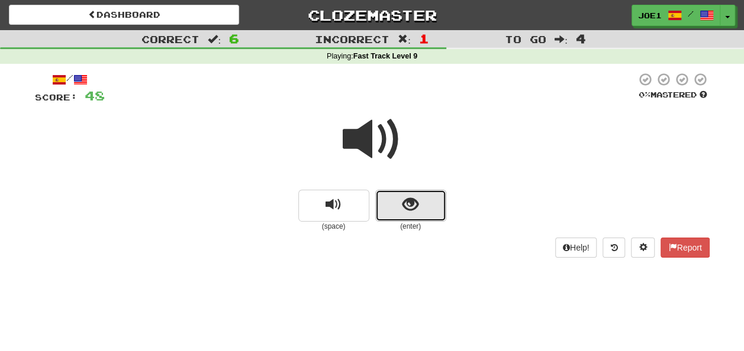
click at [417, 201] on span "show sentence" at bounding box center [410, 205] width 16 height 16
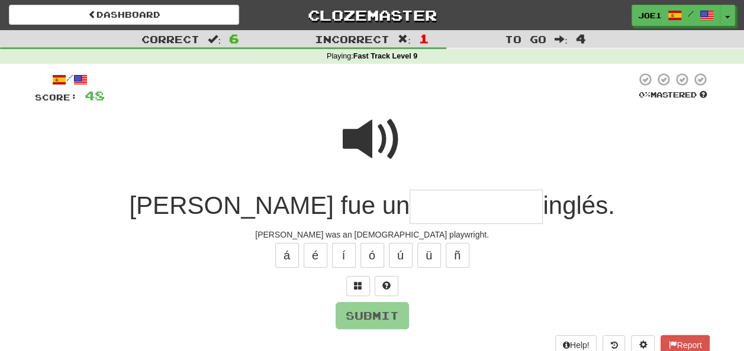
click at [440, 204] on input "text" at bounding box center [475, 207] width 133 height 35
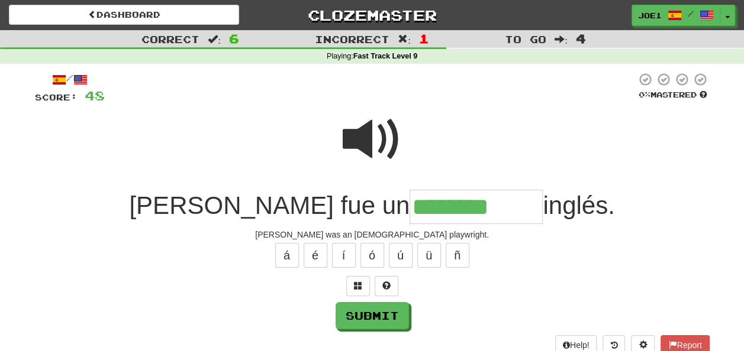
click at [377, 131] on span at bounding box center [372, 139] width 59 height 59
click at [533, 206] on input "********" at bounding box center [475, 207] width 133 height 35
click at [344, 255] on button "í" at bounding box center [344, 255] width 24 height 25
click at [311, 258] on button "é" at bounding box center [316, 255] width 24 height 25
click at [279, 264] on button "á" at bounding box center [287, 255] width 24 height 25
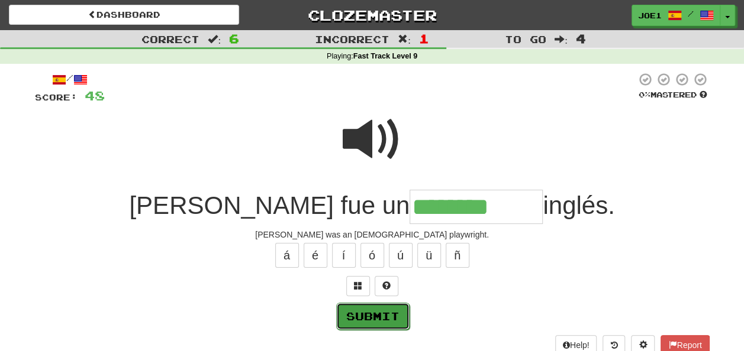
click at [371, 313] on button "Submit" at bounding box center [372, 316] width 73 height 27
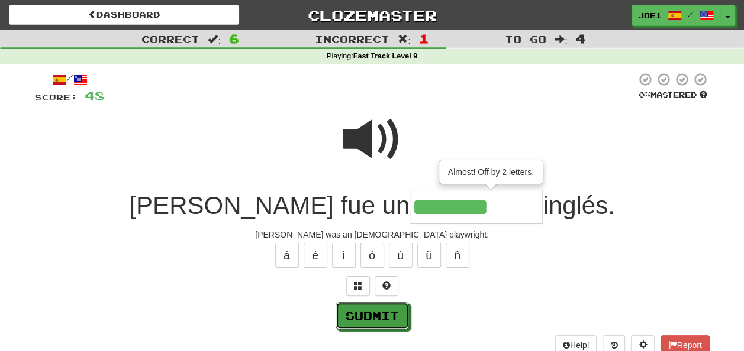
click at [369, 309] on button "Submit" at bounding box center [372, 315] width 73 height 27
type input "**********"
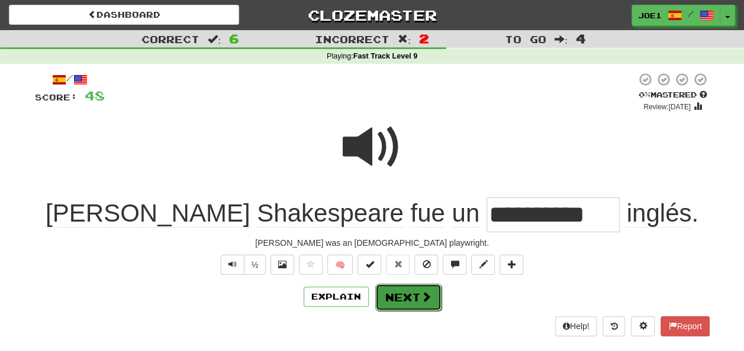
click at [396, 293] on button "Next" at bounding box center [408, 297] width 66 height 27
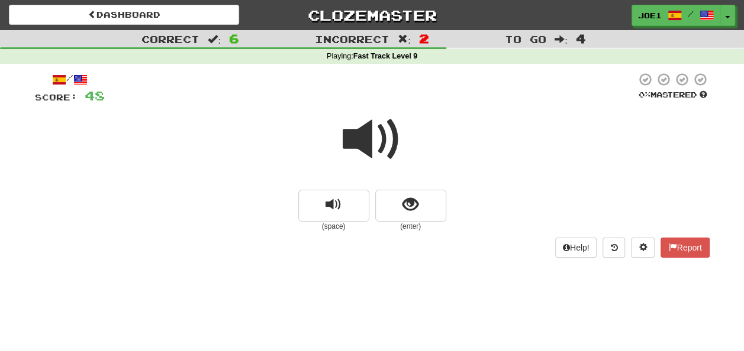
click at [372, 143] on span at bounding box center [372, 139] width 59 height 59
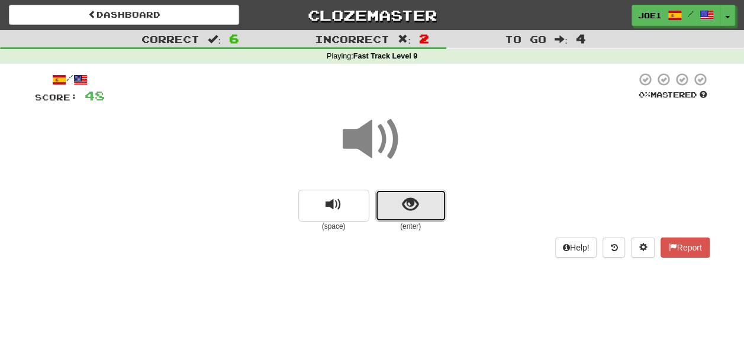
click at [402, 204] on span "show sentence" at bounding box center [410, 205] width 16 height 16
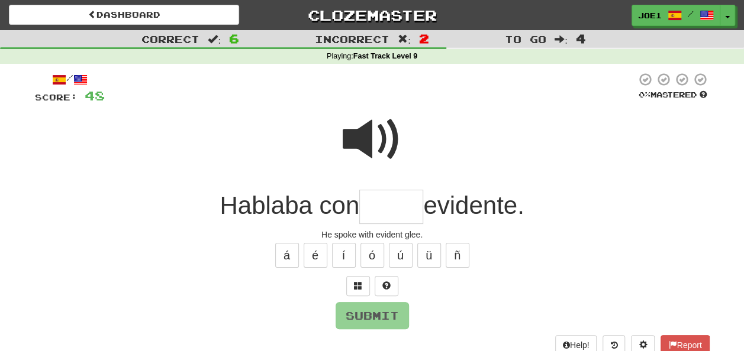
click at [376, 134] on span at bounding box center [372, 139] width 59 height 59
click at [373, 205] on input "text" at bounding box center [391, 207] width 64 height 35
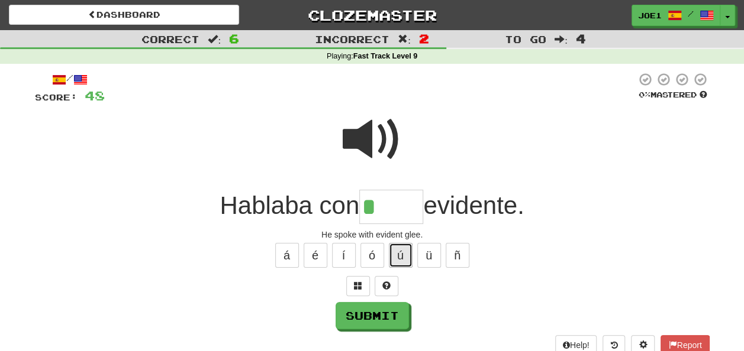
click at [395, 251] on button "ú" at bounding box center [401, 255] width 24 height 25
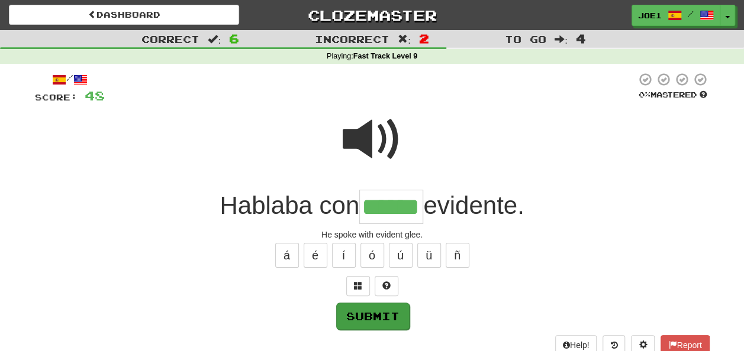
type input "******"
click at [378, 307] on button "Submit" at bounding box center [372, 316] width 73 height 27
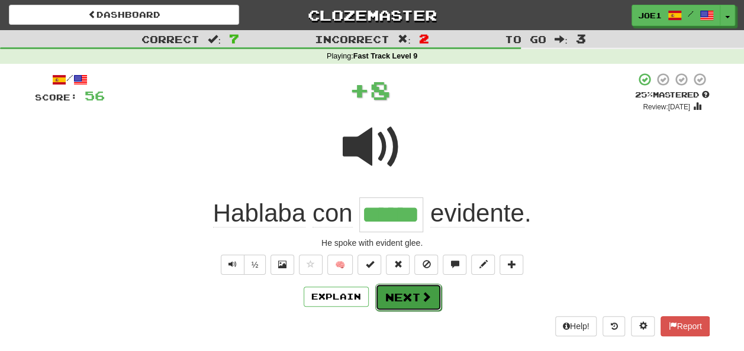
click at [398, 293] on button "Next" at bounding box center [408, 297] width 66 height 27
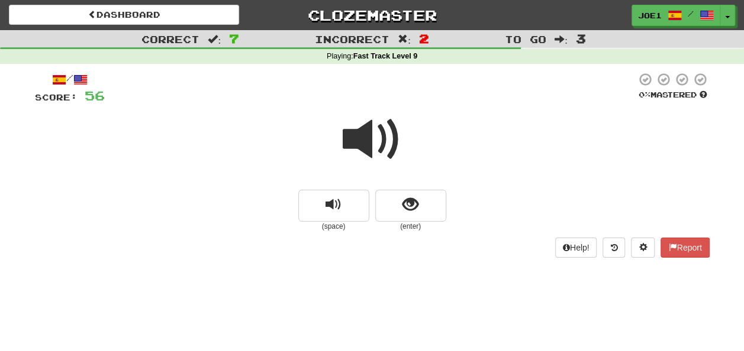
click at [368, 142] on span at bounding box center [372, 139] width 59 height 59
click at [368, 141] on span at bounding box center [372, 139] width 59 height 59
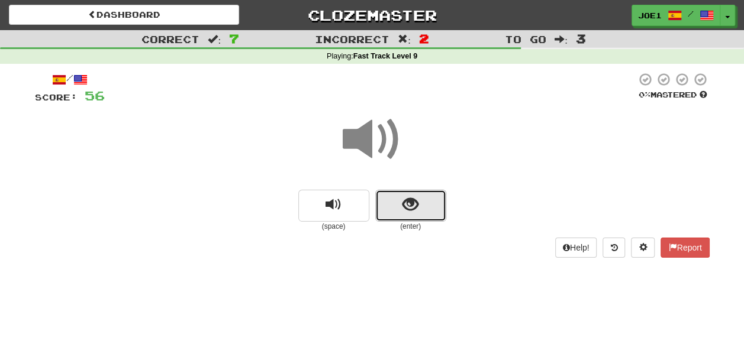
click at [405, 207] on span "show sentence" at bounding box center [410, 205] width 16 height 16
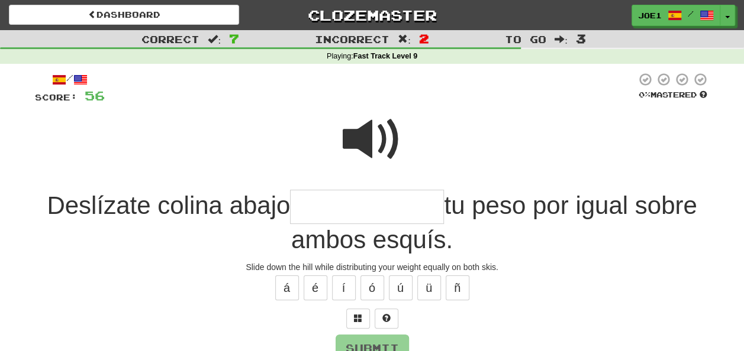
click at [370, 114] on span at bounding box center [372, 139] width 59 height 59
click at [372, 135] on span at bounding box center [372, 139] width 59 height 59
click at [304, 202] on input "text" at bounding box center [367, 207] width 154 height 35
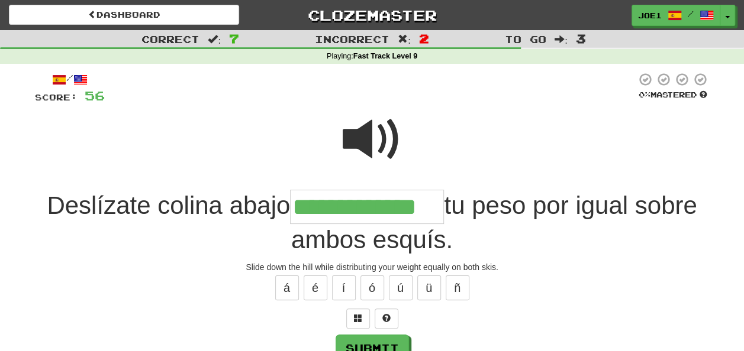
type input "**********"
click at [387, 134] on span at bounding box center [372, 139] width 59 height 59
click at [391, 136] on span at bounding box center [372, 139] width 59 height 59
click at [375, 343] on button "Submit" at bounding box center [372, 349] width 73 height 27
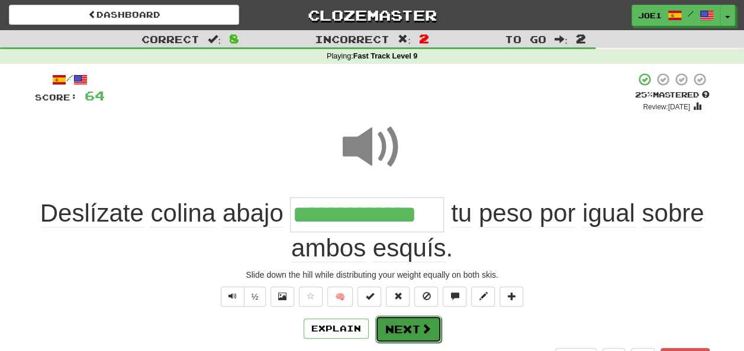
click at [409, 321] on button "Next" at bounding box center [408, 329] width 66 height 27
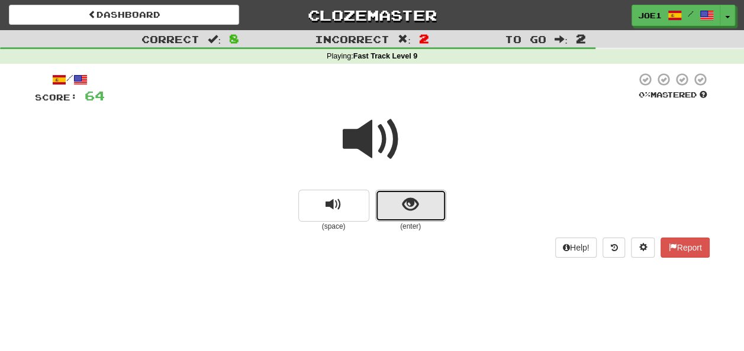
click at [407, 201] on span "show sentence" at bounding box center [410, 205] width 16 height 16
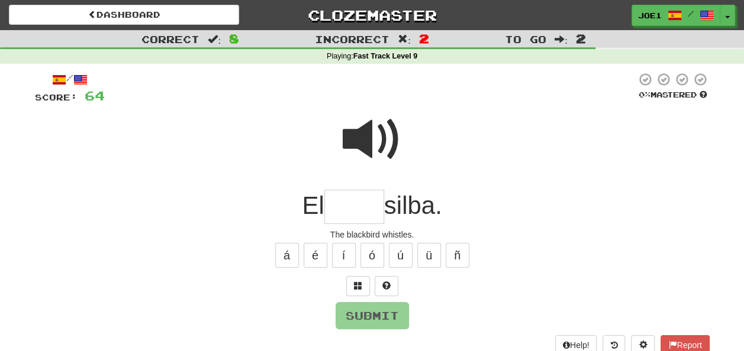
click at [344, 211] on input "text" at bounding box center [354, 207] width 60 height 35
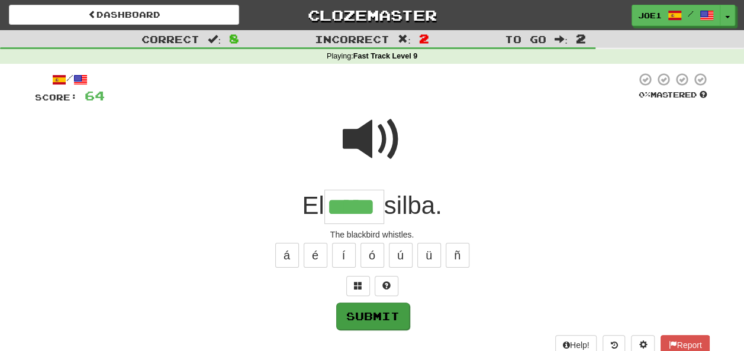
type input "*****"
click at [357, 314] on button "Submit" at bounding box center [372, 316] width 73 height 27
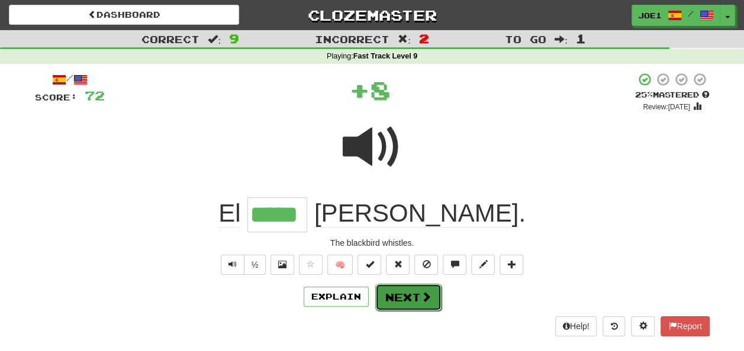
click at [403, 291] on button "Next" at bounding box center [408, 297] width 66 height 27
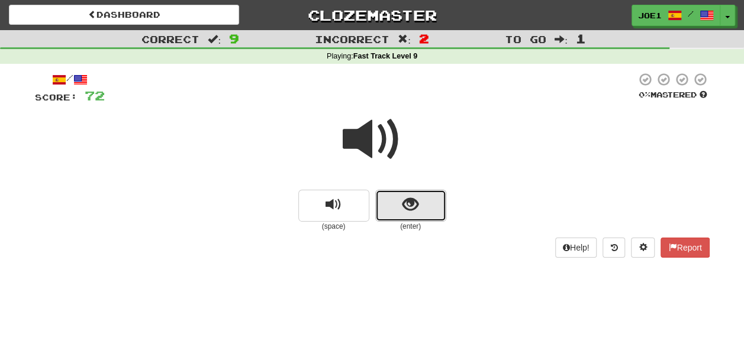
click at [410, 204] on span "show sentence" at bounding box center [410, 205] width 16 height 16
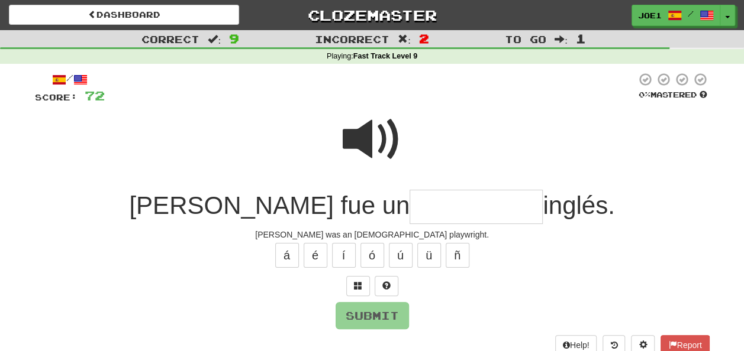
click at [440, 209] on input "text" at bounding box center [475, 207] width 133 height 35
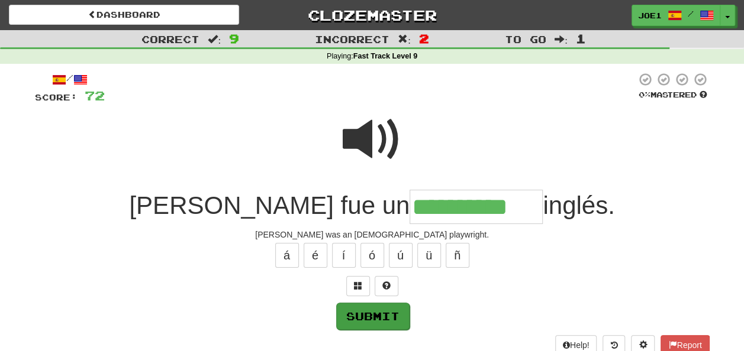
type input "**********"
click at [386, 308] on button "Submit" at bounding box center [372, 316] width 73 height 27
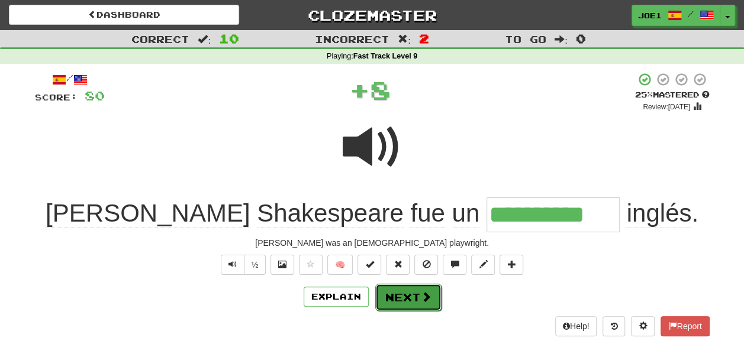
click at [405, 293] on button "Next" at bounding box center [408, 297] width 66 height 27
